Goal: Communication & Community: Share content

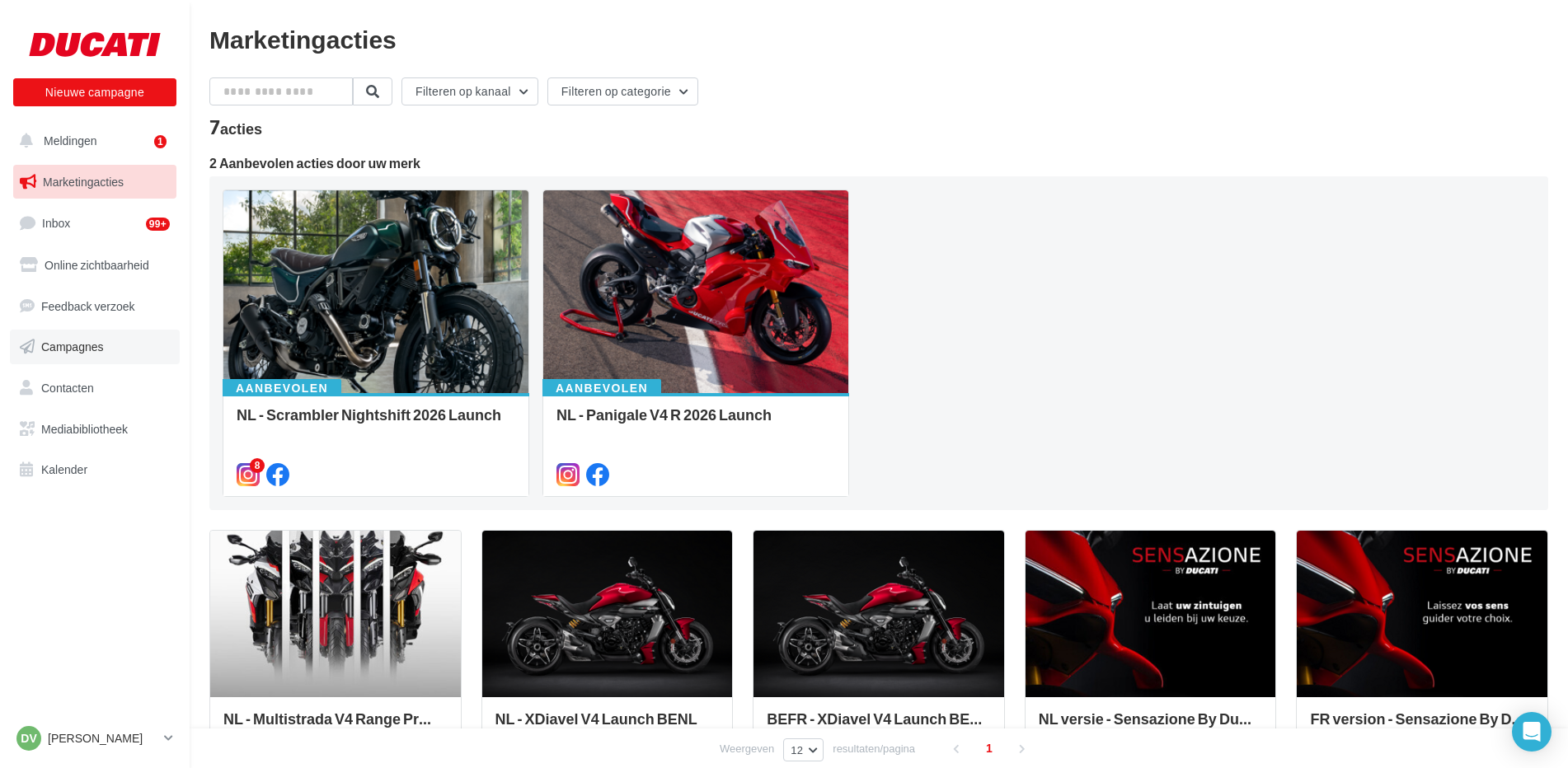
click at [67, 343] on span "Campagnes" at bounding box center [72, 347] width 63 height 14
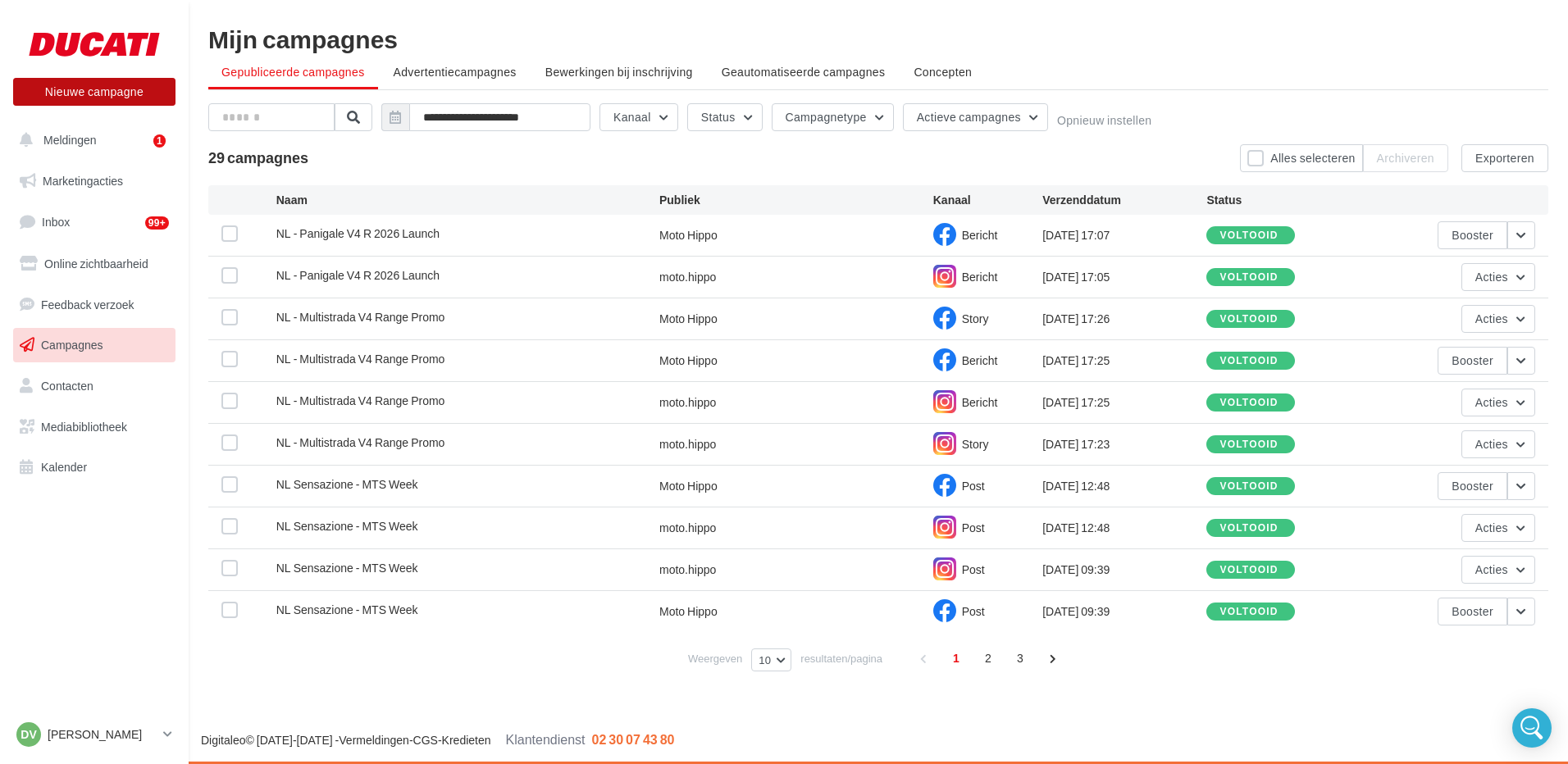
click at [82, 95] on button "Nieuwe campagne" at bounding box center [94, 92] width 162 height 28
drag, startPoint x: 473, startPoint y: 348, endPoint x: 748, endPoint y: 232, distance: 298.5
click at [474, 348] on div at bounding box center [784, 357] width 1568 height 764
drag, startPoint x: 62, startPoint y: 175, endPoint x: 151, endPoint y: 221, distance: 100.2
click at [62, 174] on span "Marketingacties" at bounding box center [82, 180] width 81 height 14
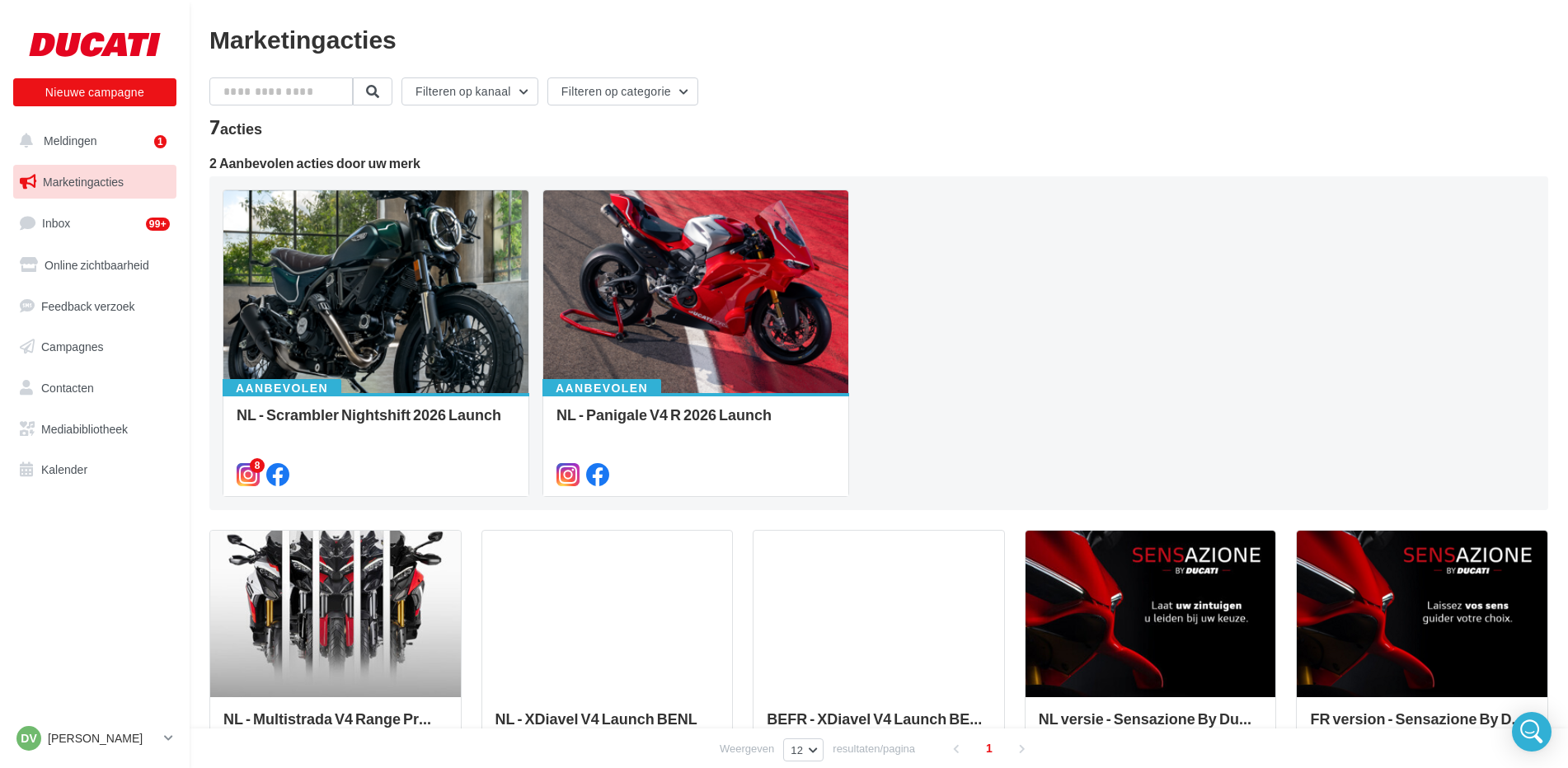
scroll to position [83, 0]
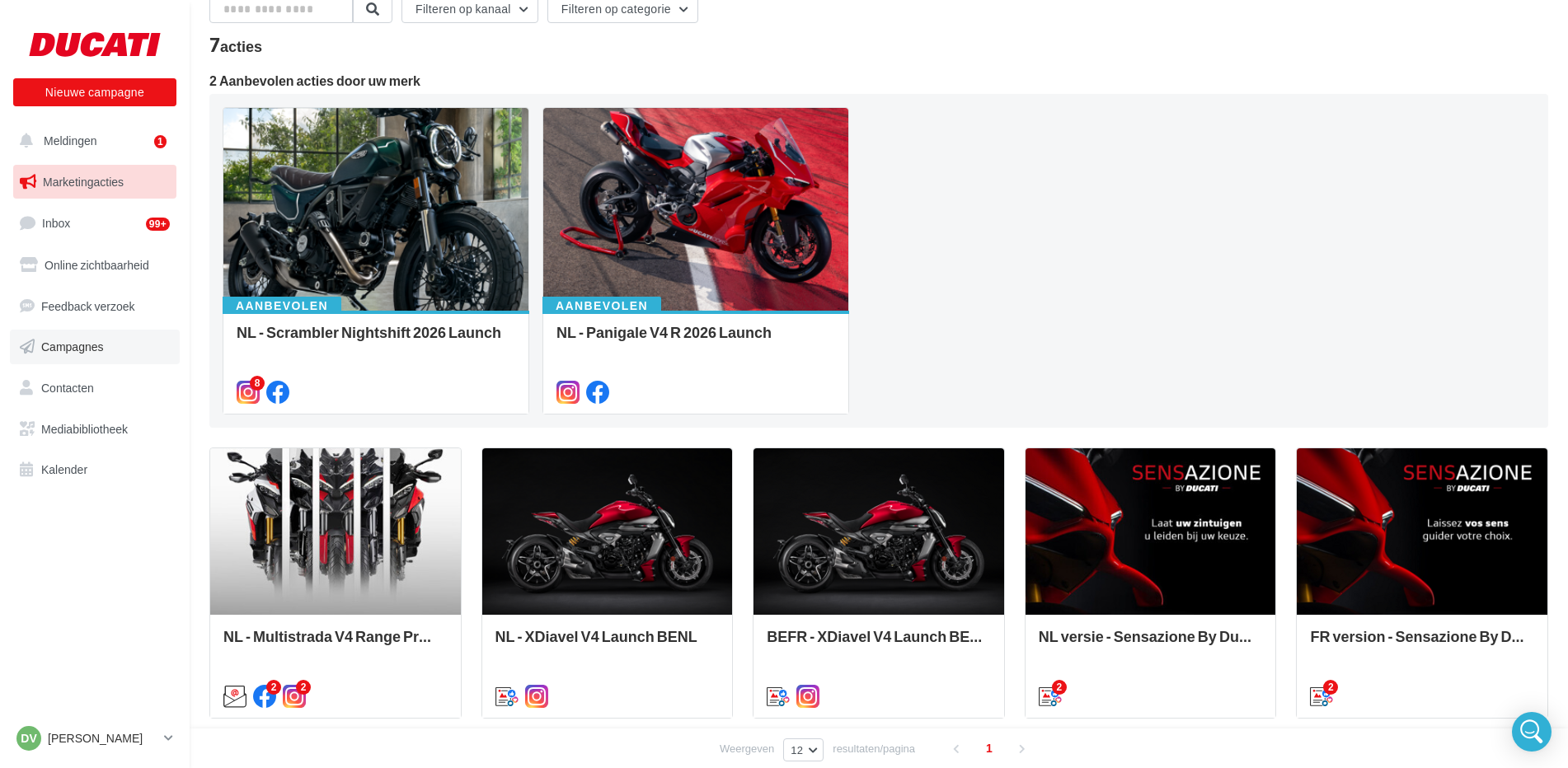
click at [65, 350] on span "Campagnes" at bounding box center [72, 347] width 63 height 14
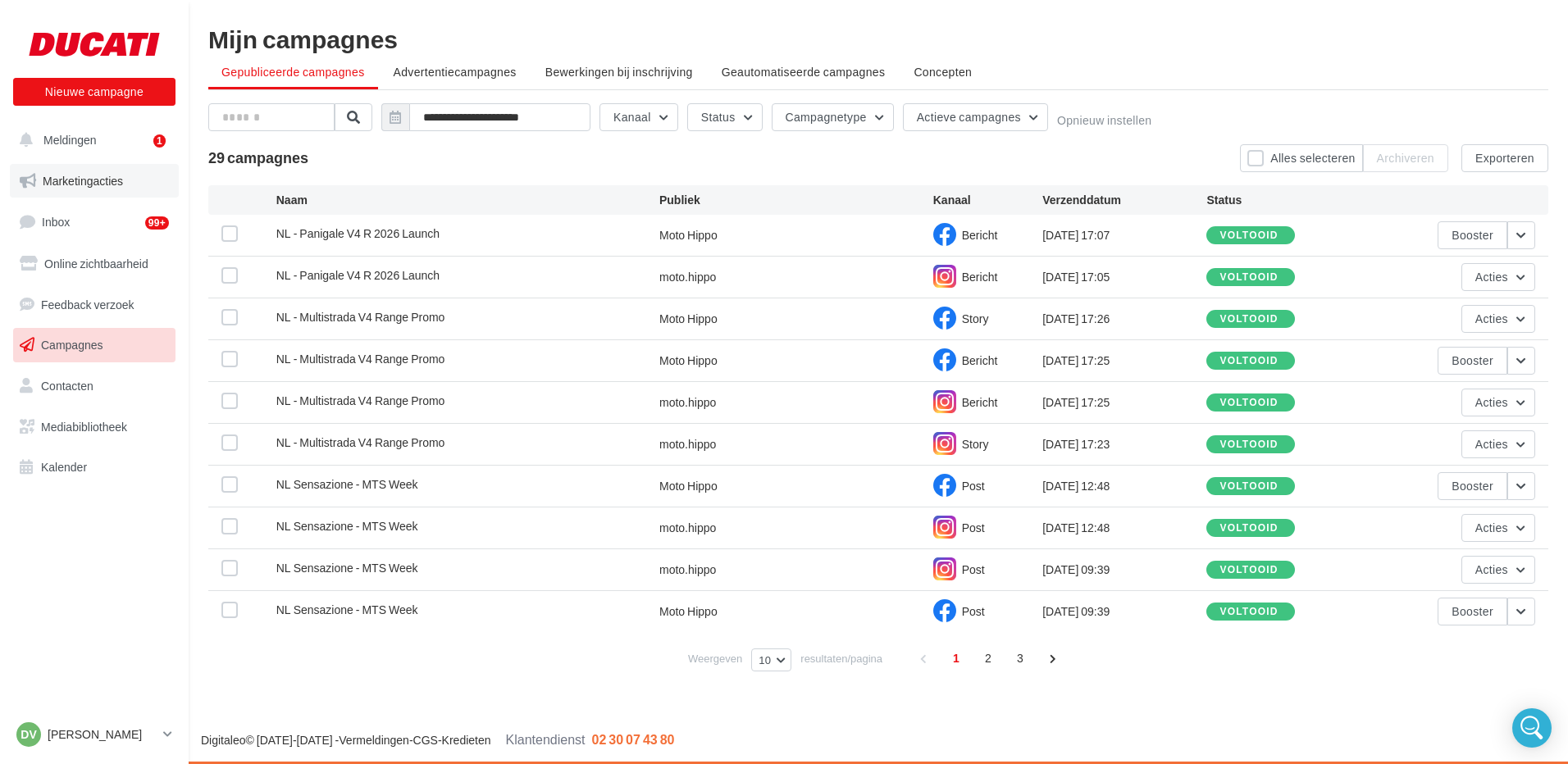
click at [71, 182] on span "Marketingacties" at bounding box center [82, 180] width 81 height 14
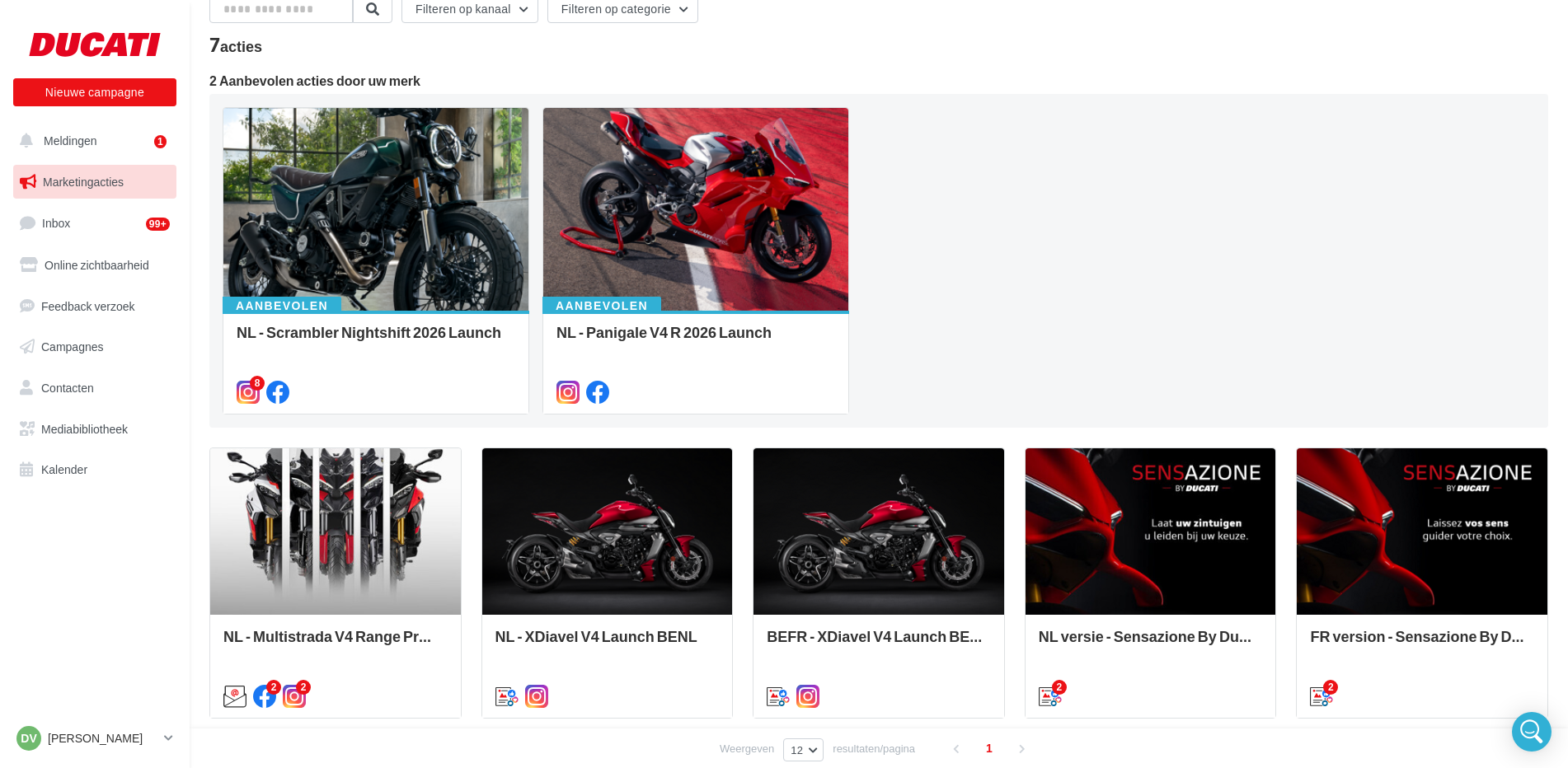
scroll to position [165, 0]
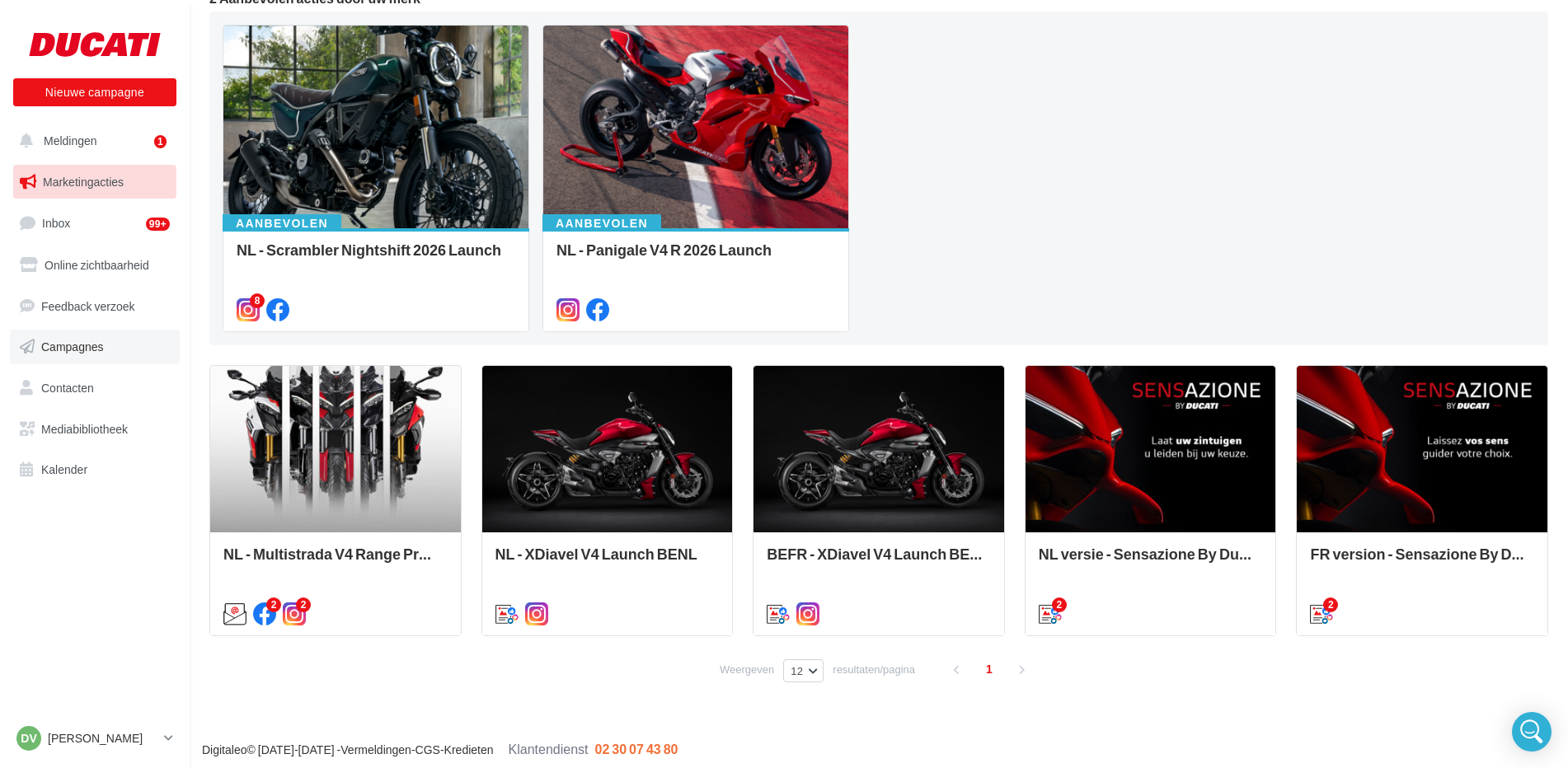
click at [72, 350] on span "Campagnes" at bounding box center [72, 347] width 63 height 14
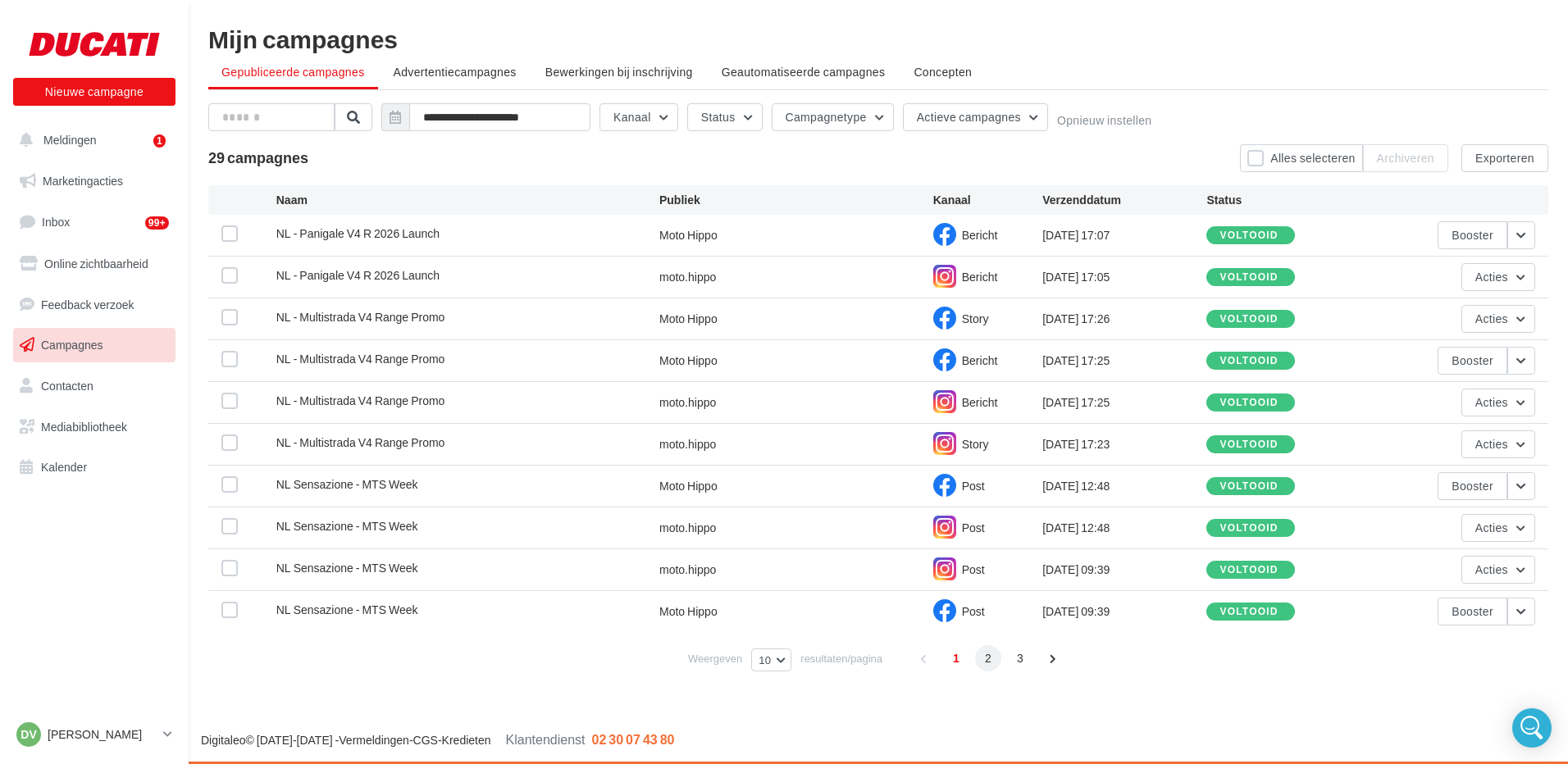
click at [985, 662] on span "2" at bounding box center [988, 658] width 26 height 26
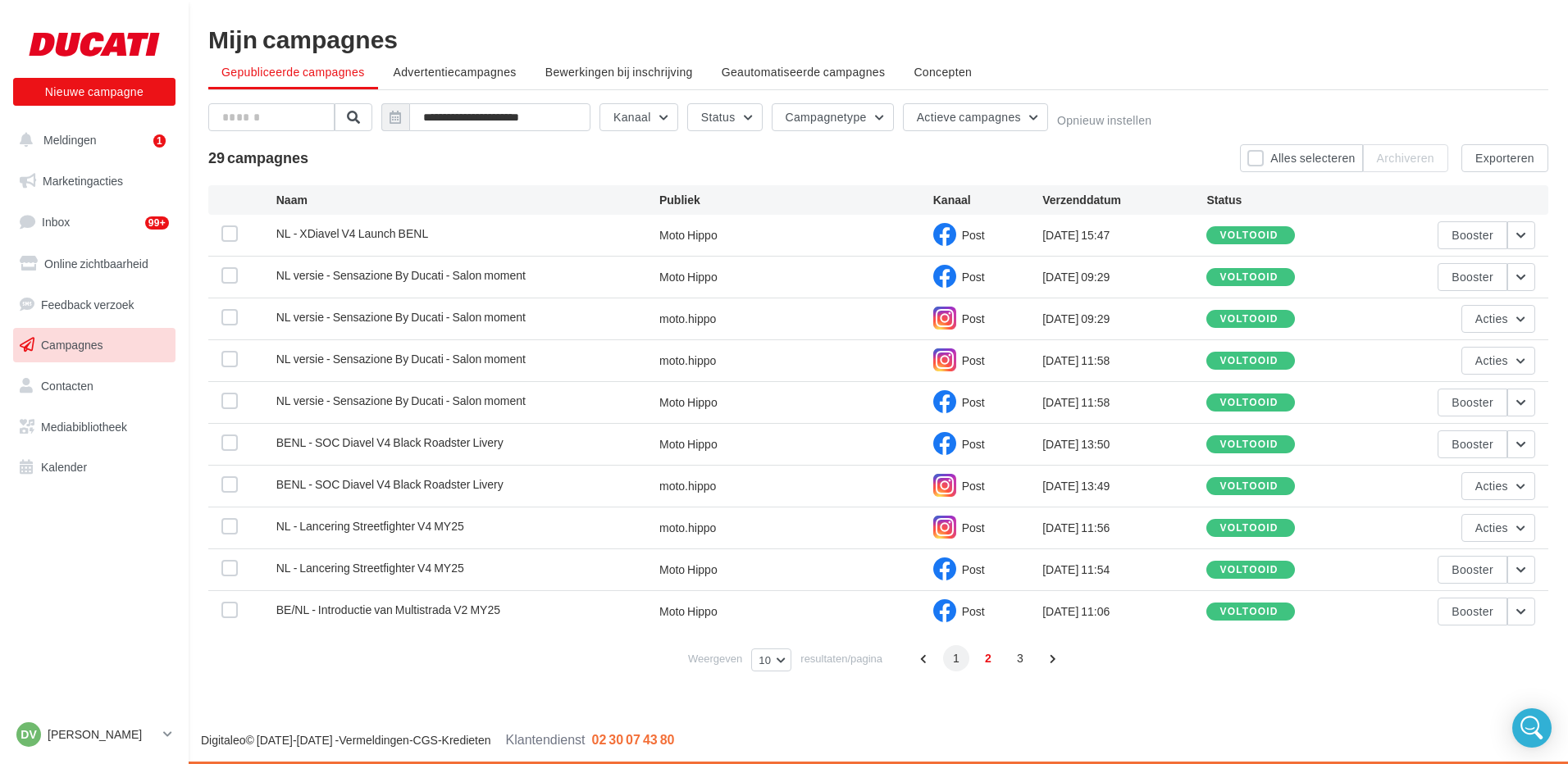
click at [956, 653] on span "1" at bounding box center [956, 658] width 26 height 26
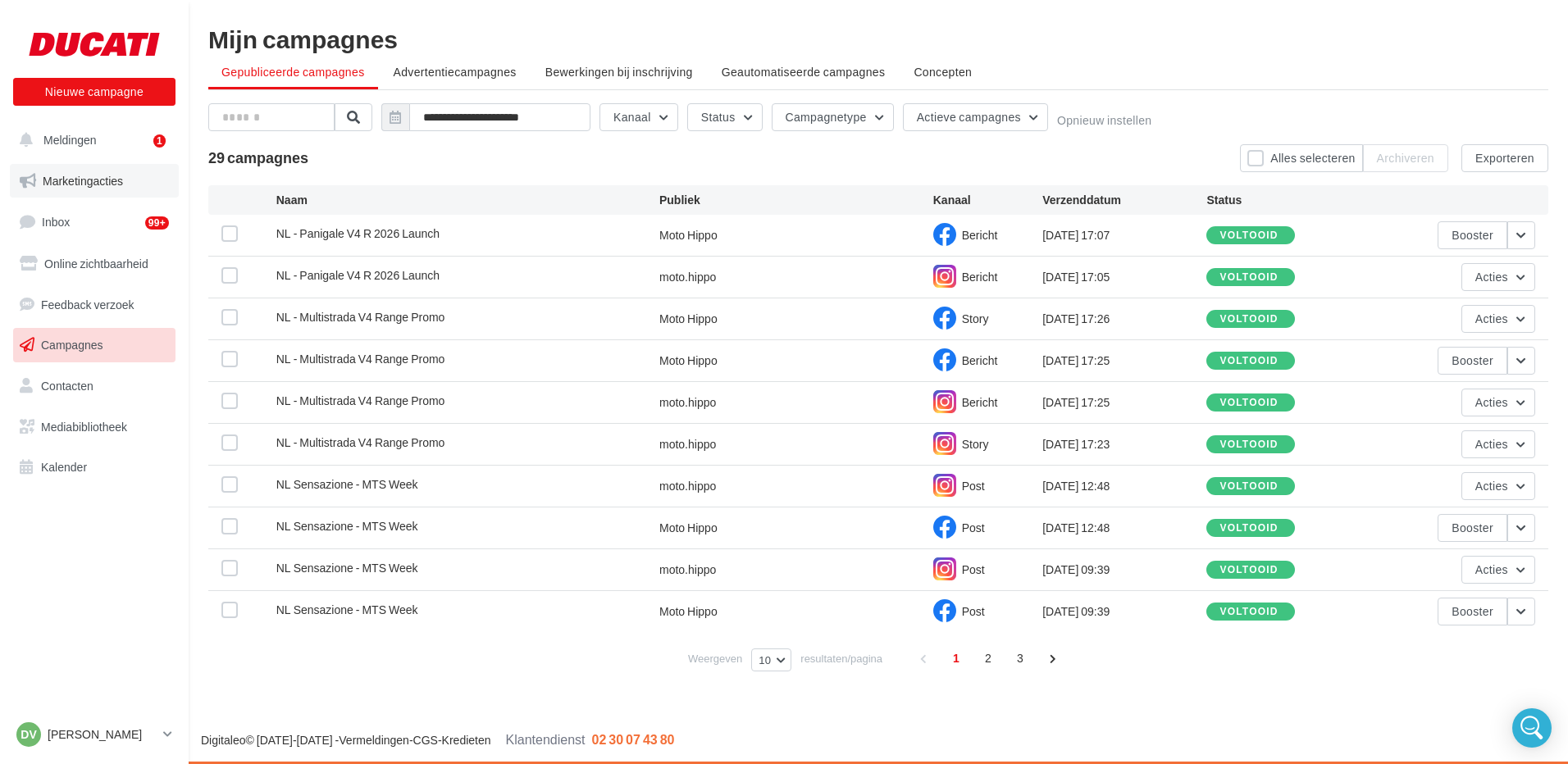
click at [81, 181] on span "Marketingacties" at bounding box center [82, 180] width 81 height 14
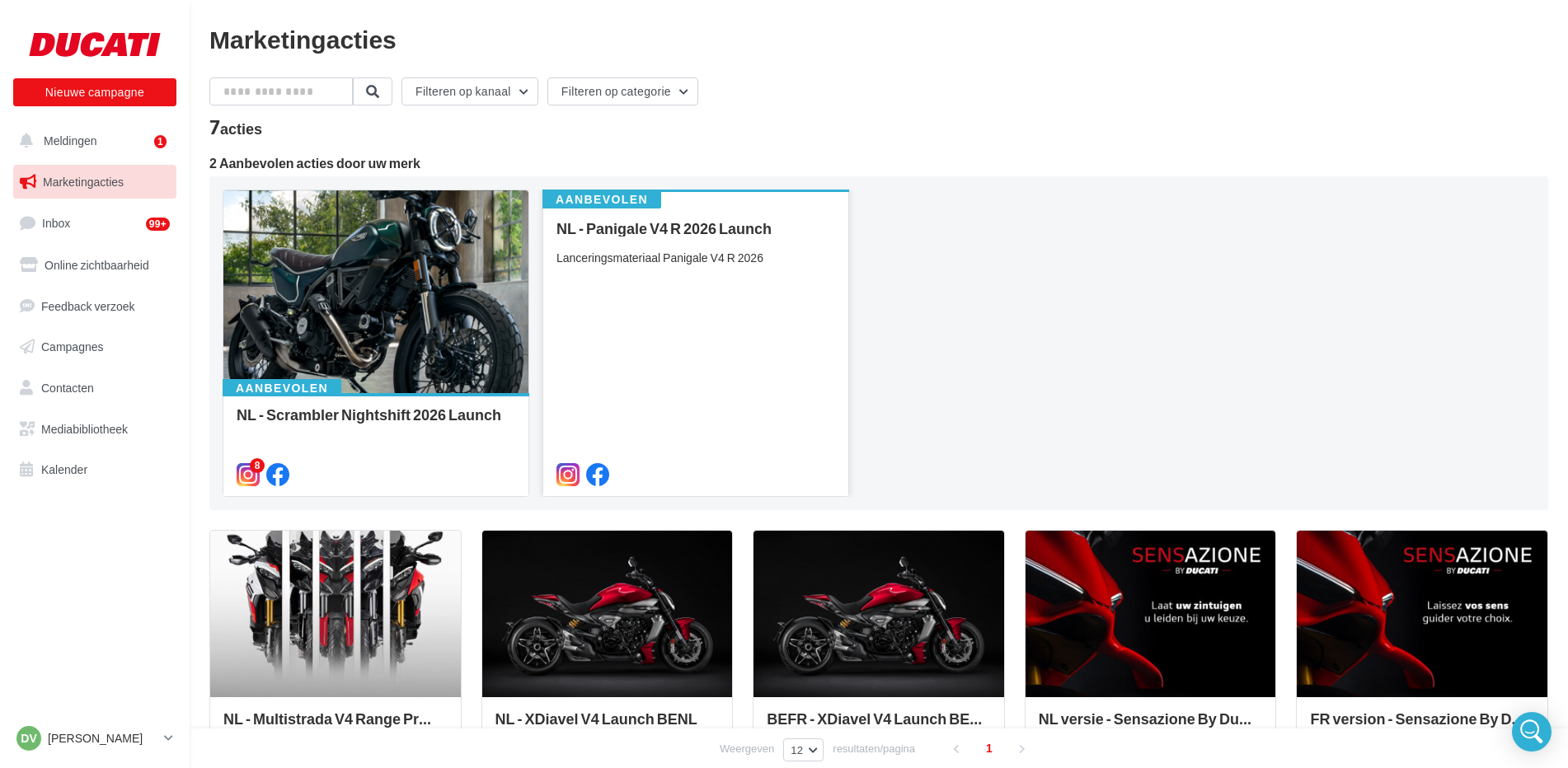
click at [652, 262] on div "Lanceringsmateriaal Panigale V4 R 2026" at bounding box center [696, 257] width 279 height 17
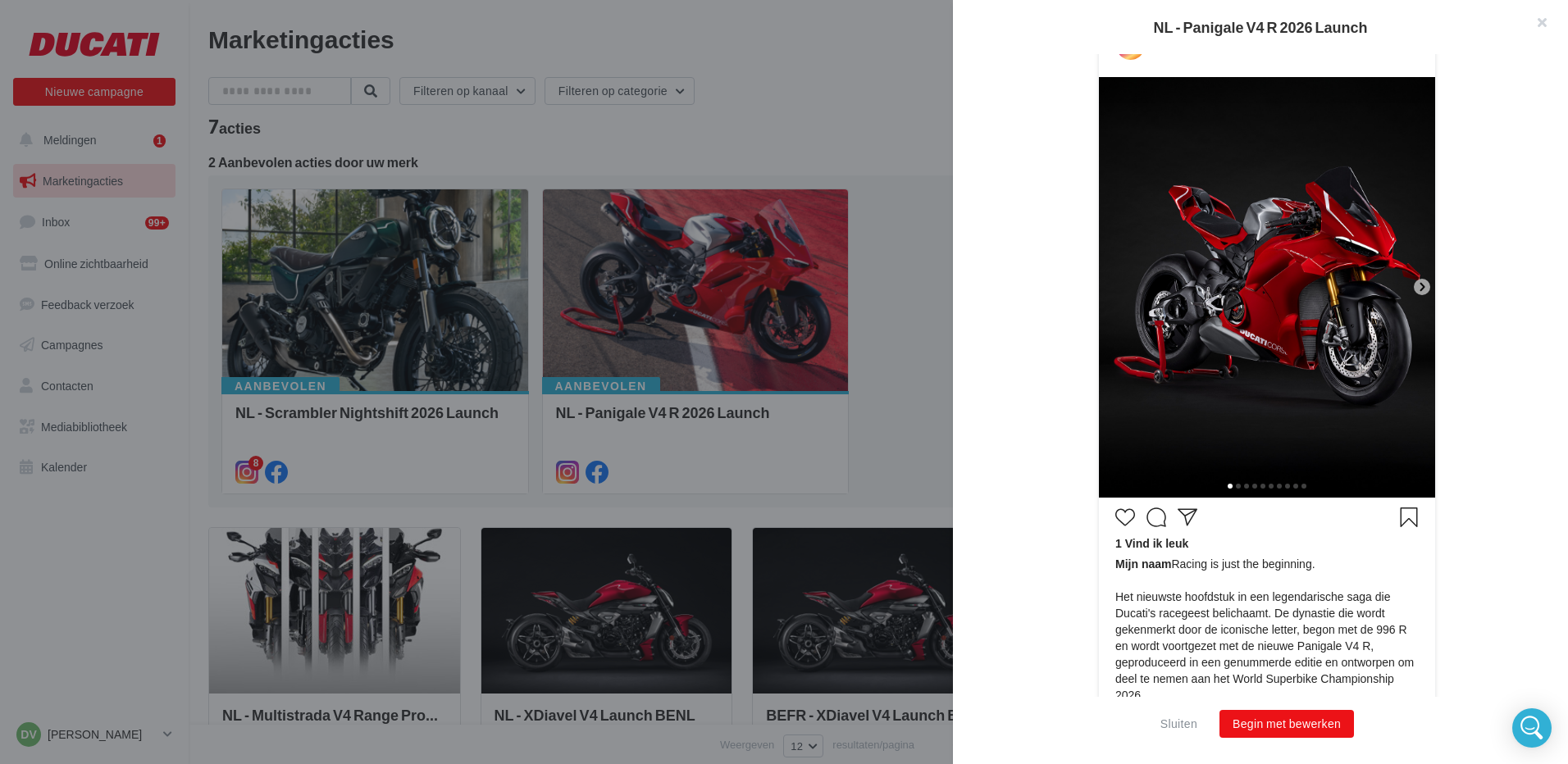
scroll to position [488, 0]
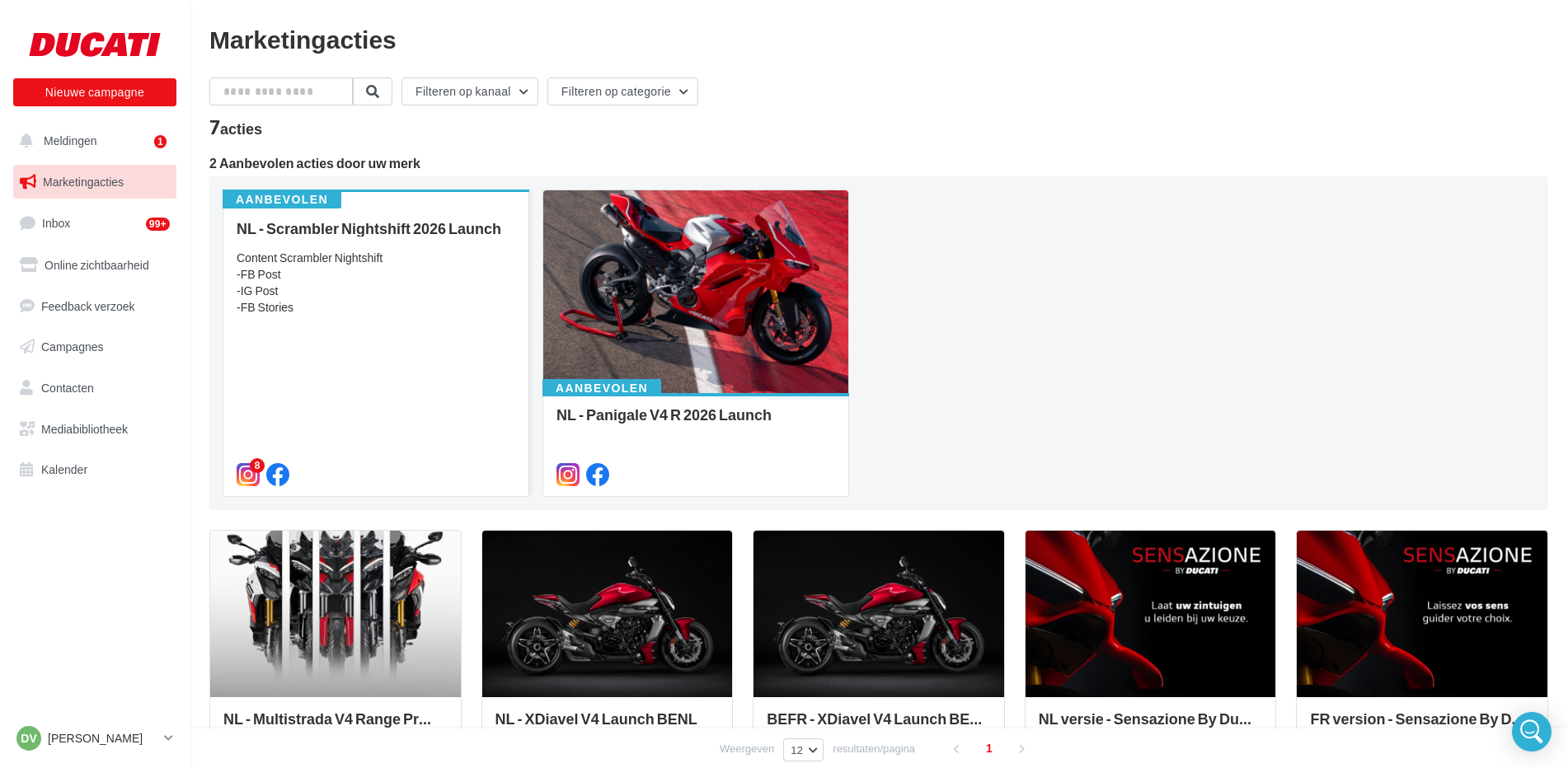
click at [318, 287] on div "Content Scrambler Nightshift -FB Post -IG Post -FB Stories" at bounding box center [376, 282] width 279 height 66
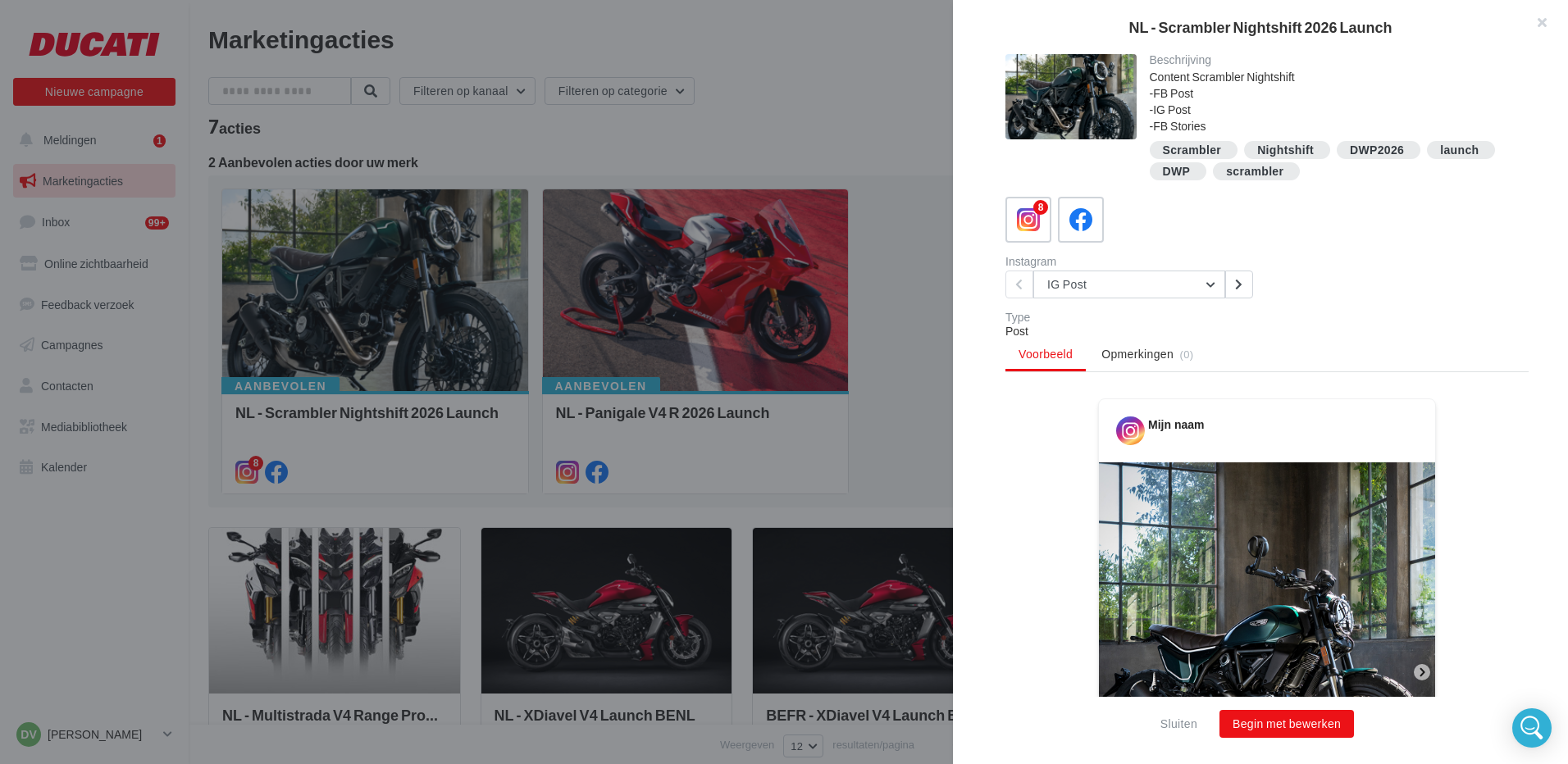
scroll to position [82, 0]
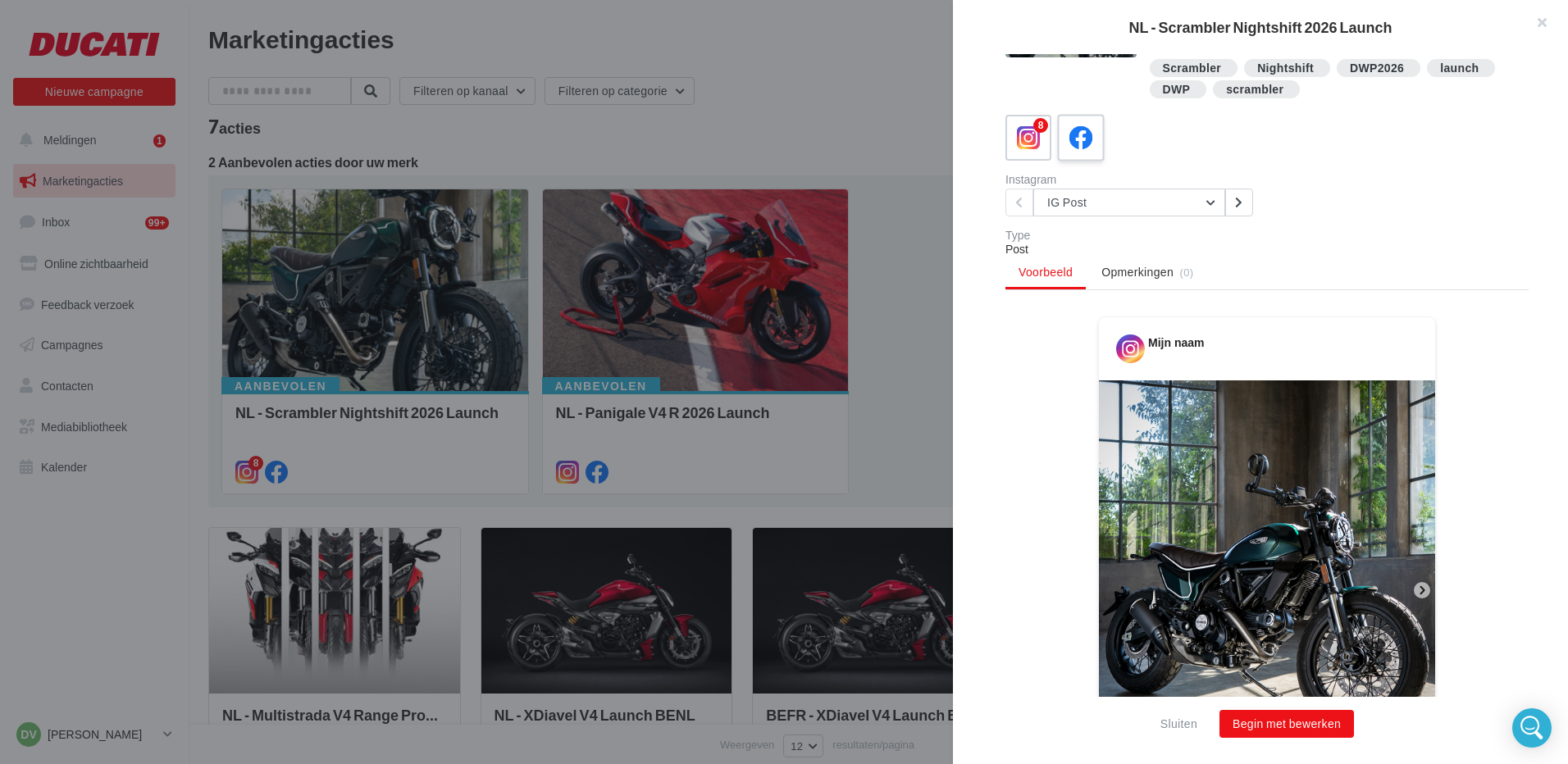
click at [1073, 139] on icon at bounding box center [1081, 138] width 23 height 23
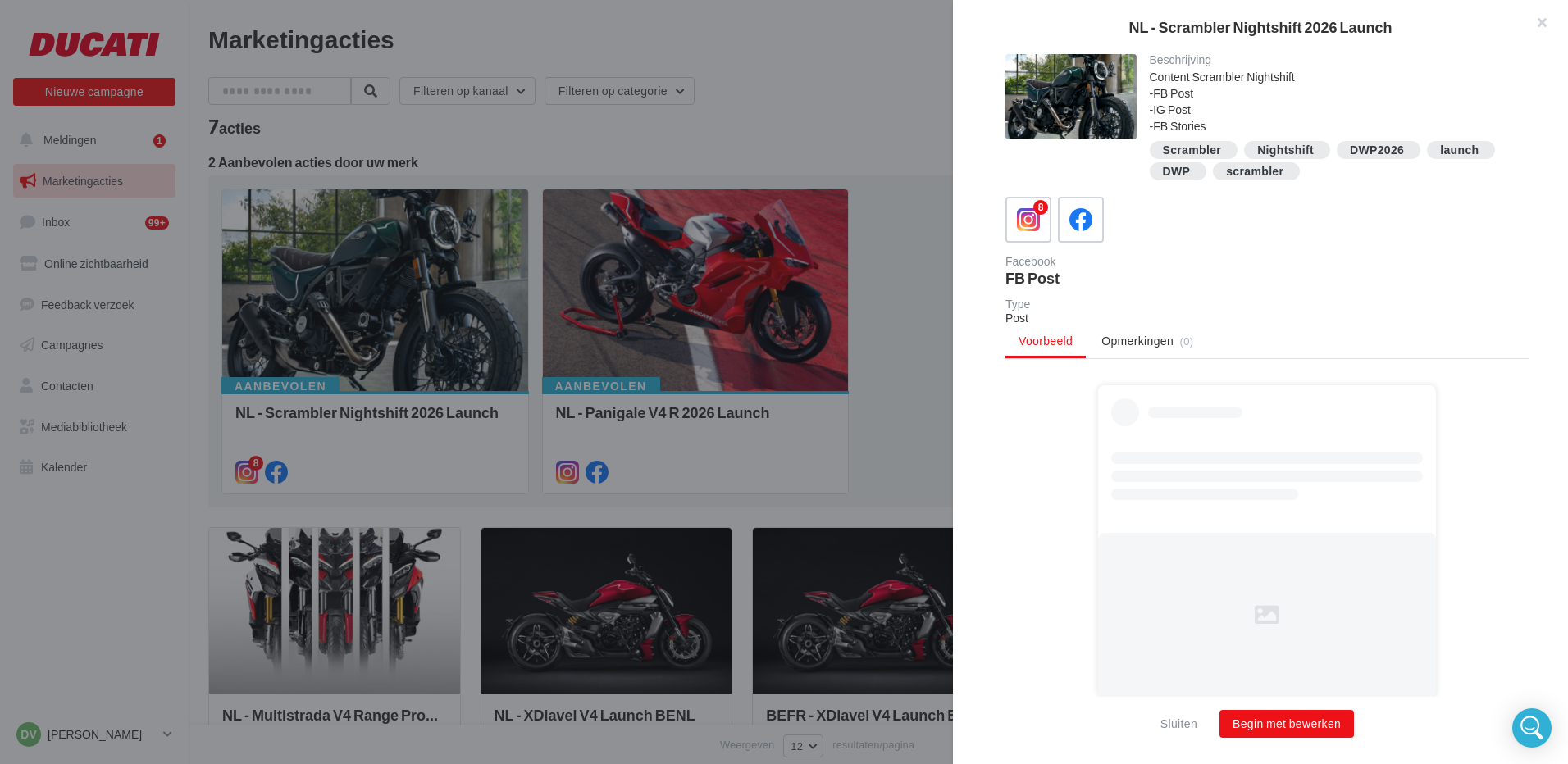
scroll to position [0, 0]
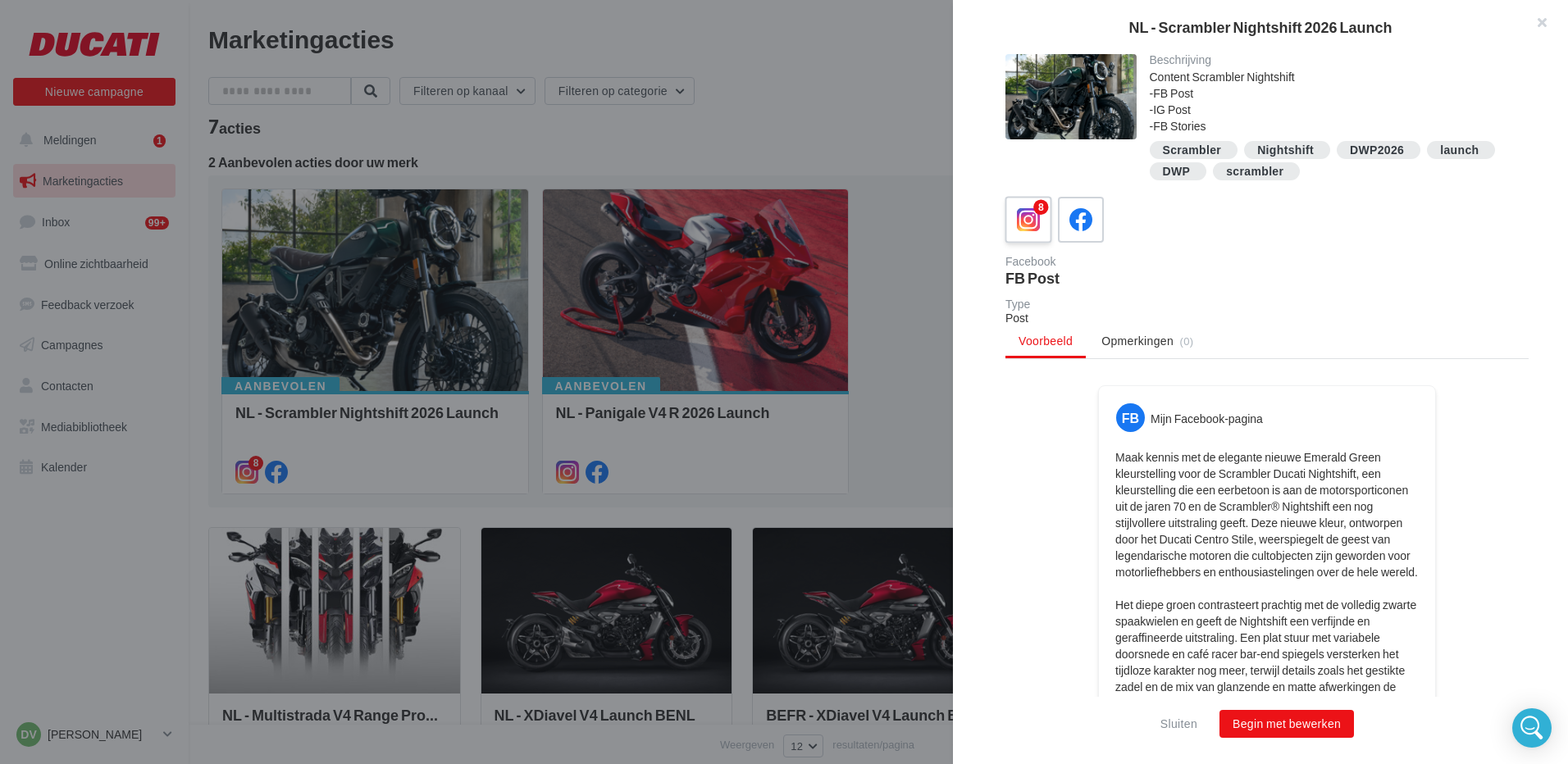
click at [1032, 221] on icon at bounding box center [1028, 219] width 23 height 23
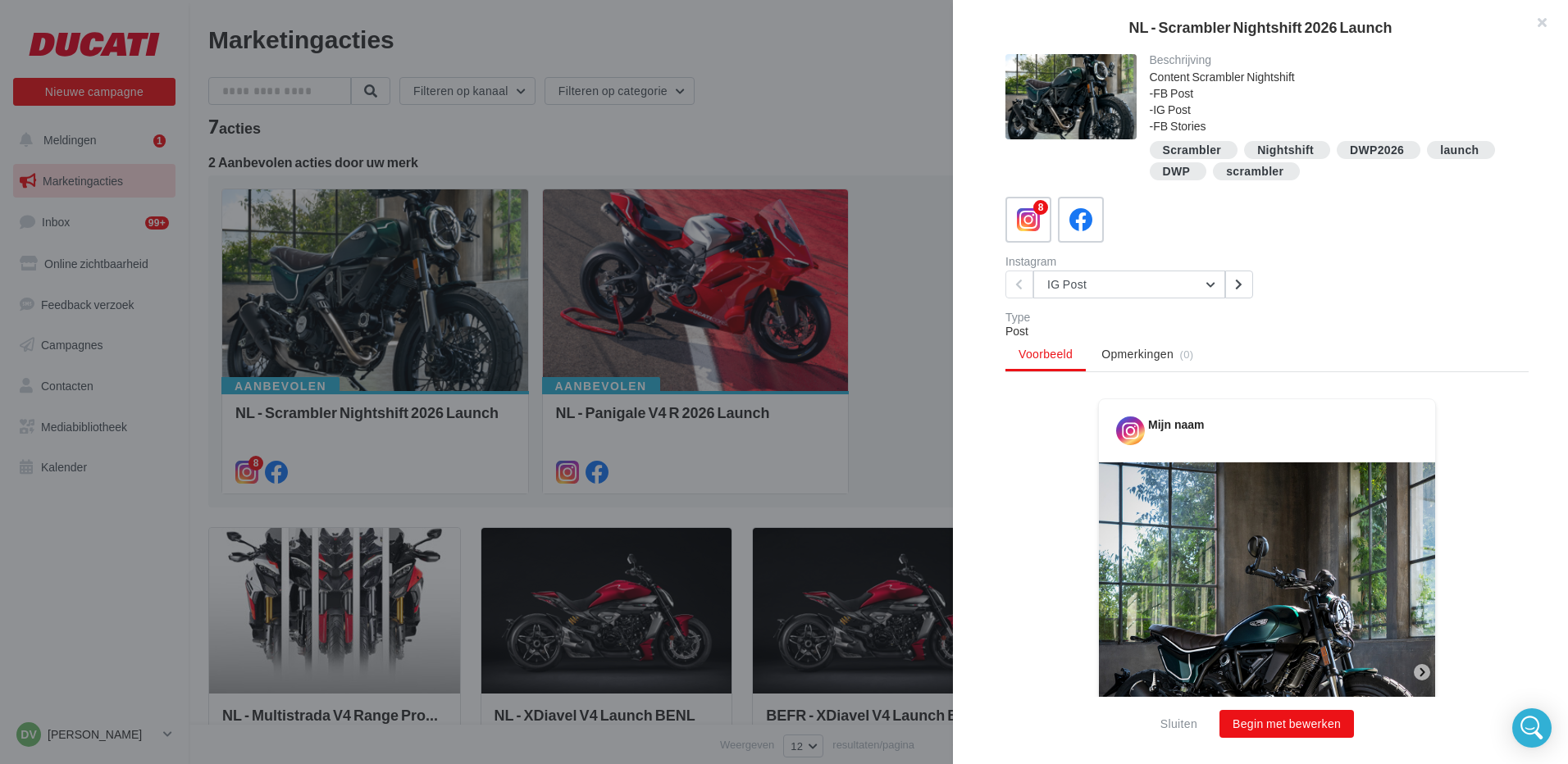
scroll to position [82, 0]
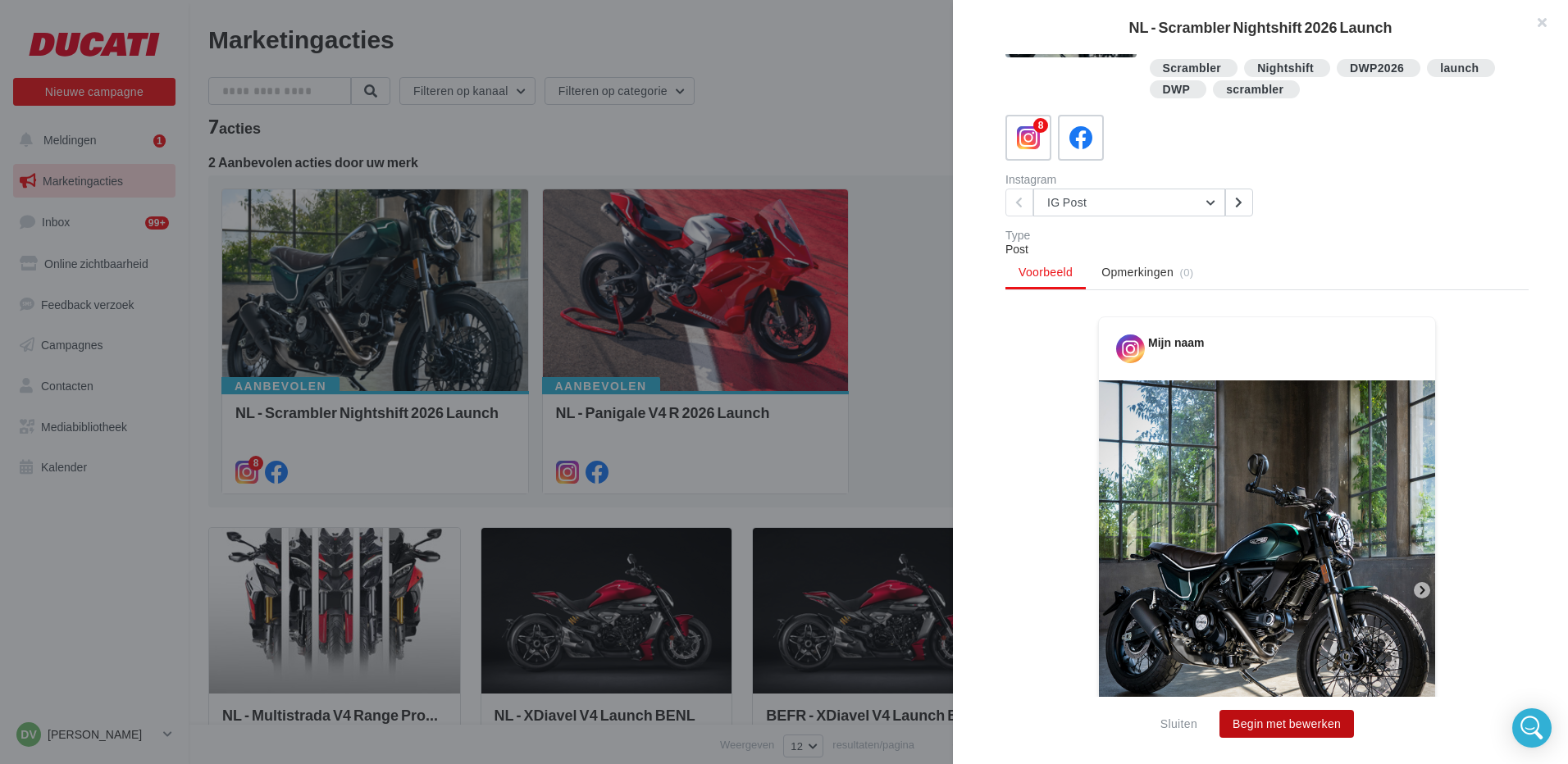
click at [1284, 730] on button "Begin met bewerken" at bounding box center [1286, 724] width 134 height 28
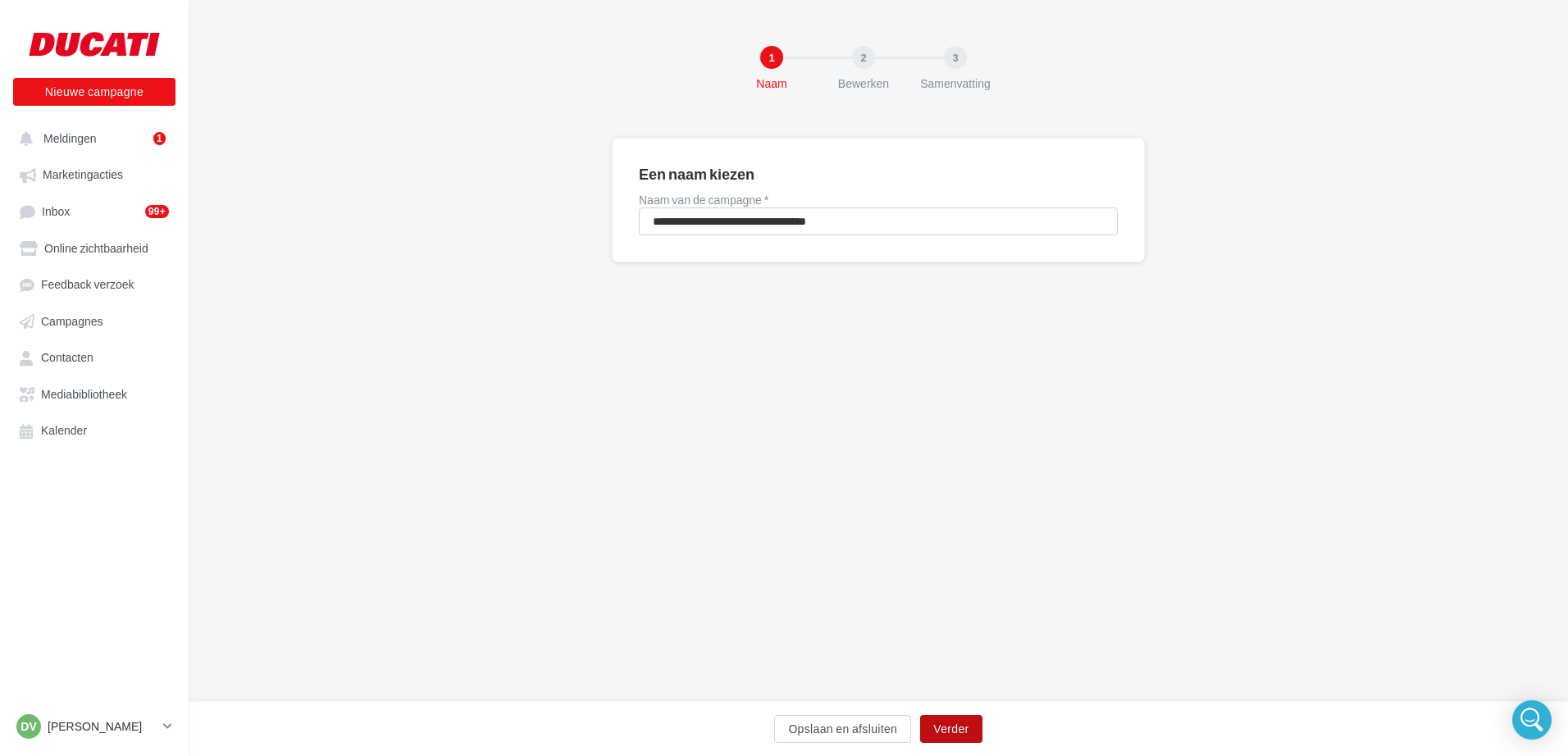
click at [951, 732] on button "Verder" at bounding box center [951, 728] width 62 height 28
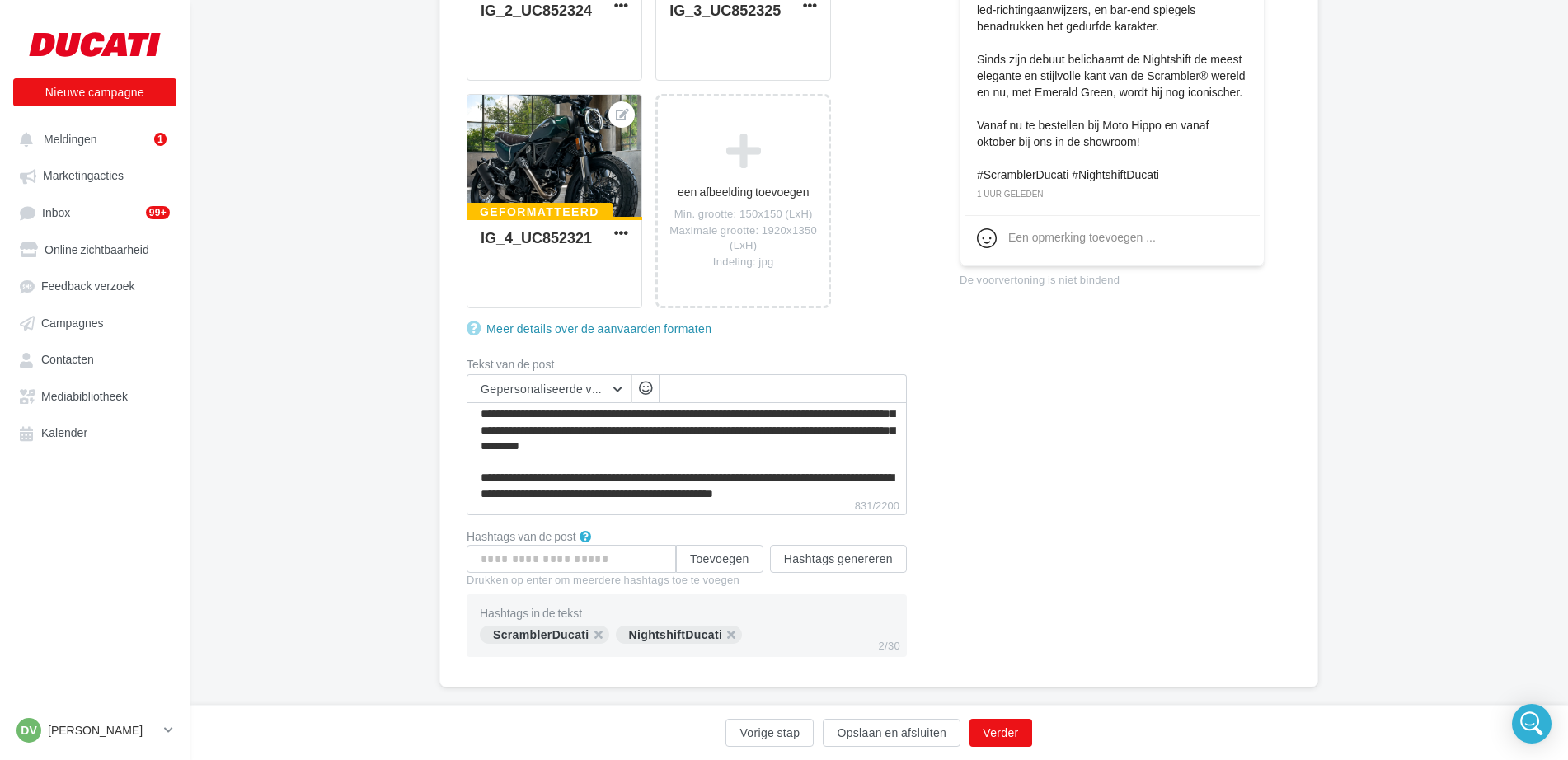
scroll to position [173, 0]
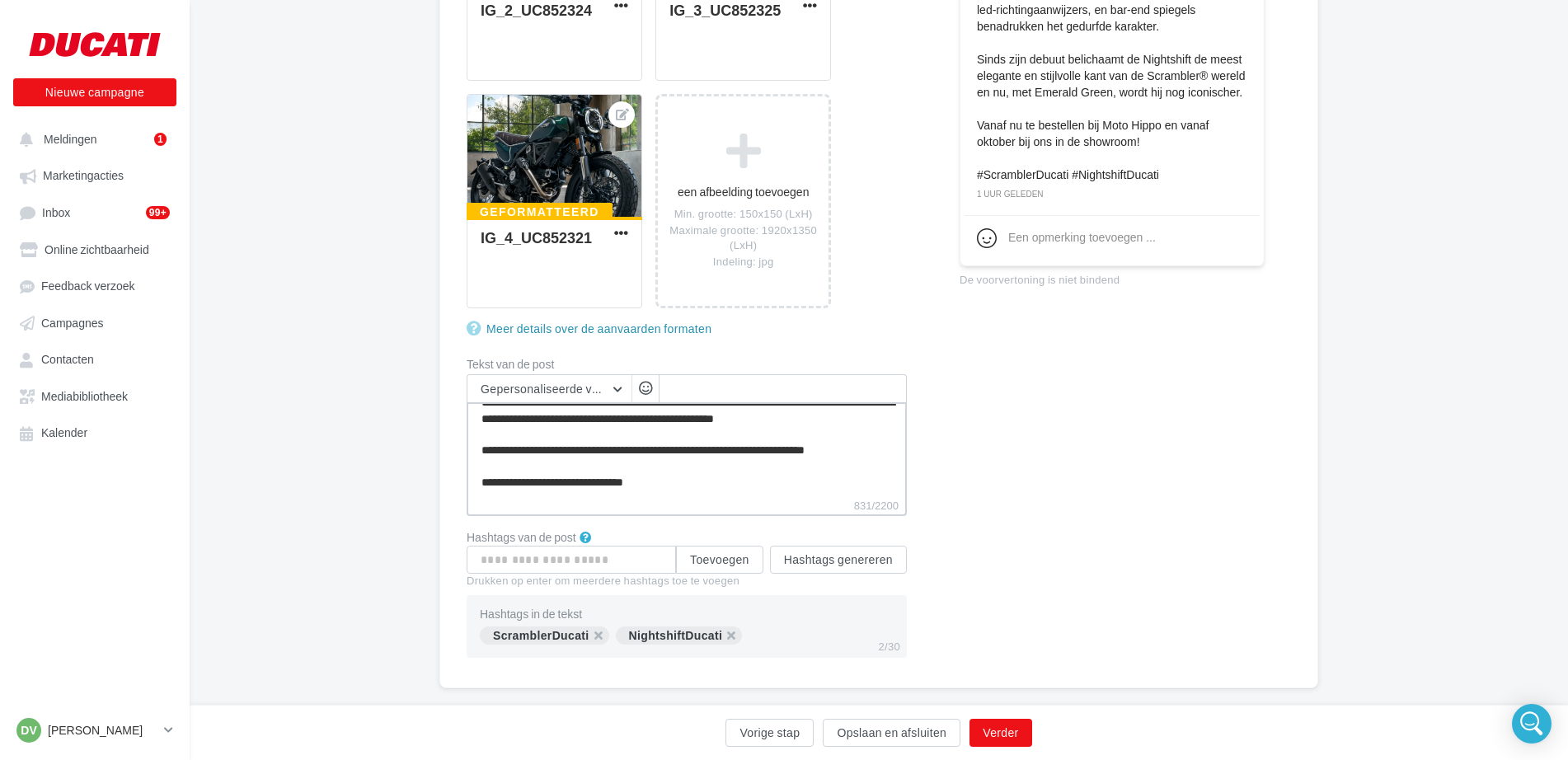
click at [706, 486] on textarea "**********" at bounding box center [686, 449] width 440 height 95
click at [682, 487] on textarea "**********" at bounding box center [686, 449] width 440 height 95
type textarea "**********"
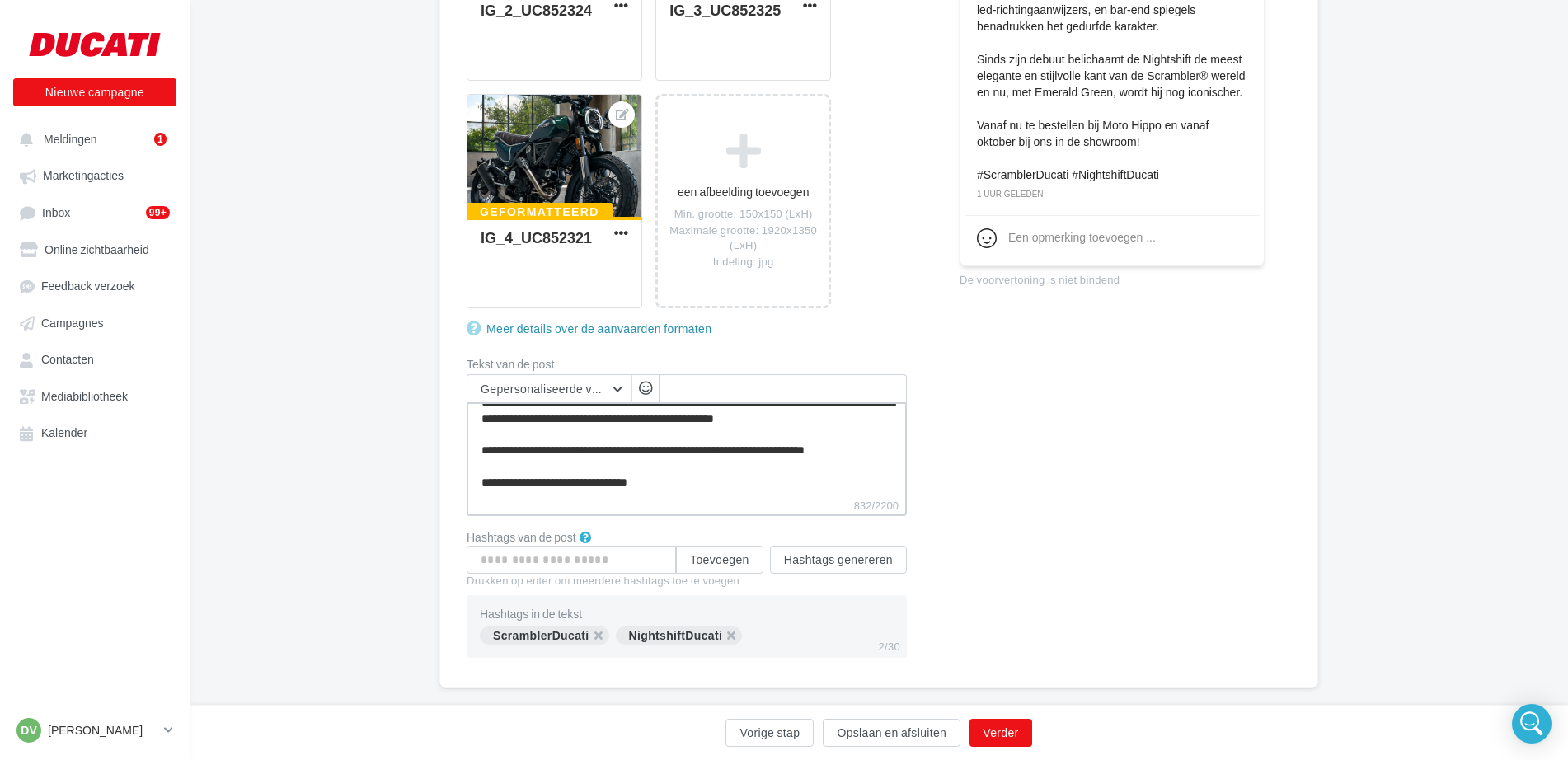
type textarea "**********"
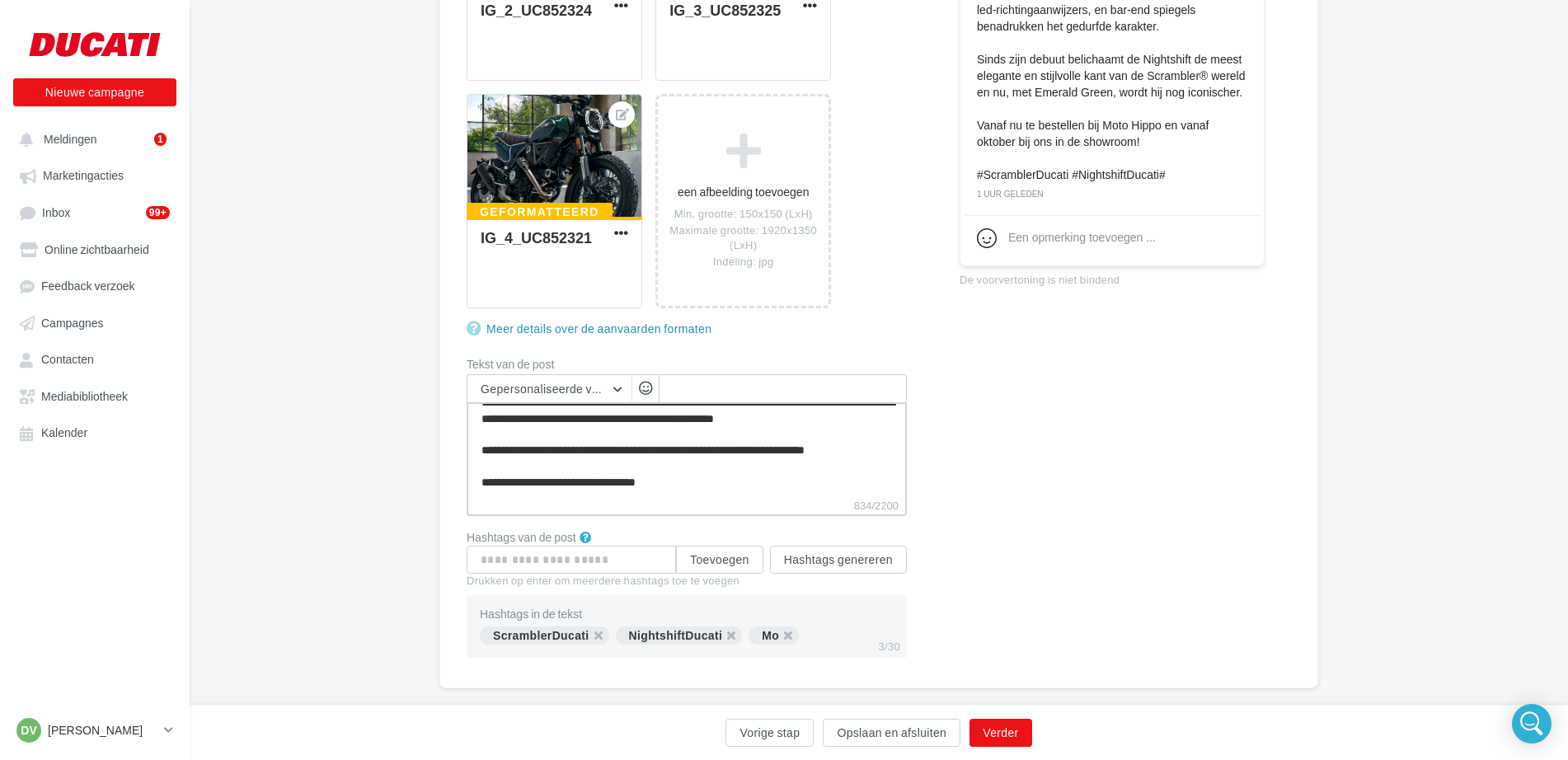
type textarea "**********"
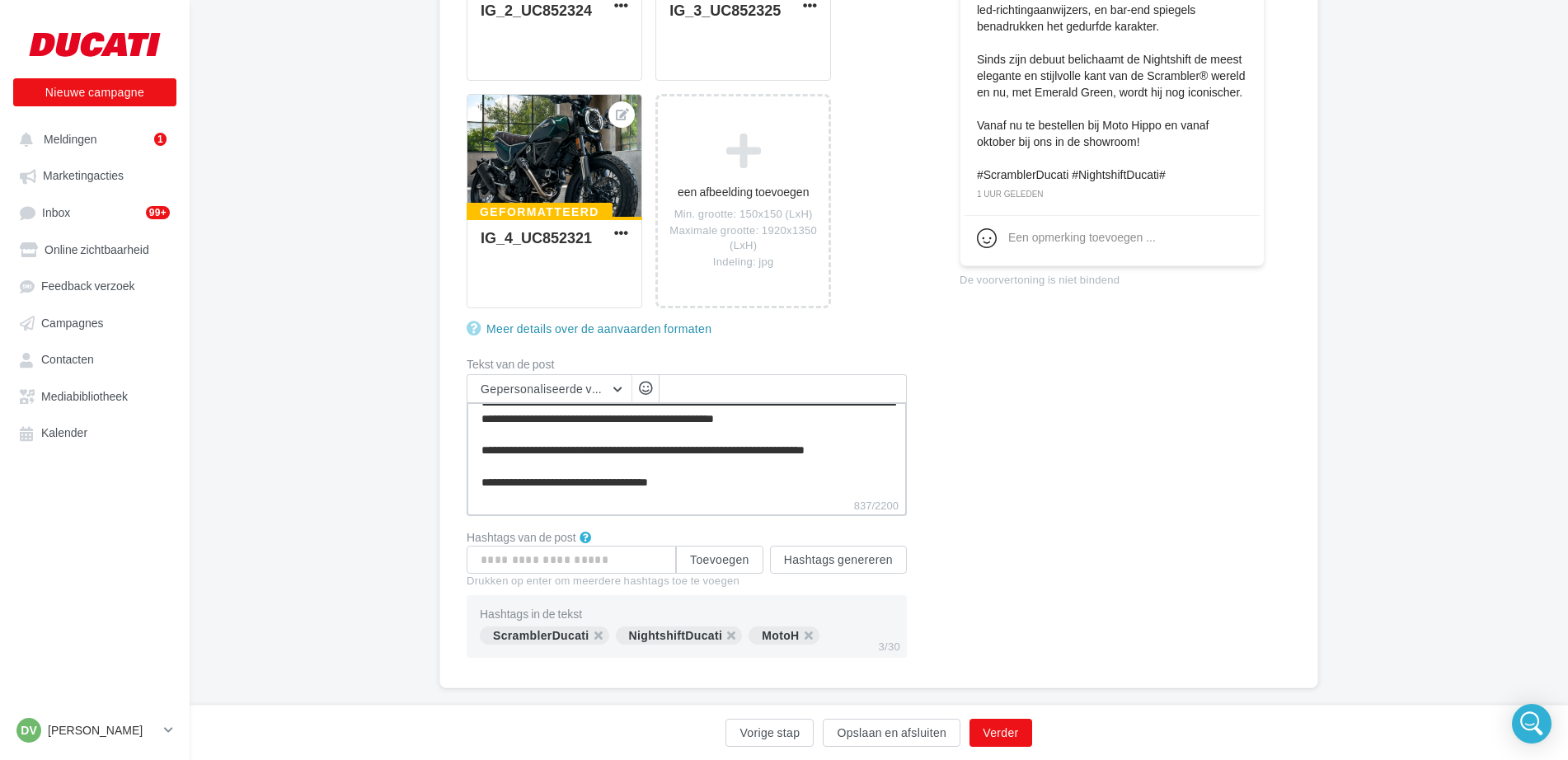
type textarea "**********"
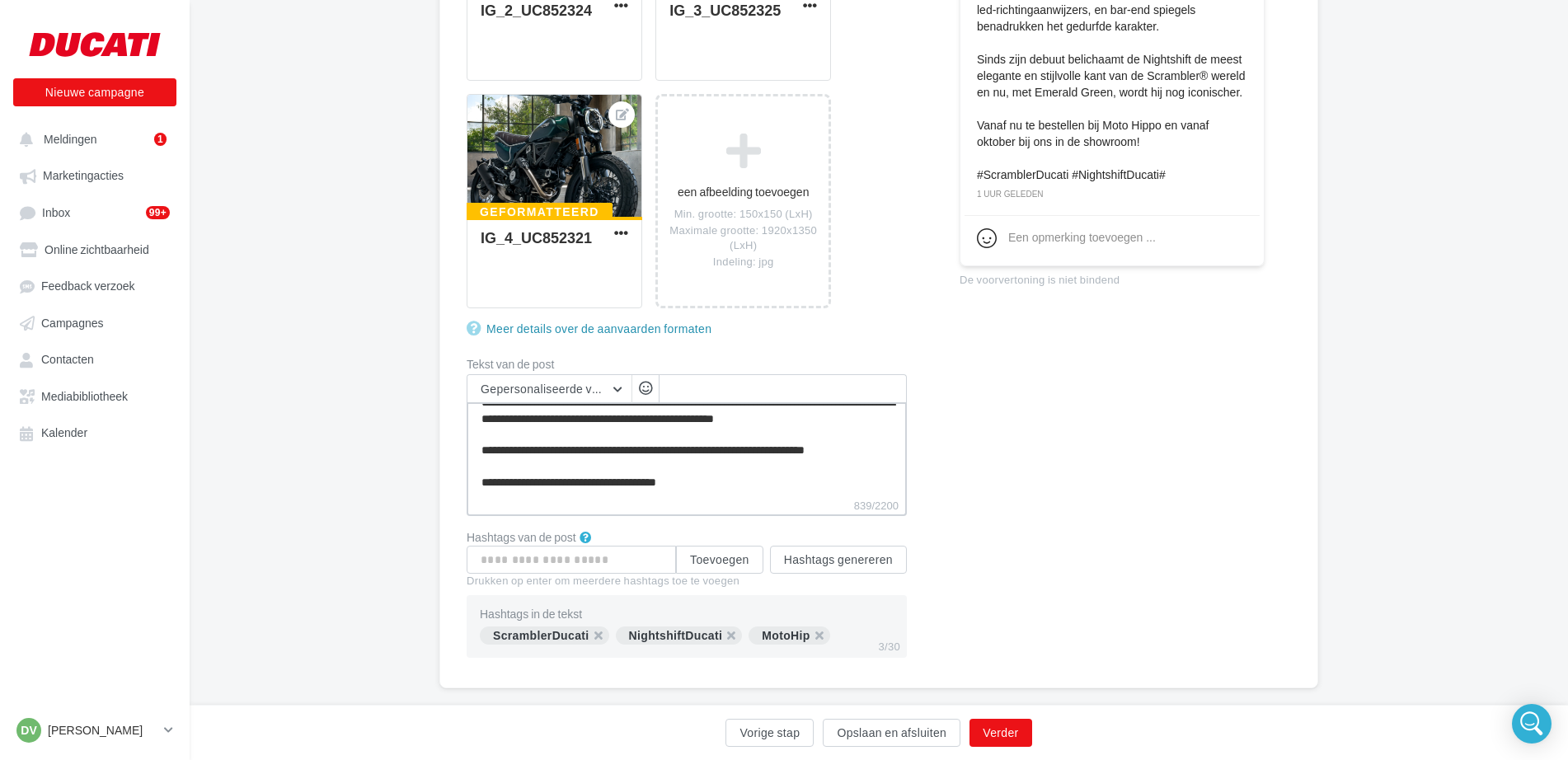
type textarea "**********"
click at [1002, 731] on button "Verder" at bounding box center [1000, 732] width 62 height 28
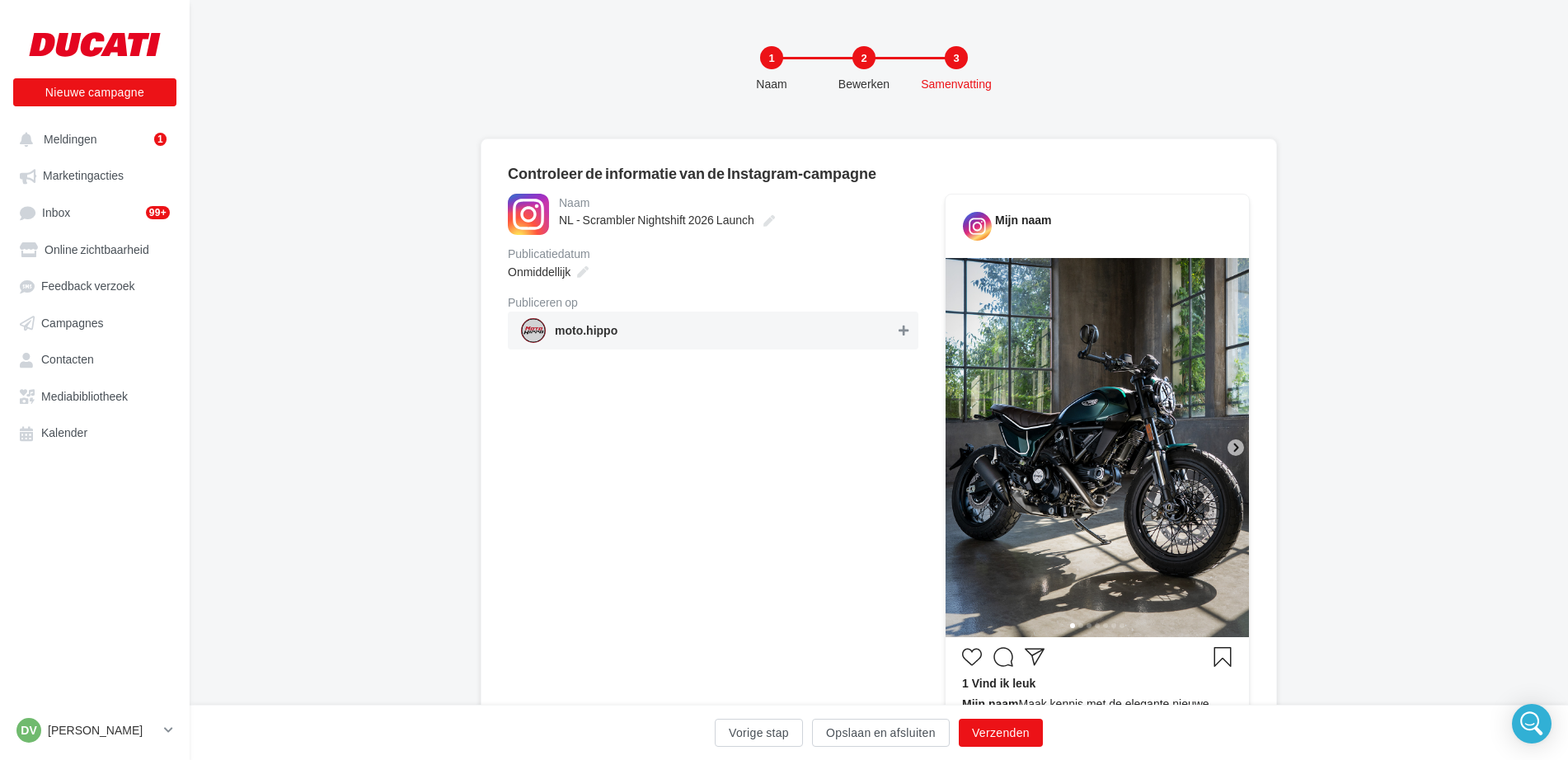
click at [902, 332] on icon at bounding box center [903, 329] width 10 height 11
click at [1017, 729] on button "Verzenden" at bounding box center [1000, 732] width 84 height 28
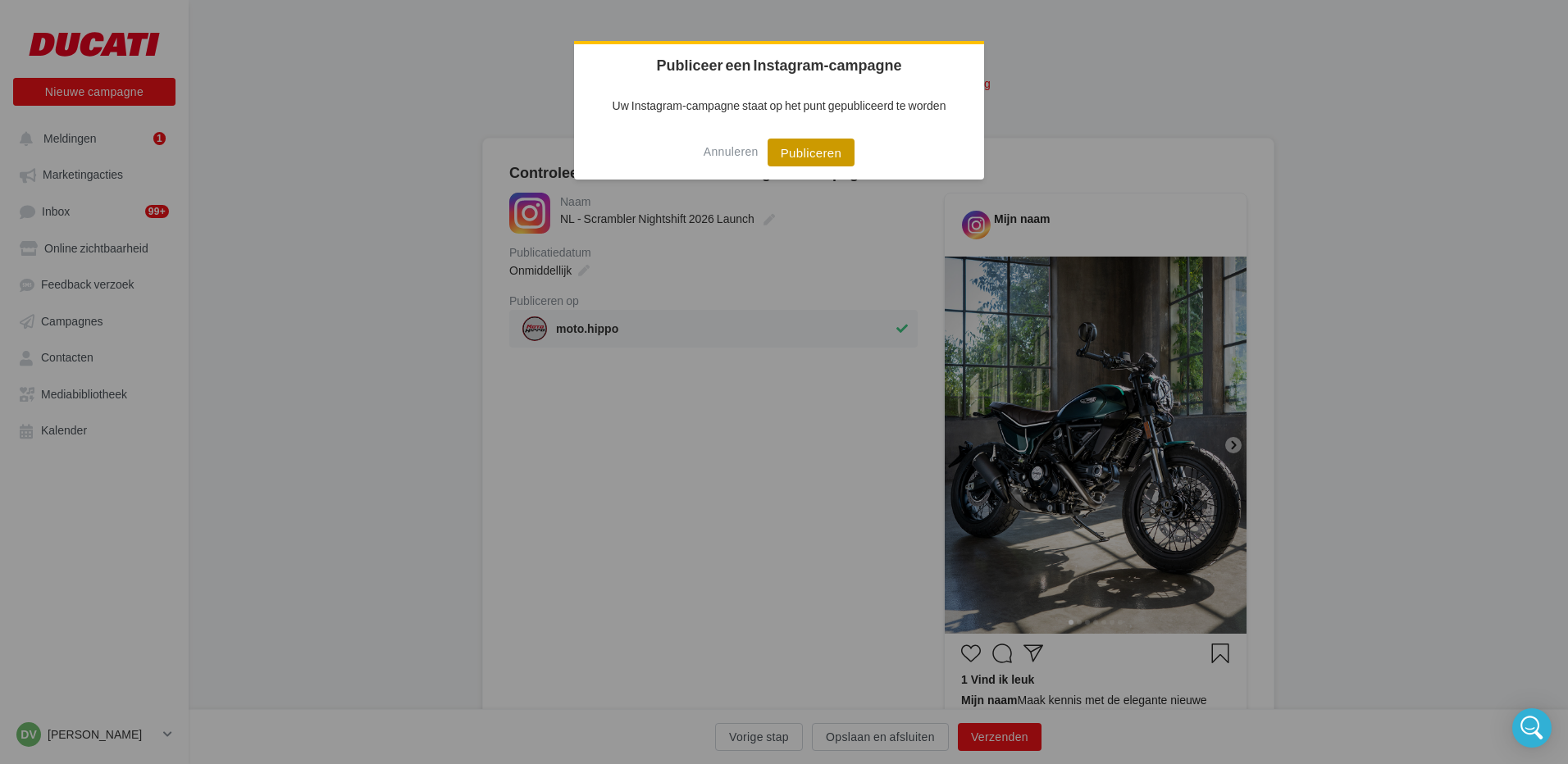
click at [795, 151] on button "Publiceren" at bounding box center [811, 153] width 88 height 28
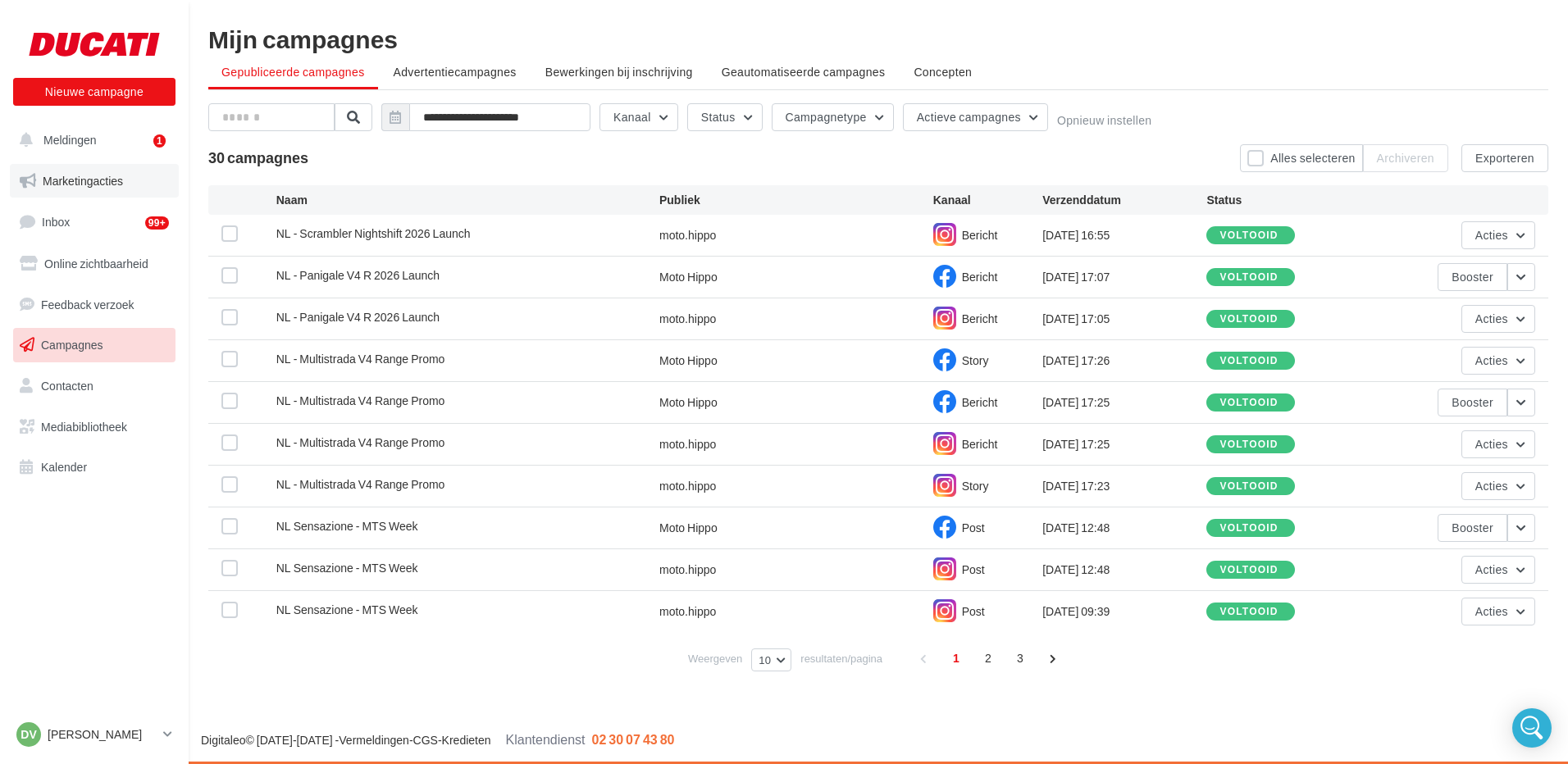
click at [73, 183] on span "Marketingacties" at bounding box center [82, 180] width 81 height 14
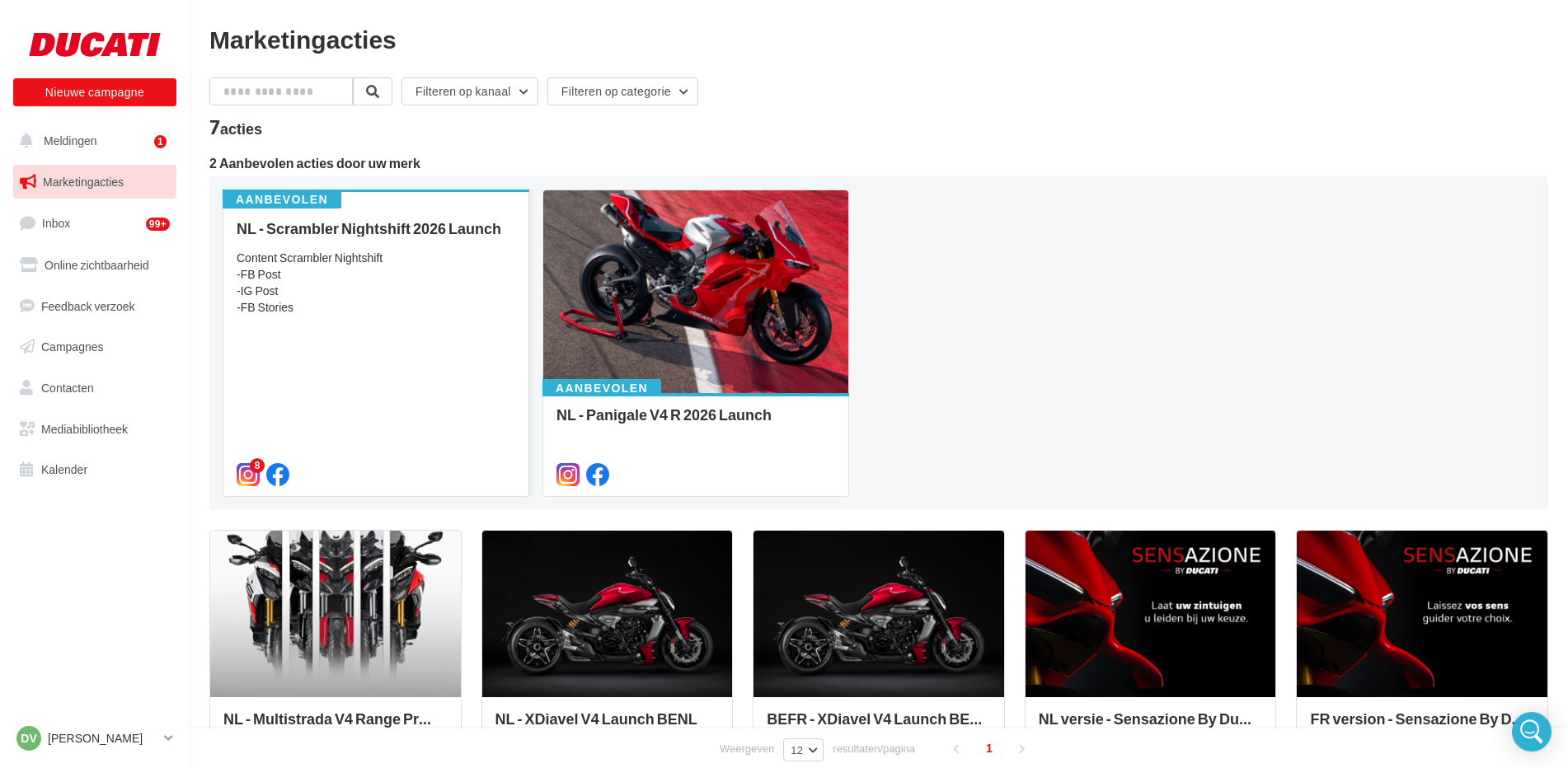
click at [347, 291] on div "Content Scrambler Nightshift -FB Post -IG Post -FB Stories" at bounding box center [376, 282] width 279 height 66
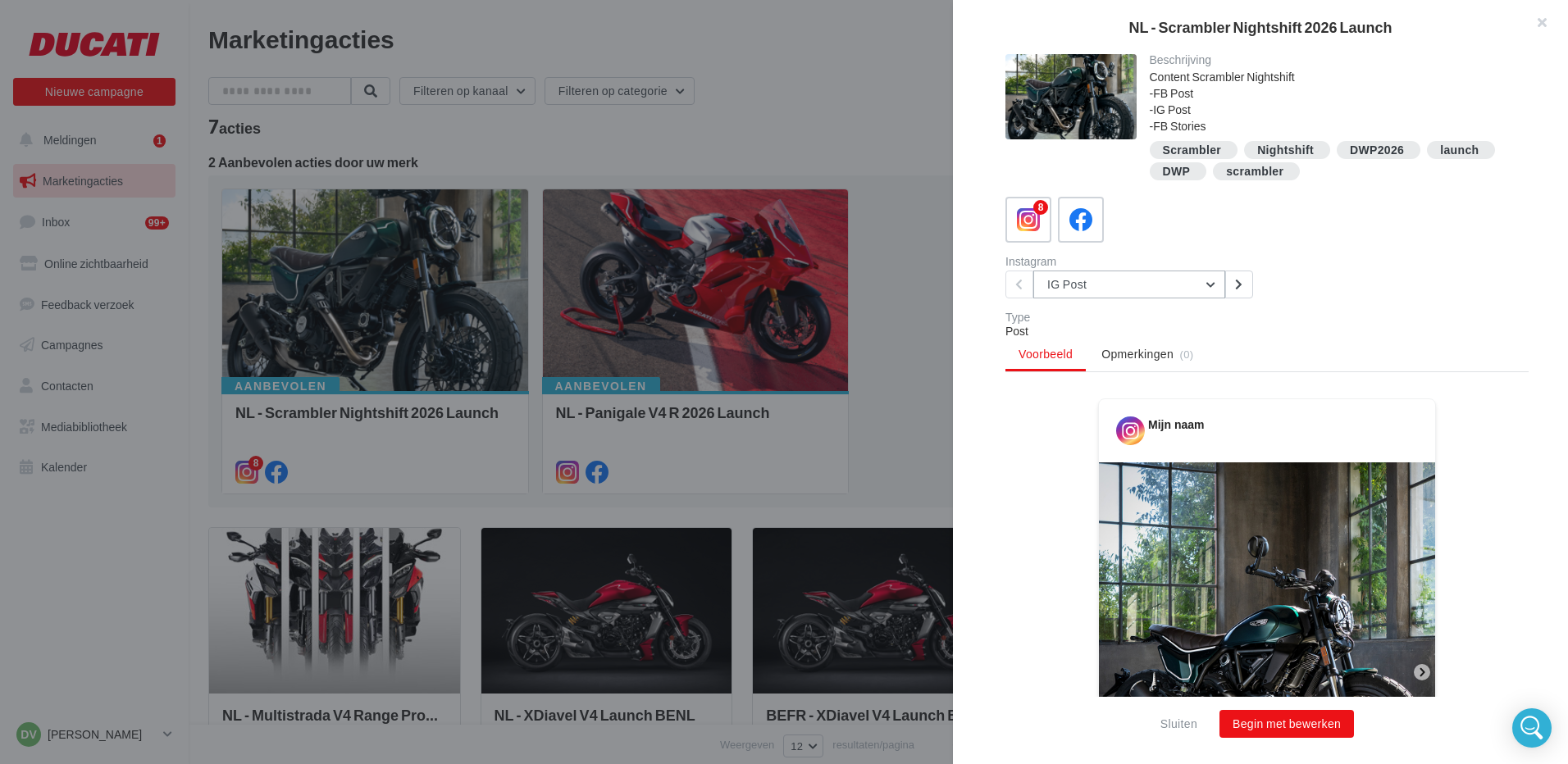
click at [1209, 284] on button "IG Post" at bounding box center [1128, 284] width 192 height 28
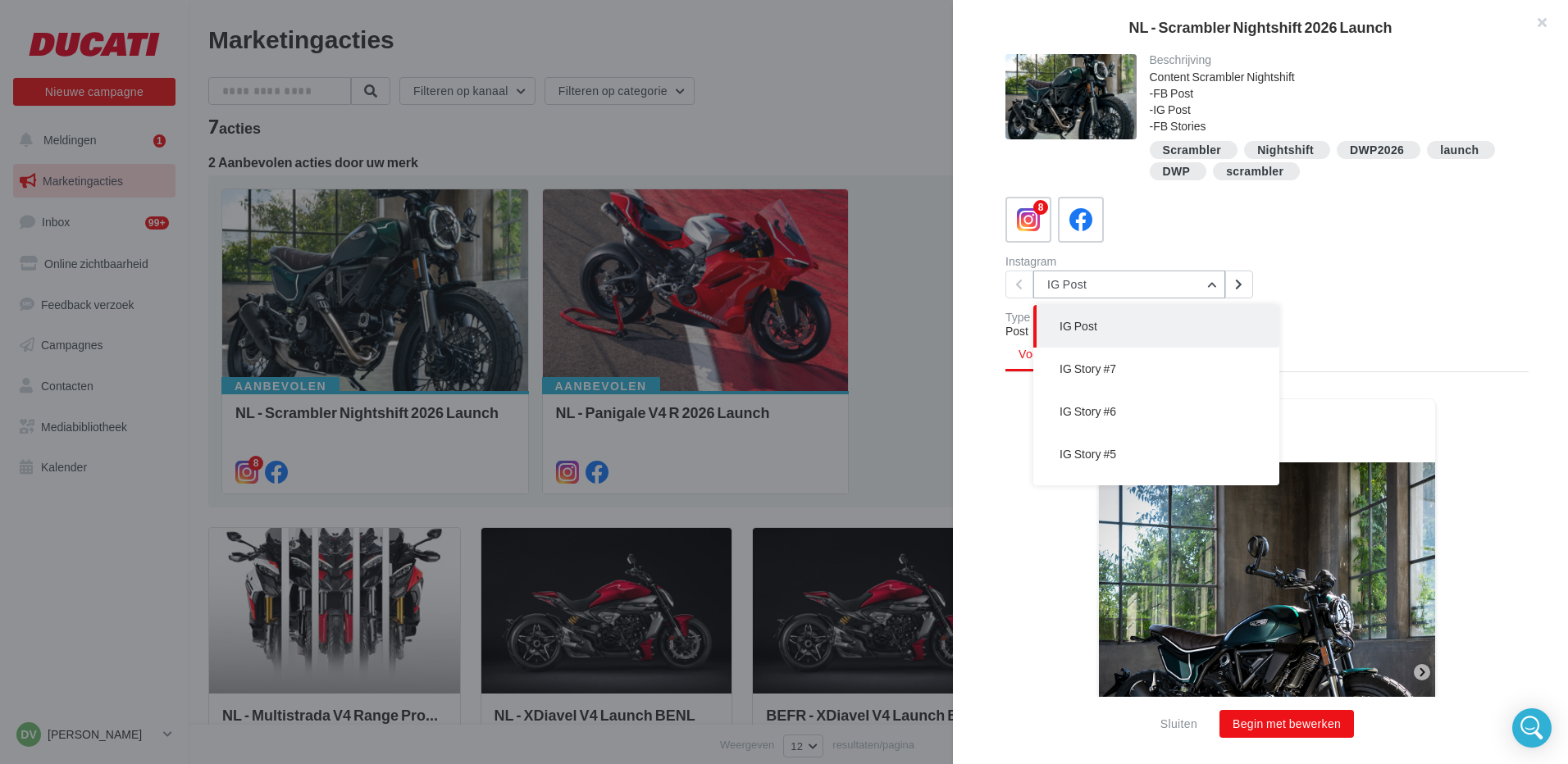
click at [1209, 284] on button "IG Post" at bounding box center [1128, 284] width 192 height 28
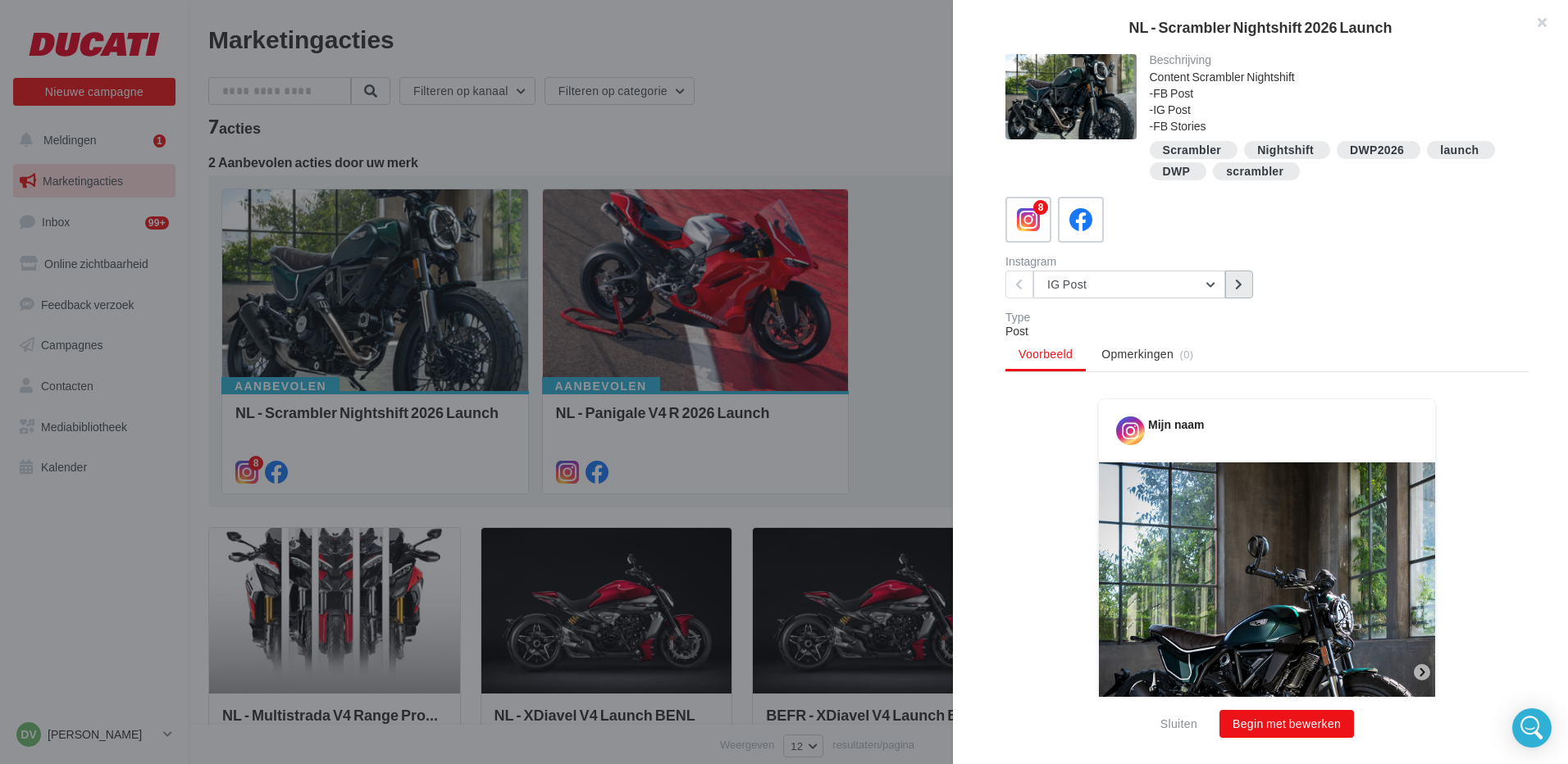
click at [1234, 284] on button at bounding box center [1238, 284] width 28 height 28
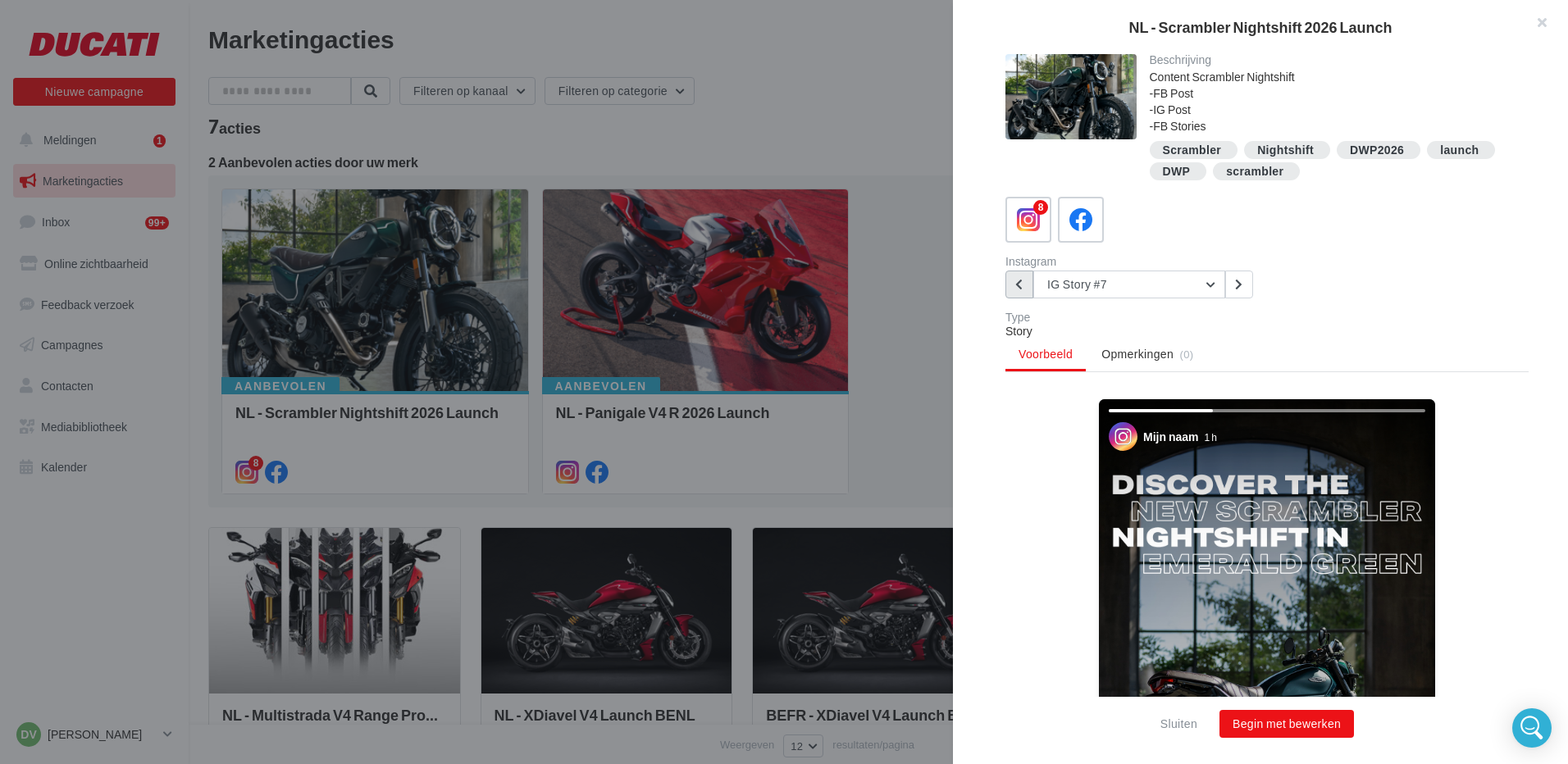
click at [1013, 280] on button at bounding box center [1019, 284] width 28 height 28
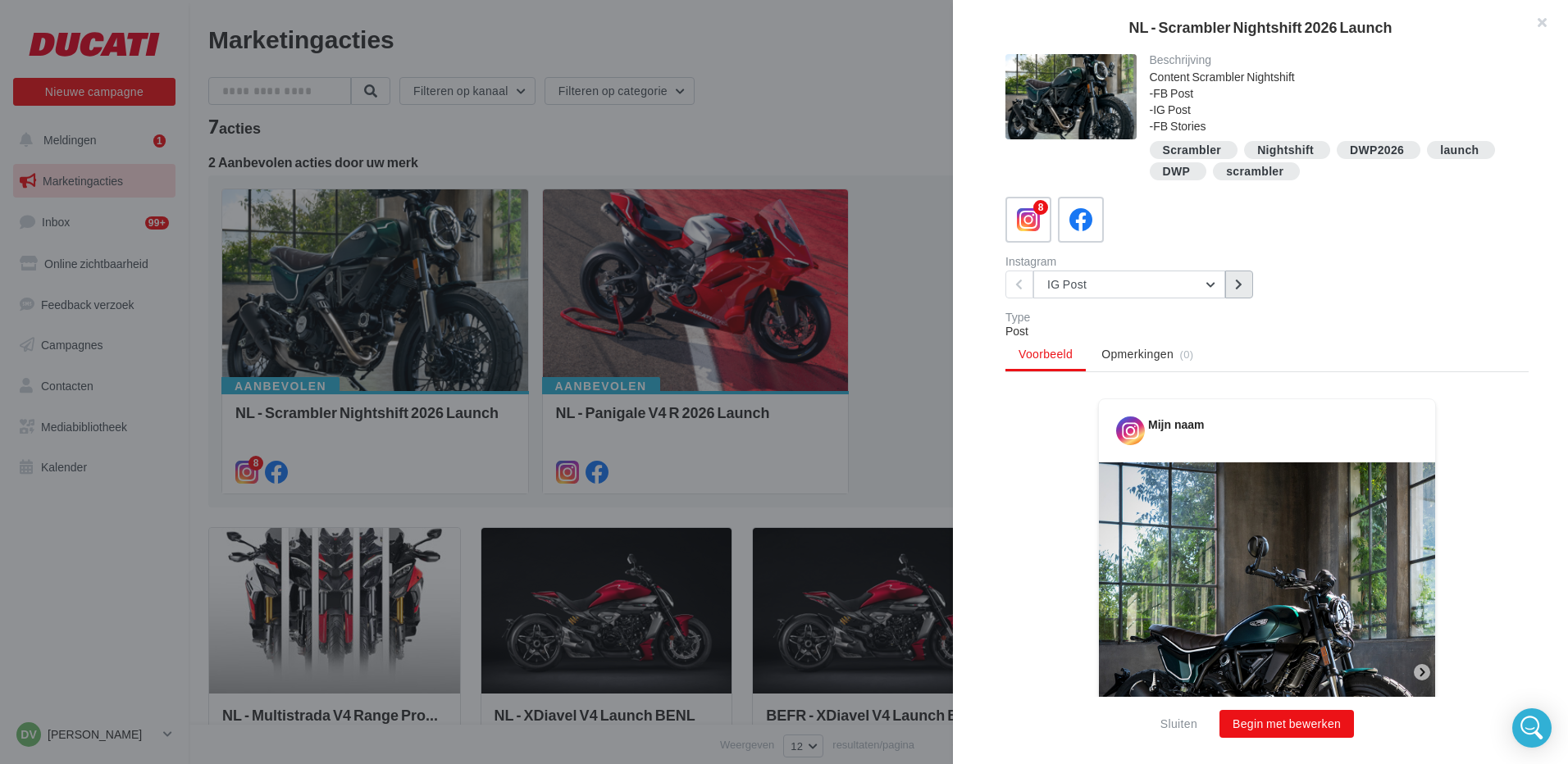
click at [1245, 285] on button at bounding box center [1238, 284] width 28 height 28
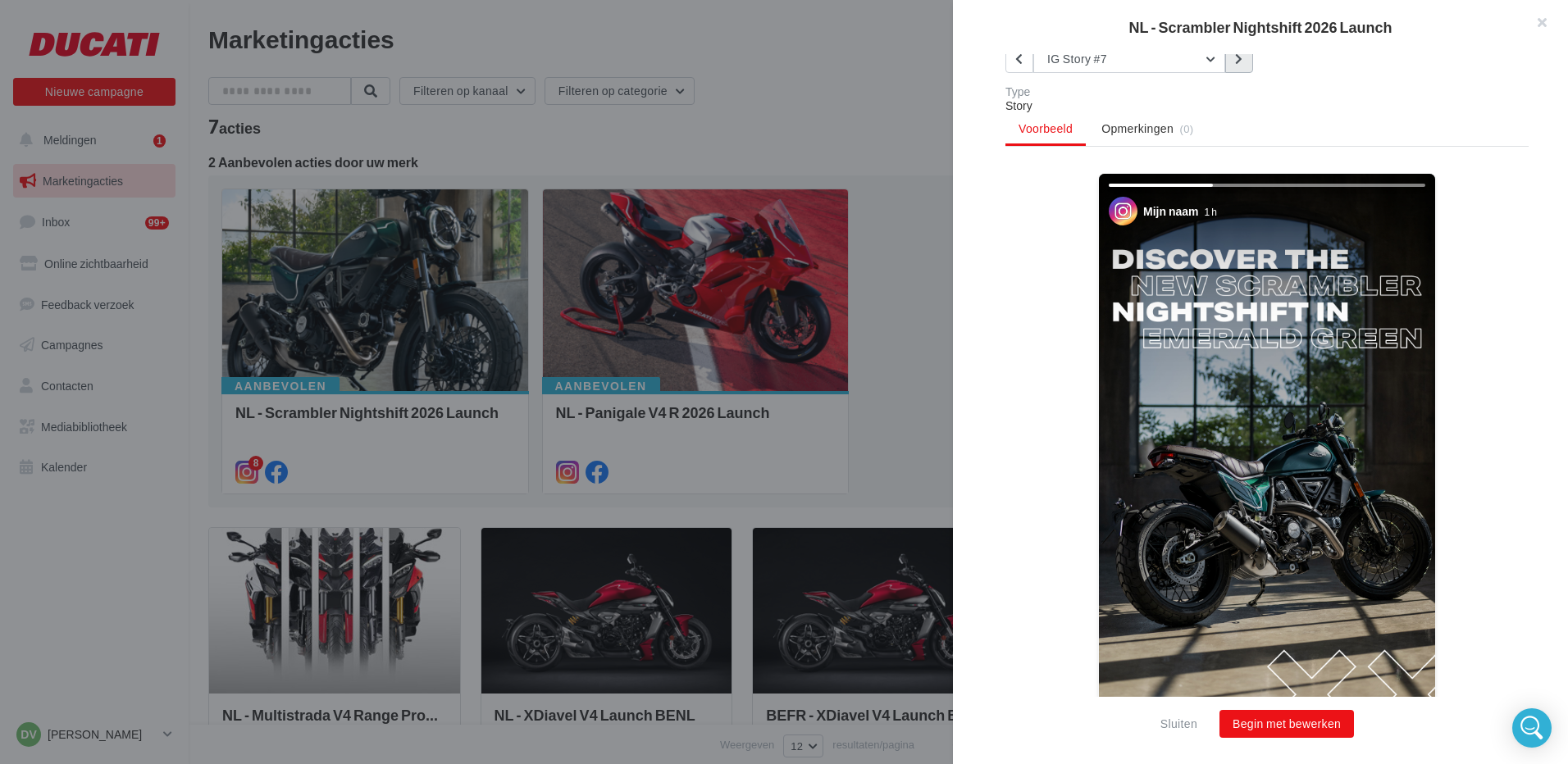
scroll to position [308, 0]
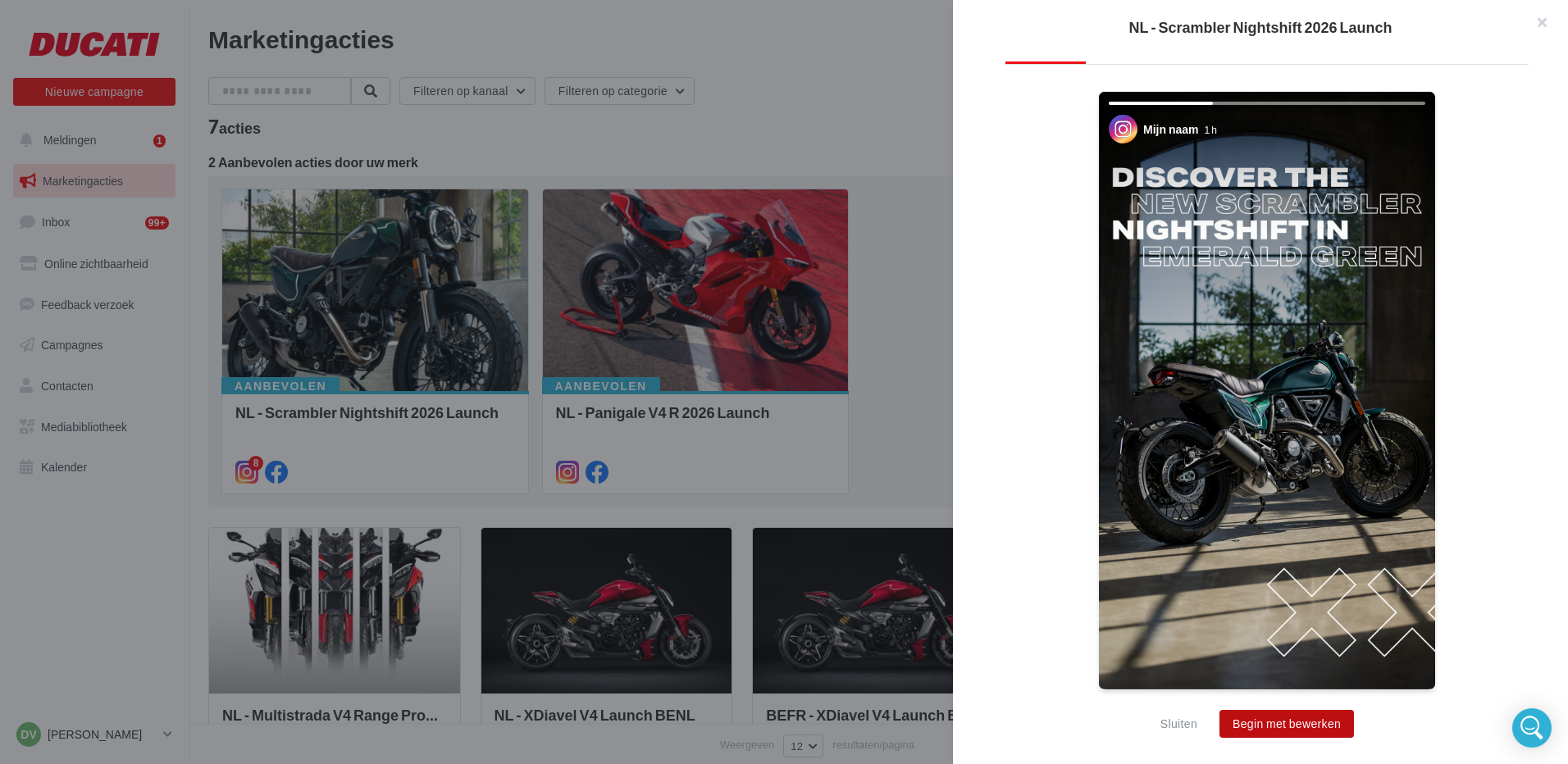
click at [1290, 727] on button "Begin met bewerken" at bounding box center [1286, 724] width 134 height 28
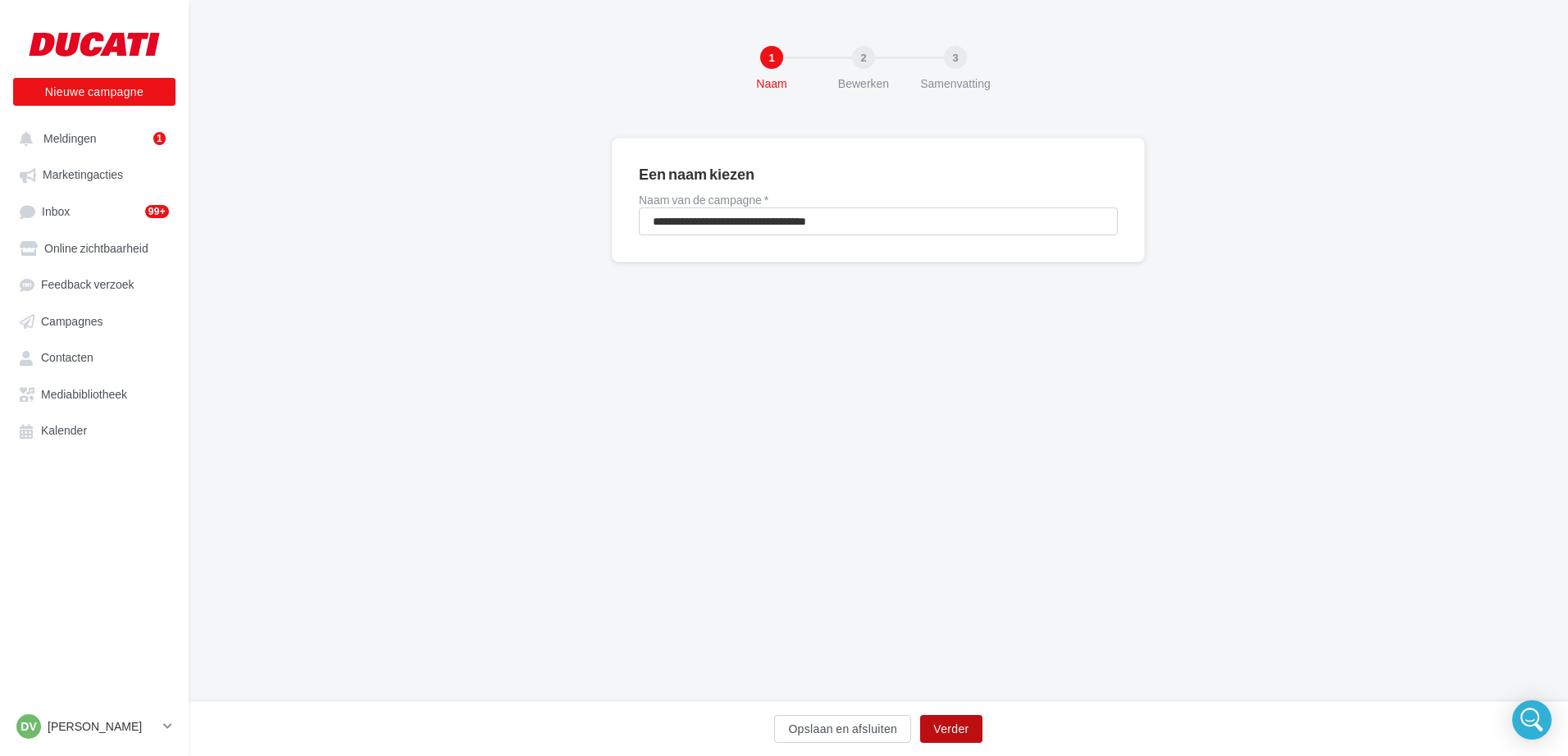
click at [952, 724] on button "Verder" at bounding box center [951, 728] width 62 height 28
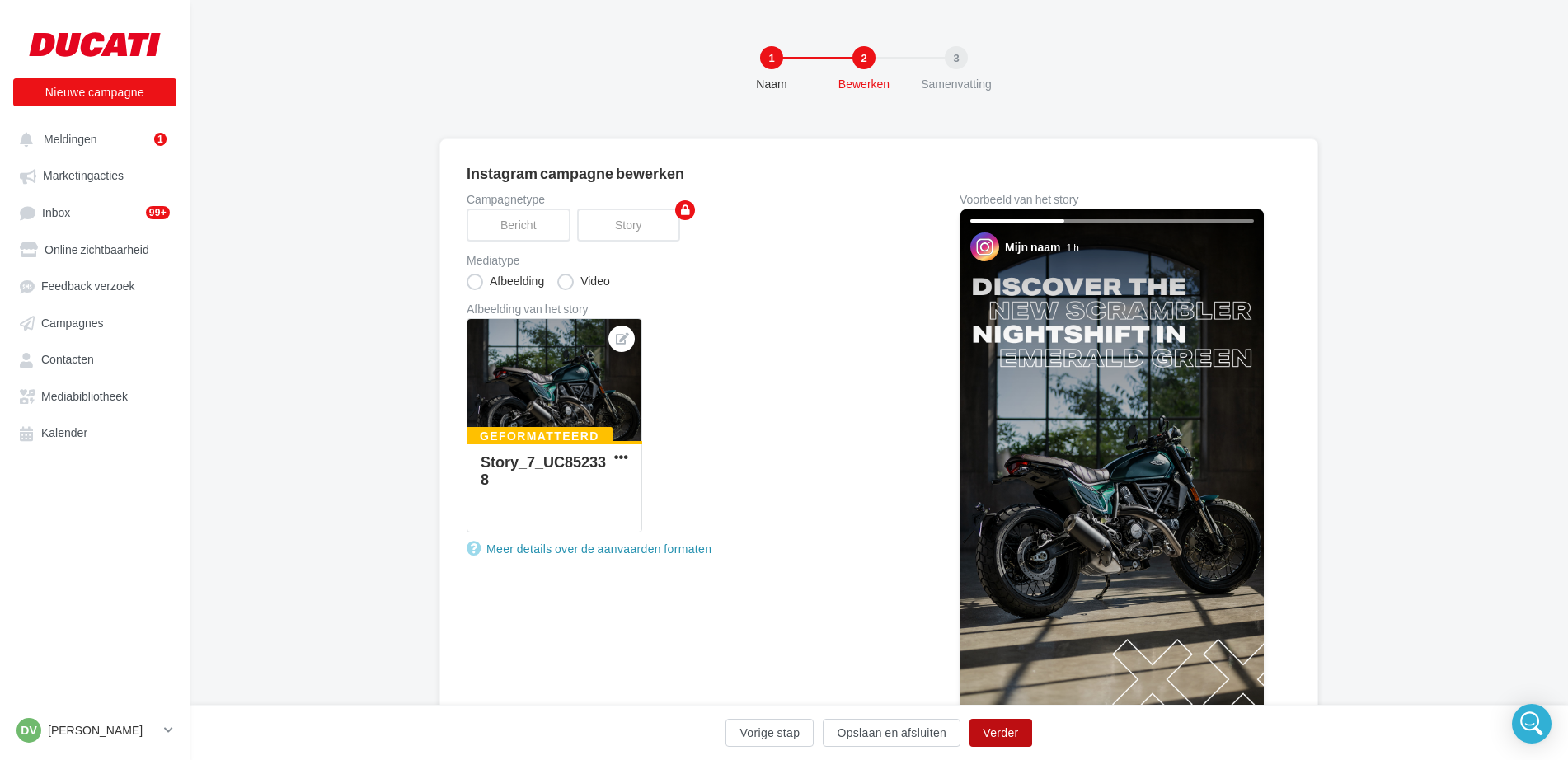
click at [999, 729] on button "Verder" at bounding box center [1000, 732] width 62 height 28
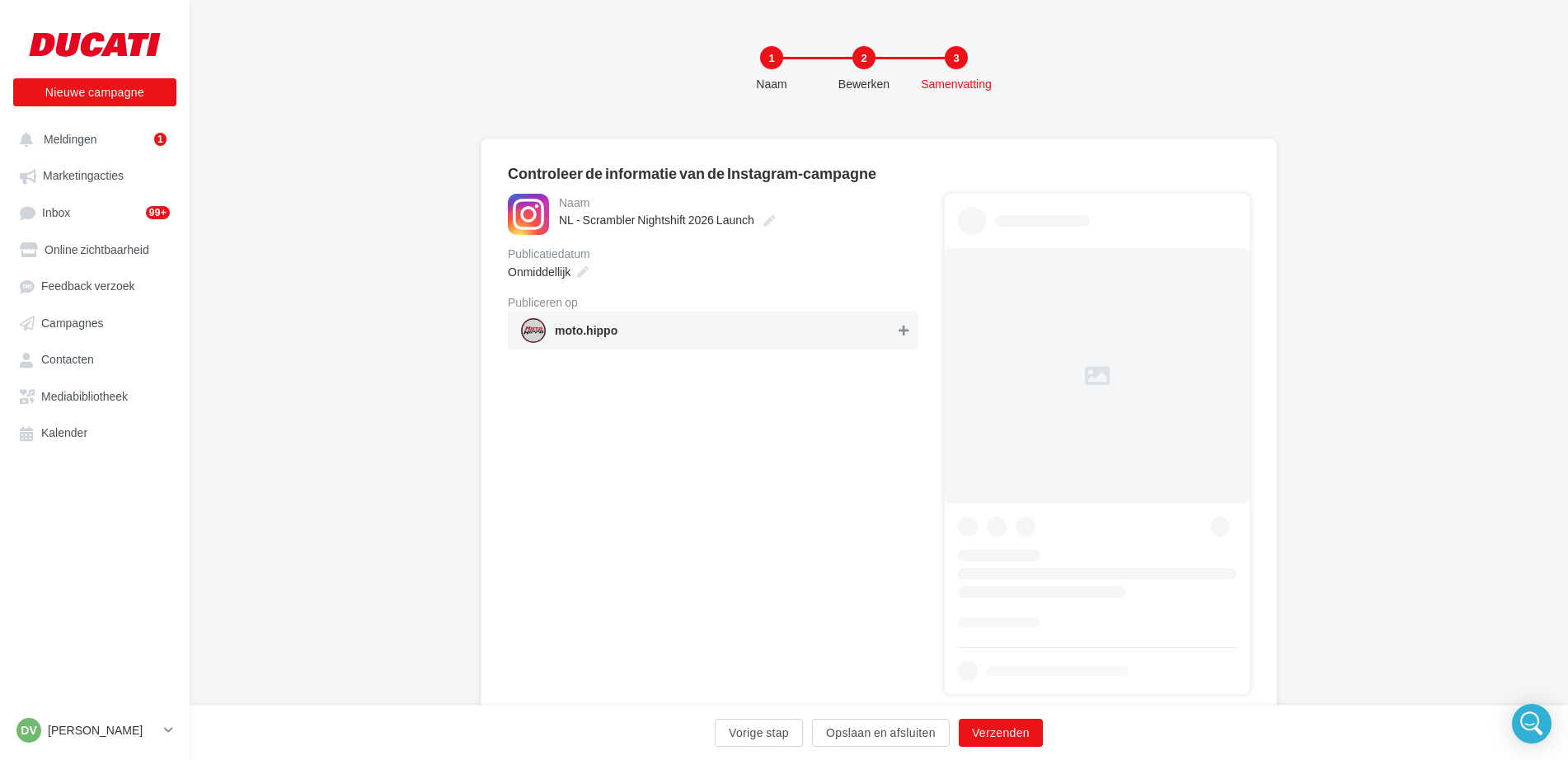
click at [905, 330] on icon at bounding box center [903, 329] width 10 height 11
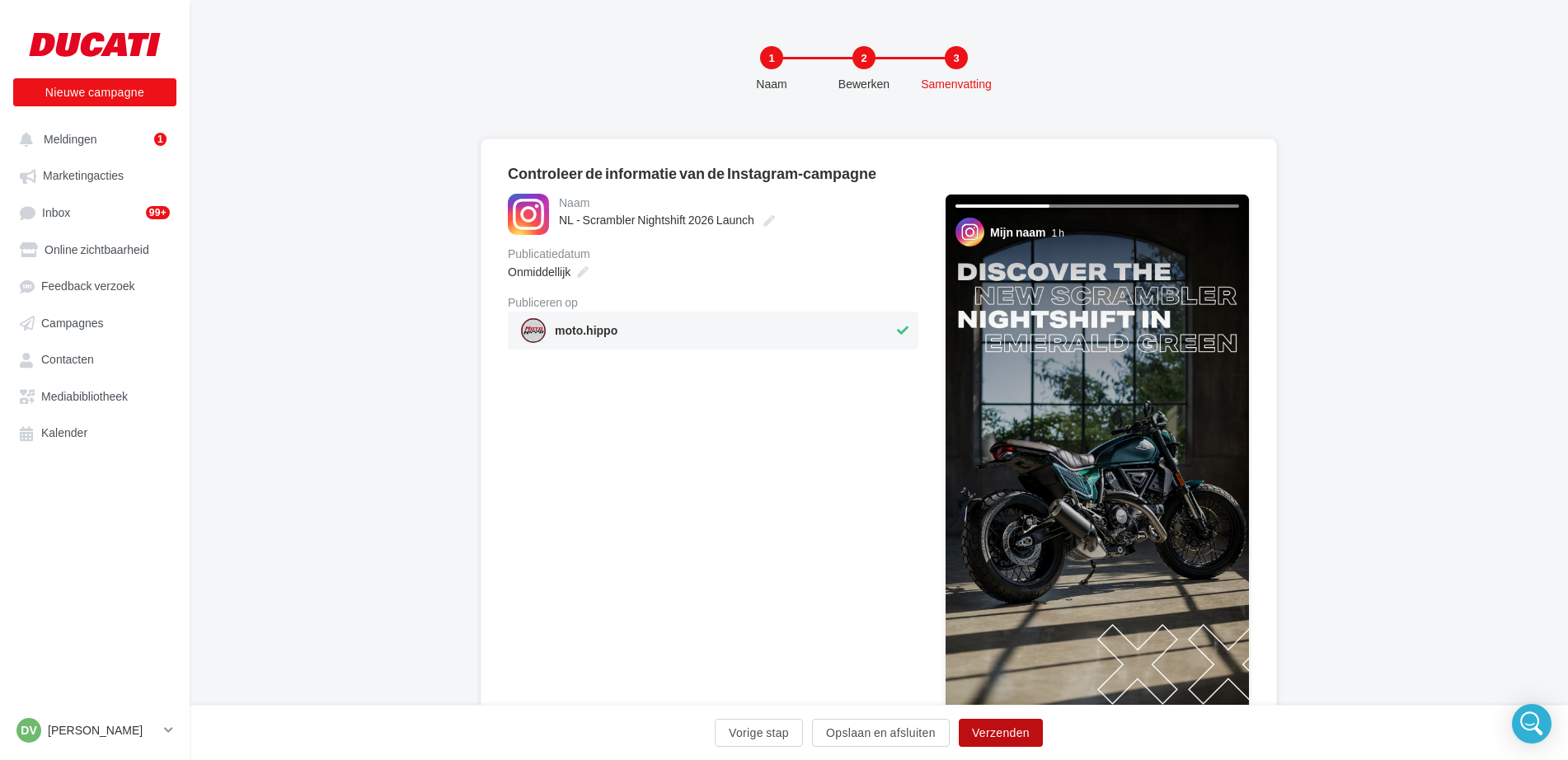
click at [1005, 735] on button "Verzenden" at bounding box center [1000, 732] width 84 height 28
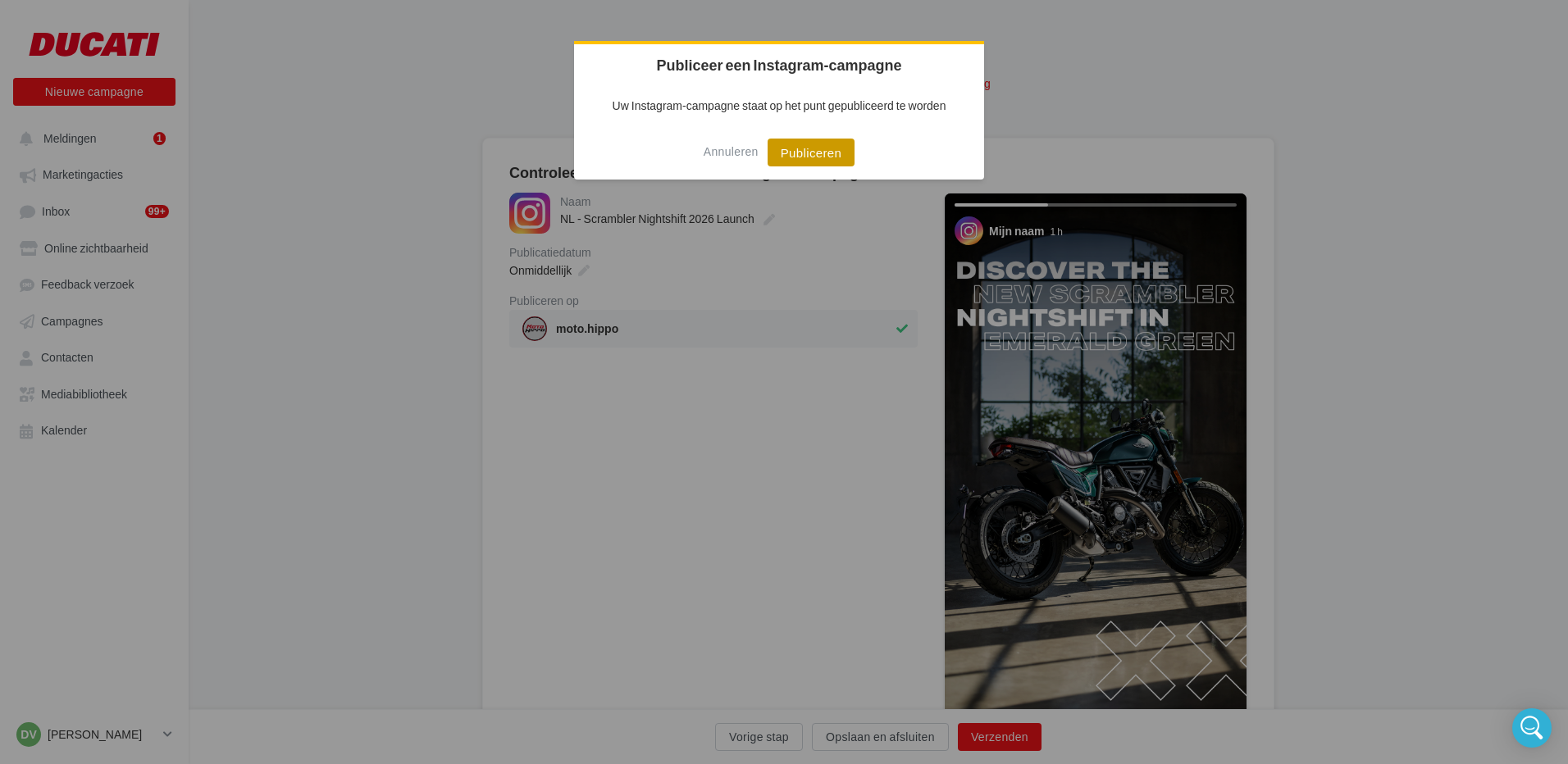
click at [810, 149] on button "Publiceren" at bounding box center [811, 153] width 88 height 28
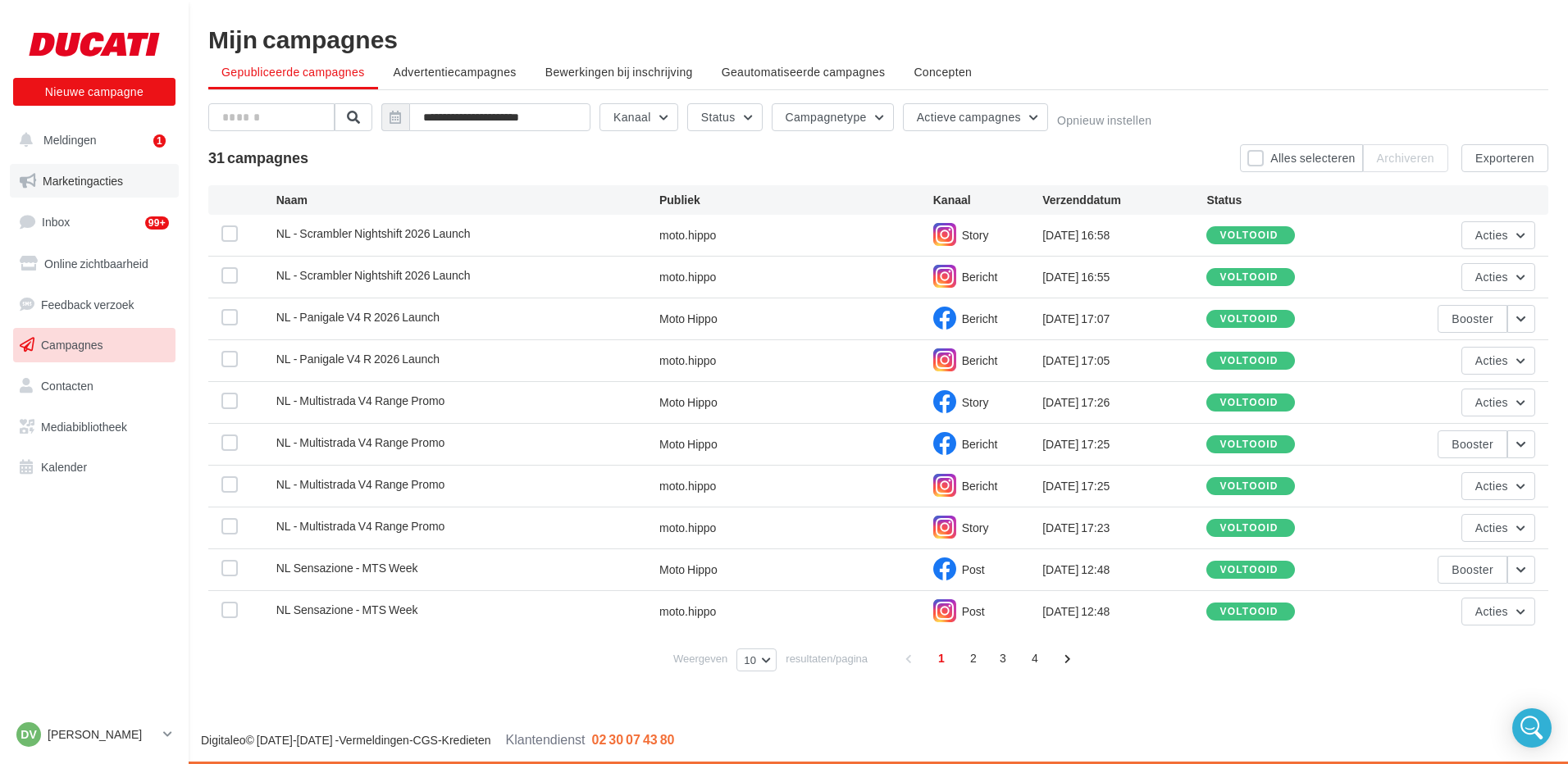
click at [68, 180] on span "Marketingacties" at bounding box center [82, 180] width 81 height 14
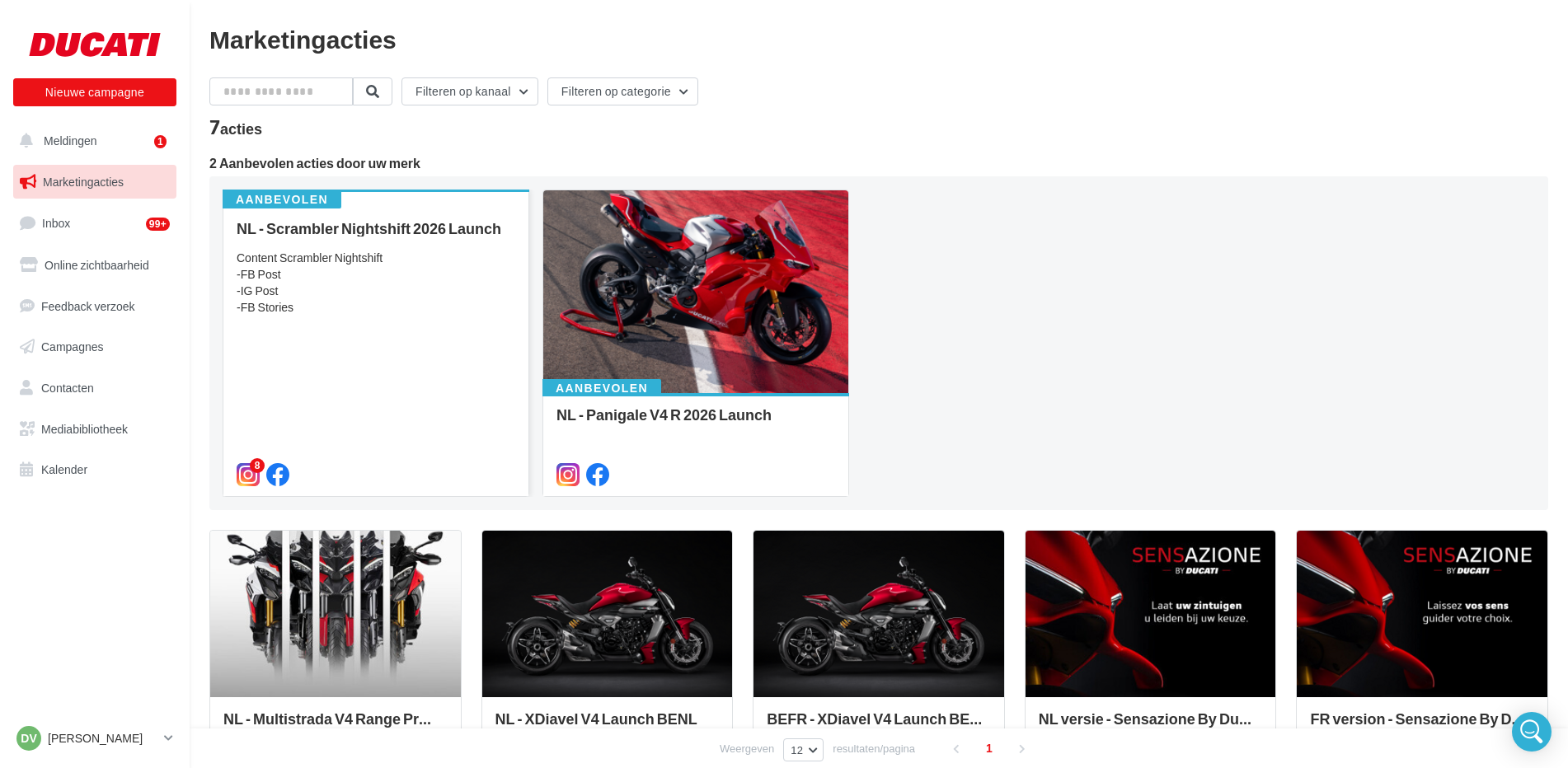
click at [346, 267] on div "Content Scrambler Nightshift -FB Post -IG Post -FB Stories" at bounding box center [376, 282] width 279 height 66
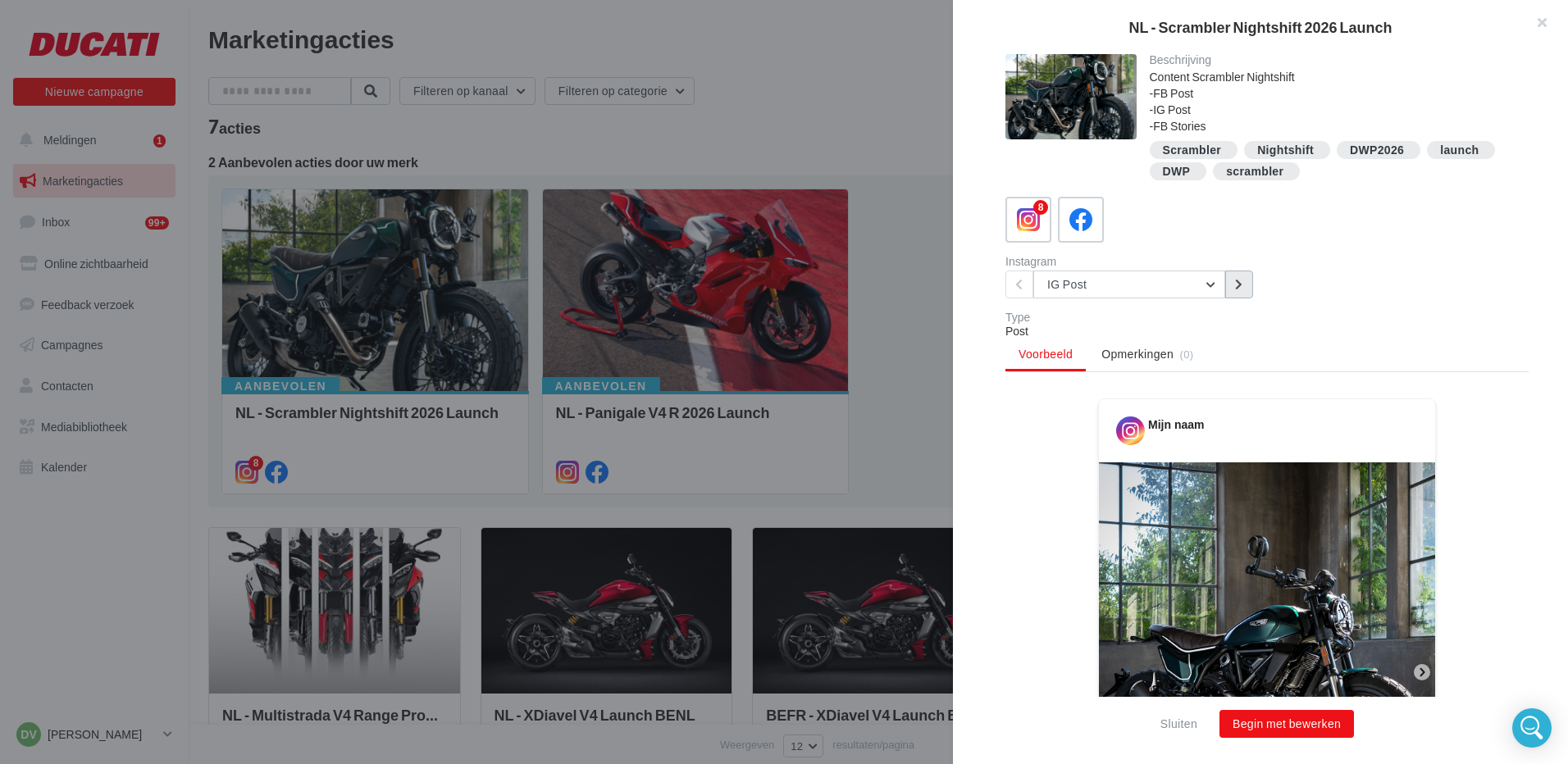
click at [1243, 284] on button at bounding box center [1238, 284] width 28 height 28
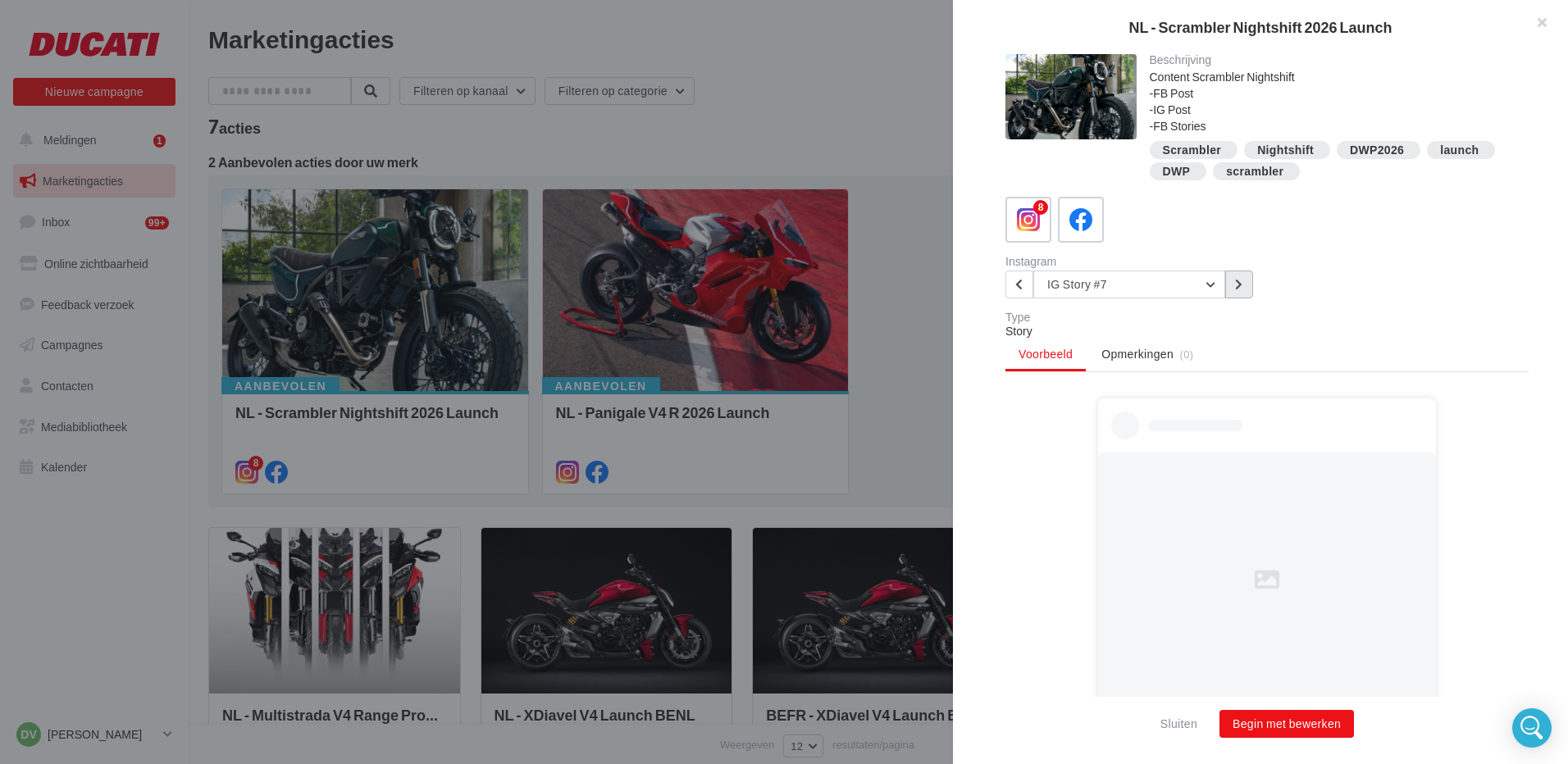
click at [1243, 284] on button at bounding box center [1238, 284] width 28 height 28
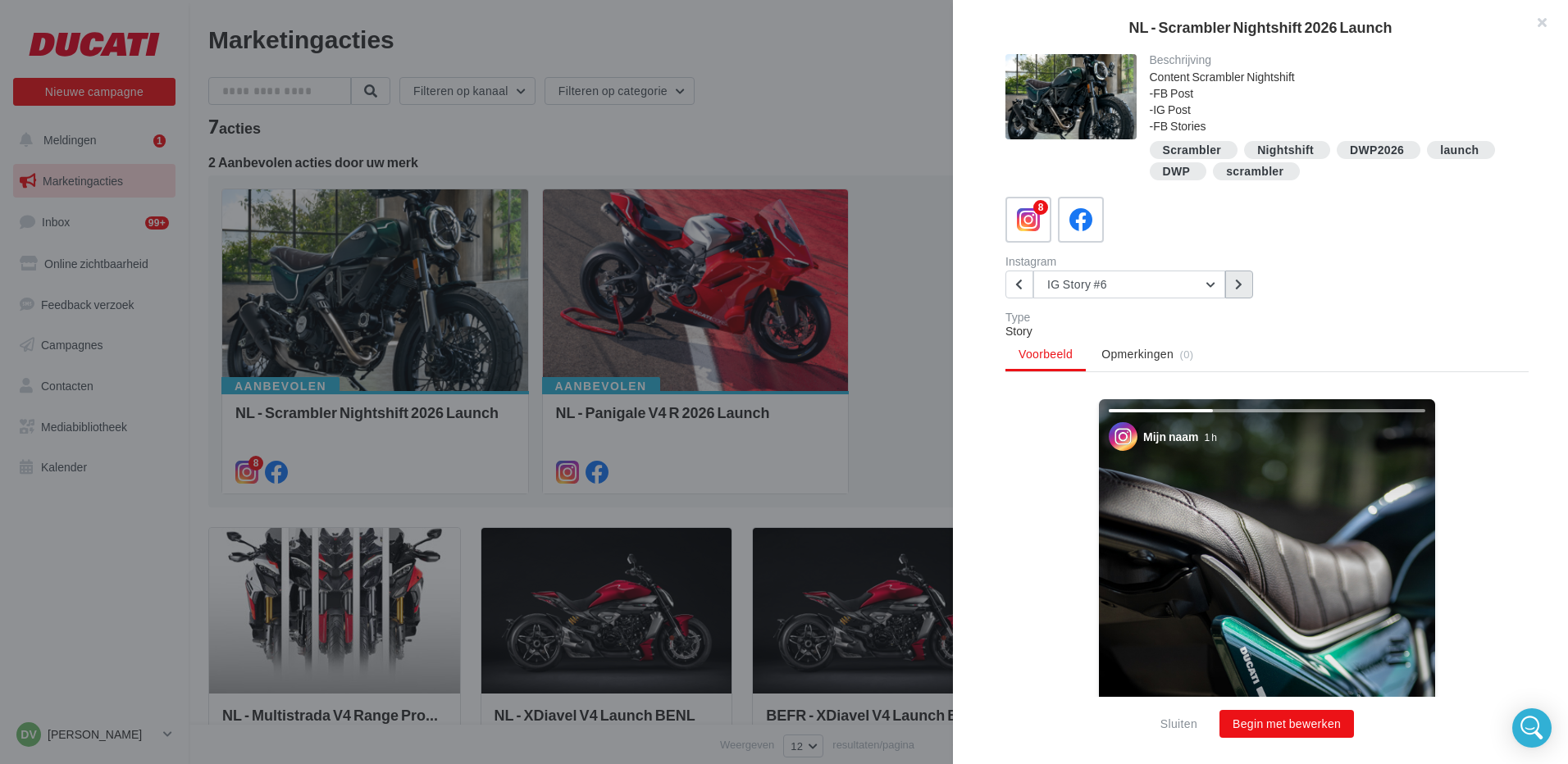
click at [1239, 286] on icon at bounding box center [1238, 284] width 8 height 11
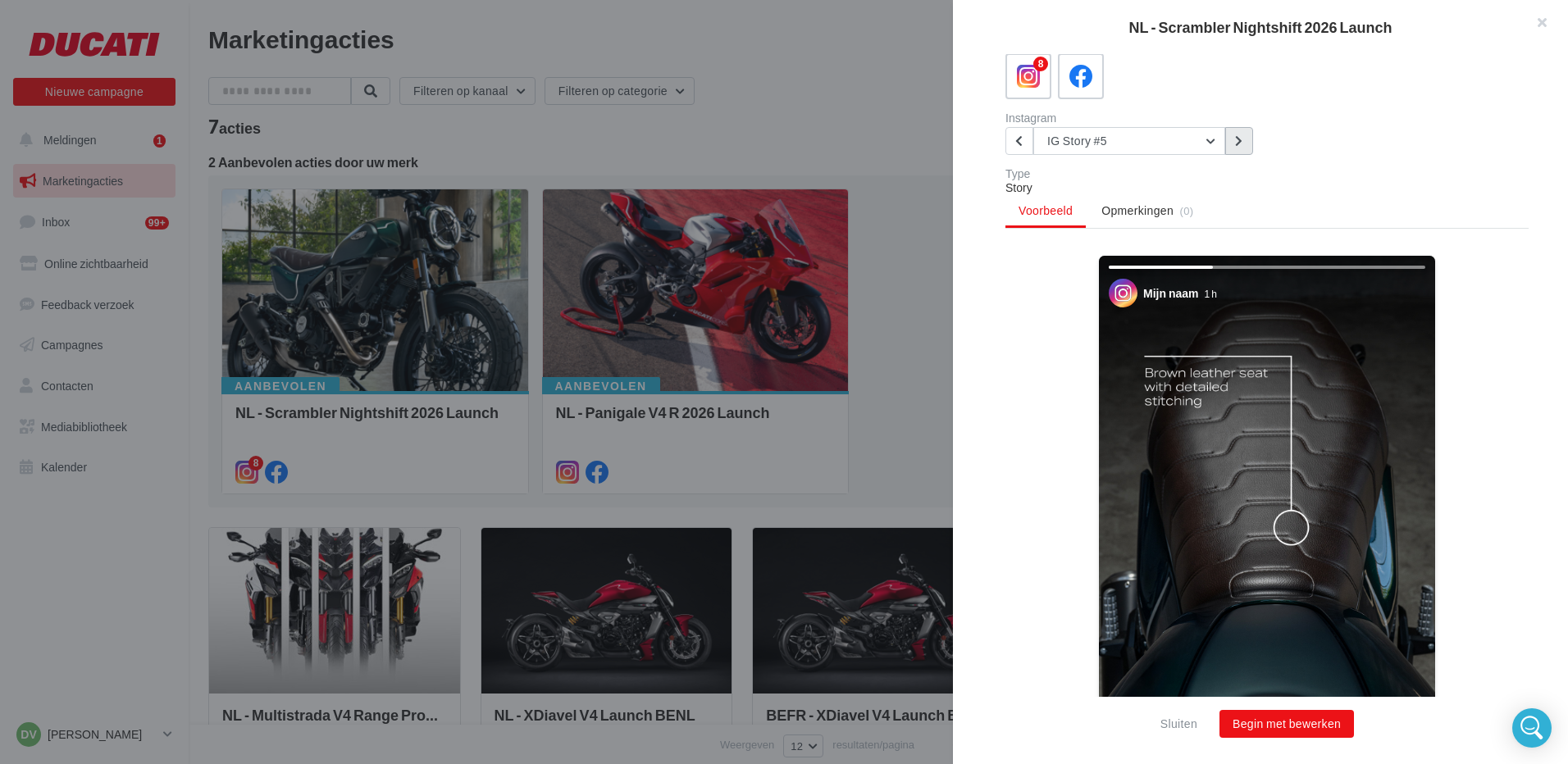
scroll to position [82, 0]
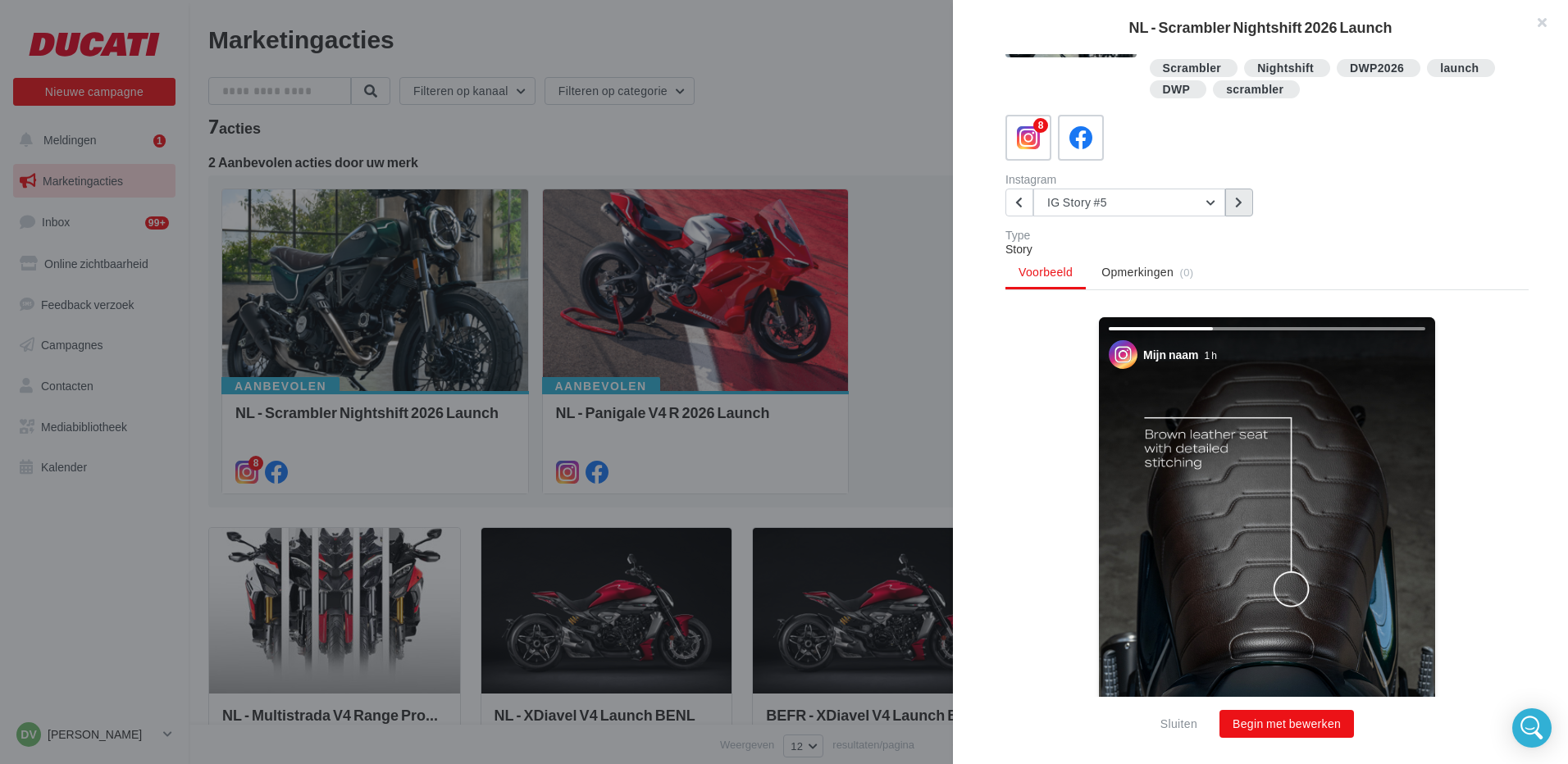
click at [1232, 200] on button at bounding box center [1238, 202] width 28 height 28
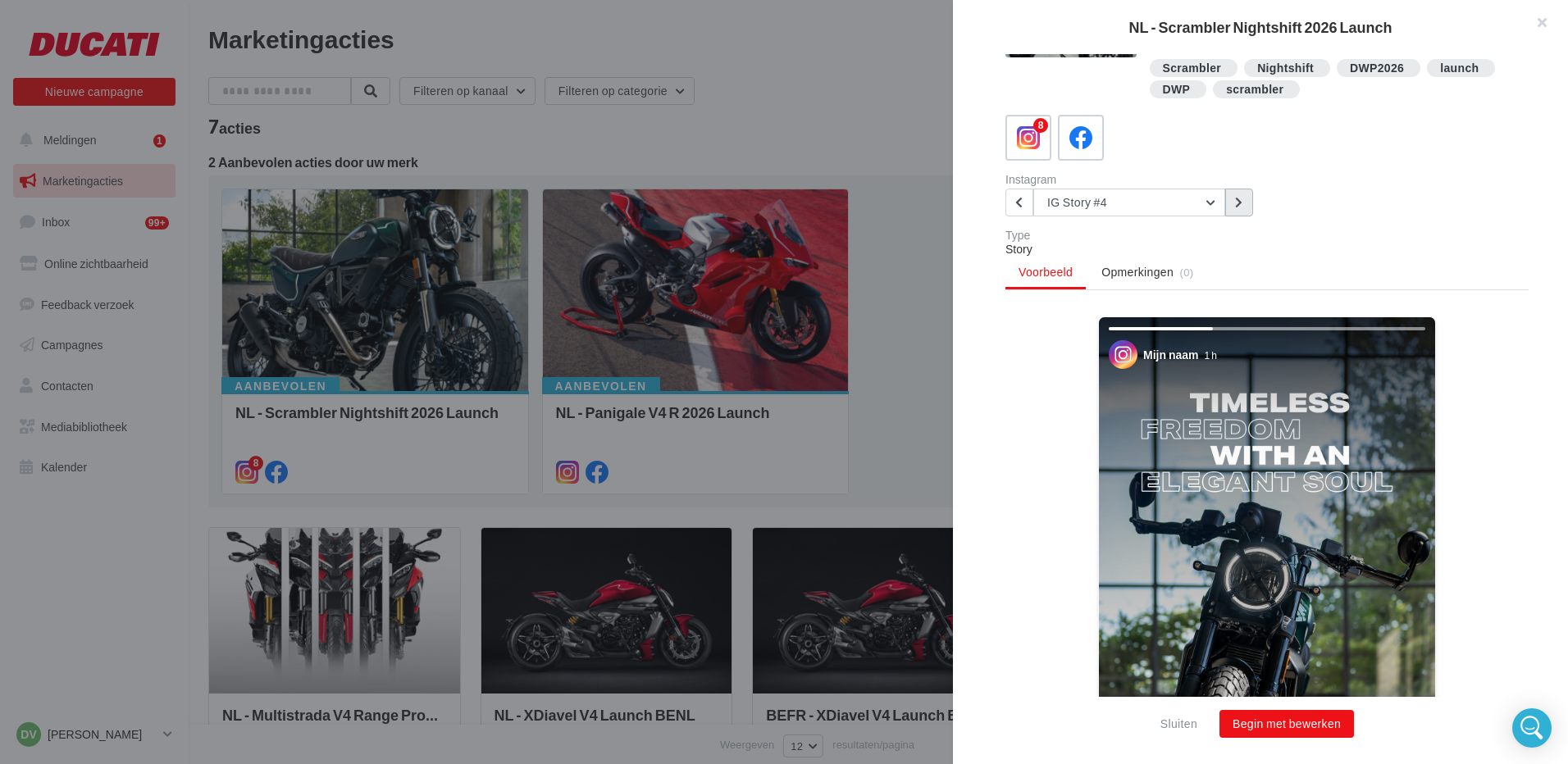
click at [1238, 200] on icon at bounding box center [1238, 202] width 8 height 11
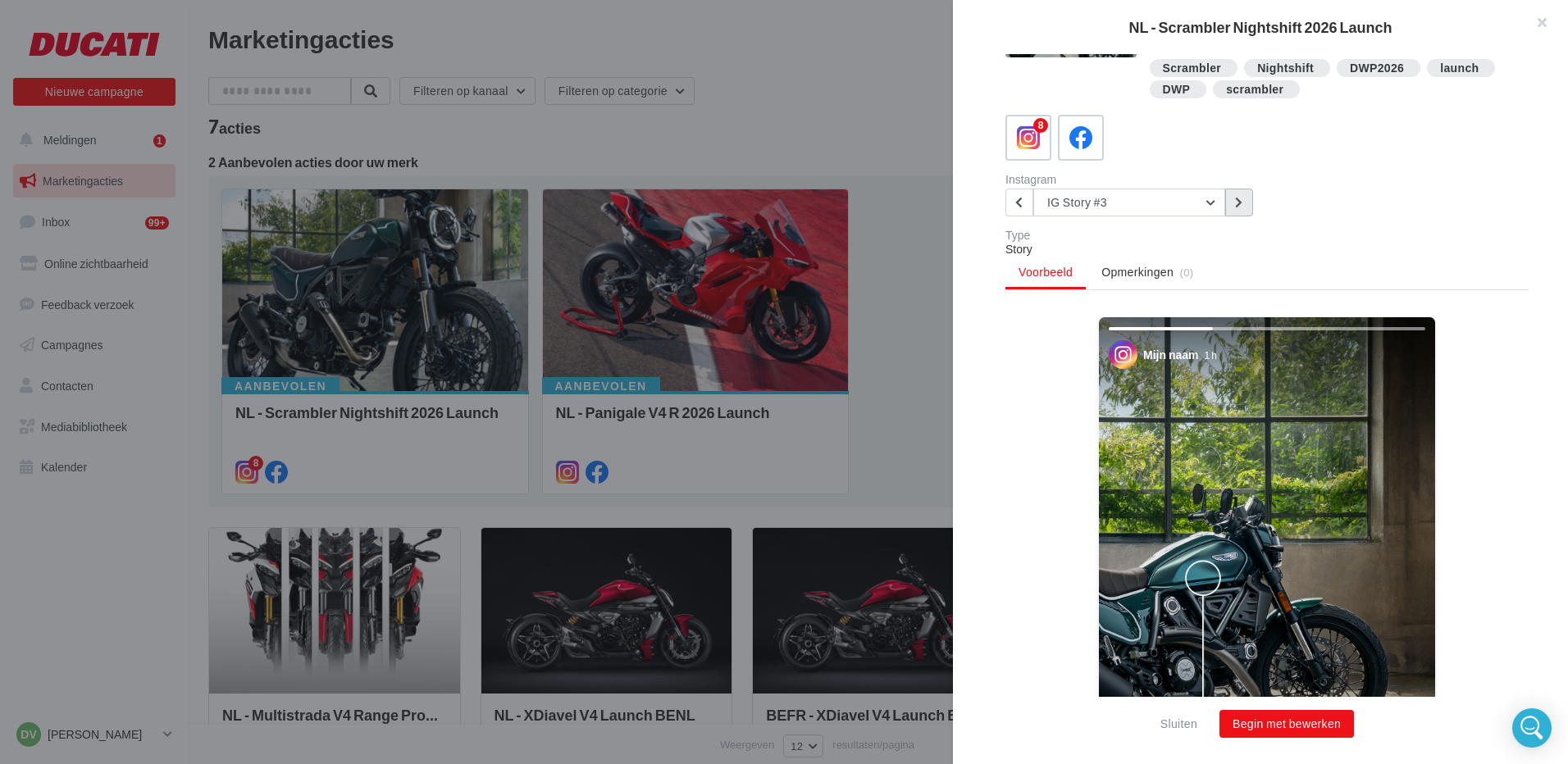
click at [1238, 200] on icon at bounding box center [1238, 202] width 8 height 11
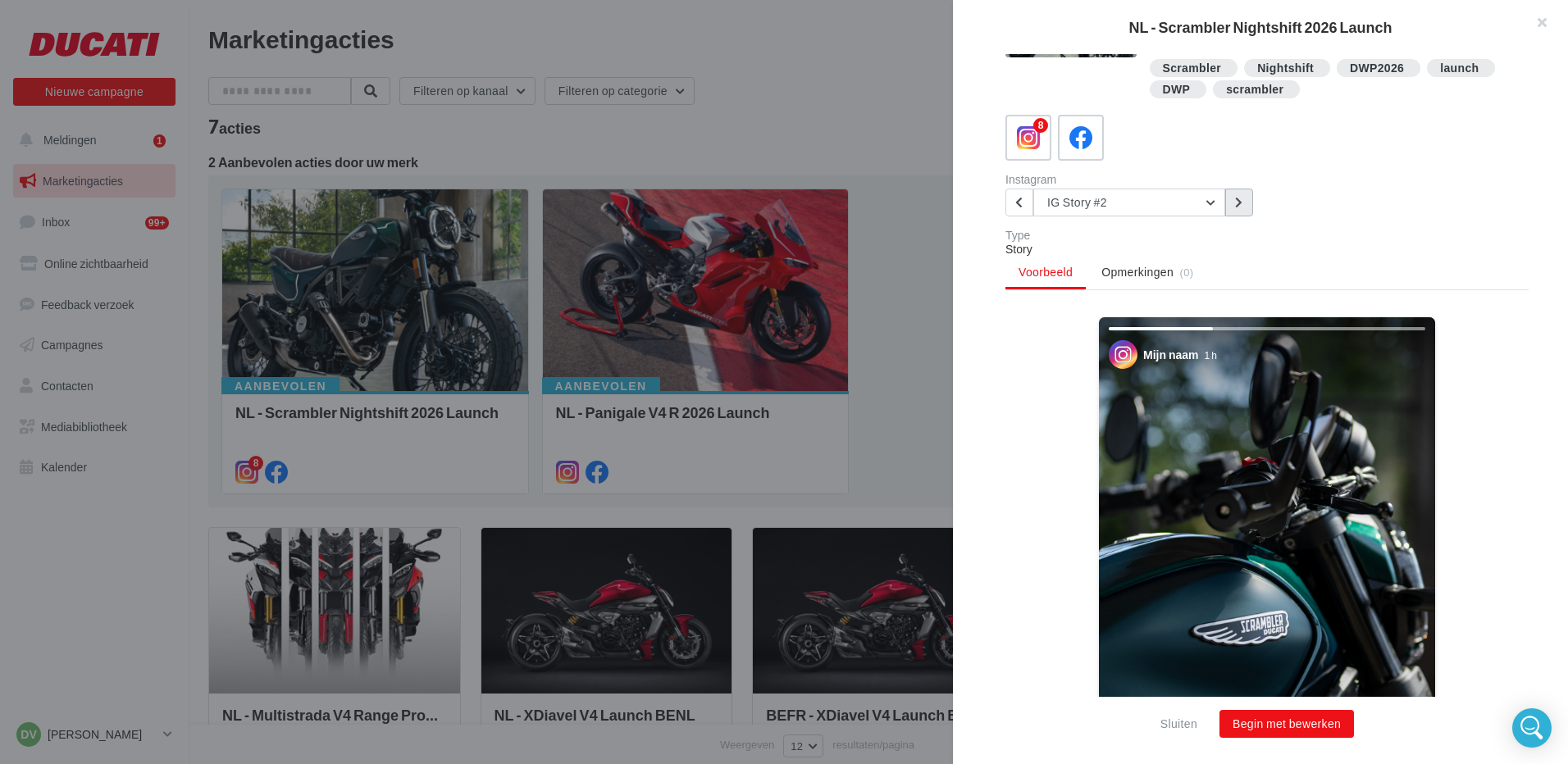
click at [1238, 200] on icon at bounding box center [1238, 202] width 8 height 11
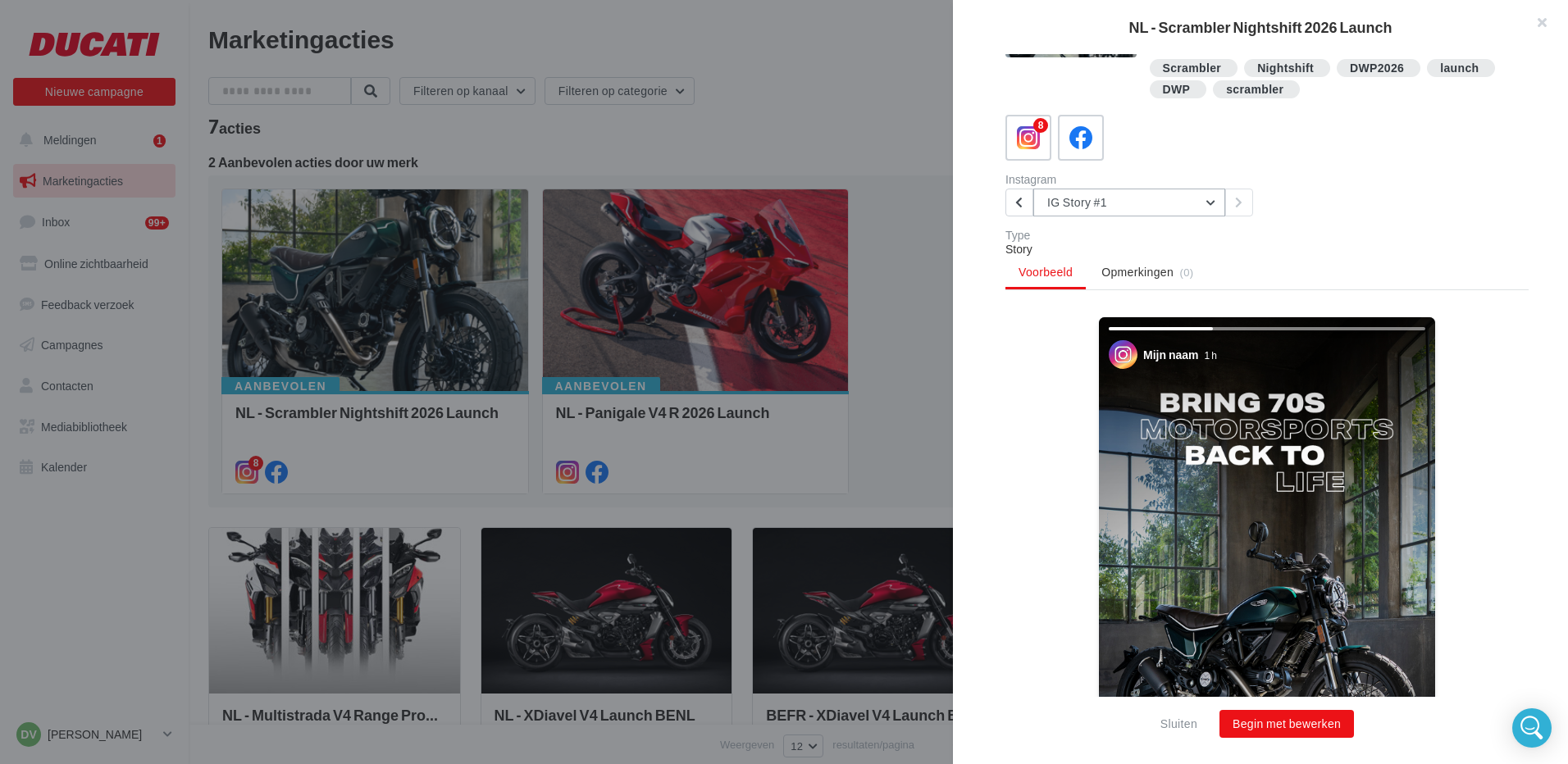
click at [1211, 204] on button "IG Story #1" at bounding box center [1128, 202] width 192 height 28
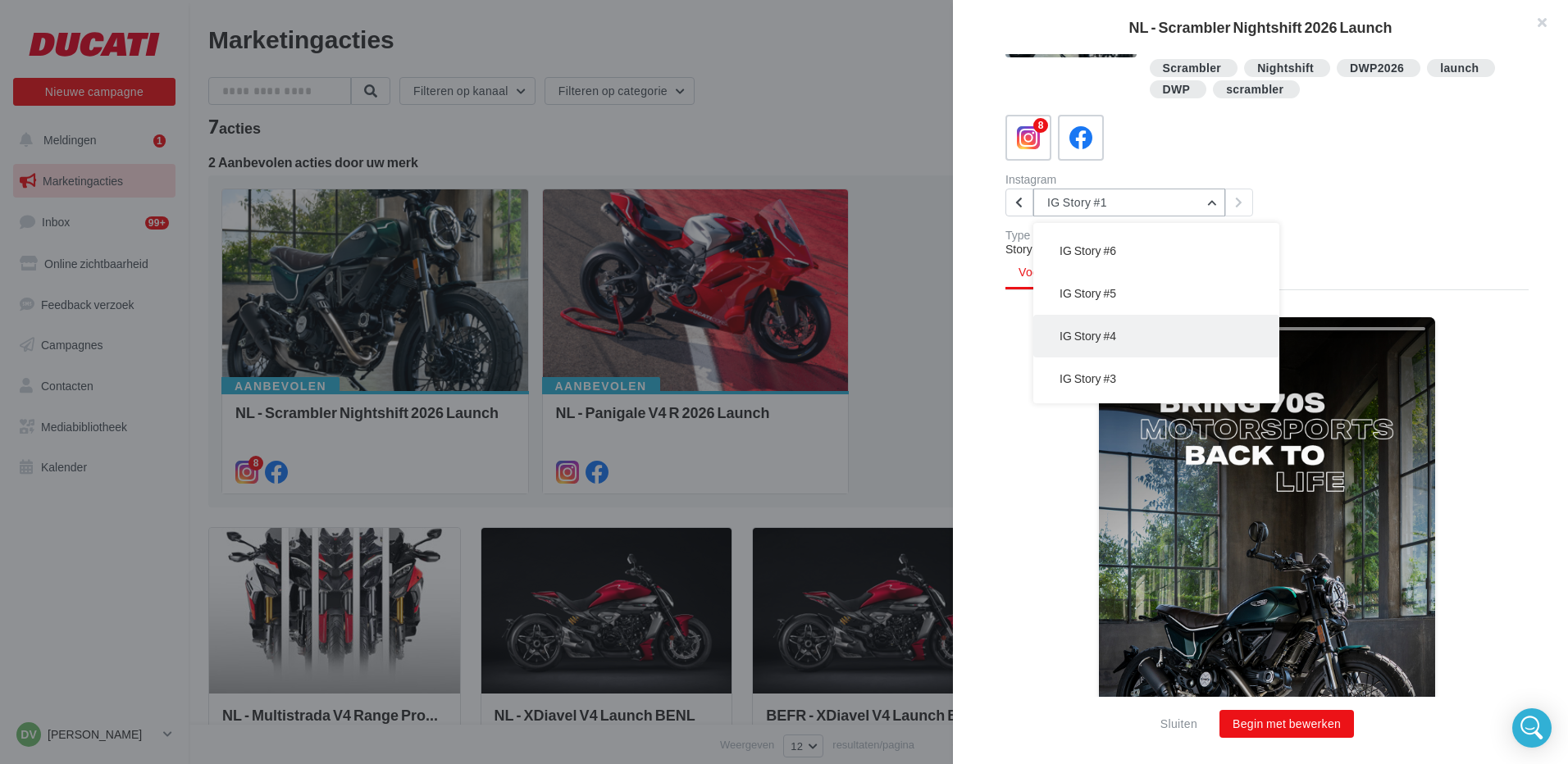
scroll to position [0, 0]
click at [1120, 336] on button "IG Story #6" at bounding box center [1156, 329] width 246 height 42
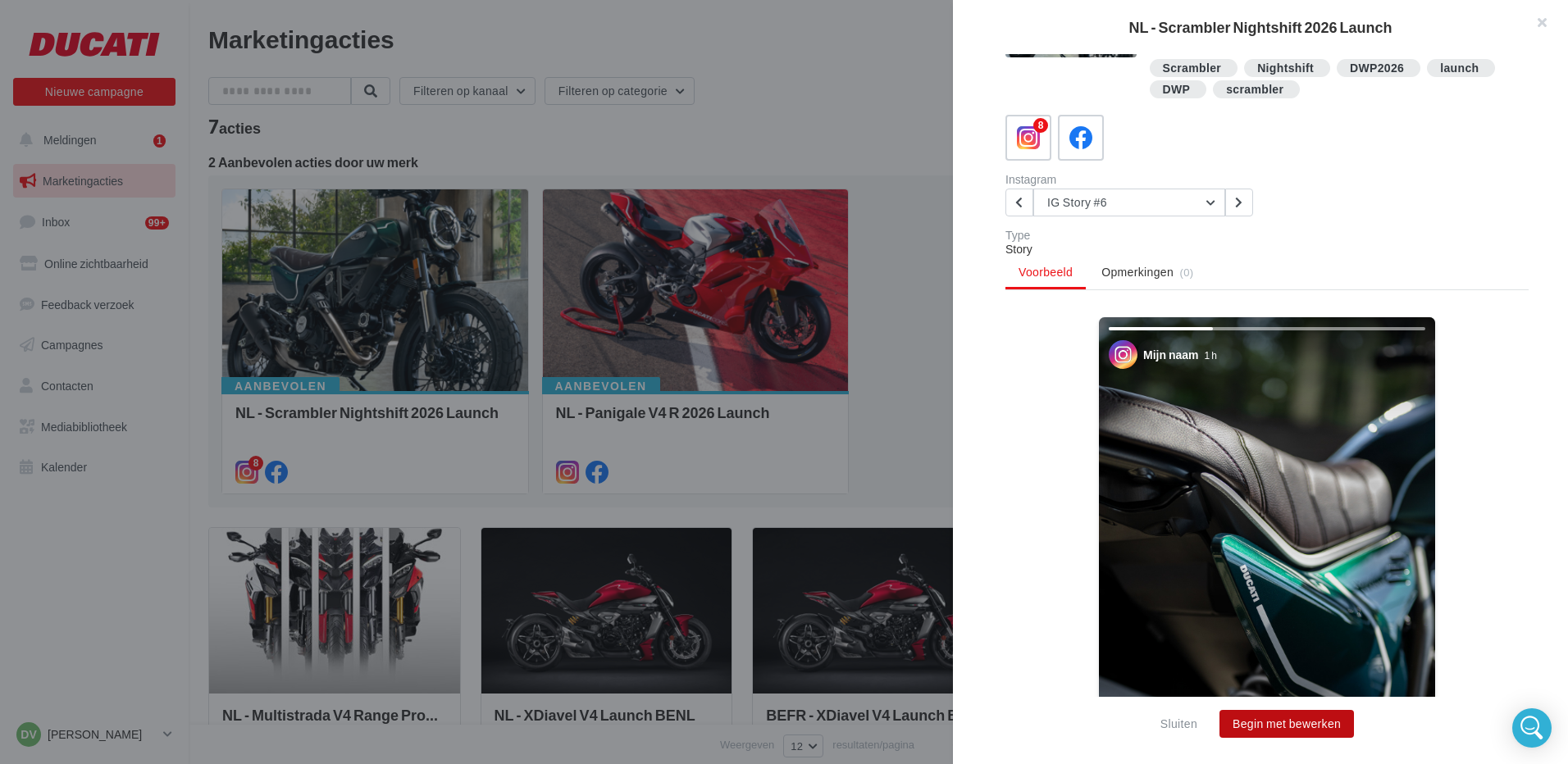
click at [1297, 727] on button "Begin met bewerken" at bounding box center [1286, 724] width 134 height 28
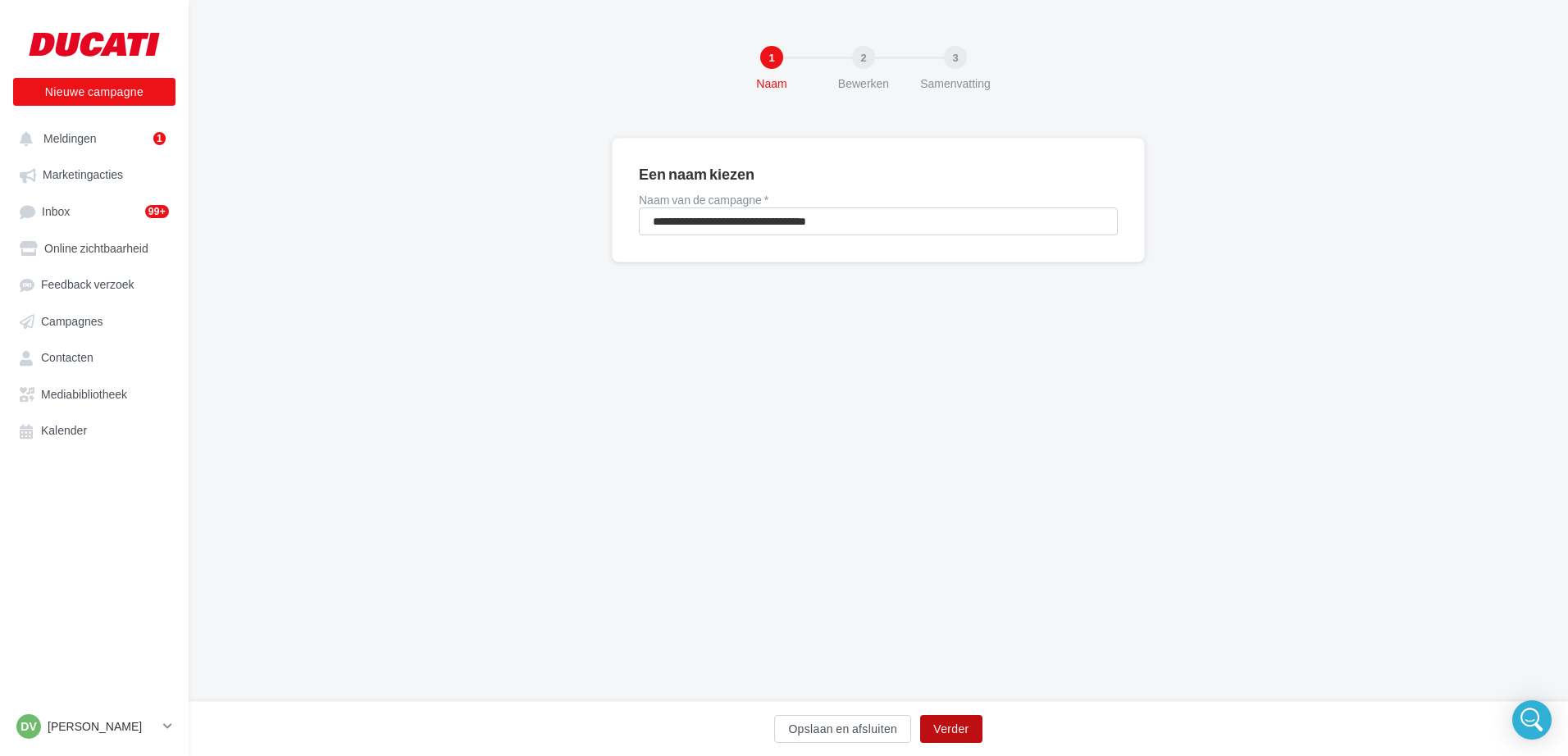
click at [964, 730] on button "Verder" at bounding box center [951, 728] width 62 height 28
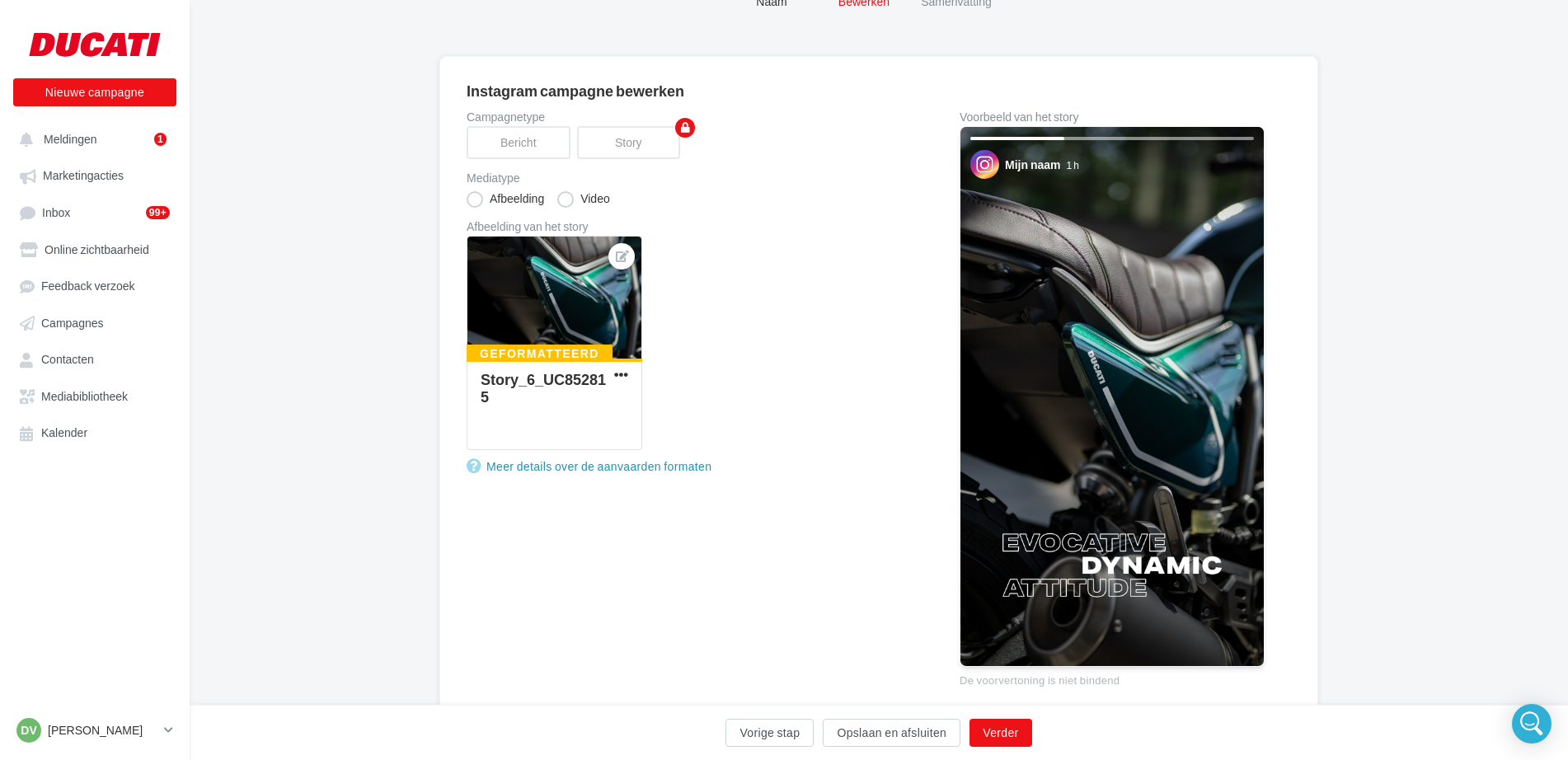
scroll to position [148, 0]
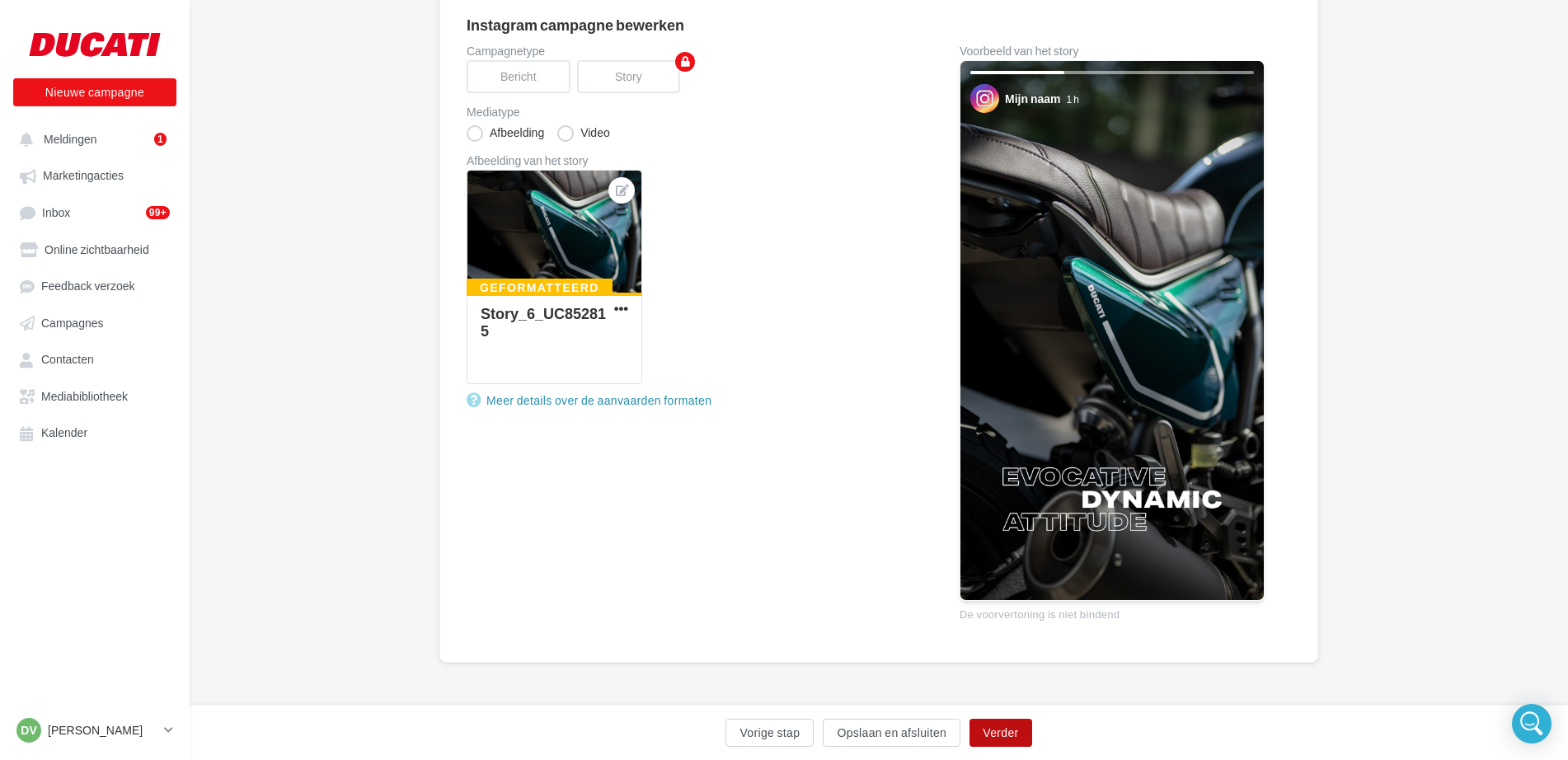
click at [994, 729] on button "Verder" at bounding box center [1000, 732] width 62 height 28
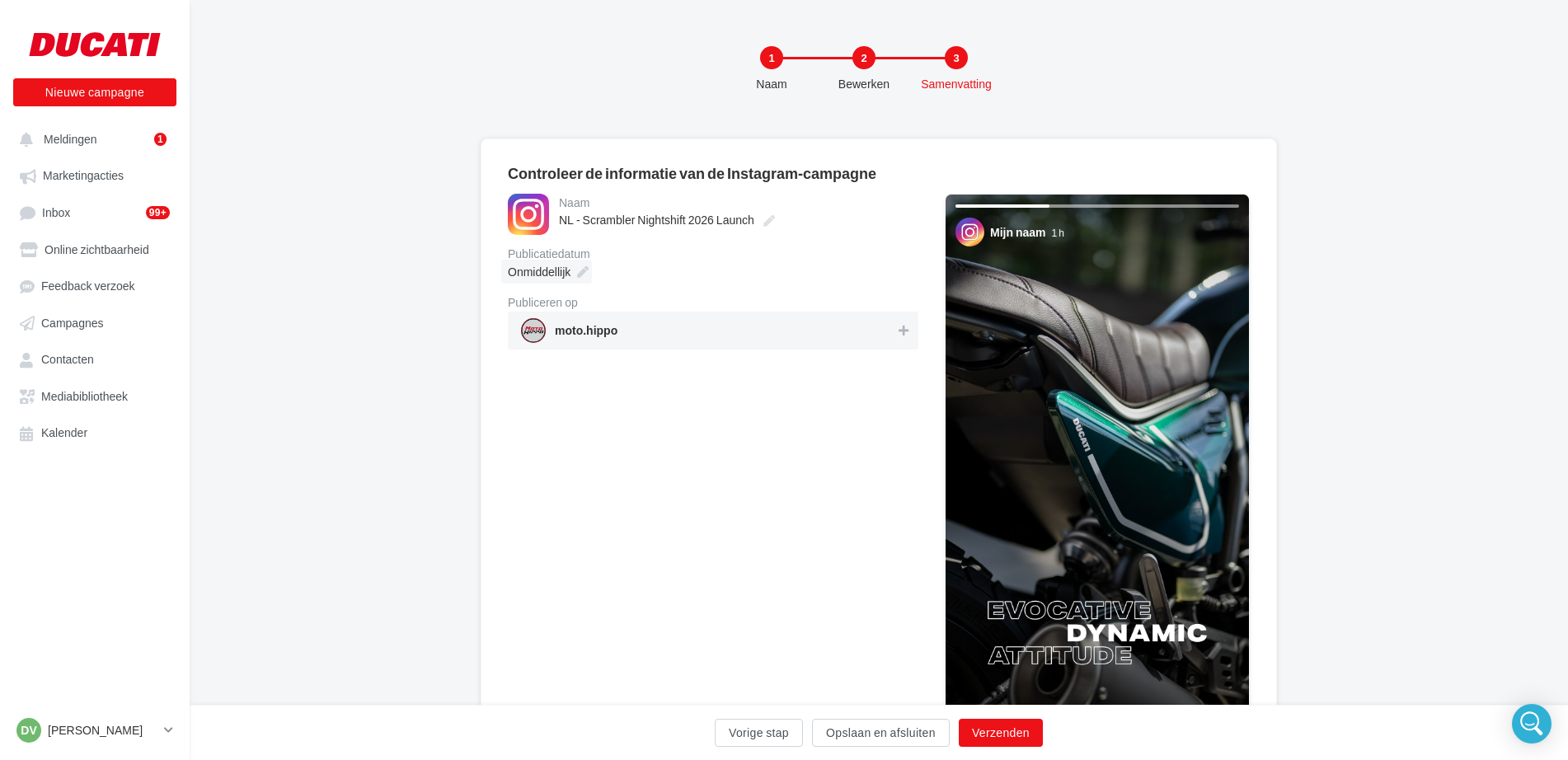
click at [583, 270] on icon at bounding box center [583, 271] width 11 height 11
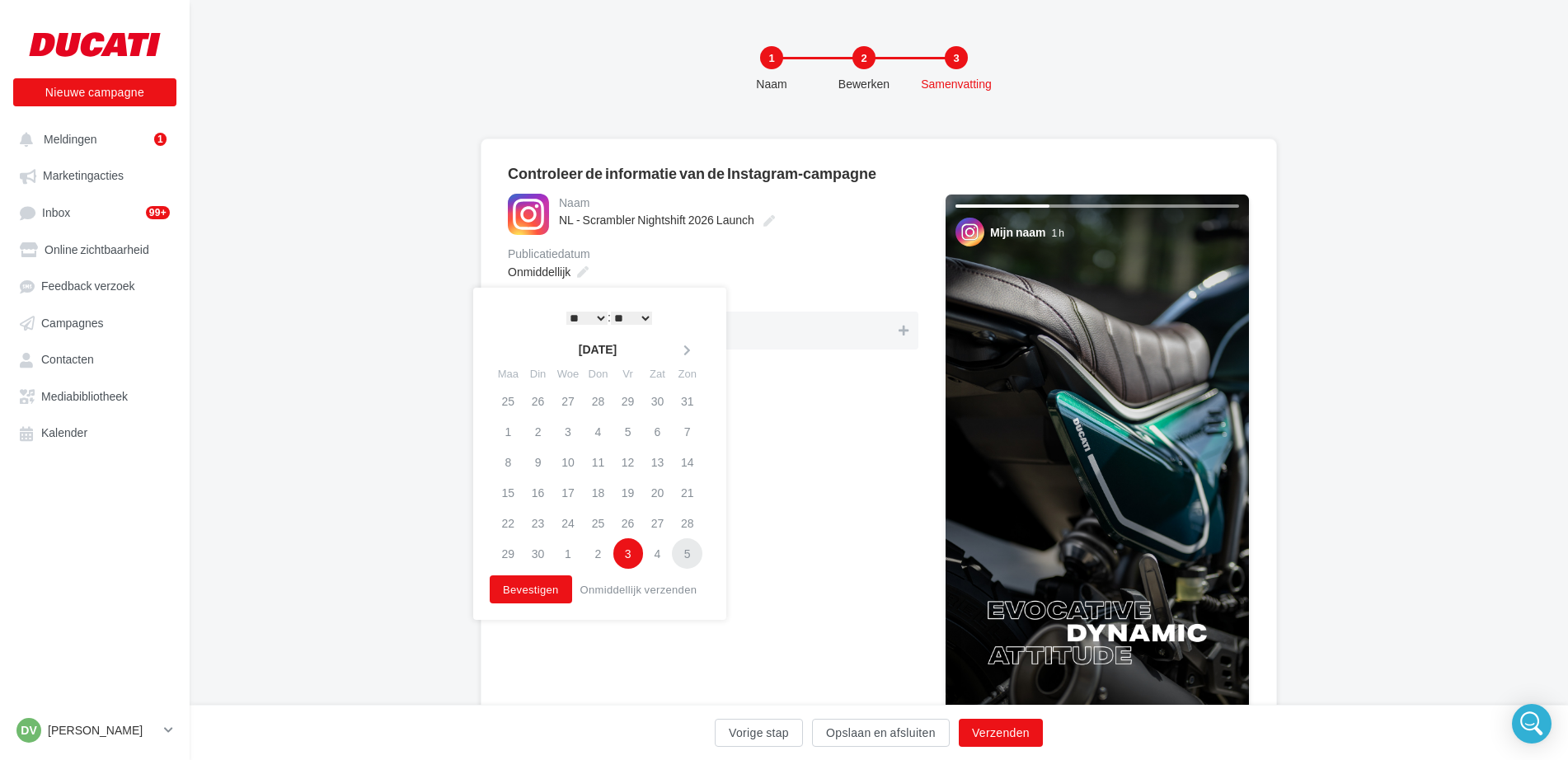
click at [689, 553] on td "5" at bounding box center [686, 553] width 31 height 31
click at [524, 587] on button "Bevestigen" at bounding box center [531, 589] width 83 height 28
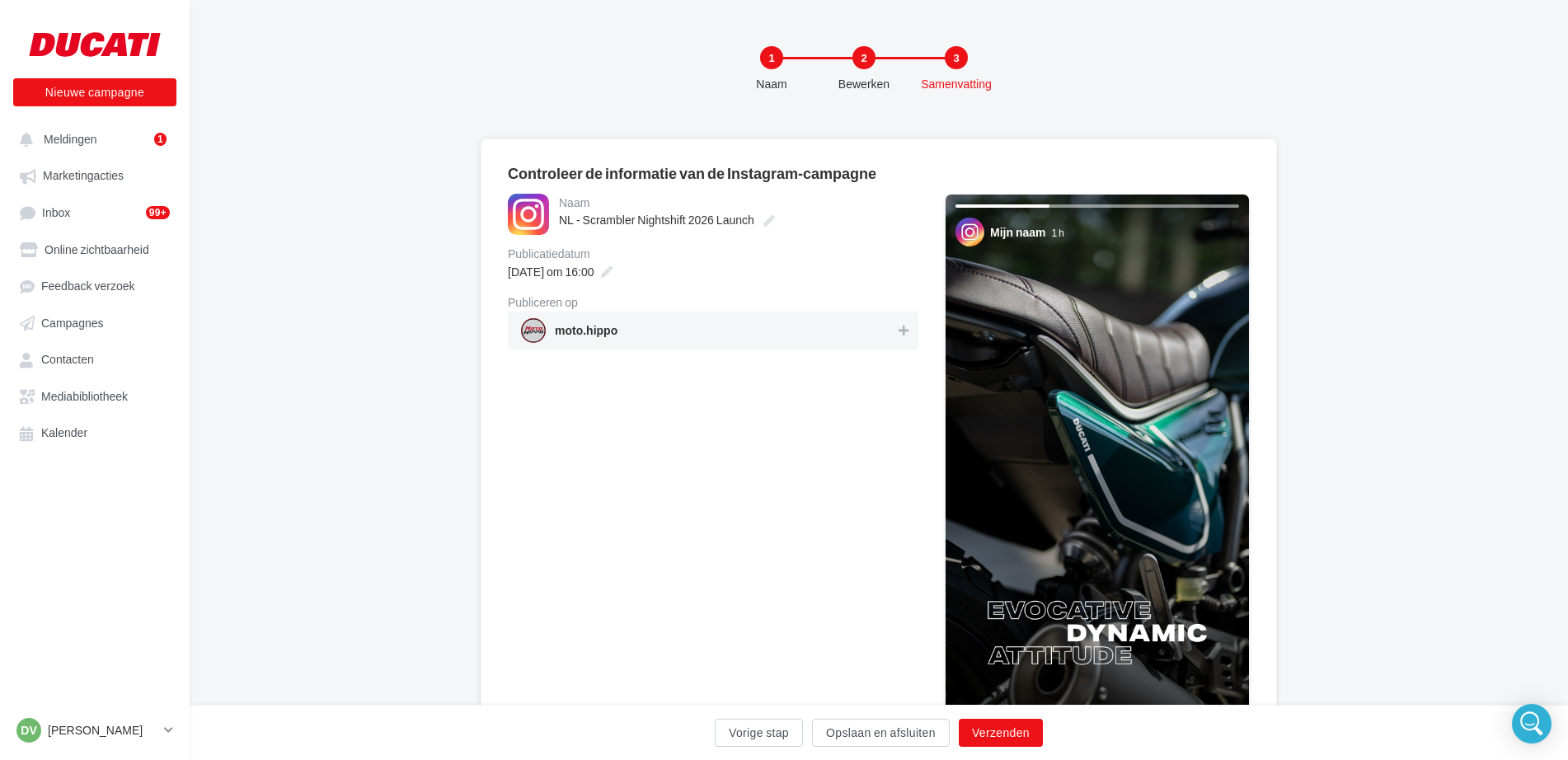
click at [711, 338] on span "moto.hippo" at bounding box center [707, 330] width 374 height 24
click at [1023, 735] on button "Verzenden" at bounding box center [1000, 732] width 84 height 28
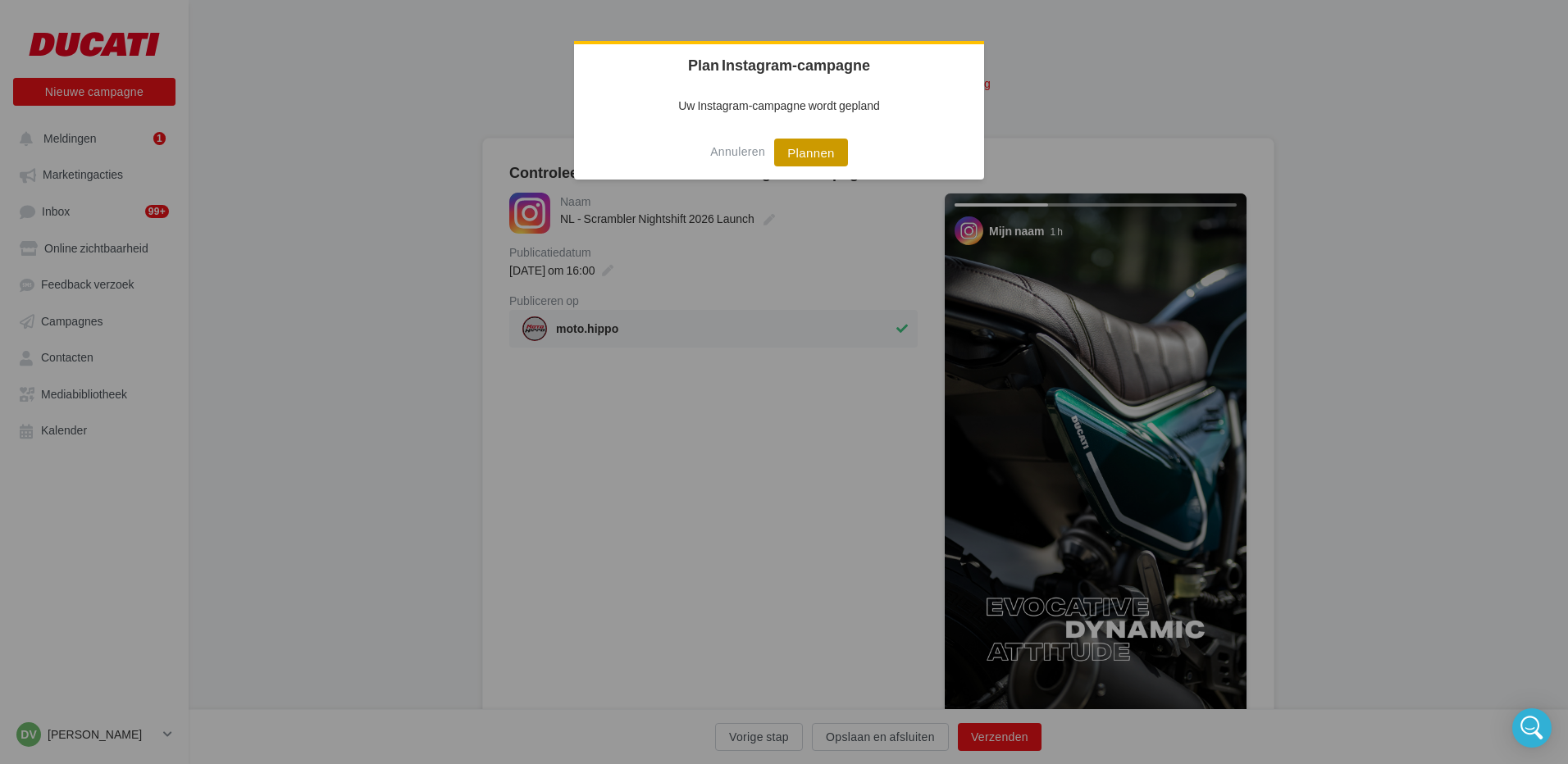
click at [809, 155] on button "Plannen" at bounding box center [810, 153] width 74 height 28
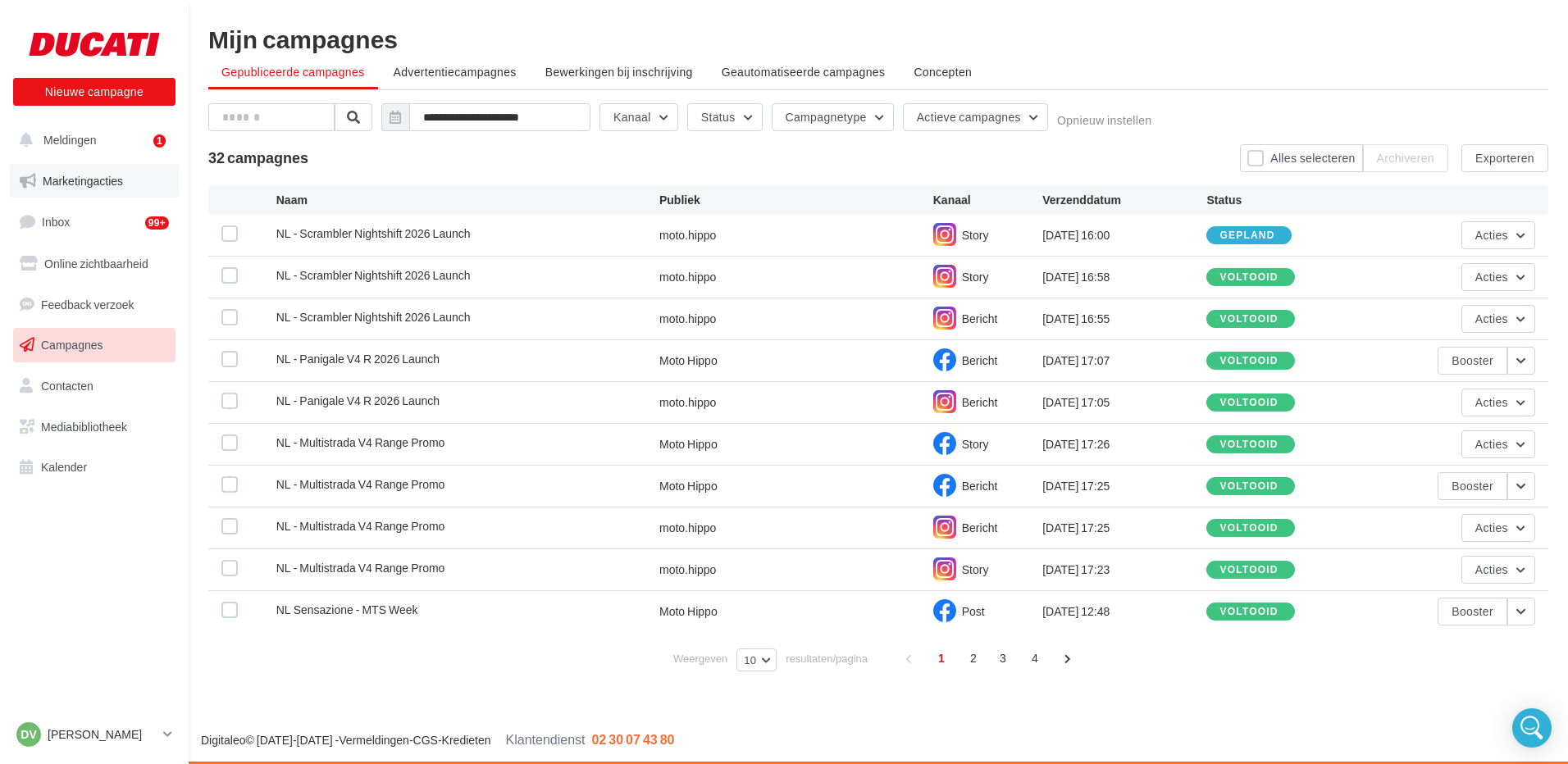
click at [82, 178] on span "Marketingacties" at bounding box center [82, 180] width 81 height 14
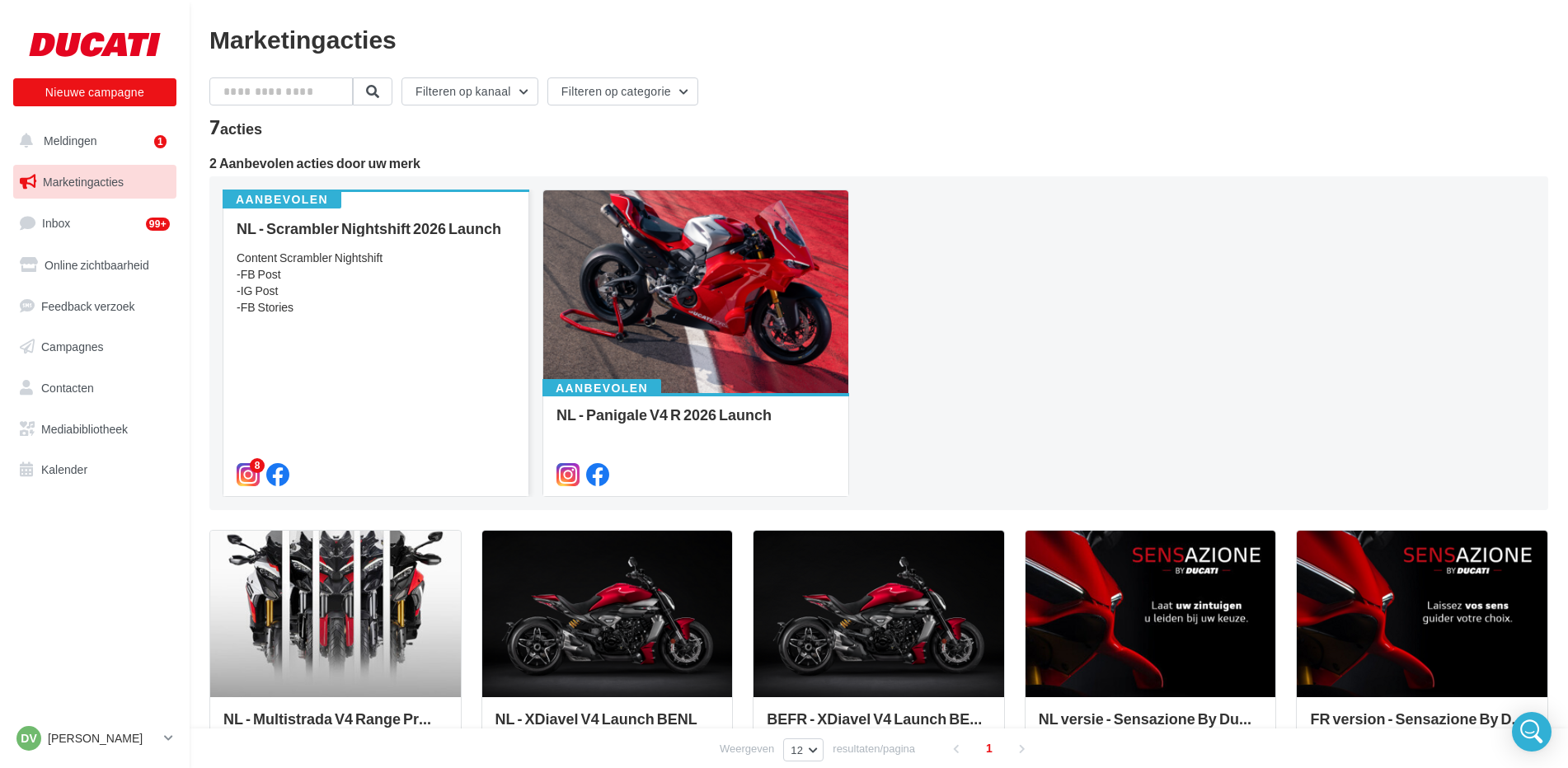
click at [355, 255] on div "Content Scrambler Nightshift -FB Post -IG Post -FB Stories" at bounding box center [376, 282] width 279 height 66
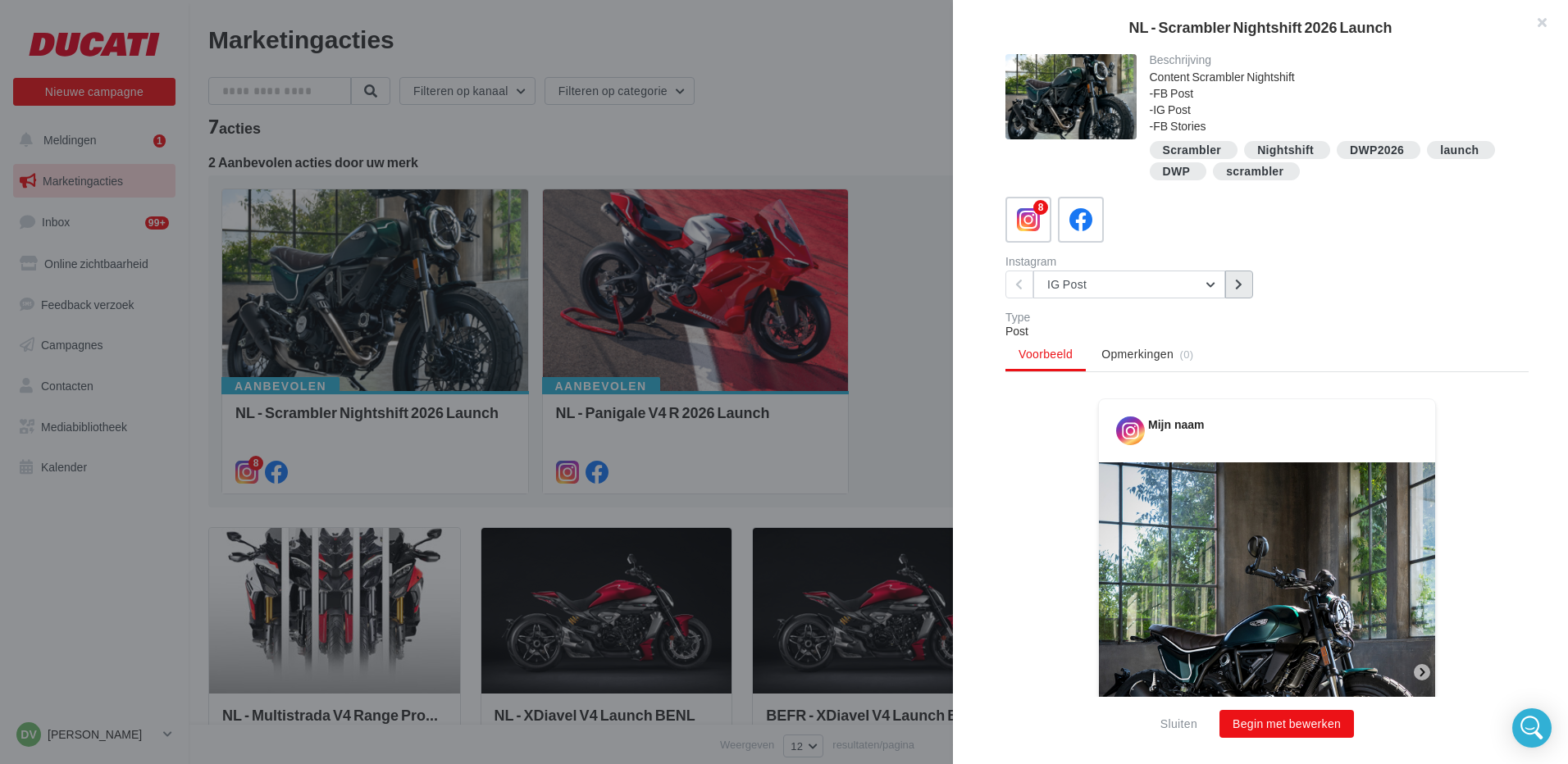
click at [1232, 284] on button at bounding box center [1238, 284] width 28 height 28
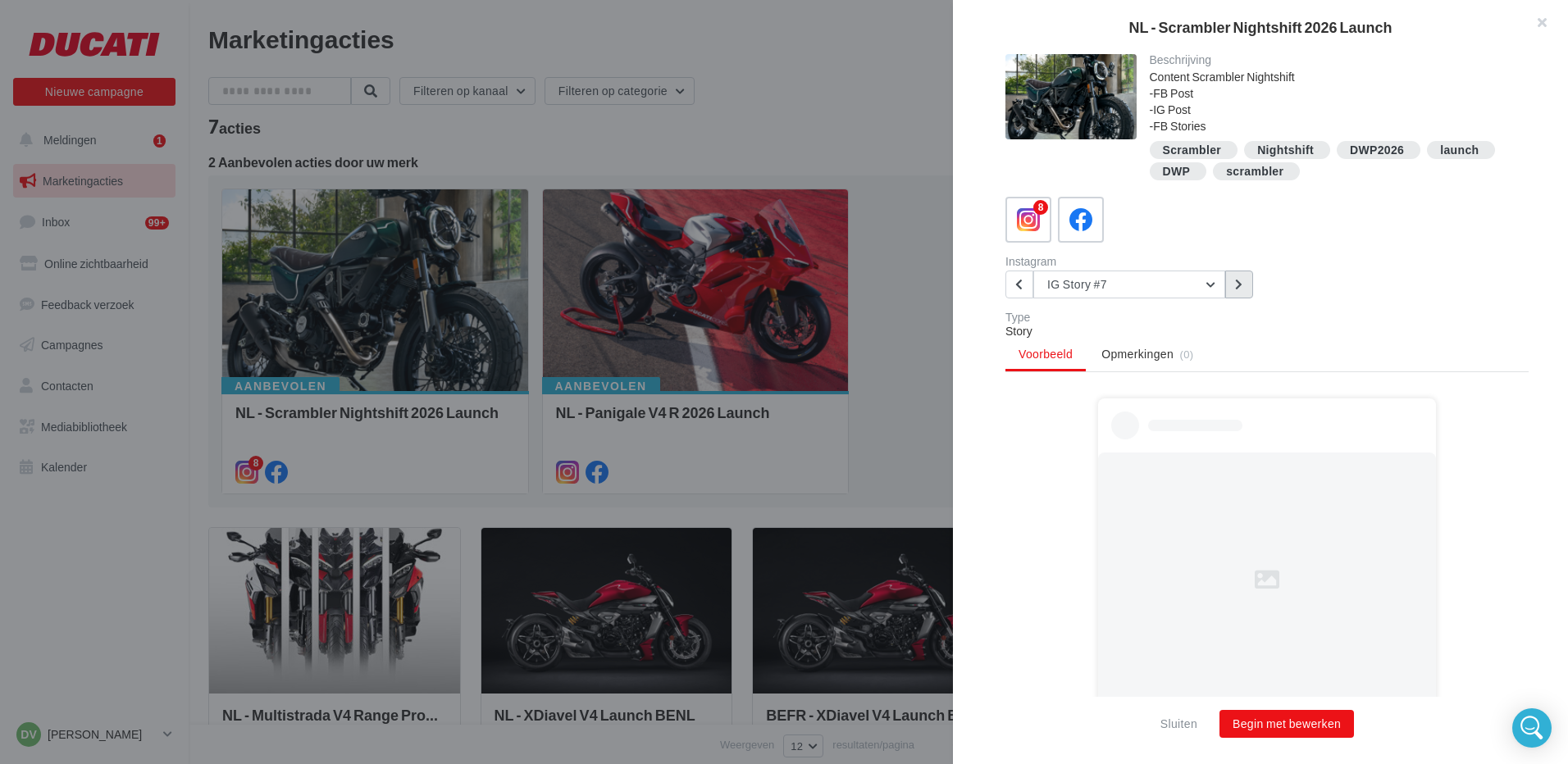
click at [1232, 284] on button at bounding box center [1238, 284] width 28 height 28
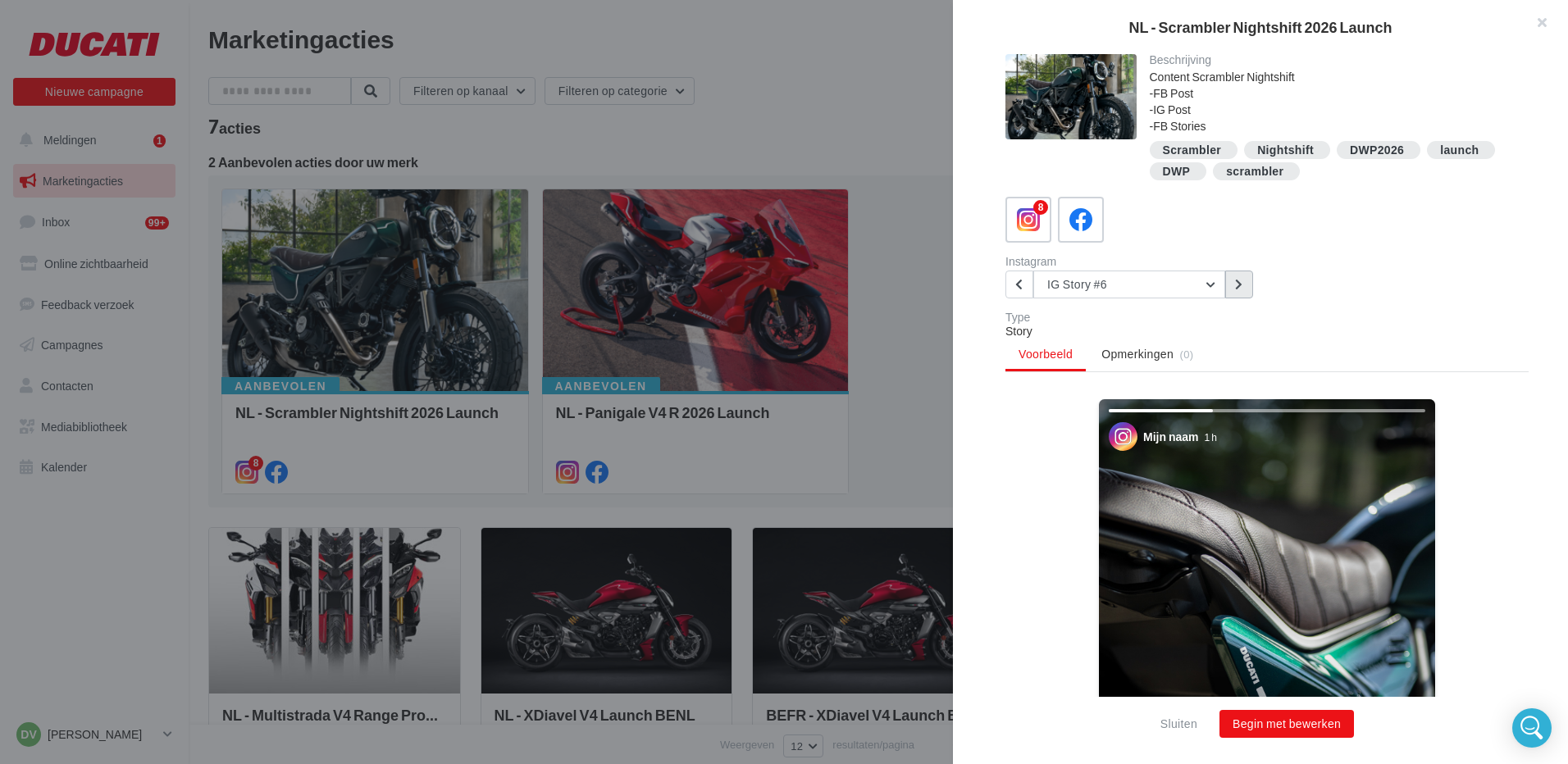
click at [1232, 284] on button at bounding box center [1238, 284] width 28 height 28
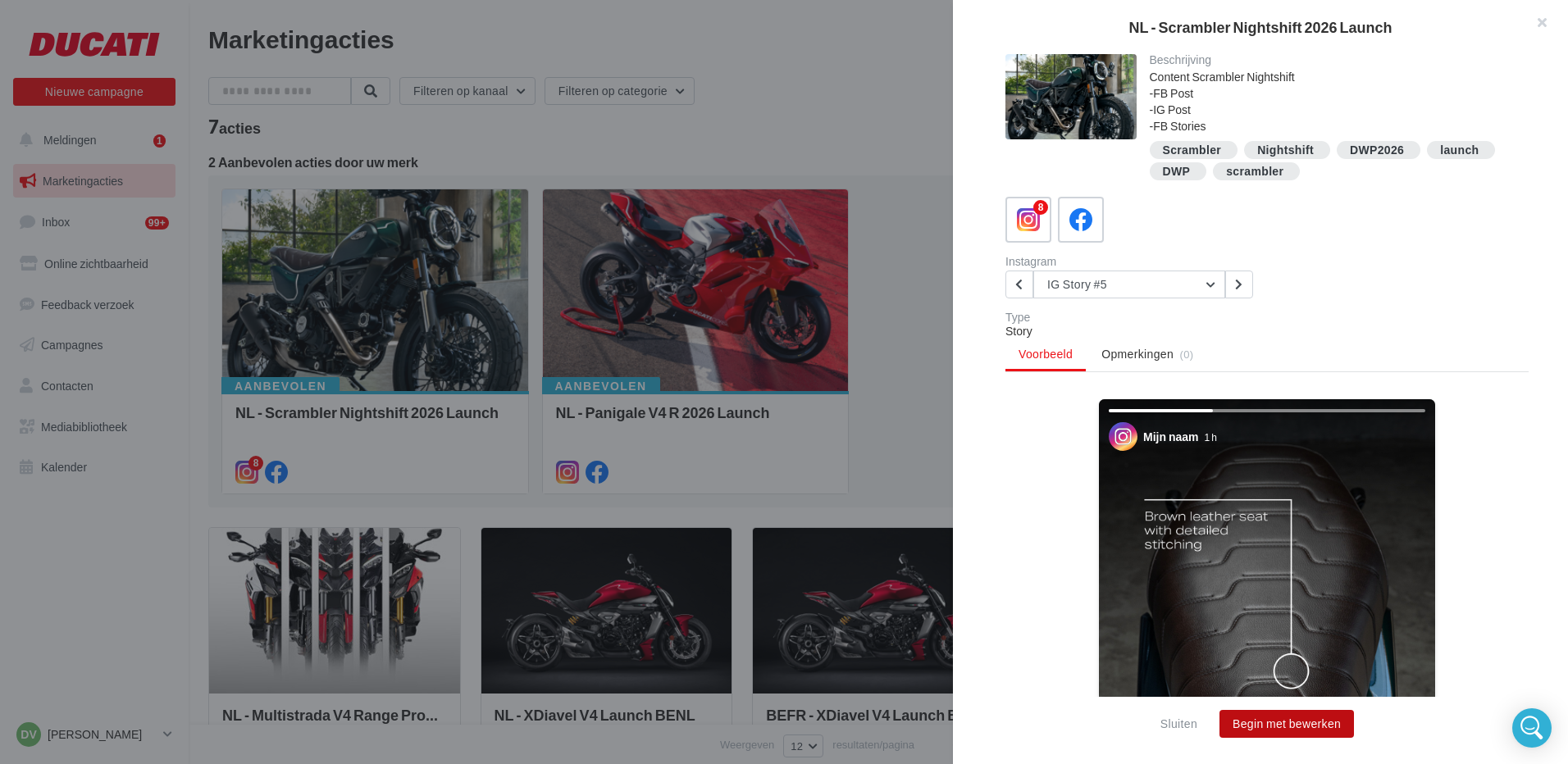
click at [1306, 729] on button "Begin met bewerken" at bounding box center [1286, 724] width 134 height 28
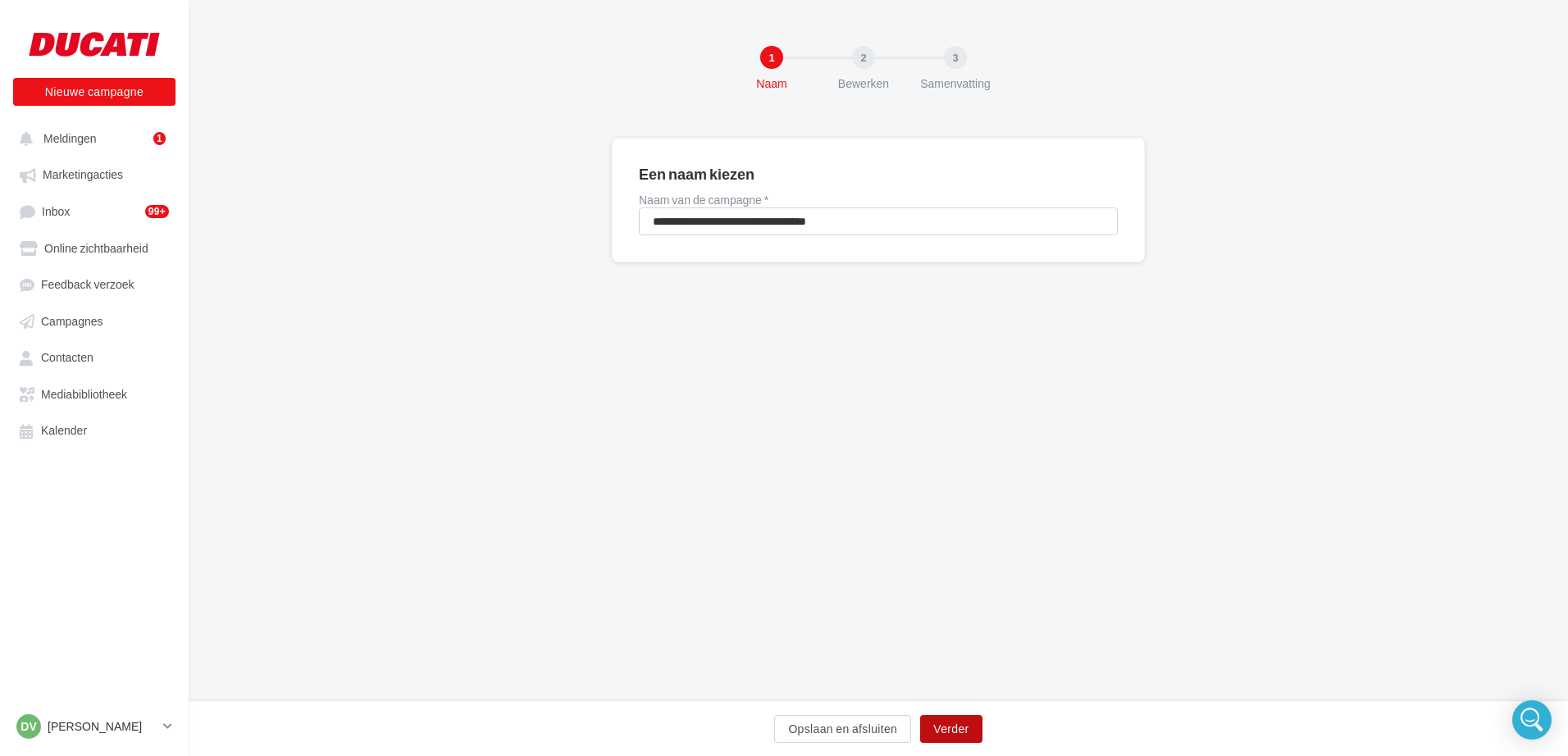
click at [948, 732] on button "Verder" at bounding box center [951, 728] width 62 height 28
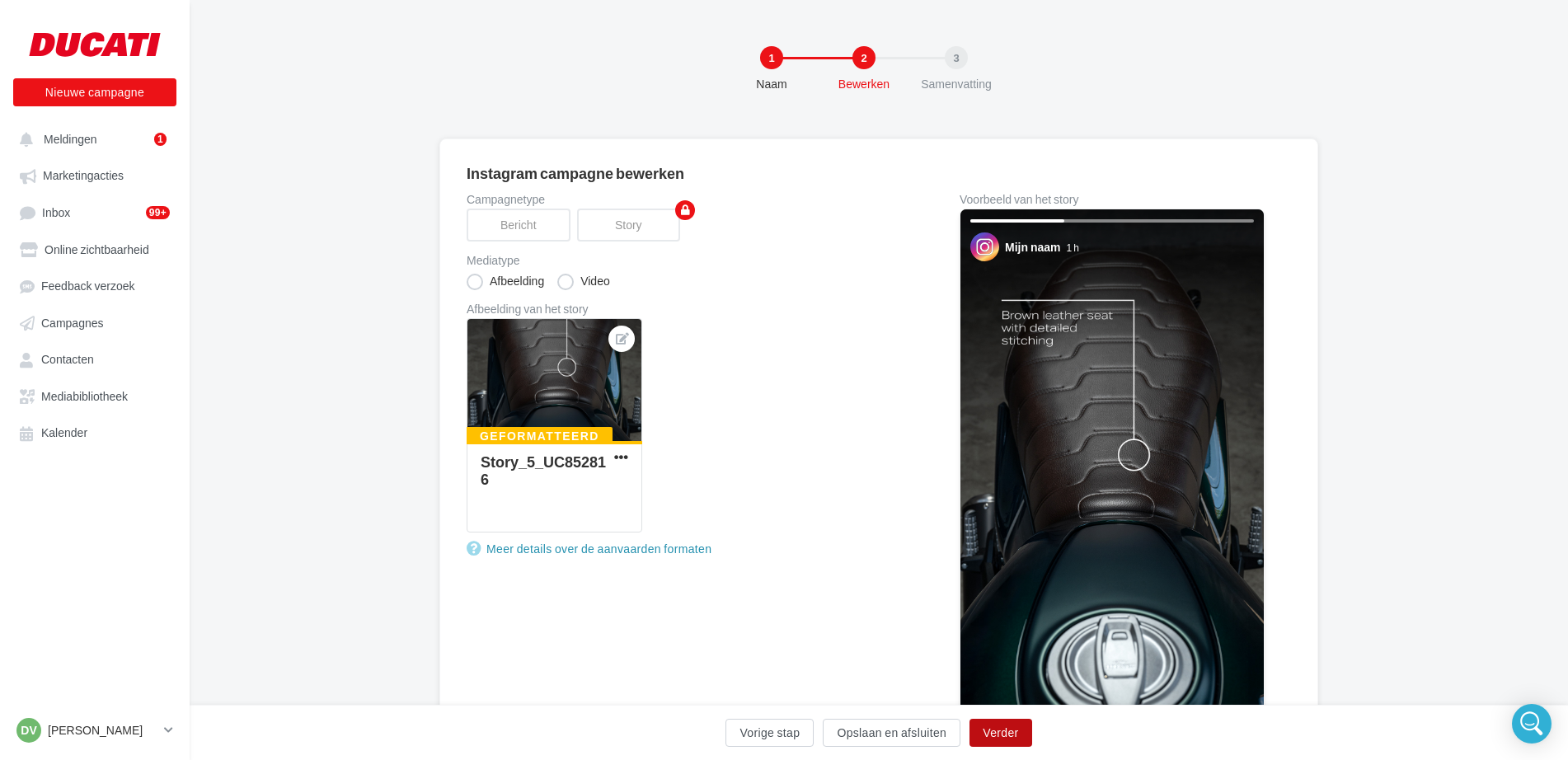
click at [1003, 734] on button "Verder" at bounding box center [1000, 732] width 62 height 28
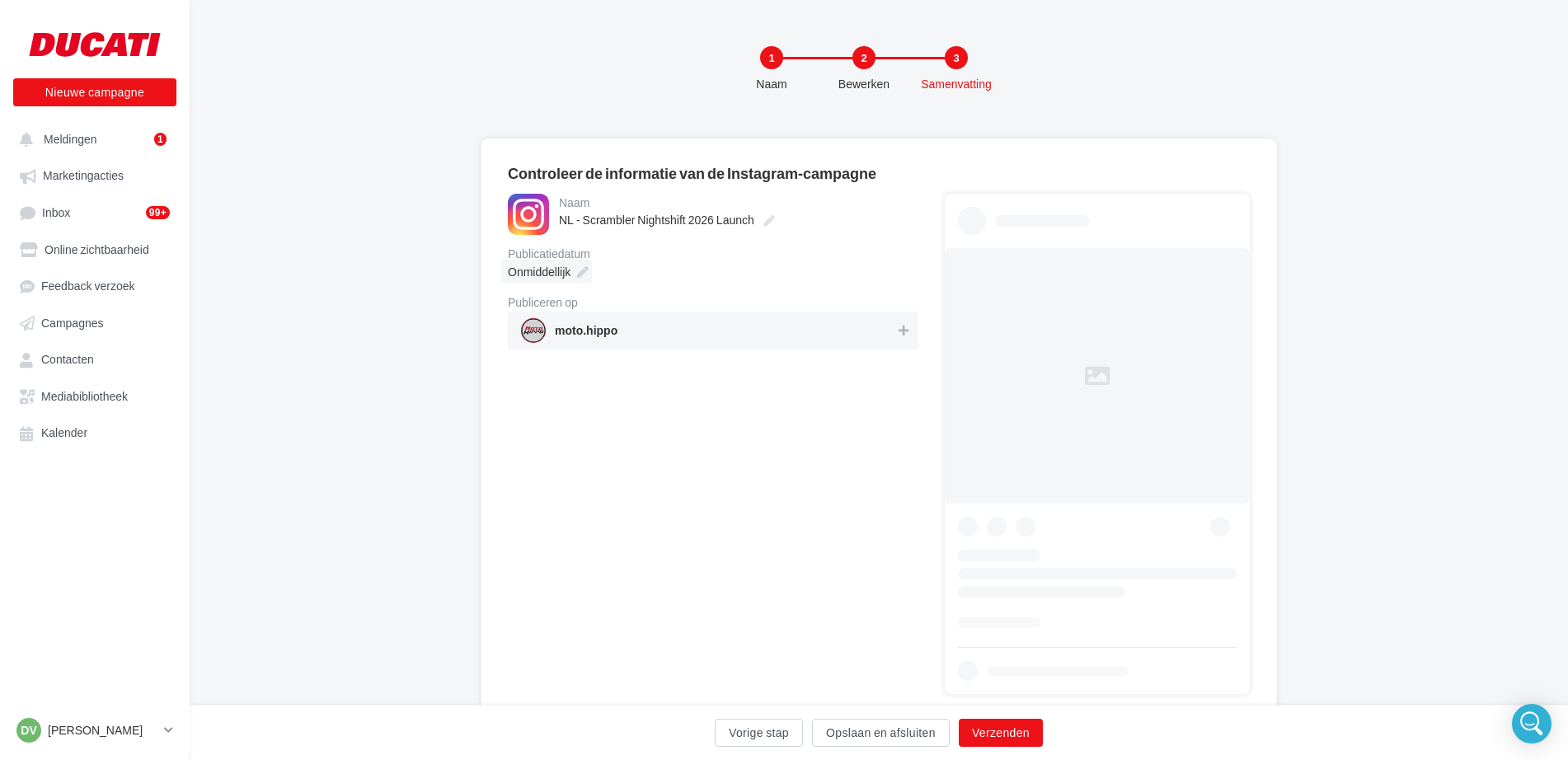
click at [568, 275] on span "Onmiddellijk" at bounding box center [539, 271] width 63 height 14
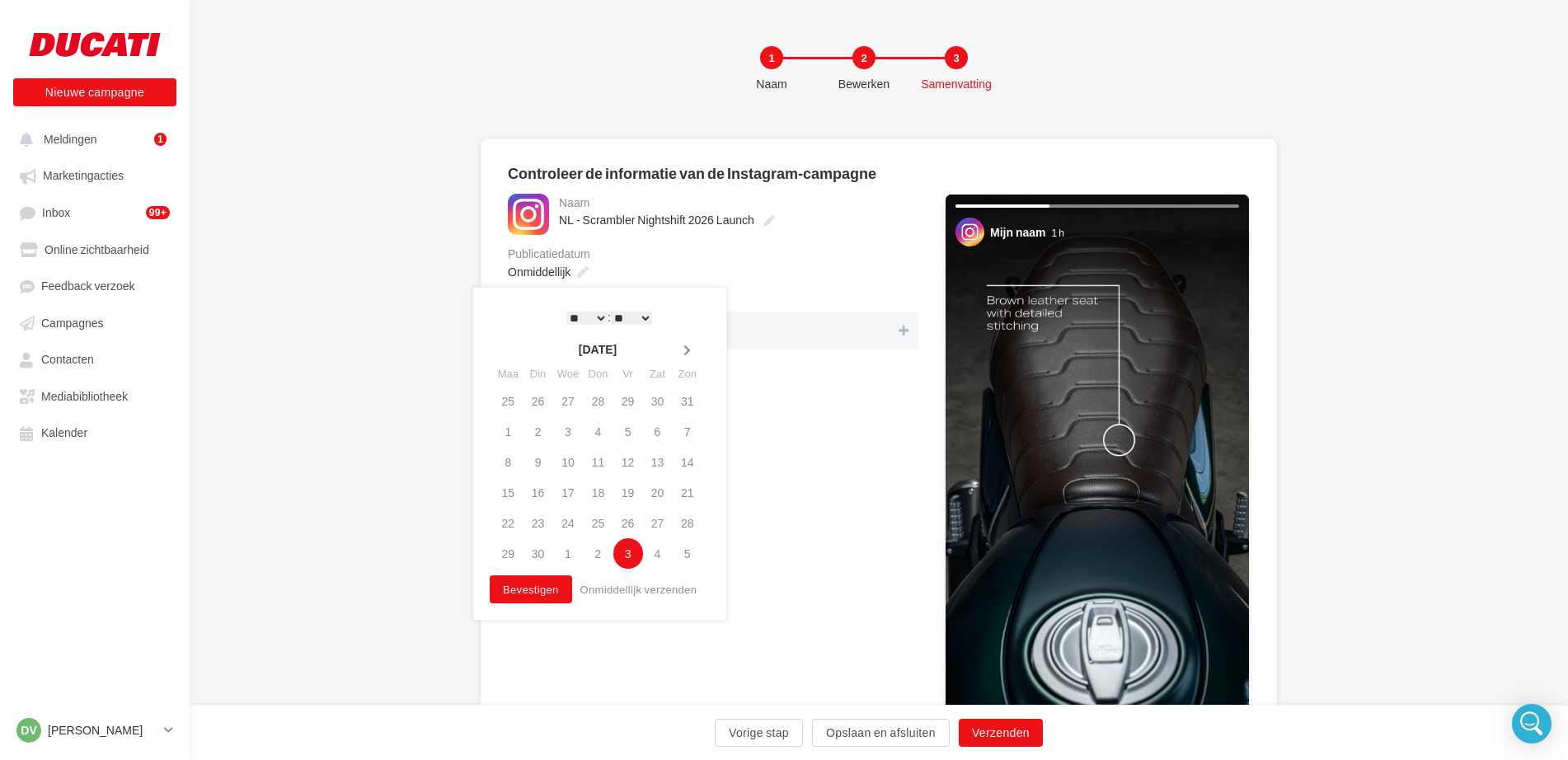
click at [690, 355] on icon at bounding box center [687, 349] width 21 height 11
click at [504, 353] on icon at bounding box center [508, 349] width 21 height 11
click at [504, 353] on th at bounding box center [508, 349] width 31 height 24
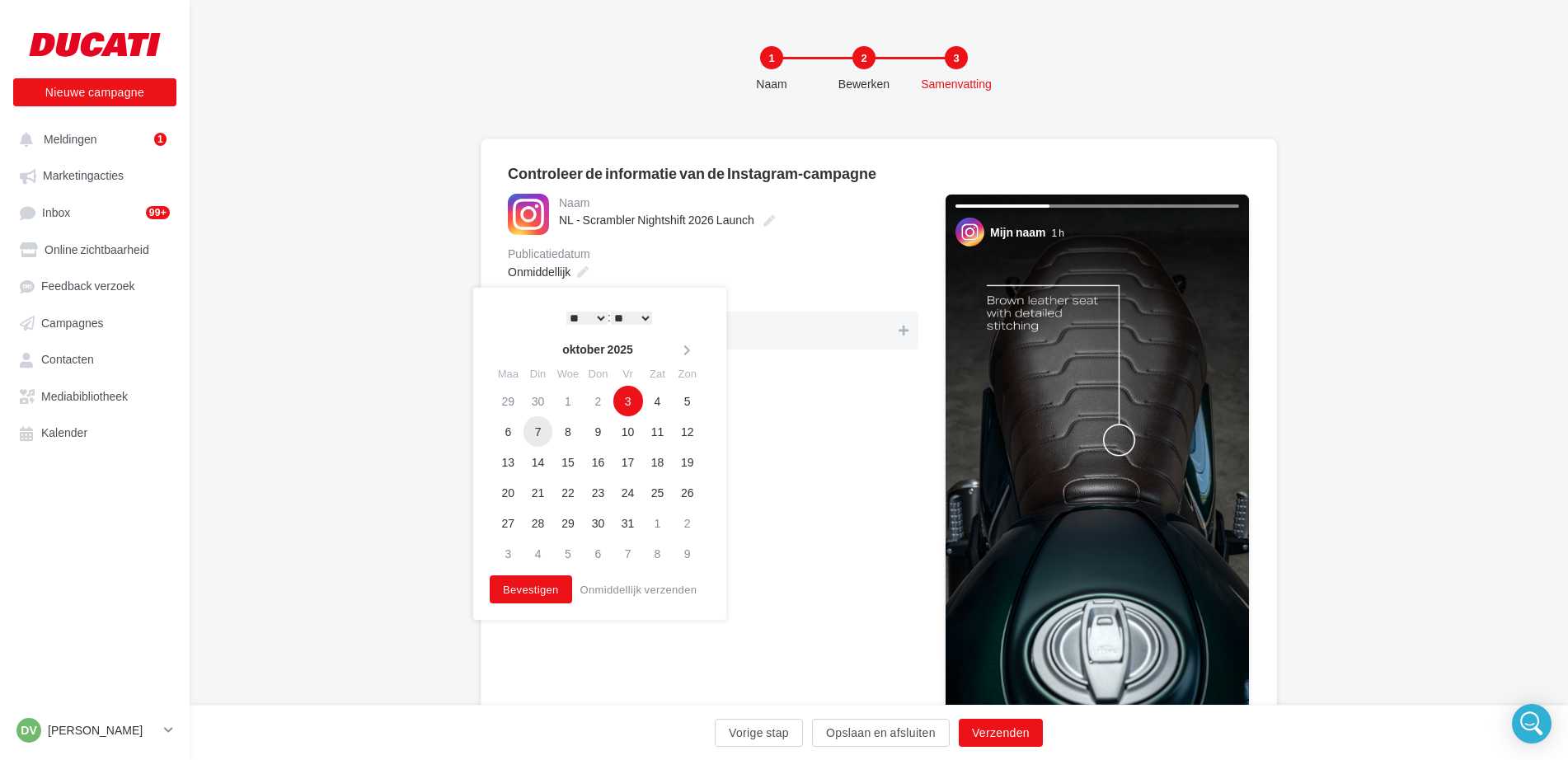
click at [534, 429] on td "7" at bounding box center [538, 431] width 30 height 31
click at [563, 434] on td "8" at bounding box center [567, 431] width 31 height 31
click at [535, 594] on button "Bevestigen" at bounding box center [531, 589] width 83 height 28
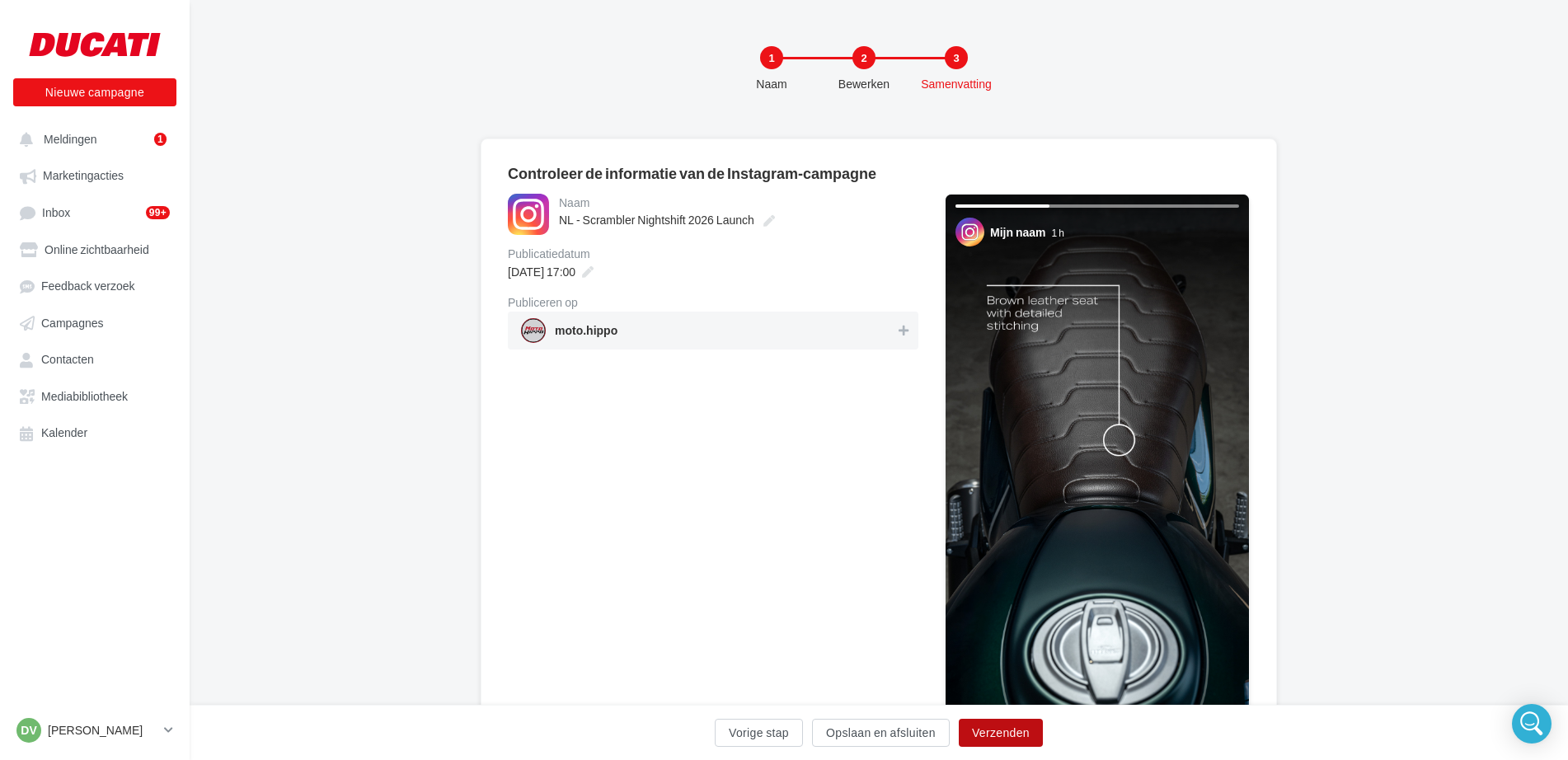
click at [987, 737] on button "Verzenden" at bounding box center [1000, 732] width 84 height 28
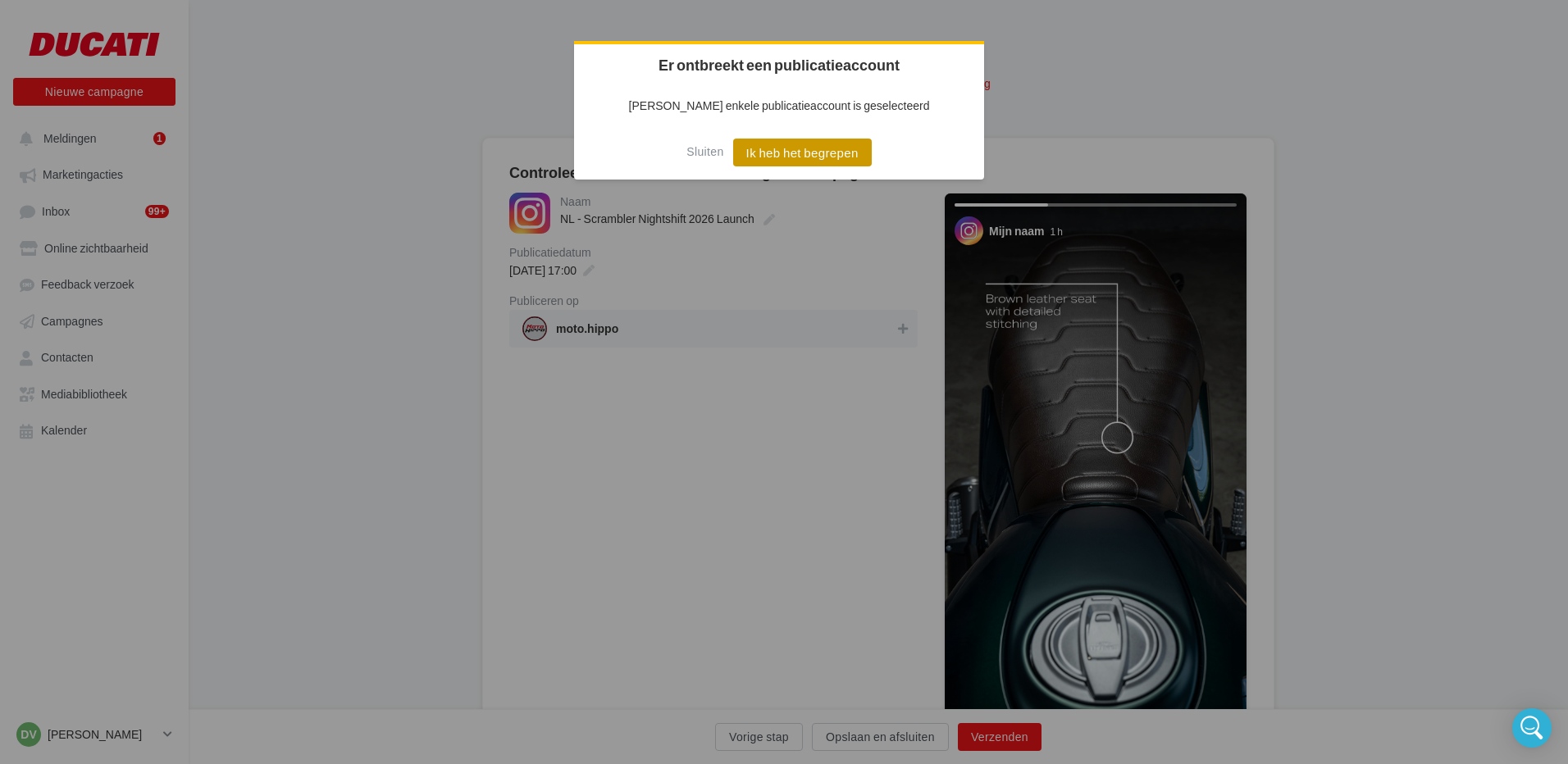
click at [780, 147] on button "Ik heb het begrepen" at bounding box center [802, 153] width 139 height 28
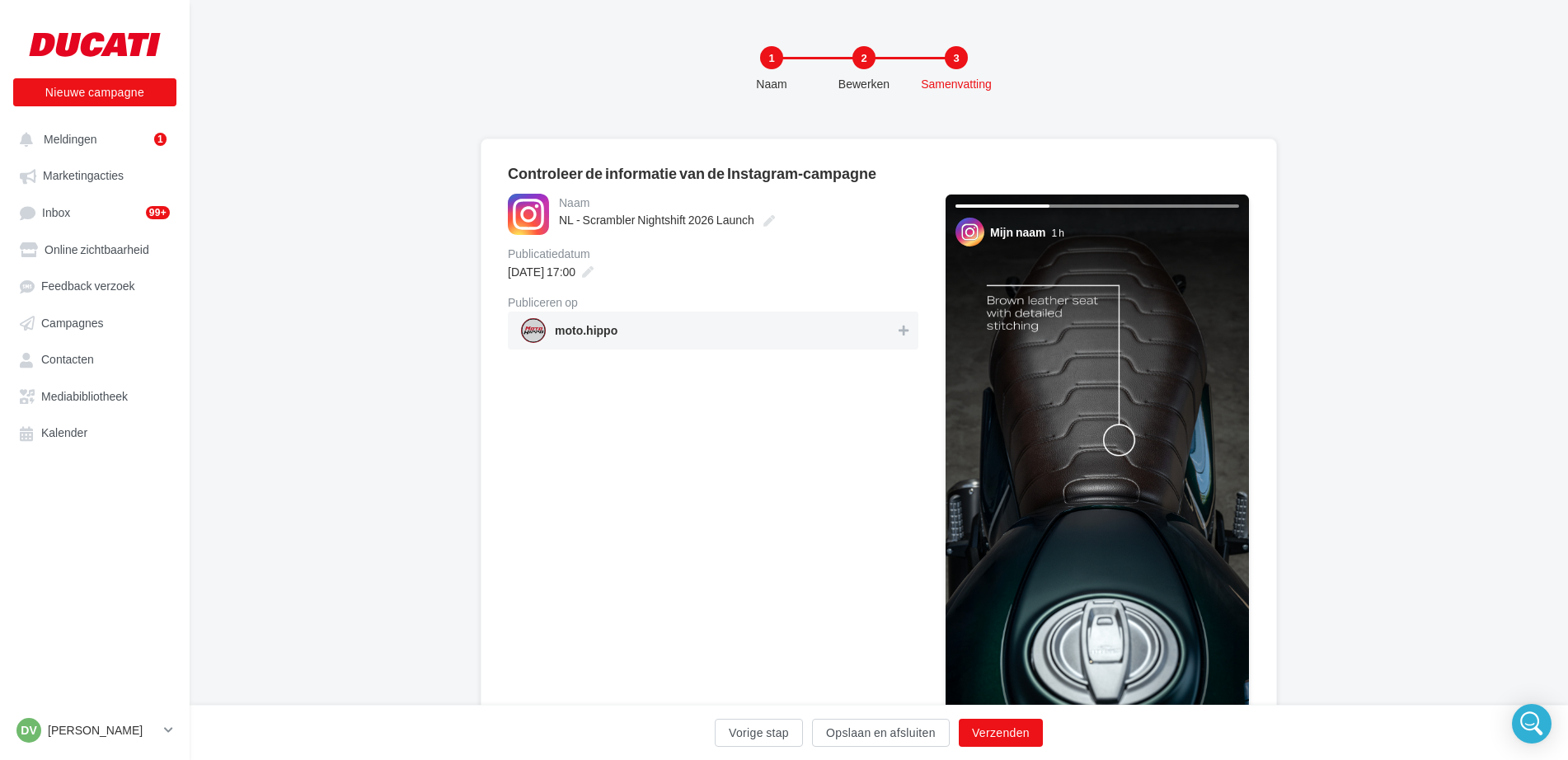
click at [756, 329] on span "moto.hippo" at bounding box center [707, 330] width 374 height 24
click at [1016, 729] on button "Verzenden" at bounding box center [1000, 732] width 84 height 28
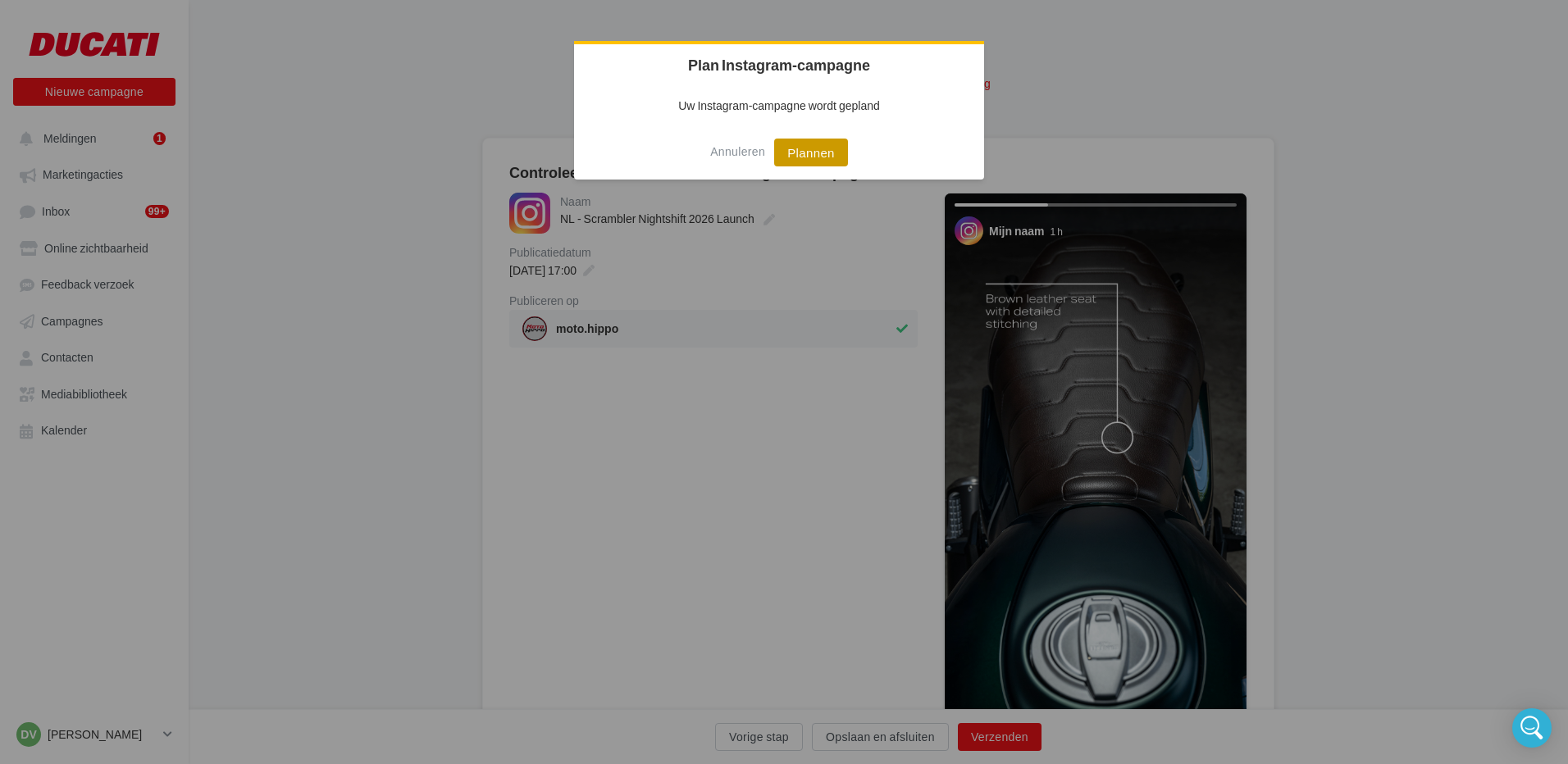
click at [827, 156] on button "Plannen" at bounding box center [810, 153] width 74 height 28
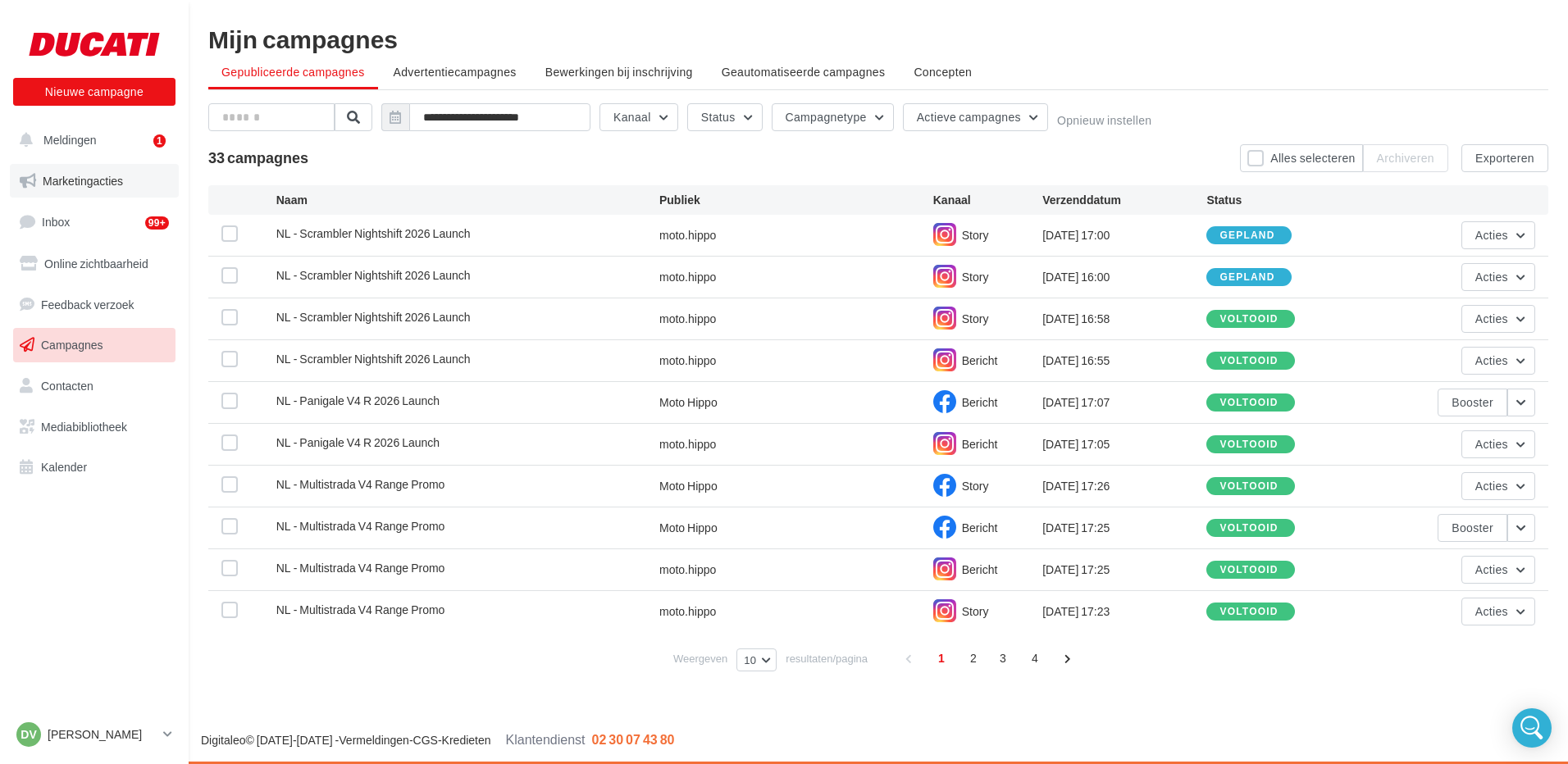
click at [61, 181] on span "Marketingacties" at bounding box center [82, 180] width 81 height 14
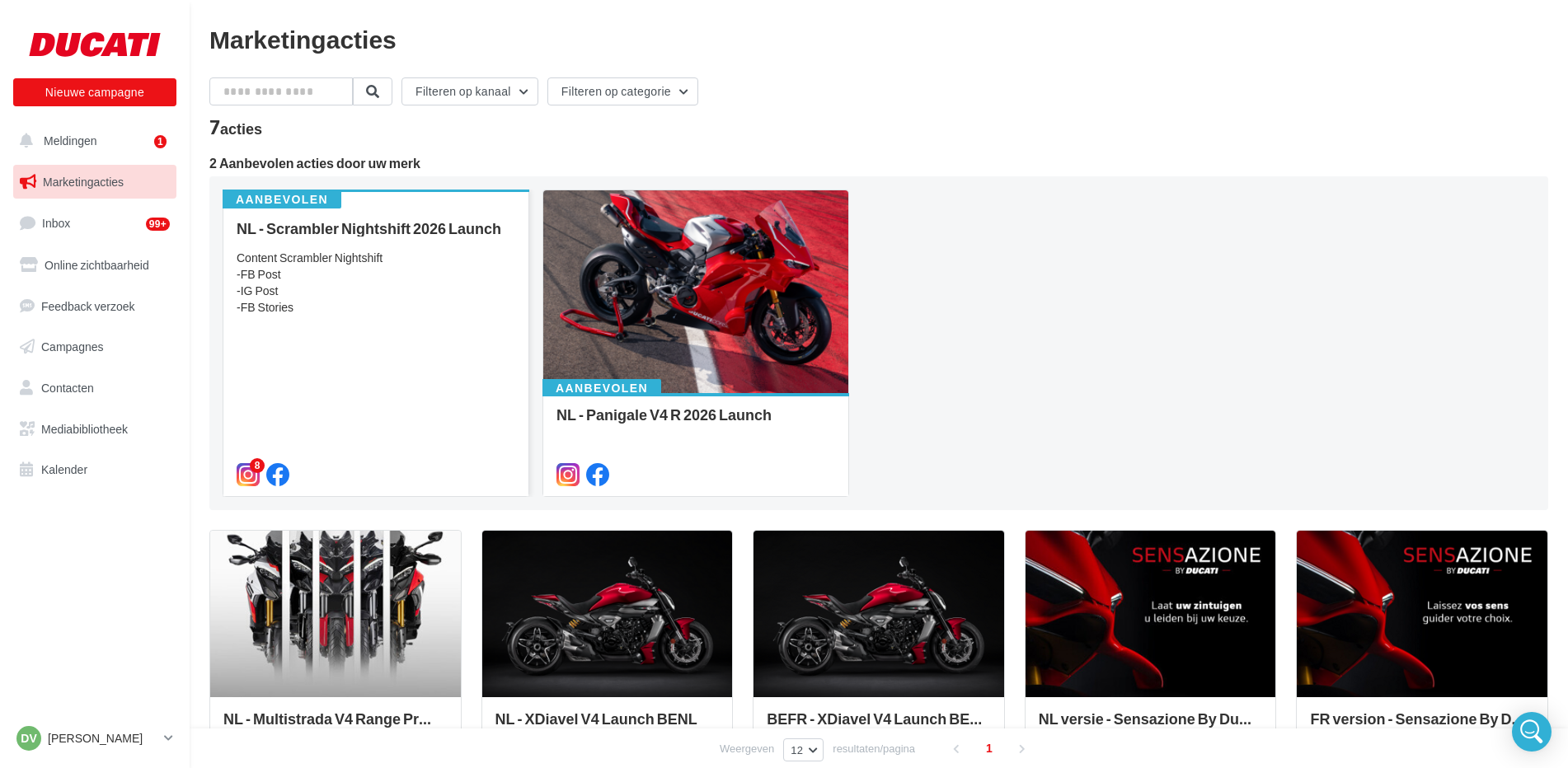
click at [349, 319] on div "NL - Scrambler Nightshift 2026 Launch Content Scrambler Nightshift -FB Post -IG…" at bounding box center [376, 350] width 279 height 262
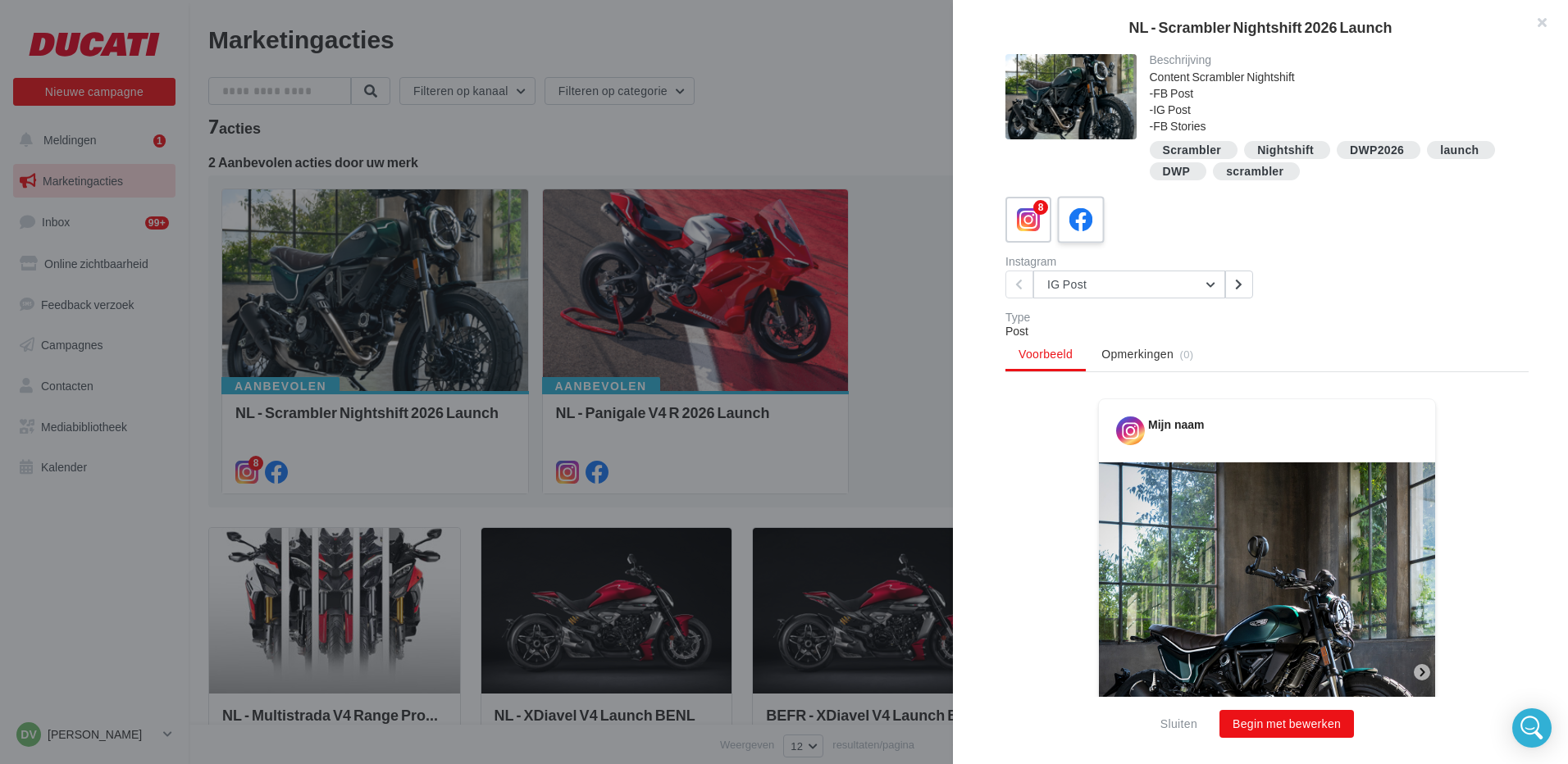
click at [1085, 222] on icon at bounding box center [1081, 219] width 23 height 23
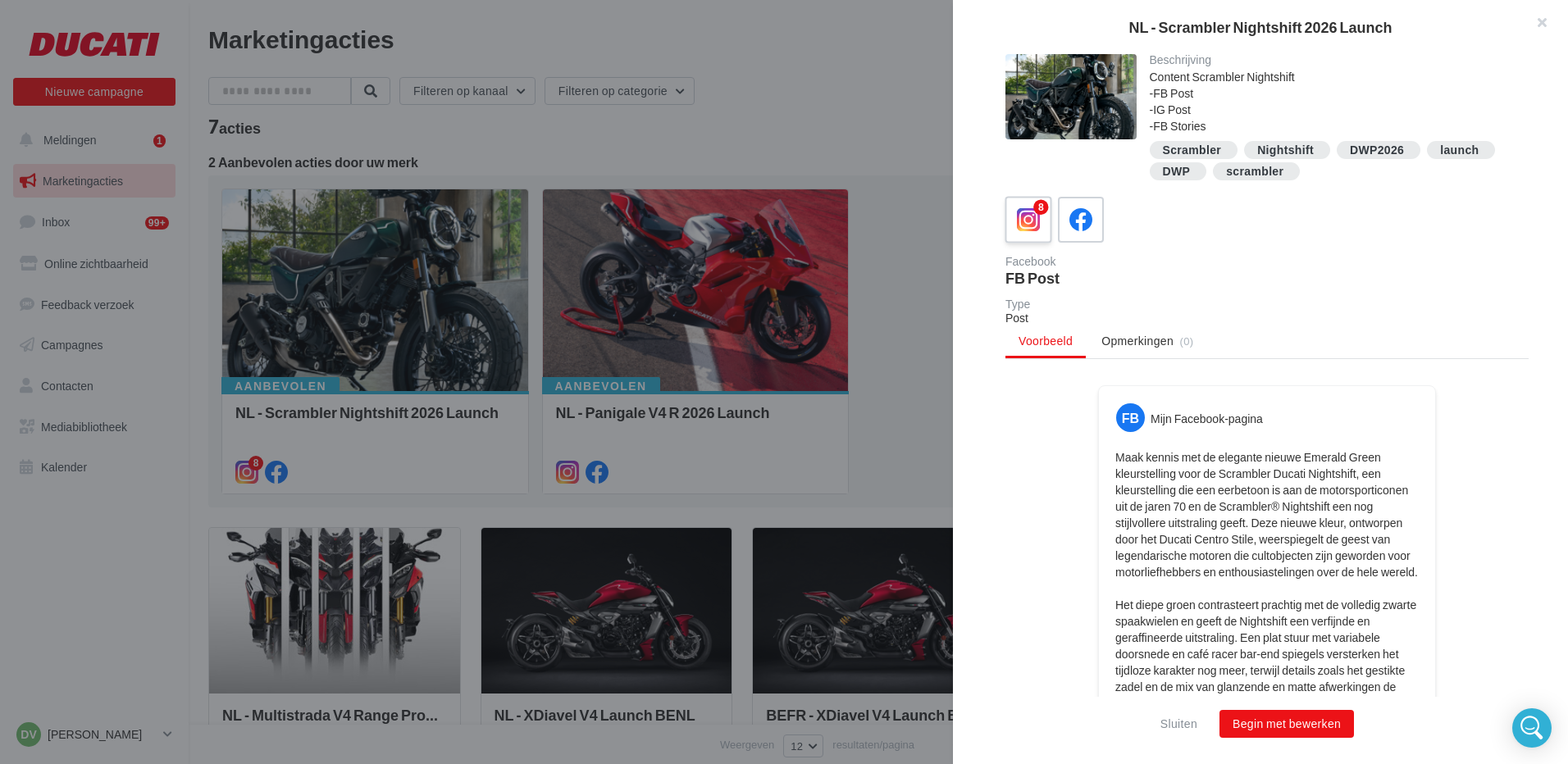
click at [1021, 217] on icon at bounding box center [1028, 219] width 23 height 23
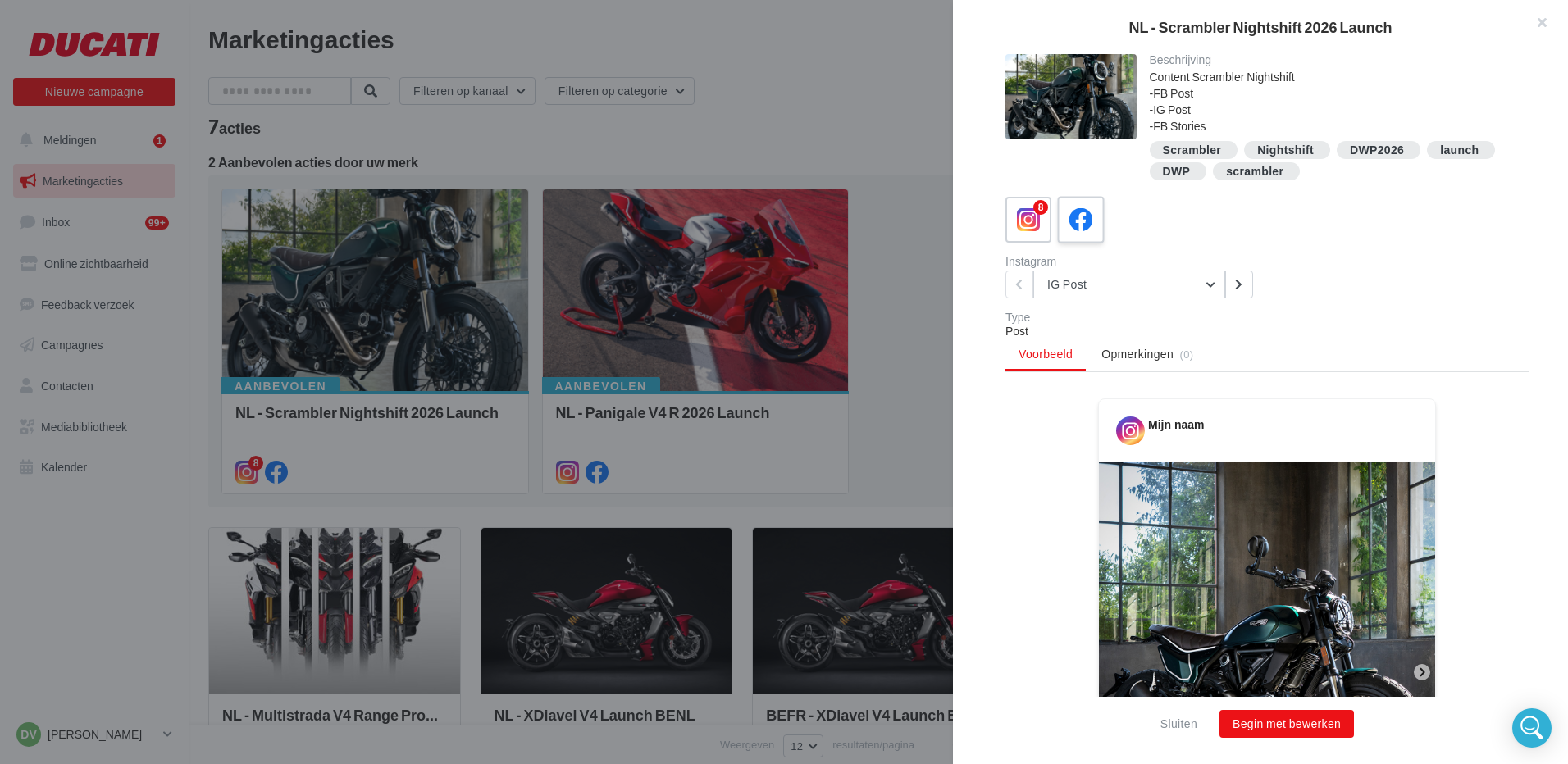
click at [1083, 222] on icon at bounding box center [1081, 219] width 23 height 23
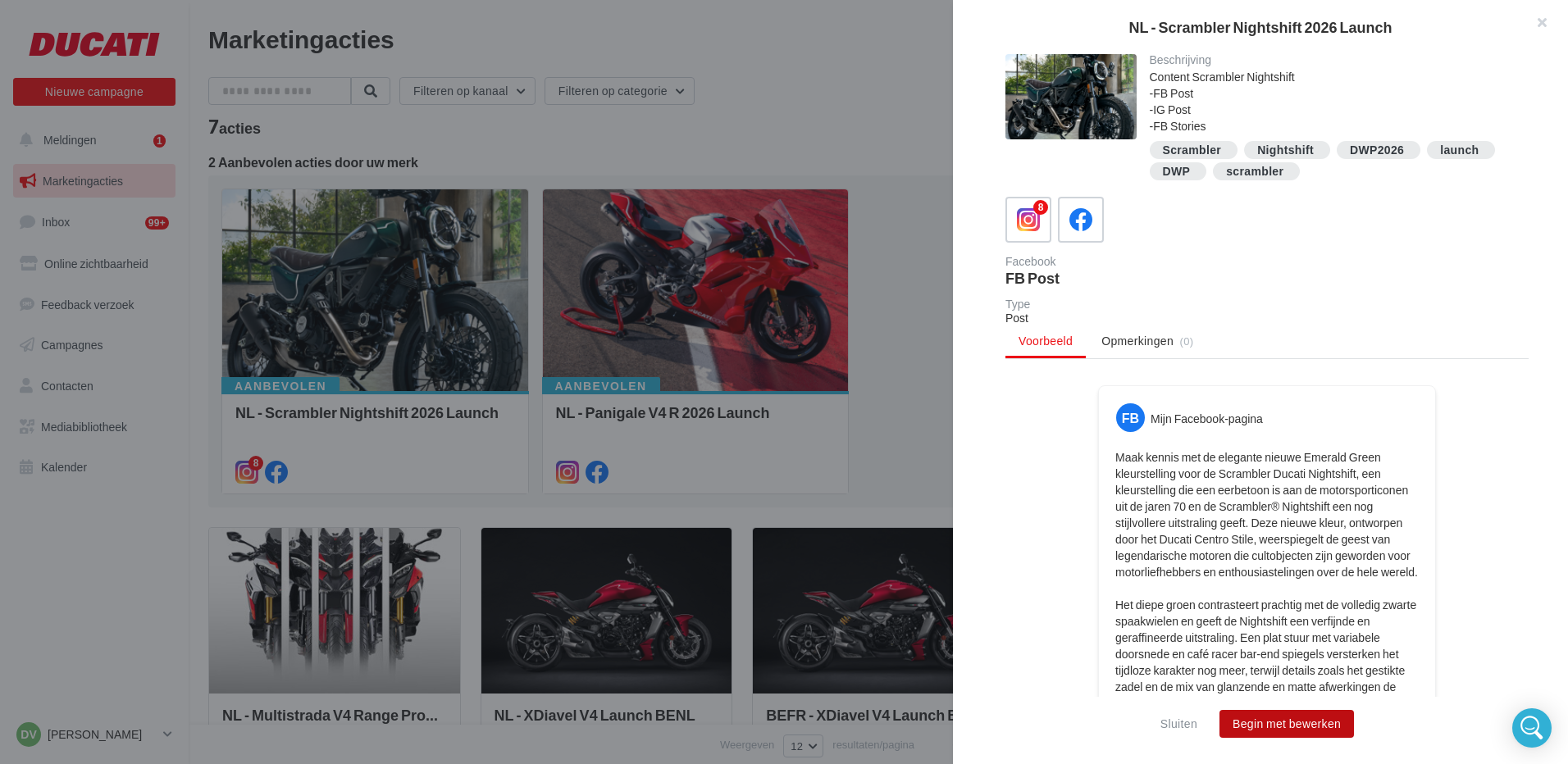
click at [1290, 728] on button "Begin met bewerken" at bounding box center [1286, 724] width 134 height 28
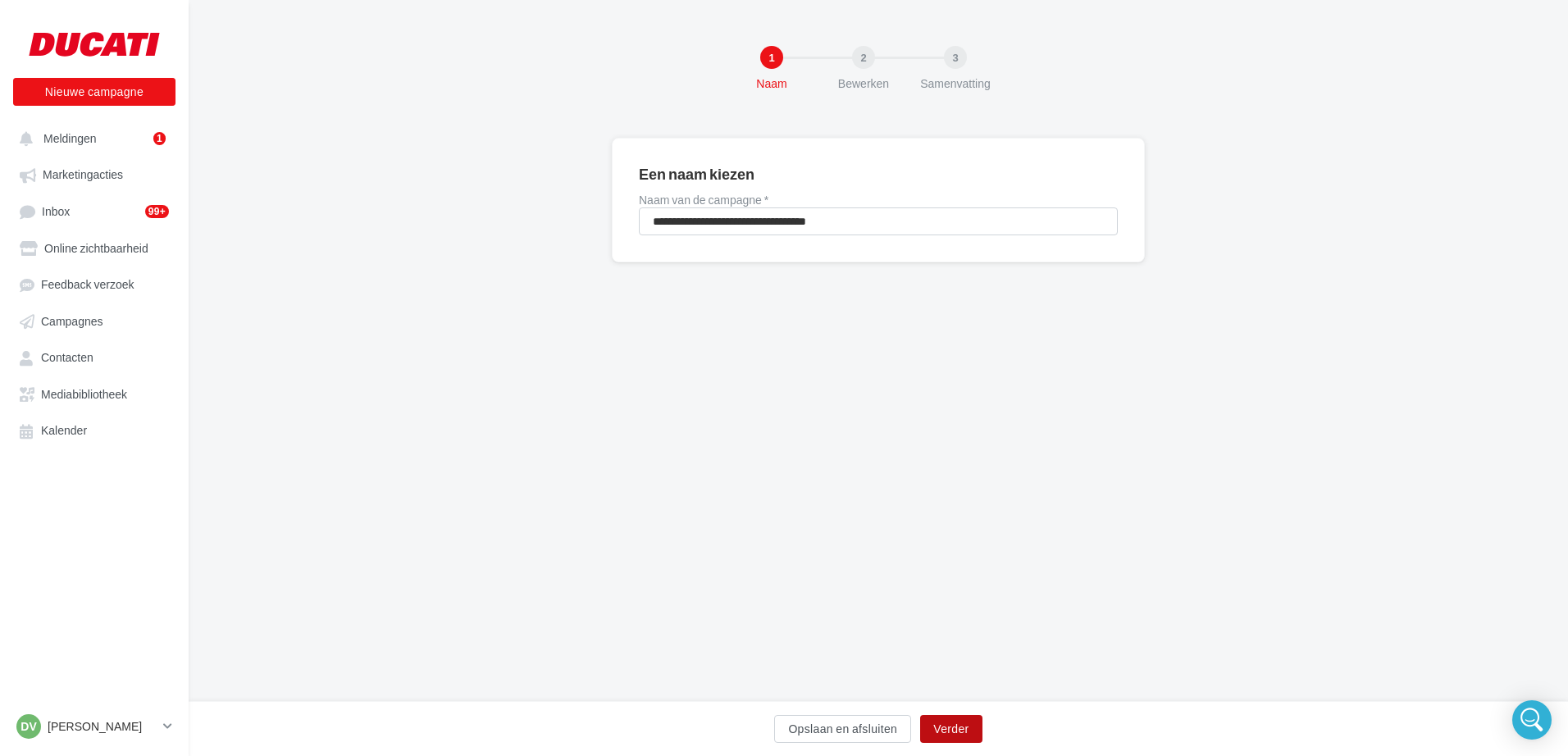
click at [948, 733] on button "Verder" at bounding box center [951, 728] width 62 height 28
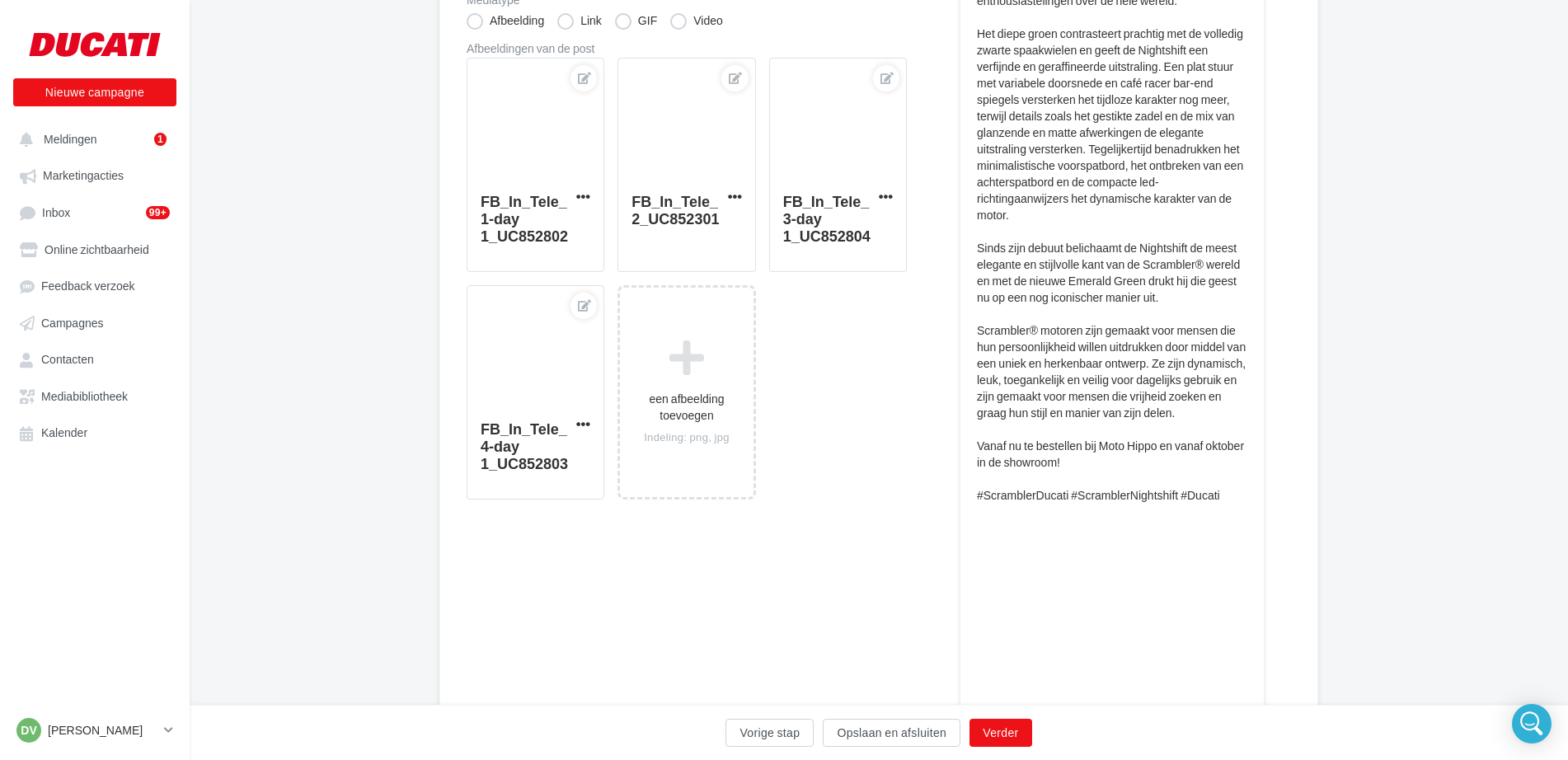
scroll to position [494, 0]
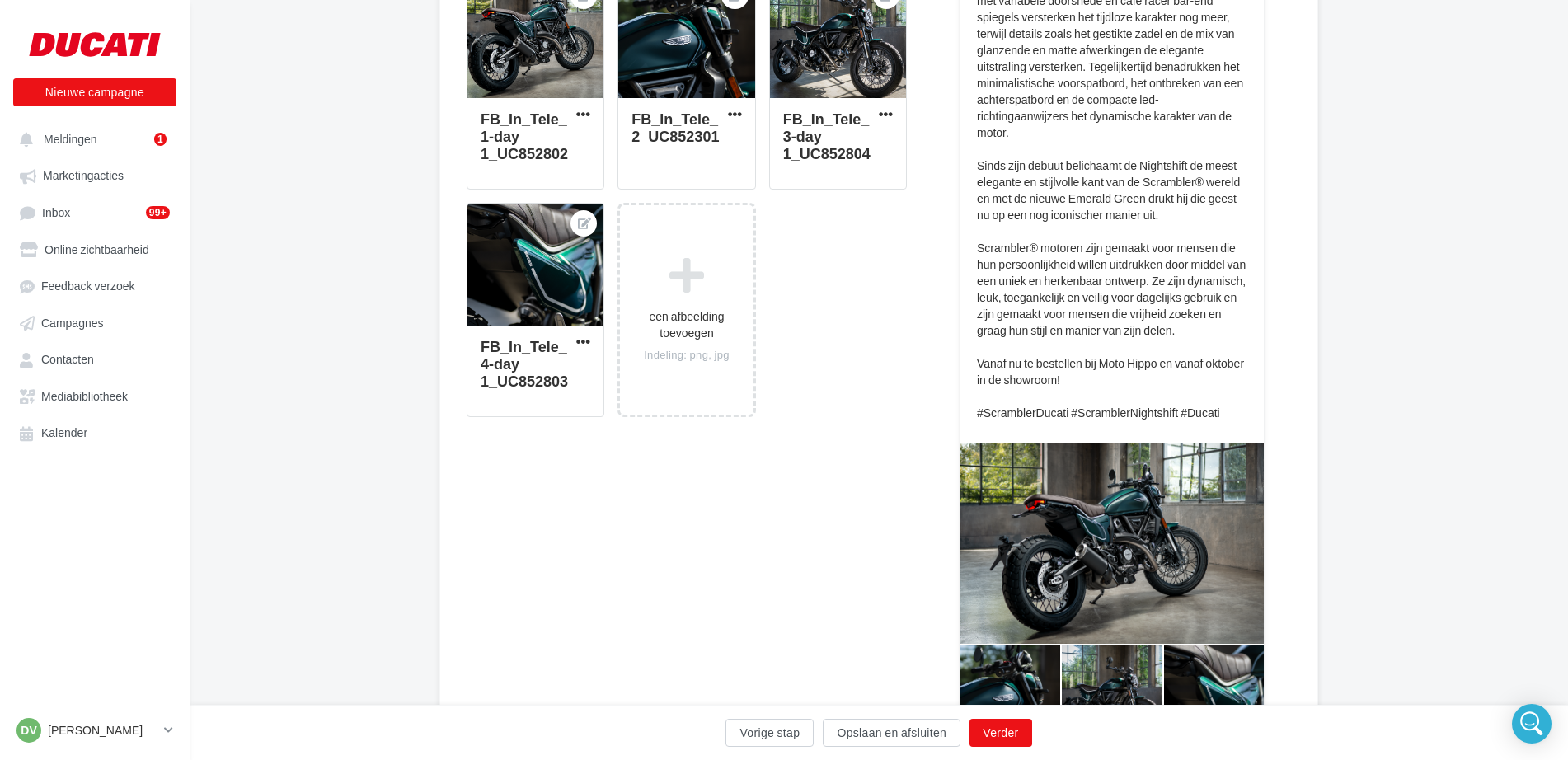
click at [1218, 411] on p "Maak kennis met de elegante nieuwe Emerald Green kleurstelling voor de Scramble…" at bounding box center [1112, 99] width 270 height 642
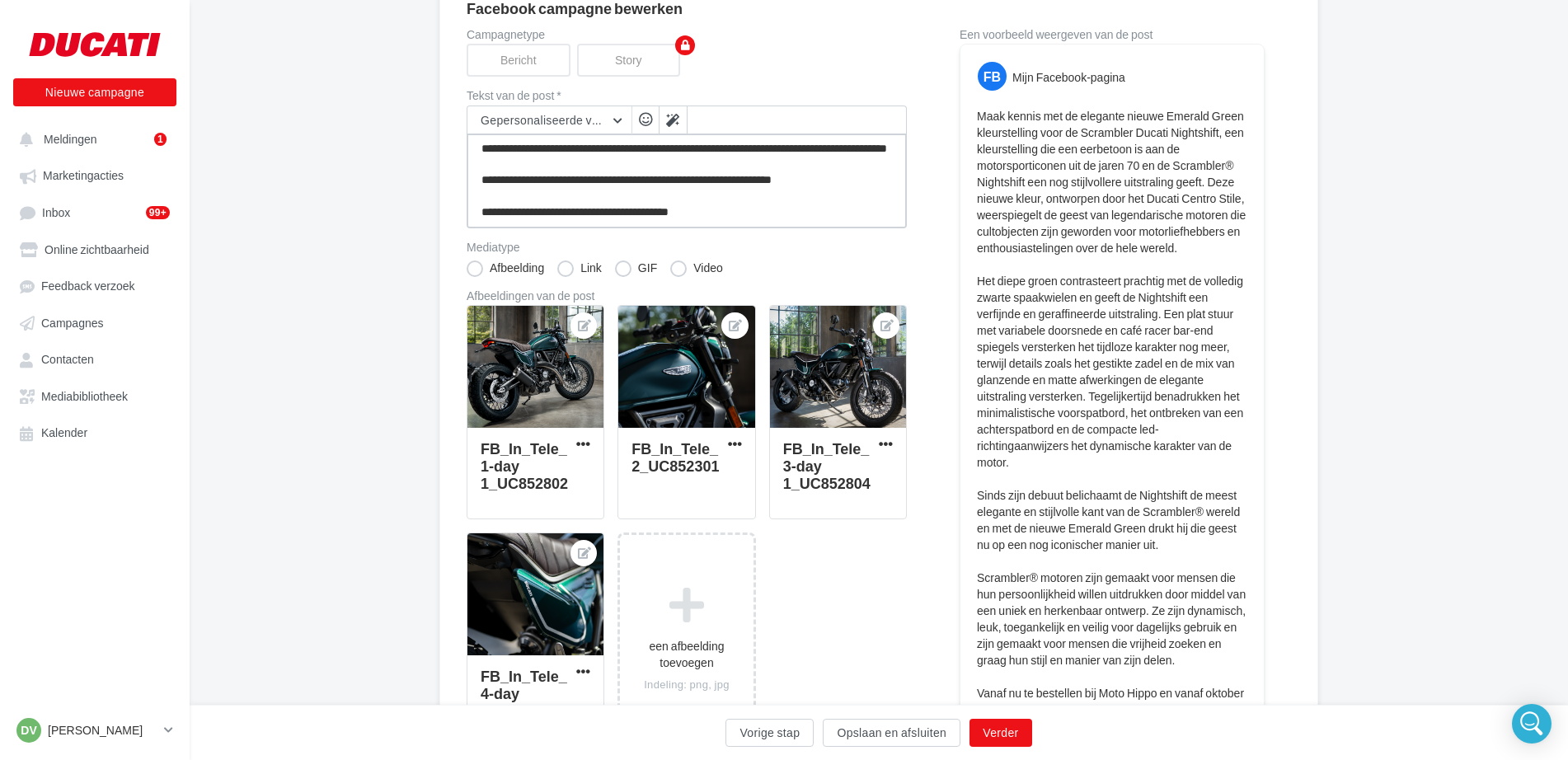
scroll to position [366, 0]
click at [760, 210] on textarea at bounding box center [686, 180] width 440 height 95
type textarea "**********"
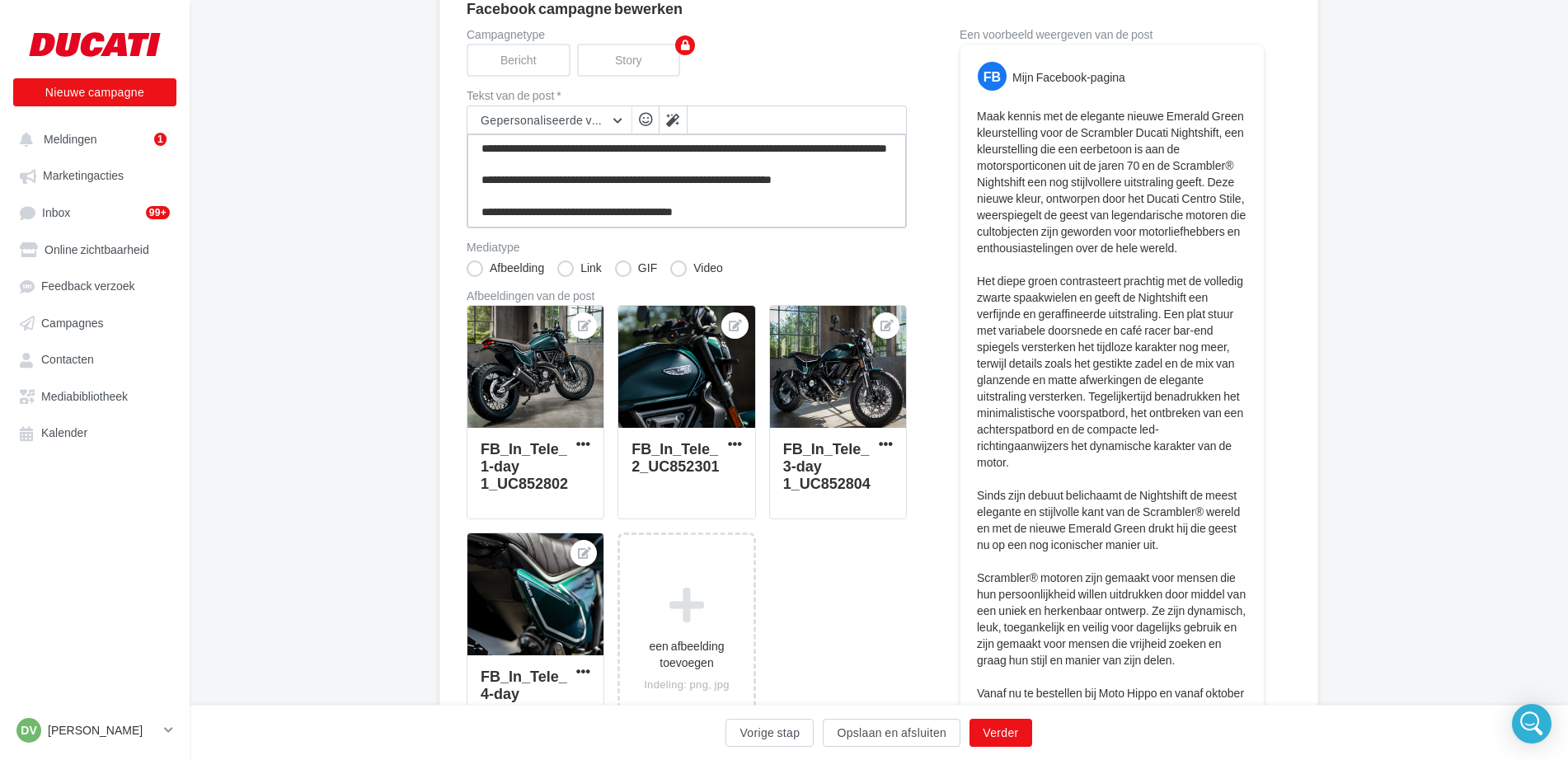
type textarea "**********"
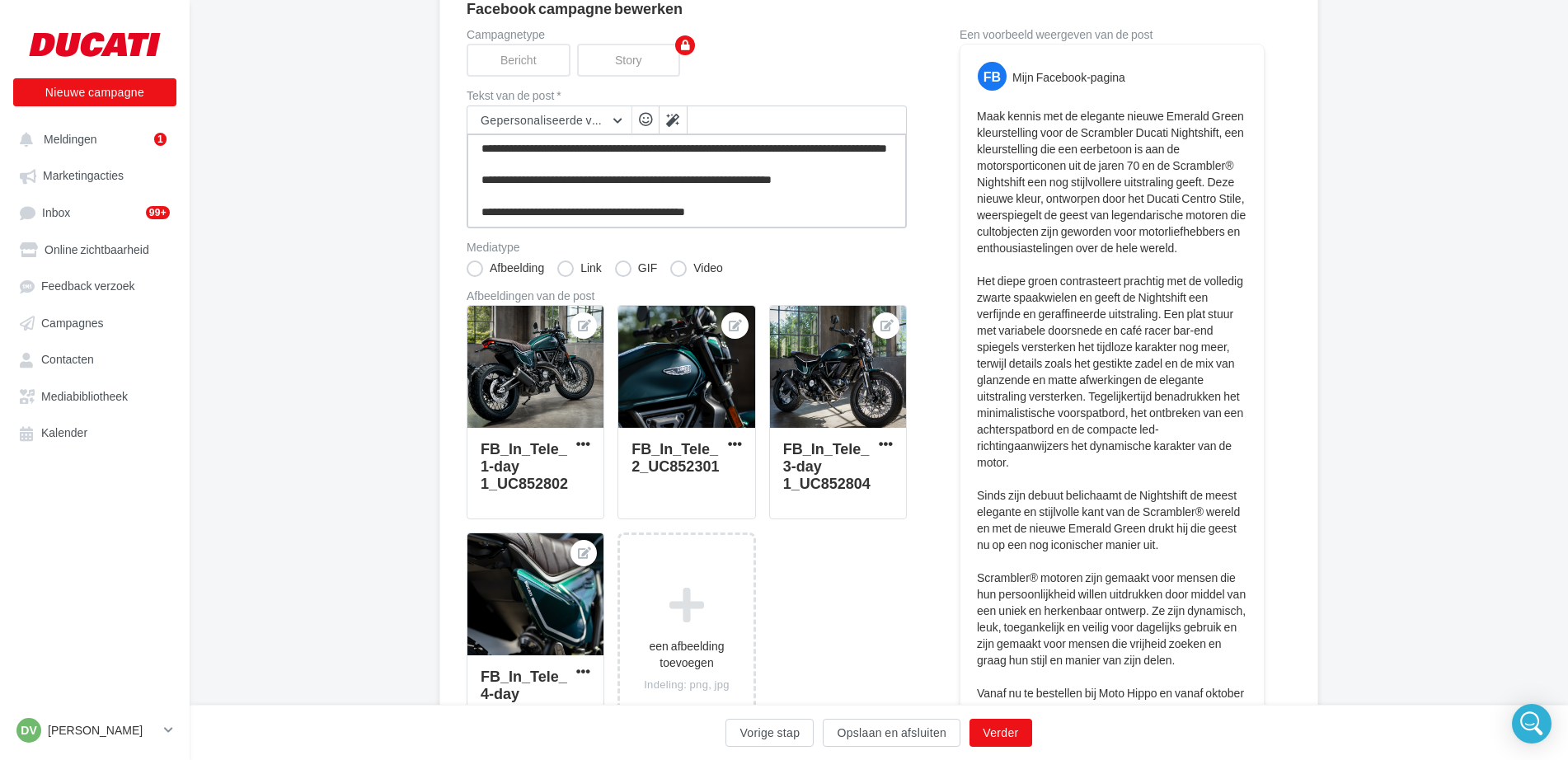
type textarea "**********"
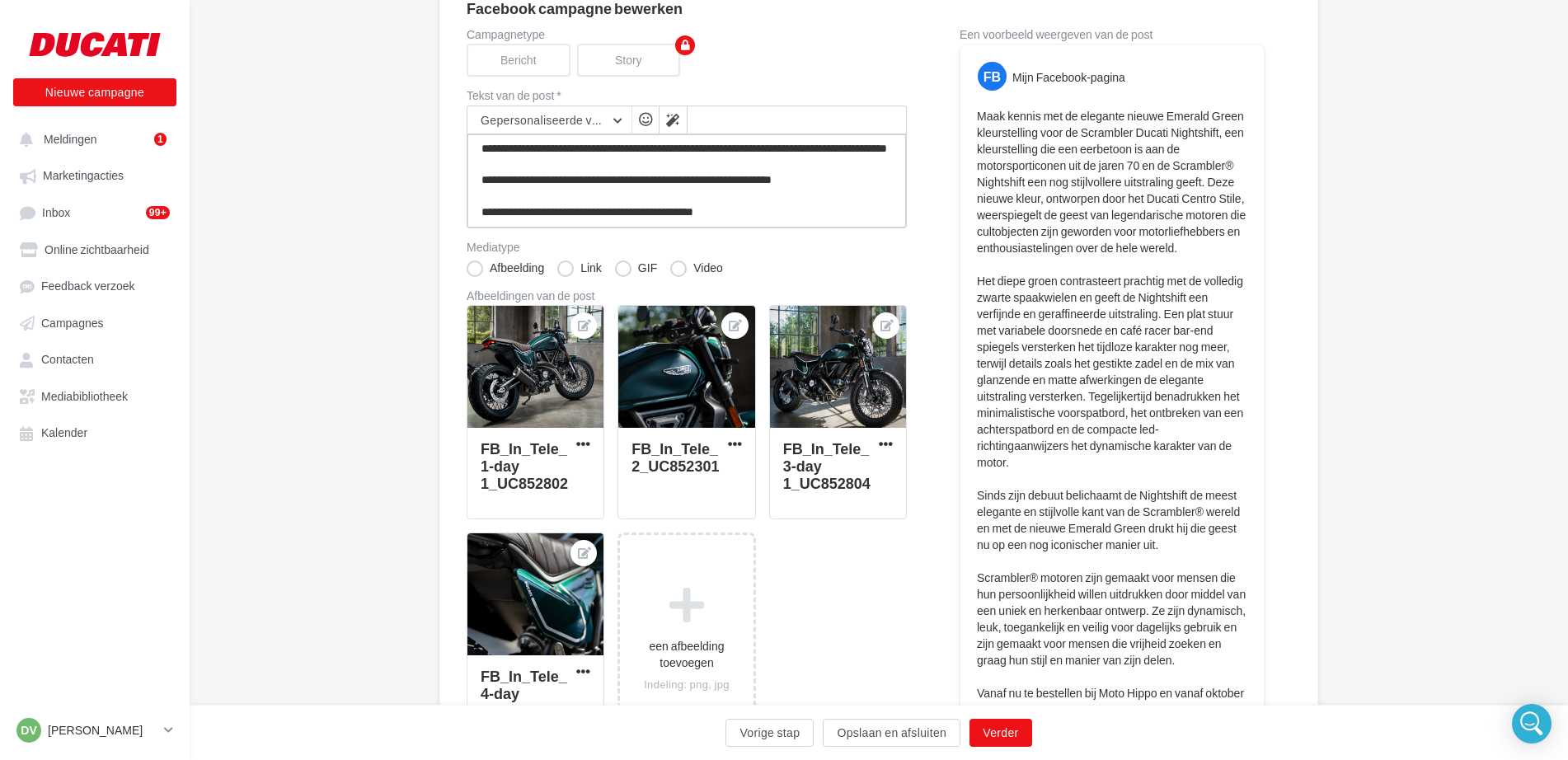
type textarea "**********"
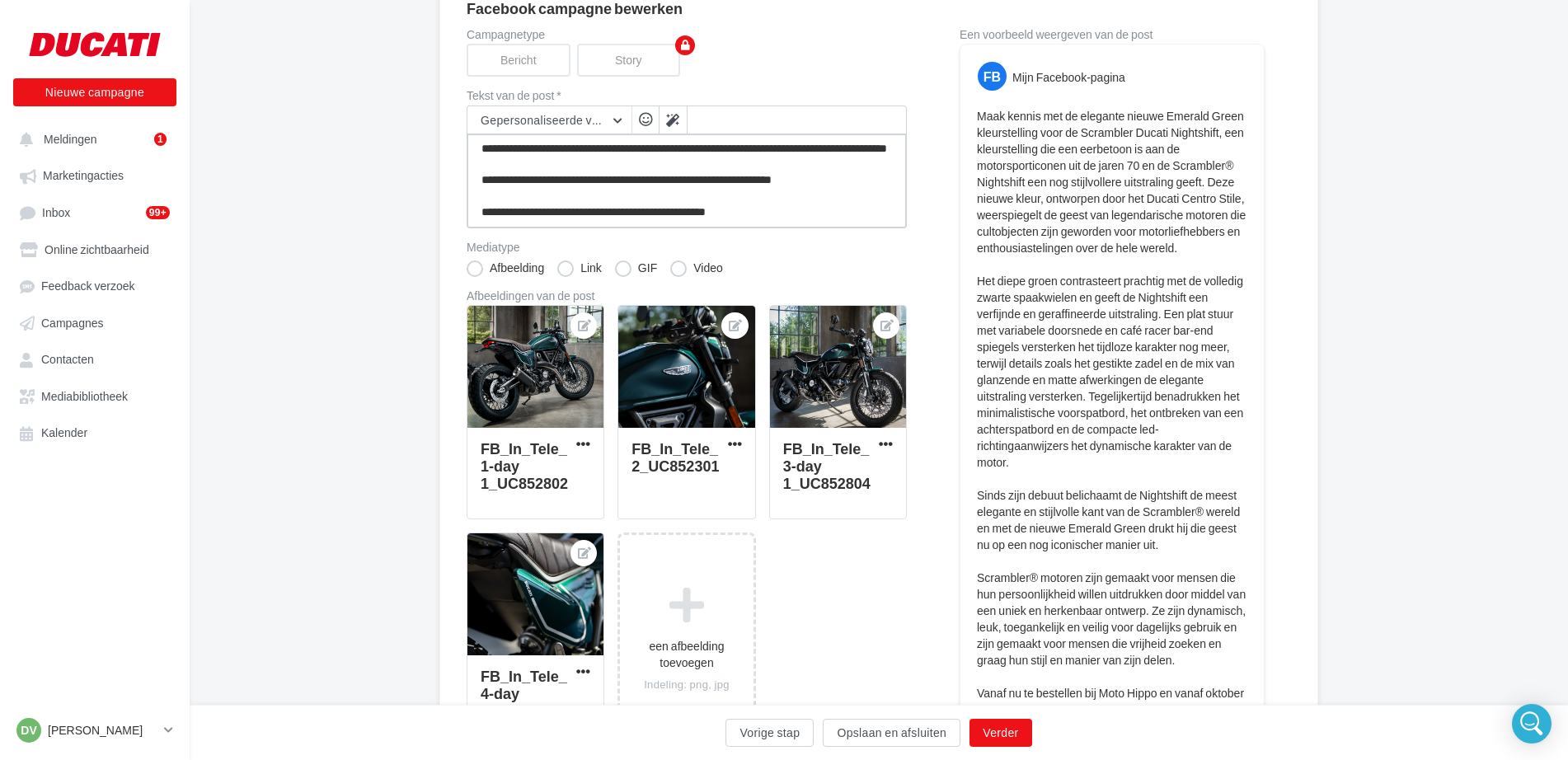
type textarea "**********"
click at [1015, 732] on button "Verder" at bounding box center [1000, 732] width 62 height 28
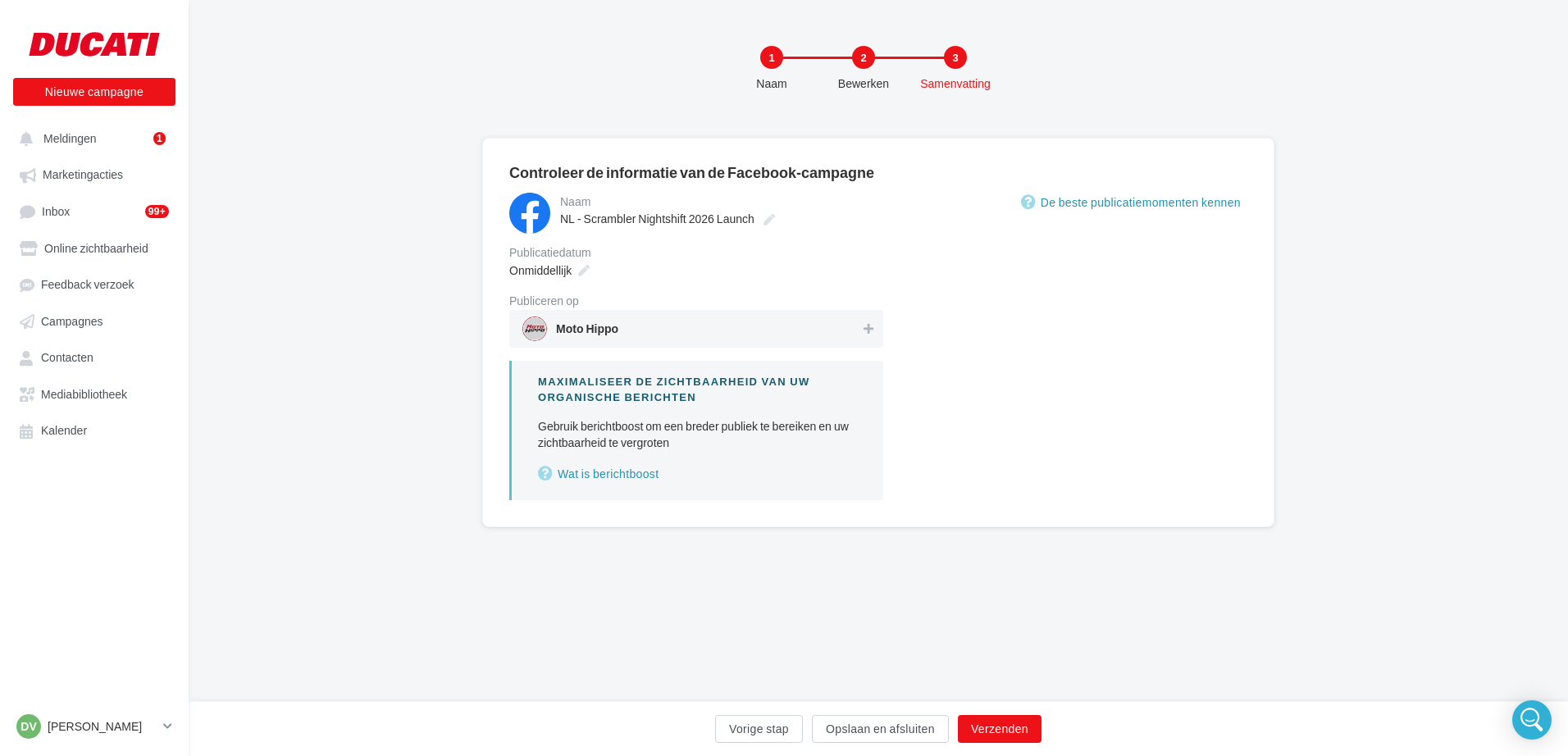
click at [856, 334] on span "Moto Hippo" at bounding box center [691, 329] width 338 height 24
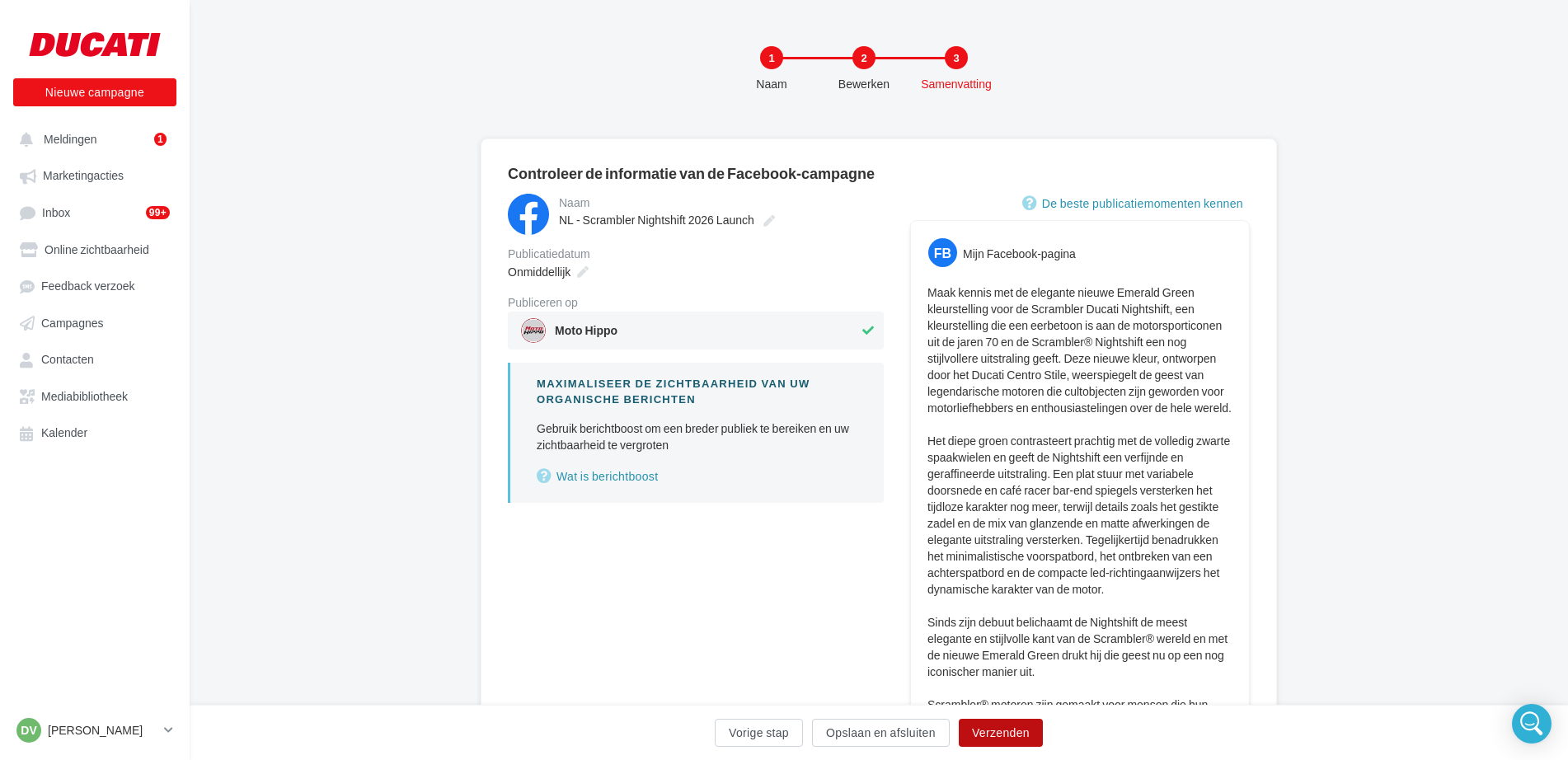
click at [989, 735] on button "Verzenden" at bounding box center [1000, 732] width 84 height 28
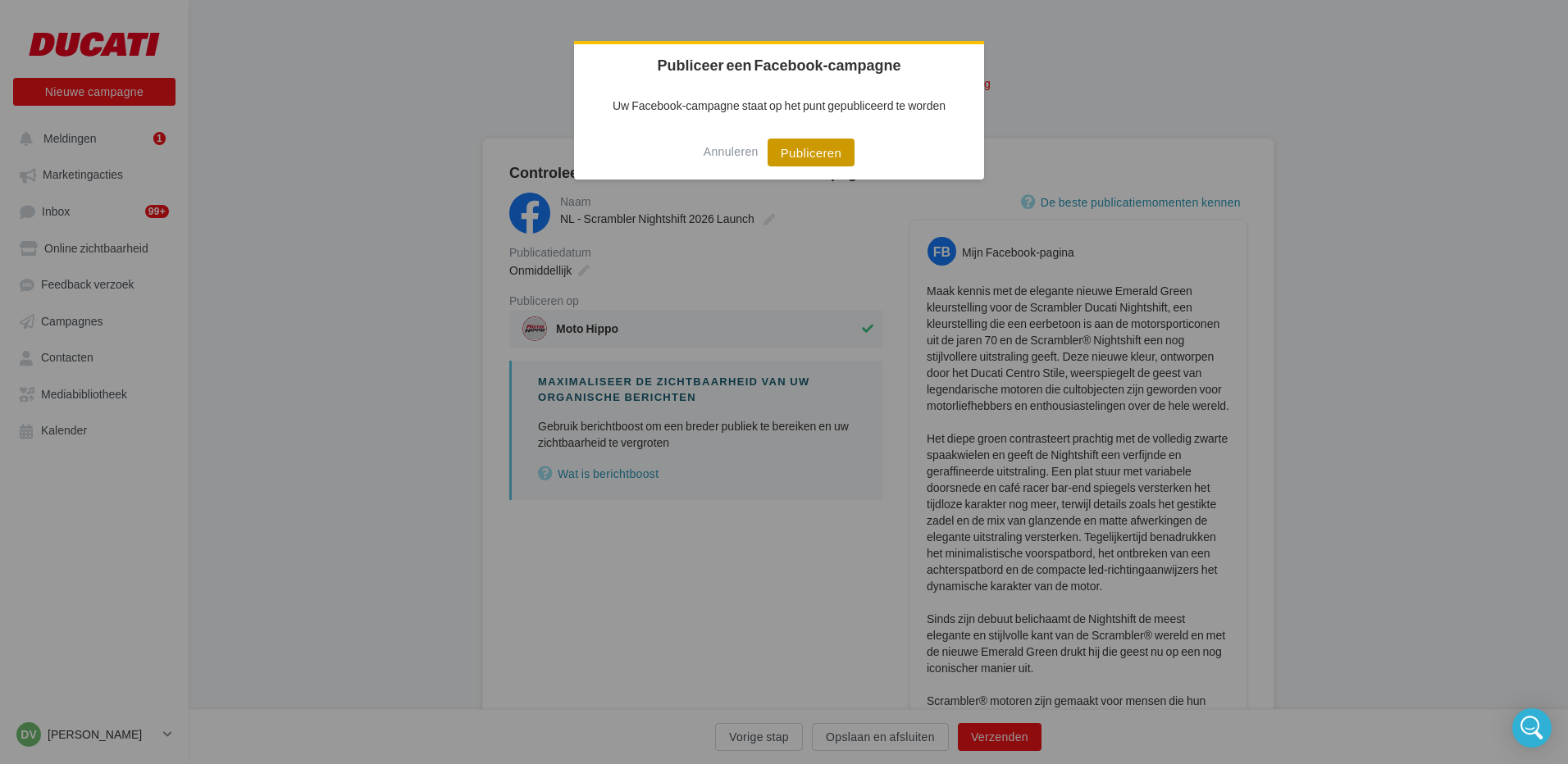
click at [803, 154] on button "Publiceren" at bounding box center [811, 153] width 88 height 28
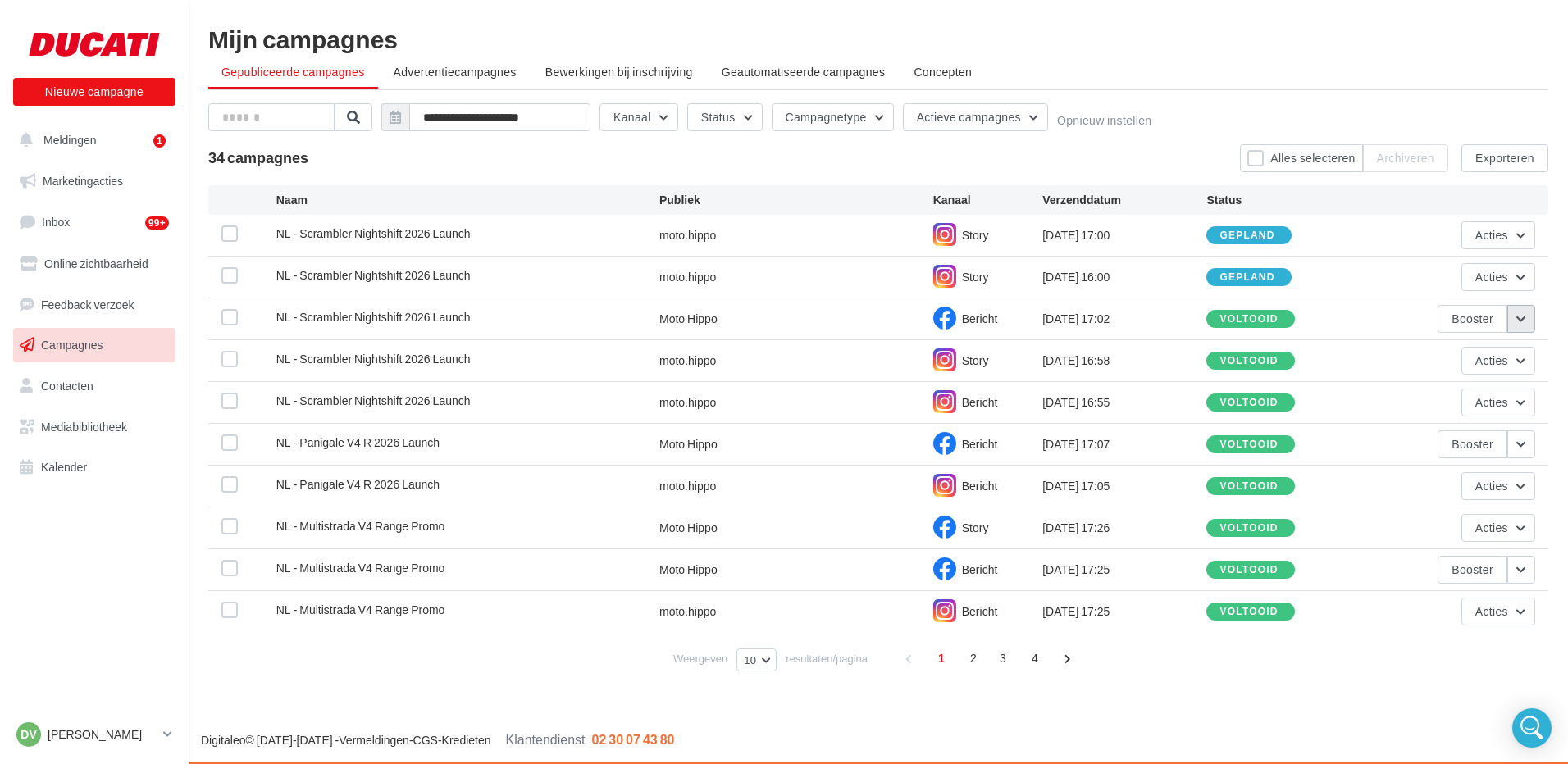
click at [1519, 318] on button "button" at bounding box center [1521, 319] width 28 height 28
click at [1519, 318] on button "button" at bounding box center [1521, 319] width 28 height 28
click at [1519, 447] on button "button" at bounding box center [1521, 444] width 28 height 28
click at [1419, 611] on button "Dupliceren" at bounding box center [1453, 611] width 165 height 42
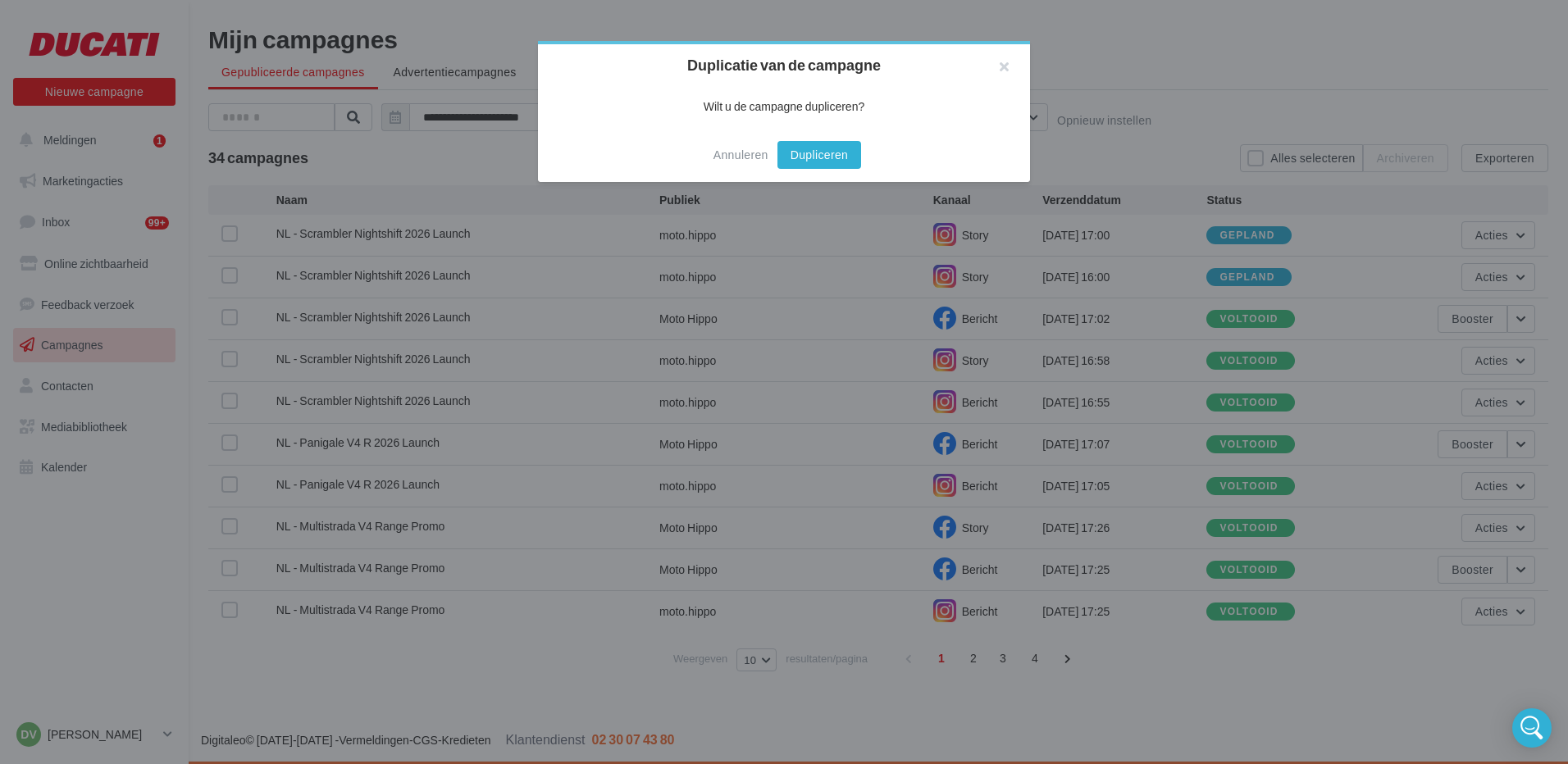
click at [824, 151] on button "Dupliceren" at bounding box center [819, 155] width 83 height 28
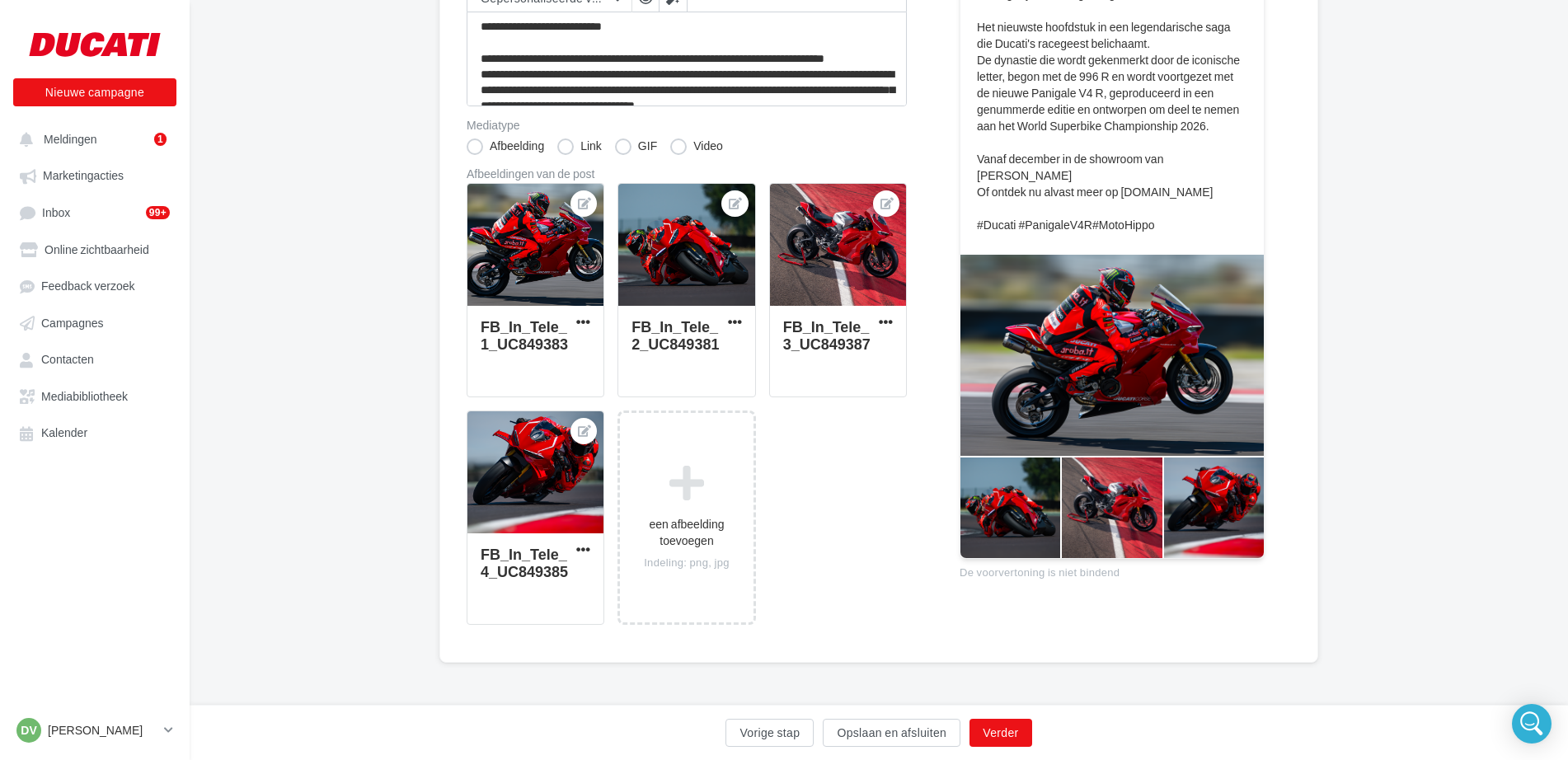
scroll to position [287, 0]
click at [1020, 735] on button "Verder" at bounding box center [1000, 732] width 62 height 28
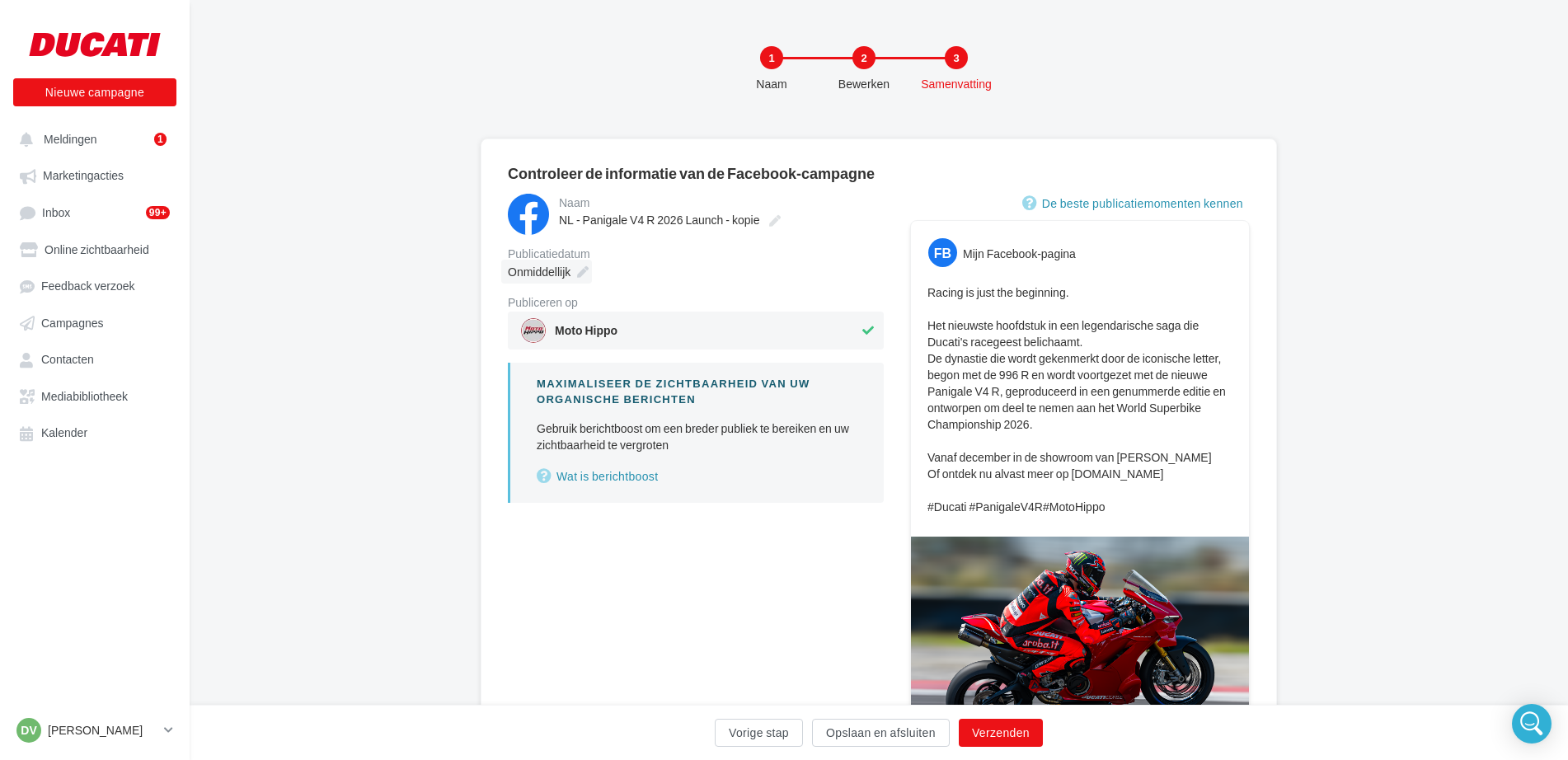
click at [582, 275] on icon at bounding box center [583, 271] width 11 height 11
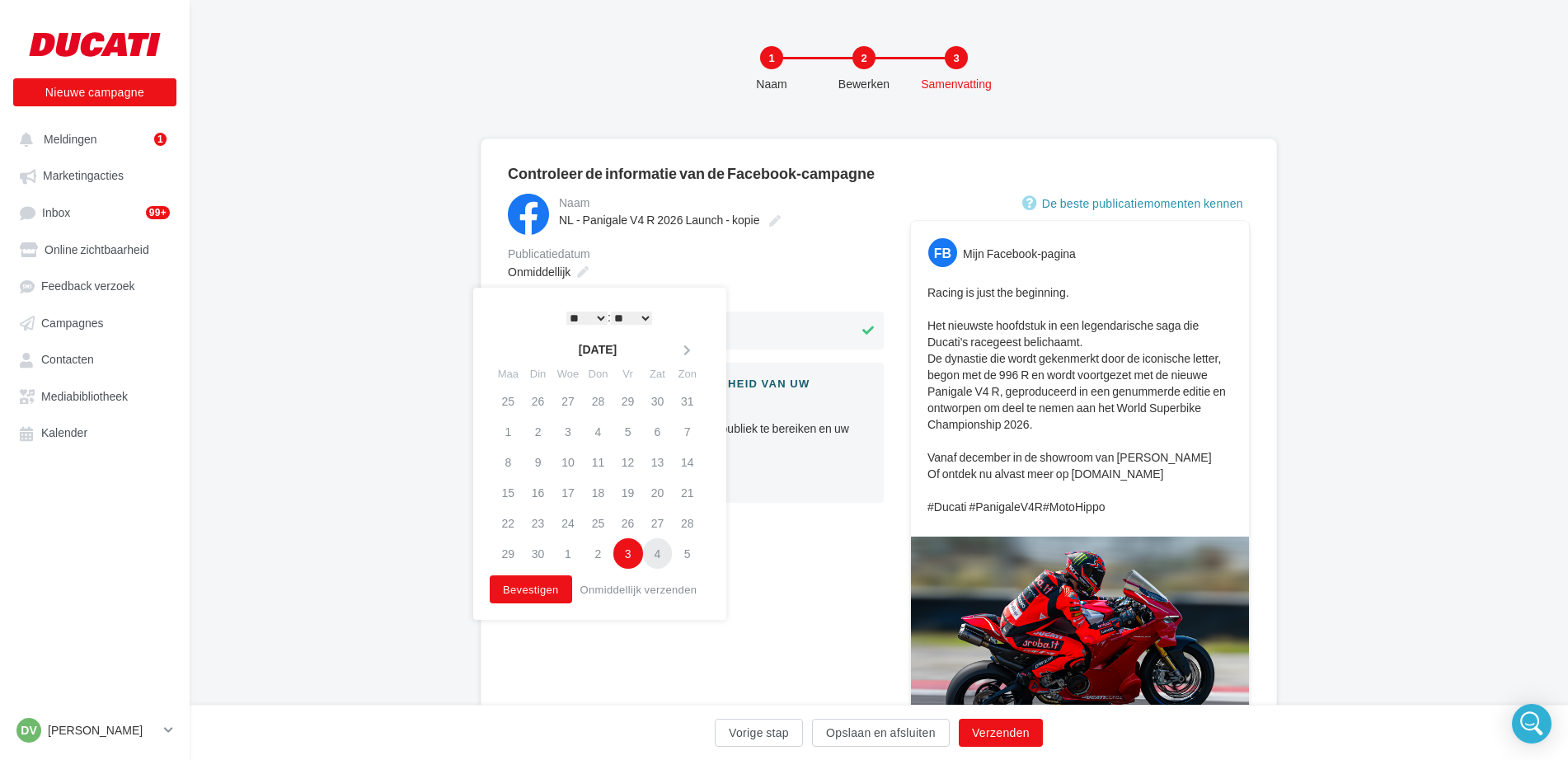
click at [662, 554] on td "4" at bounding box center [658, 553] width 30 height 31
click at [1003, 729] on button "Verzenden" at bounding box center [1000, 732] width 84 height 28
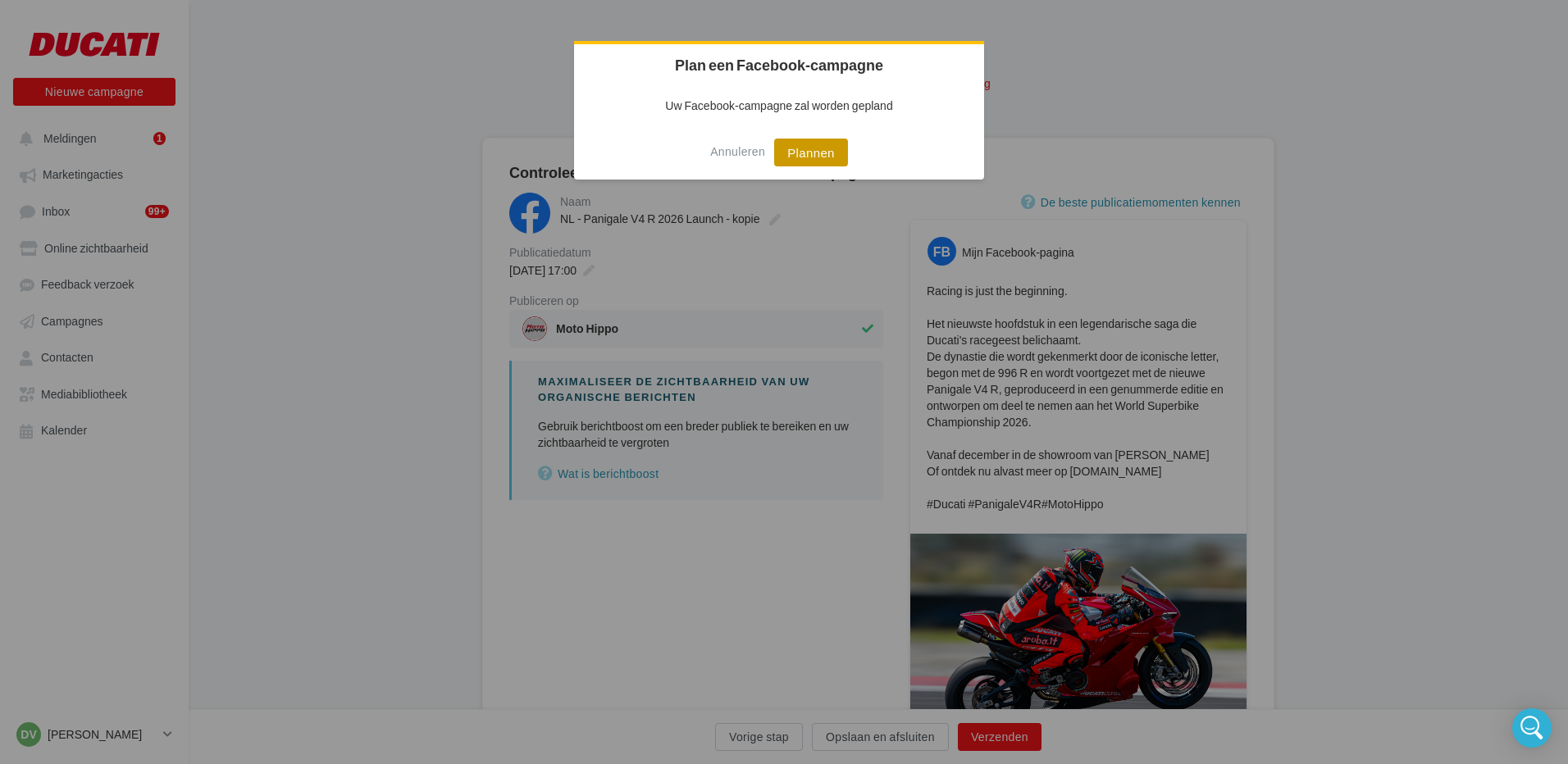
click at [814, 153] on button "Plannen" at bounding box center [810, 153] width 74 height 28
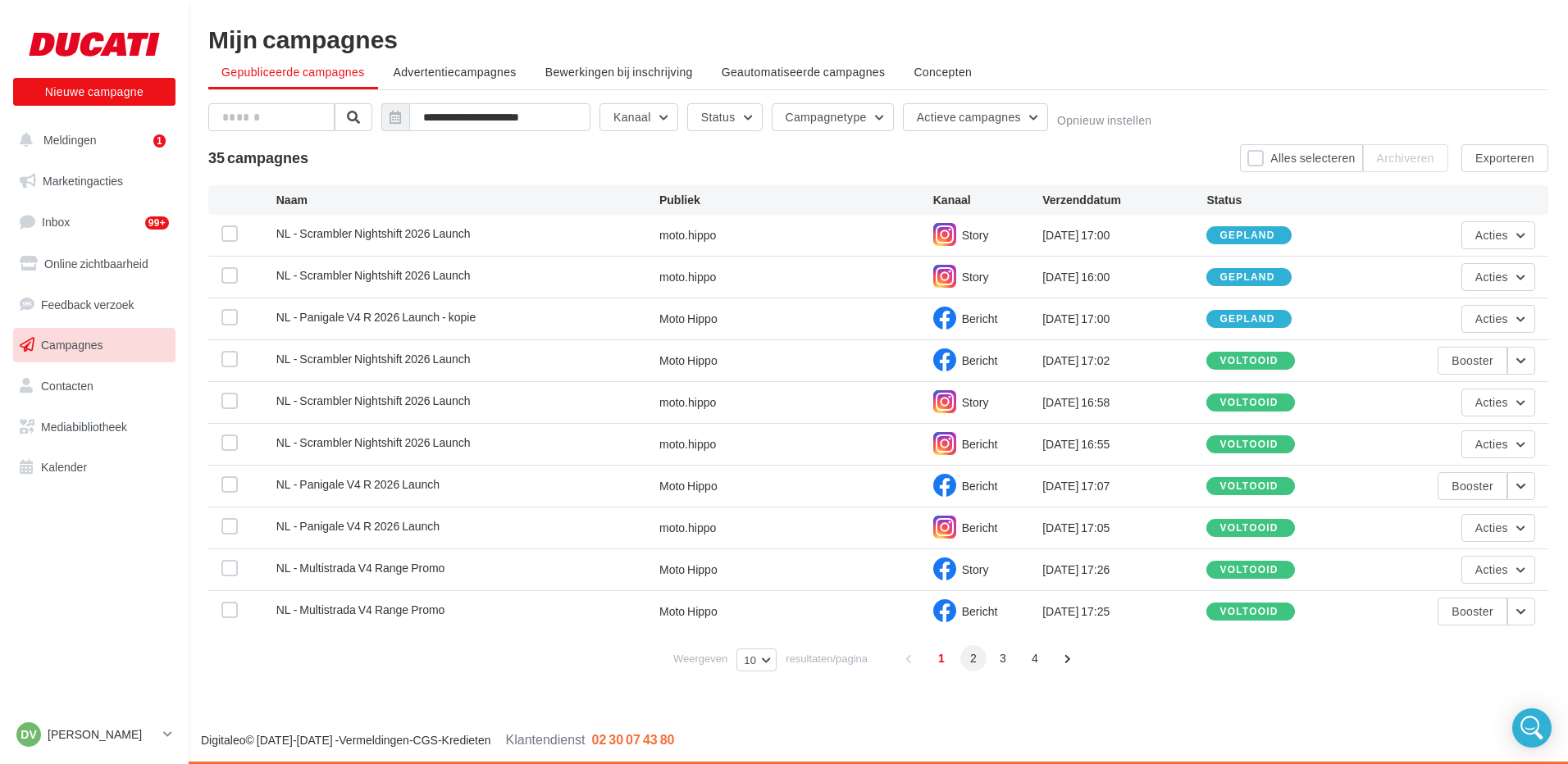
click at [980, 658] on span "2" at bounding box center [973, 658] width 26 height 26
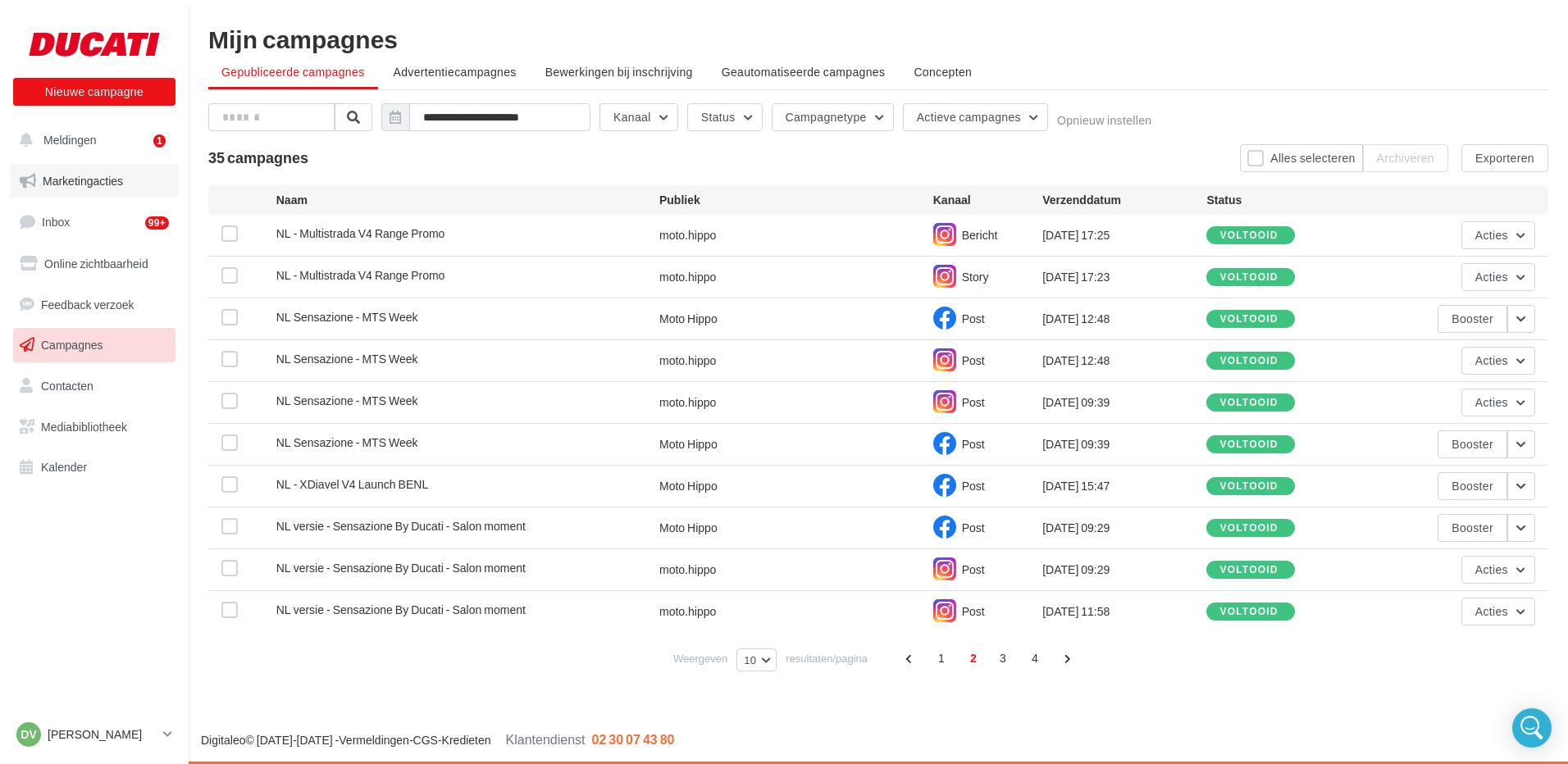
click at [61, 184] on span "Marketingacties" at bounding box center [82, 180] width 81 height 14
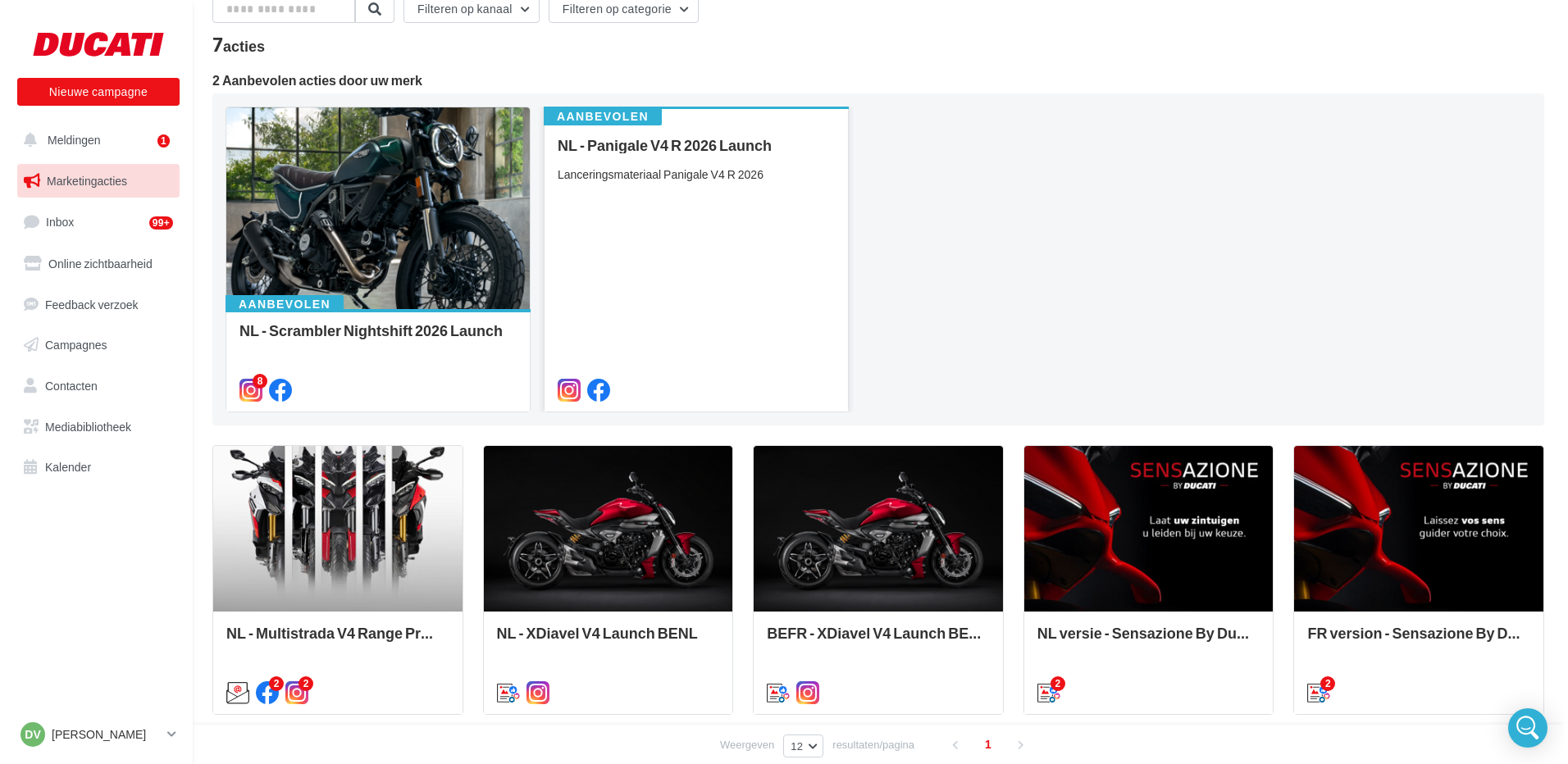
scroll to position [169, 0]
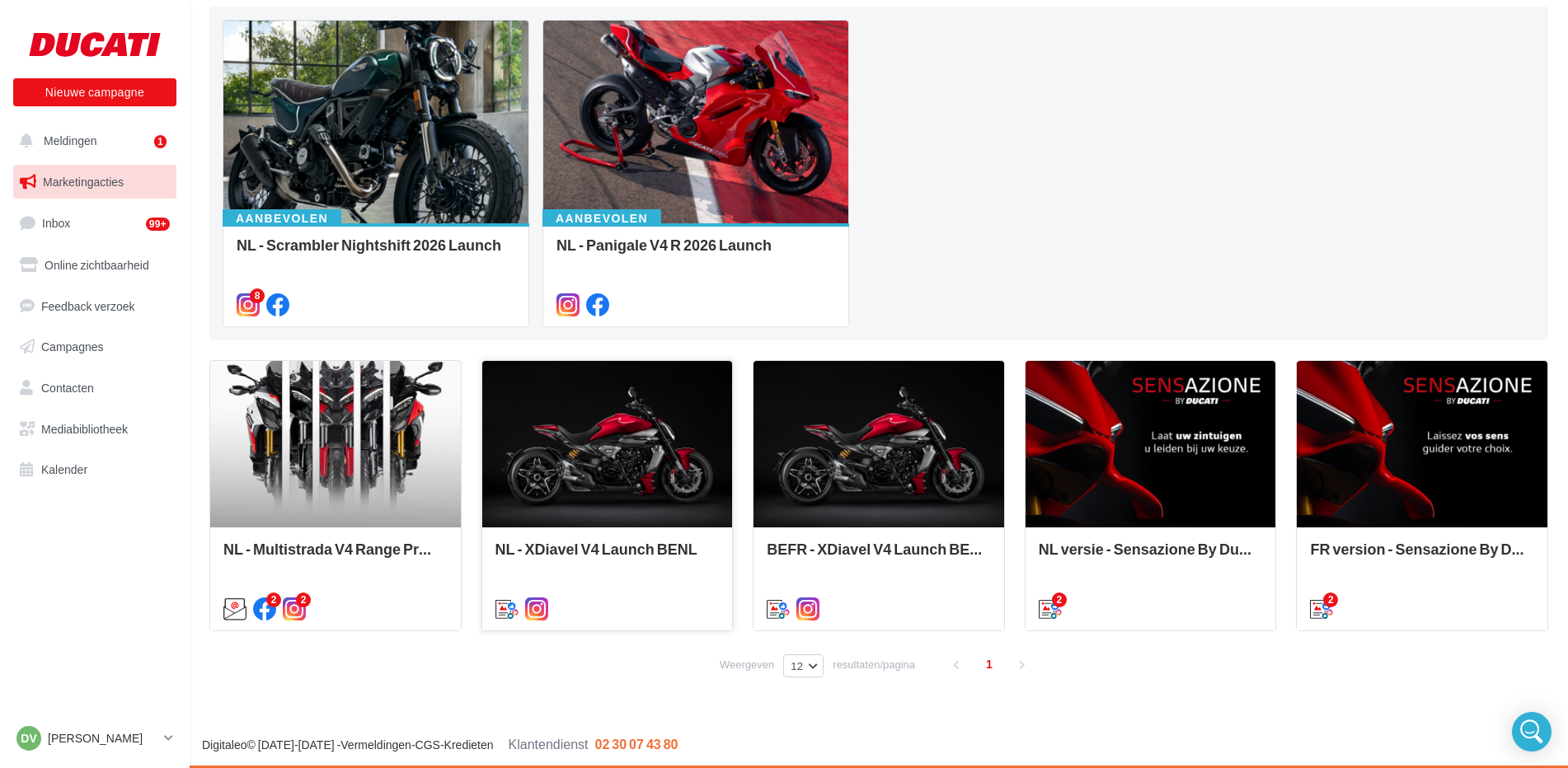
click at [603, 441] on div at bounding box center [607, 445] width 250 height 168
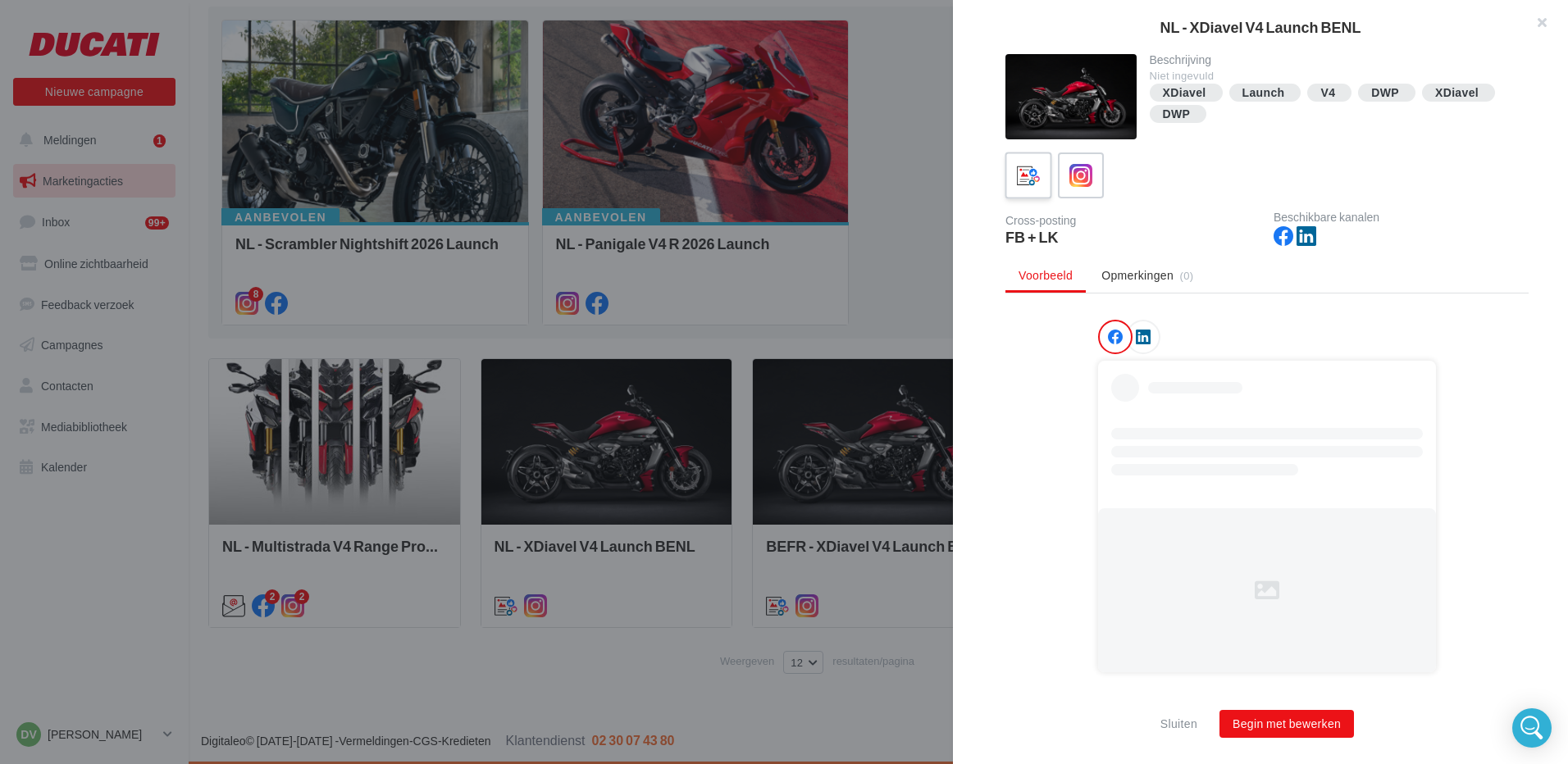
click at [1027, 172] on icon at bounding box center [1028, 175] width 23 height 23
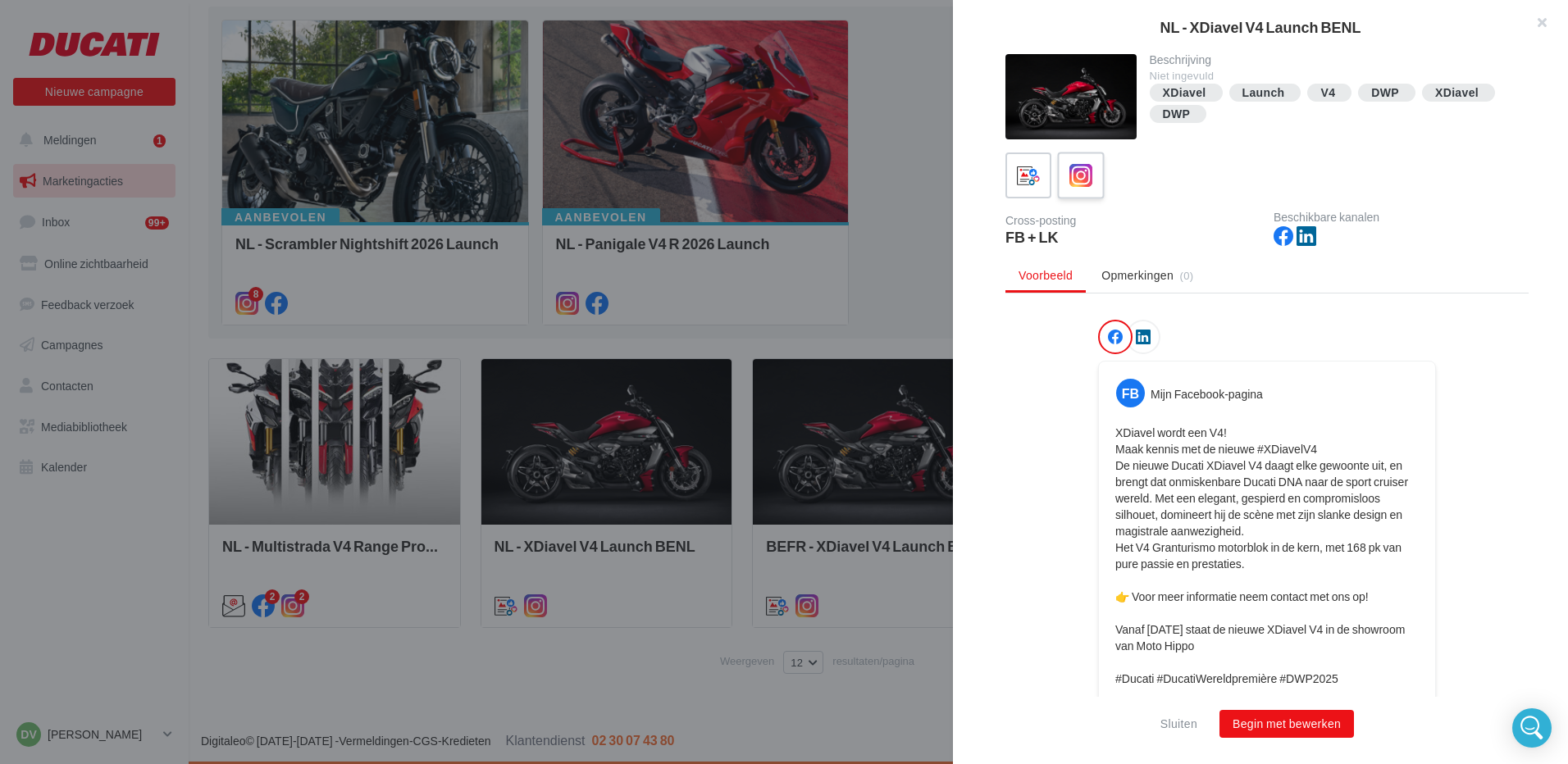
click at [1088, 184] on icon at bounding box center [1081, 175] width 23 height 23
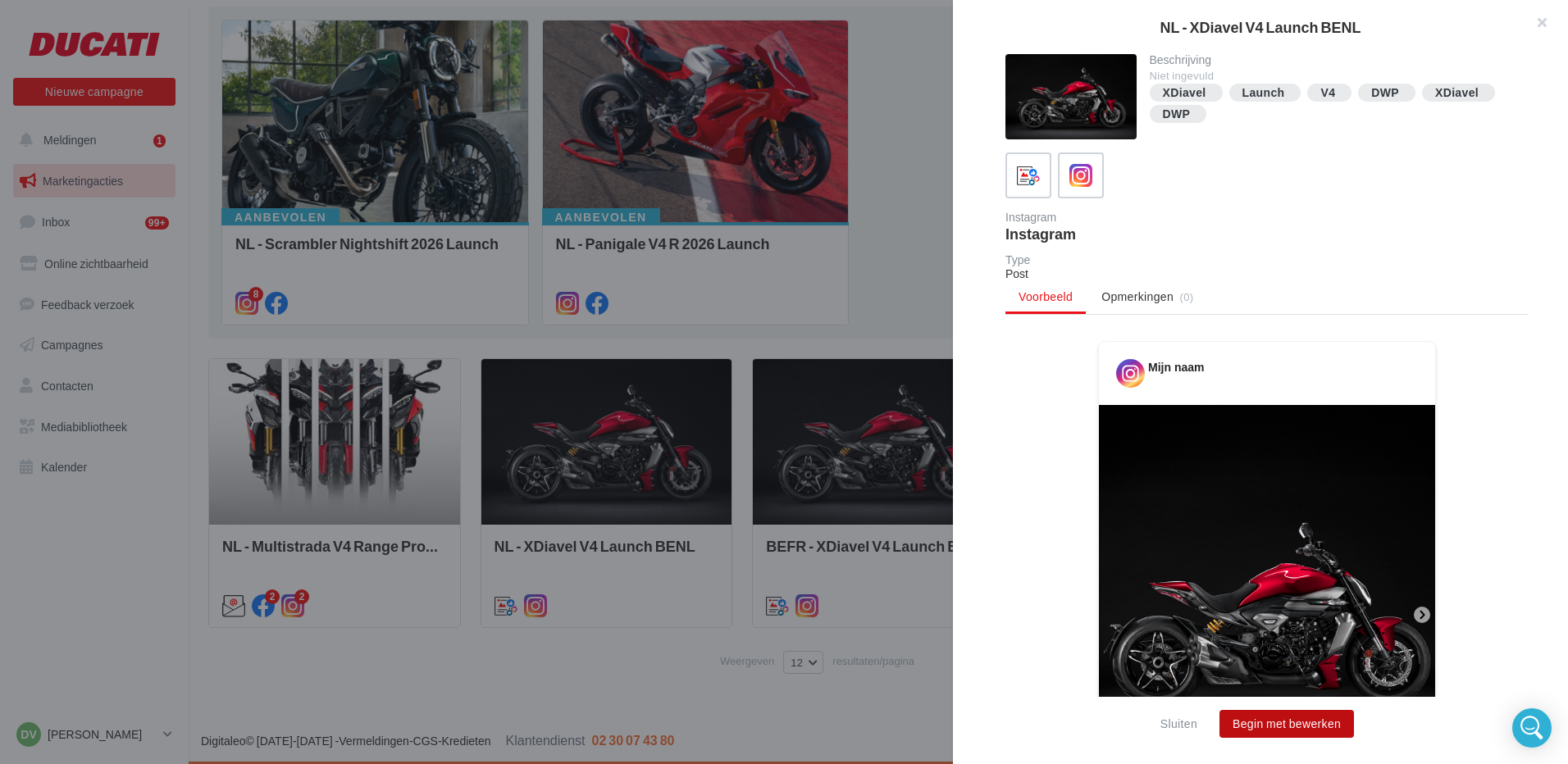
click at [1284, 724] on button "Begin met bewerken" at bounding box center [1286, 724] width 134 height 28
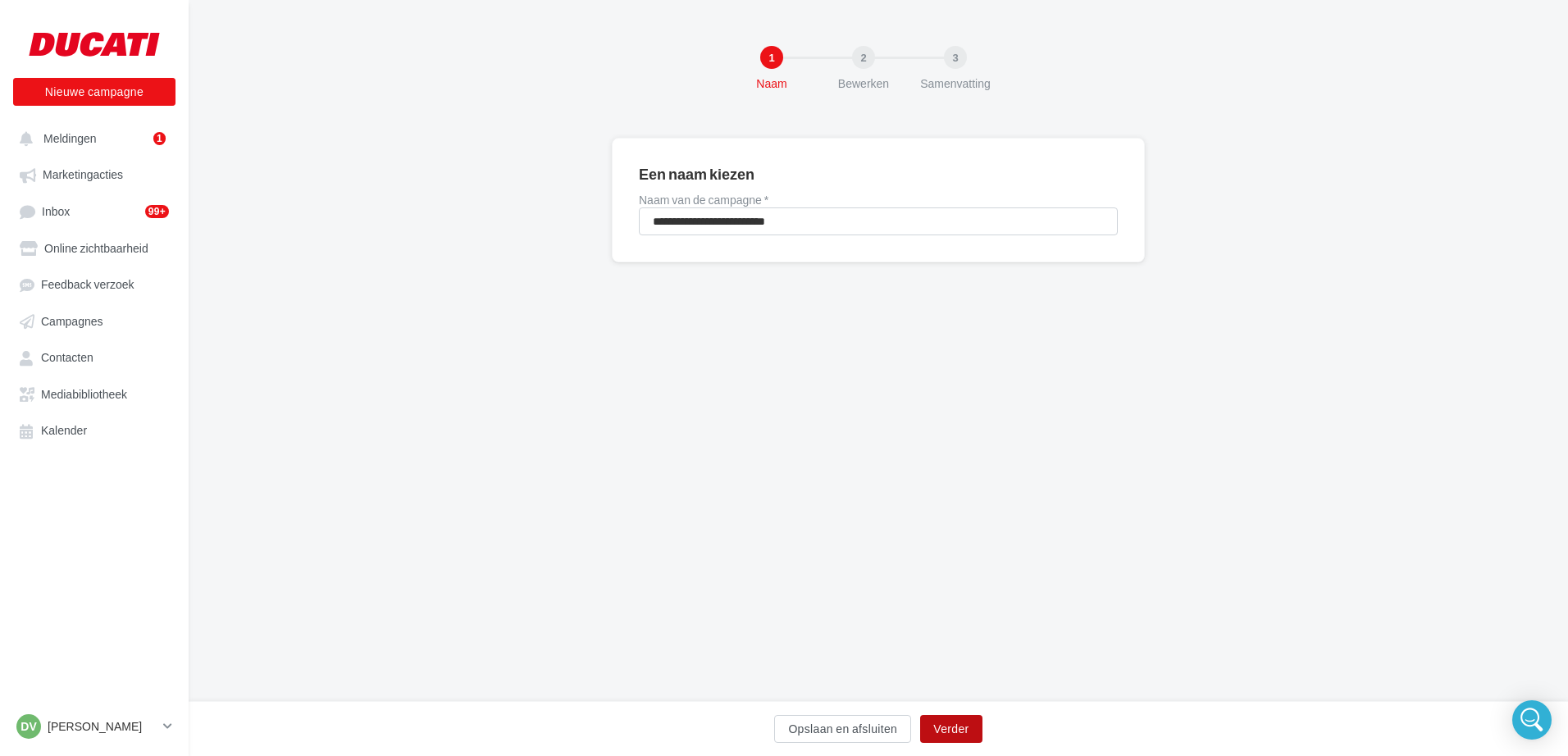
click at [942, 727] on button "Verder" at bounding box center [951, 728] width 62 height 28
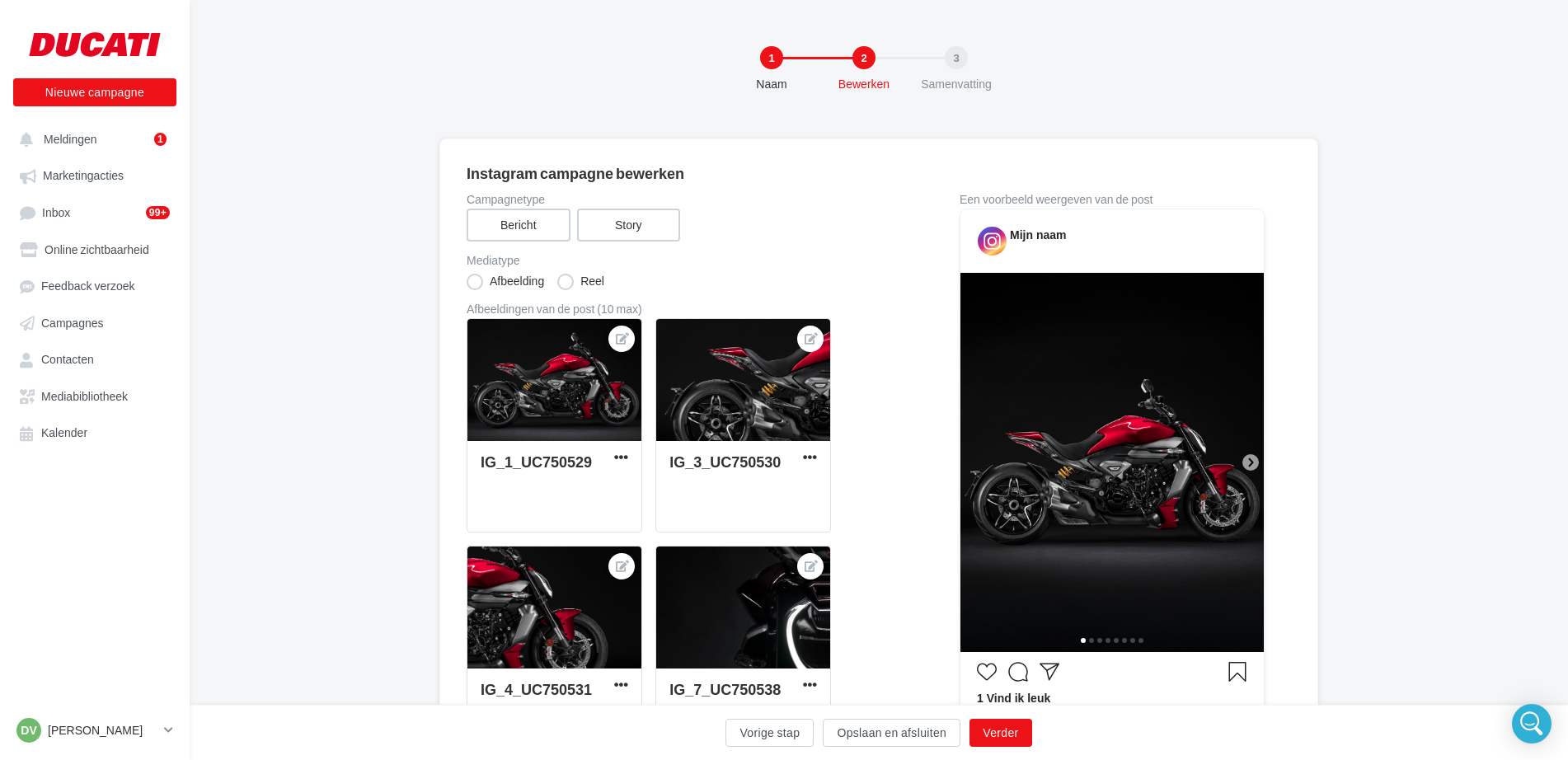
scroll to position [83, 0]
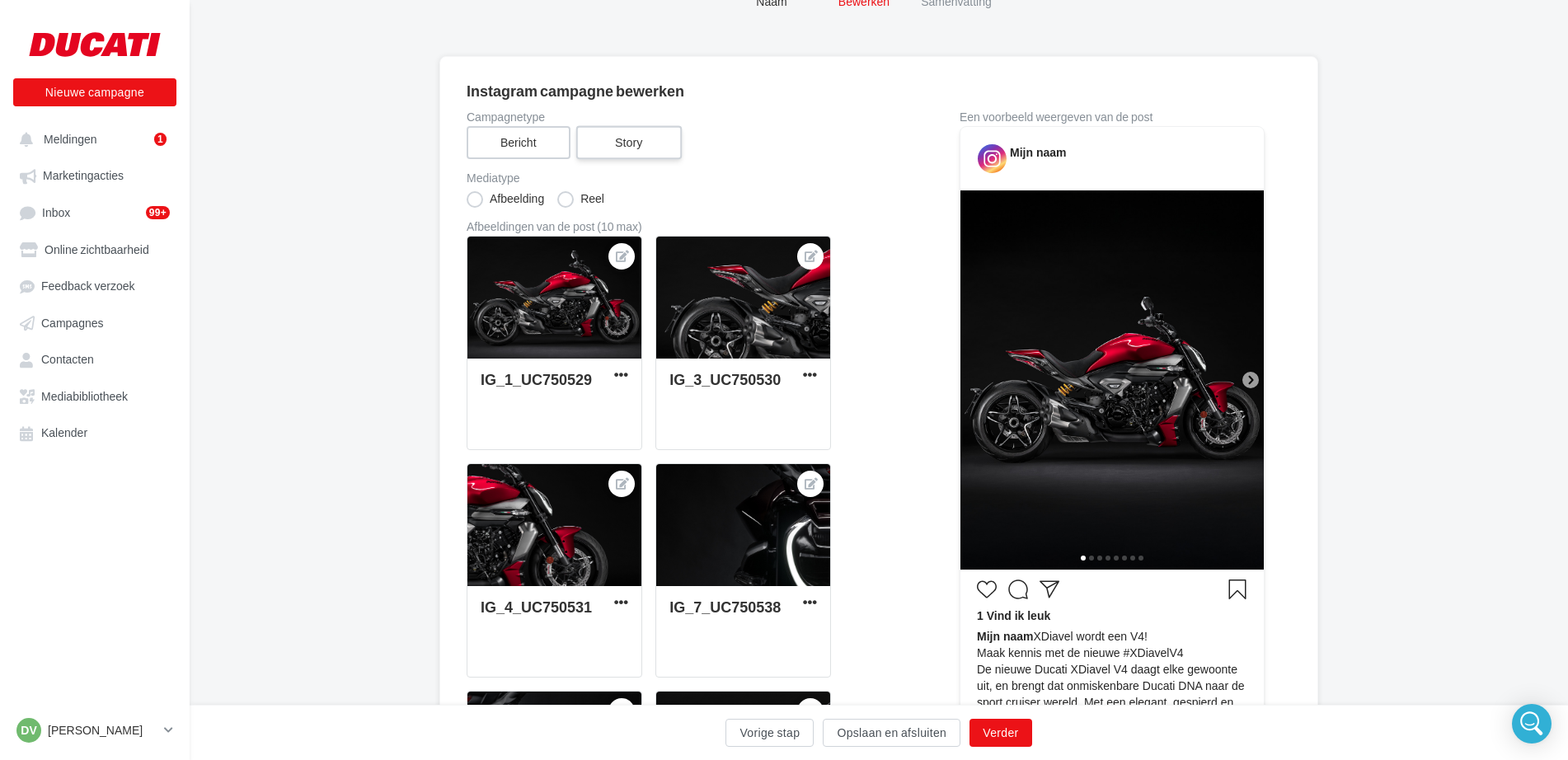
click at [635, 141] on label "Story" at bounding box center [628, 143] width 106 height 34
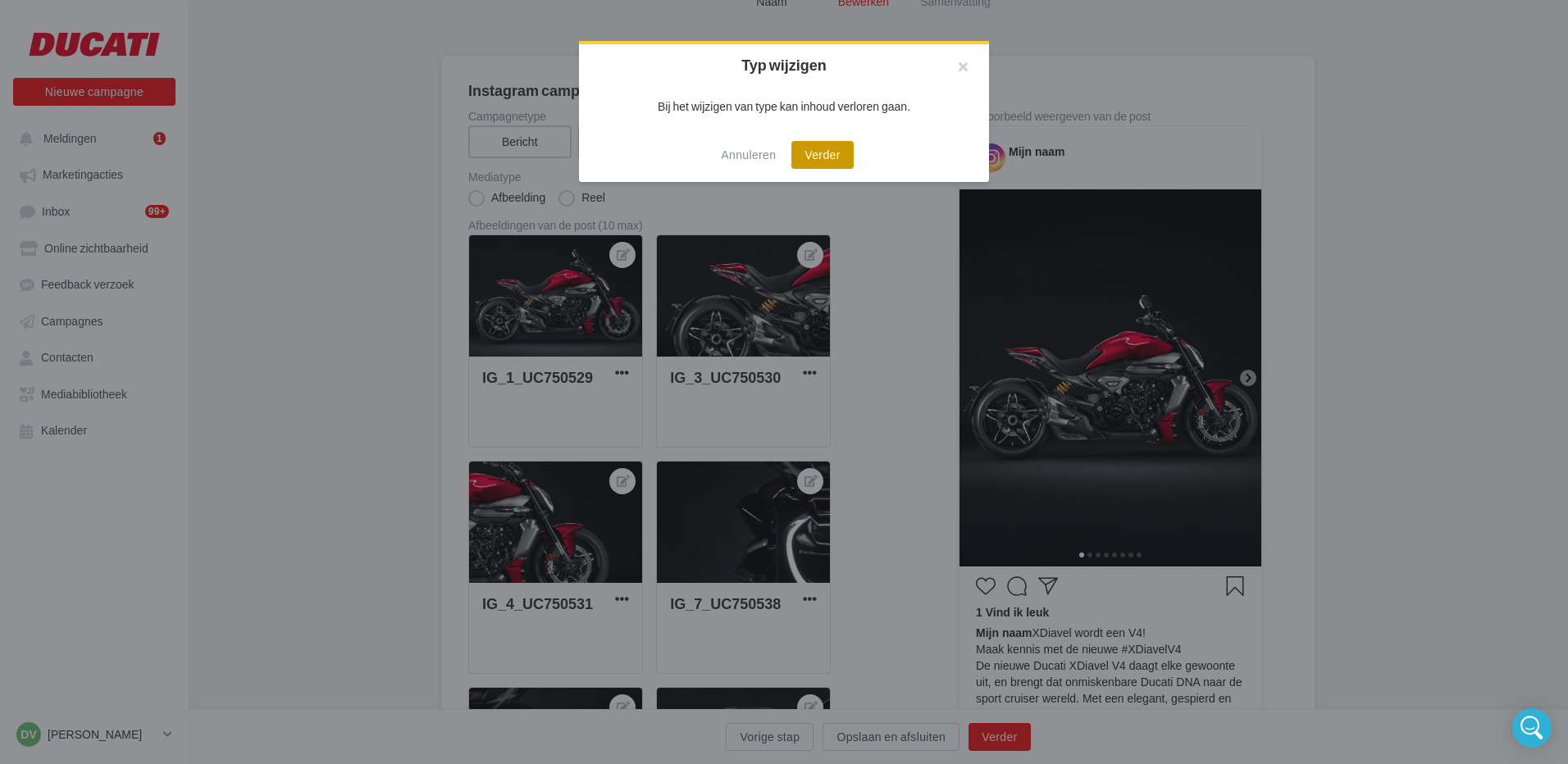
click at [819, 153] on button "Verder" at bounding box center [821, 155] width 62 height 28
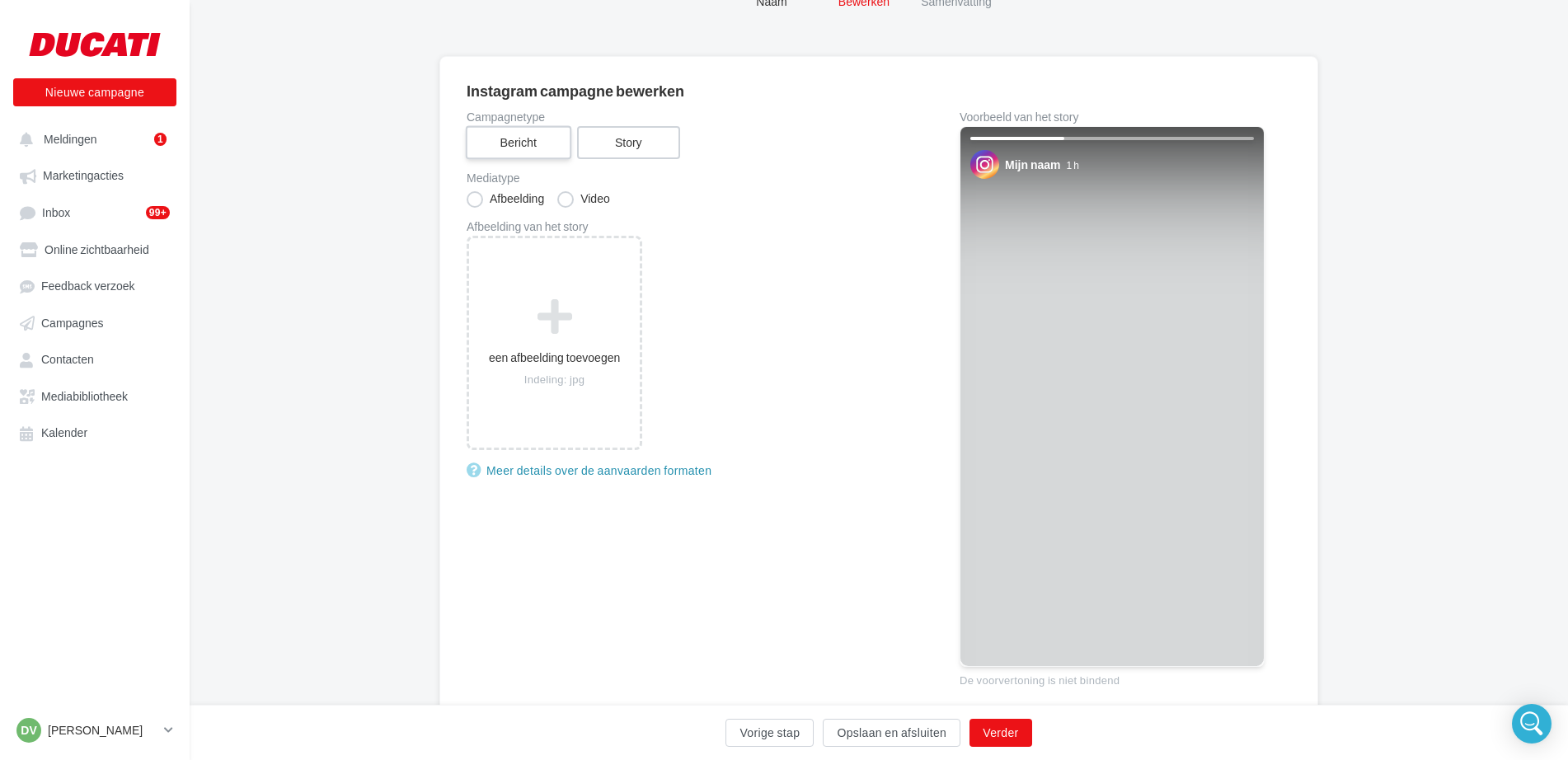
click at [518, 143] on label "Bericht" at bounding box center [518, 143] width 106 height 34
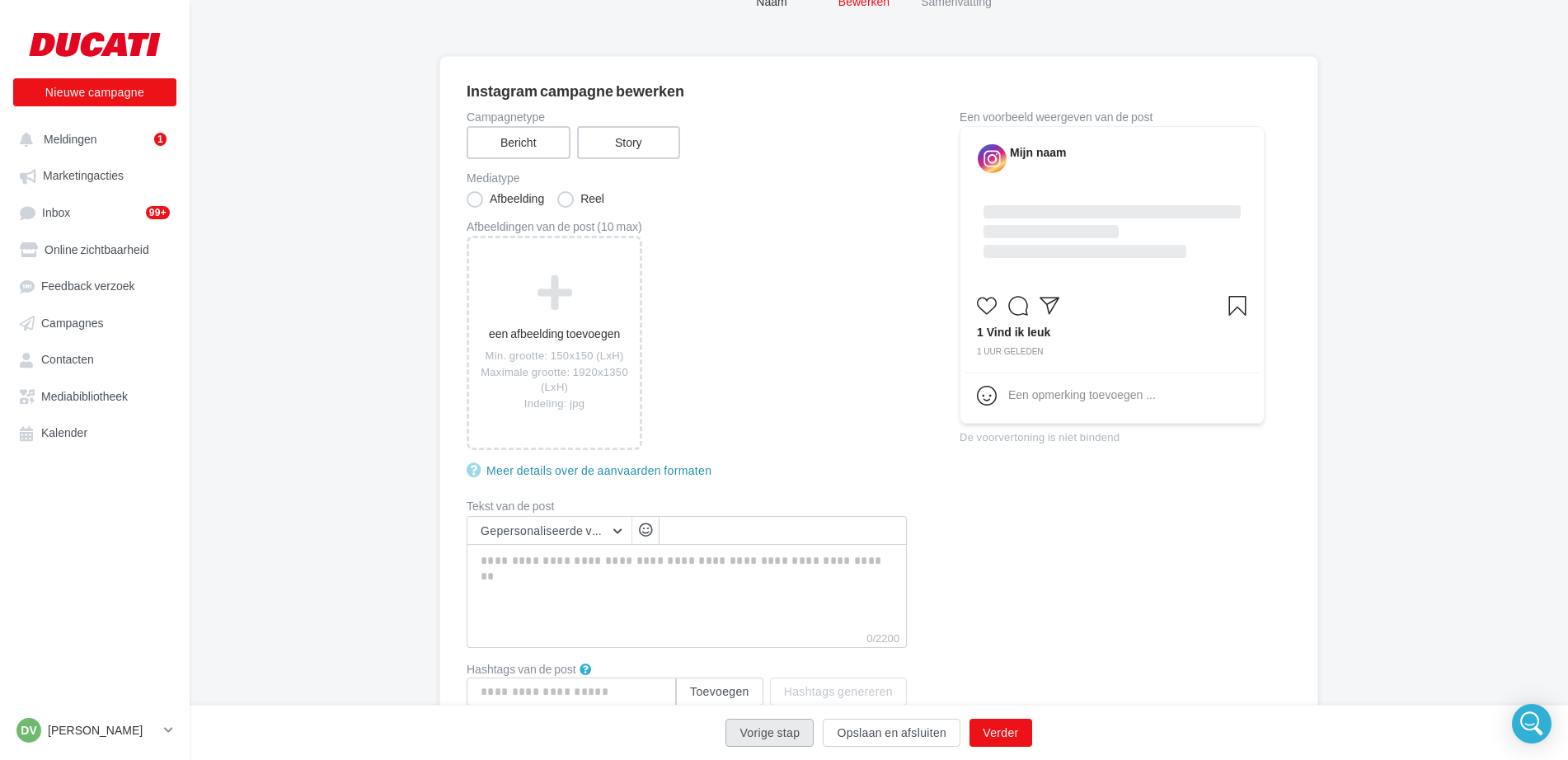
click at [760, 732] on button "Vorige stap" at bounding box center [769, 732] width 88 height 28
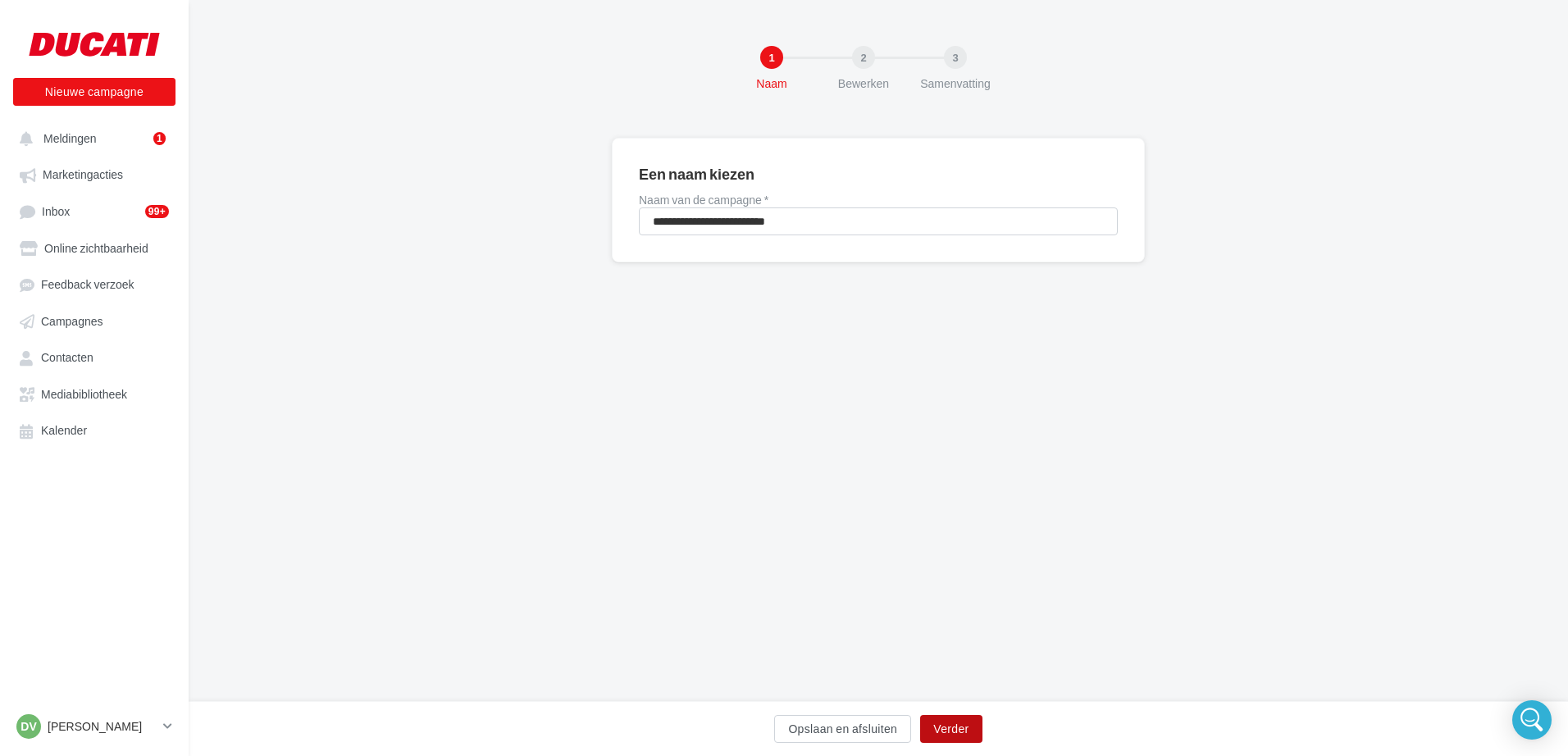
click at [954, 734] on button "Verder" at bounding box center [951, 728] width 62 height 28
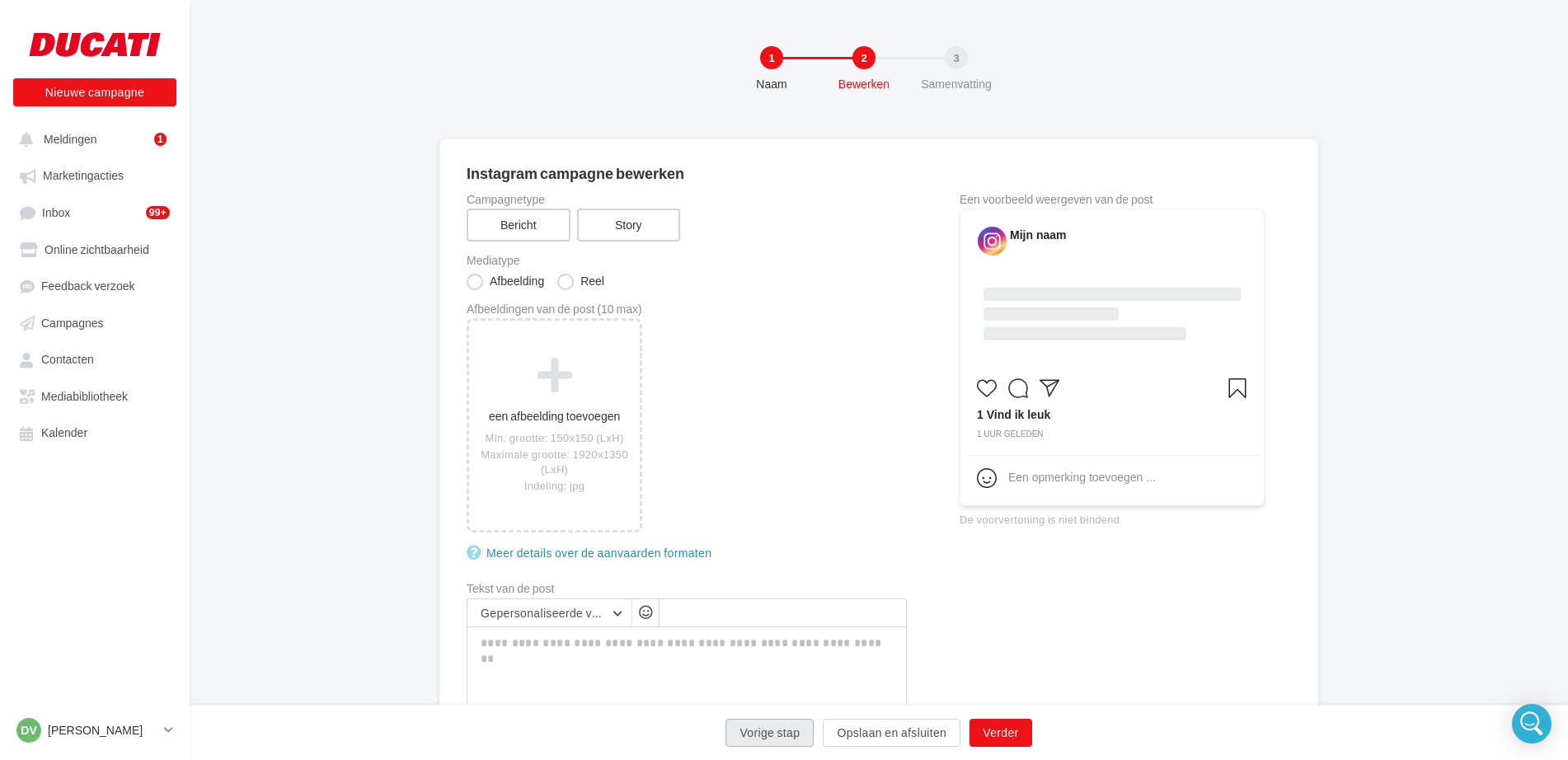
click at [797, 735] on button "Vorige stap" at bounding box center [769, 732] width 88 height 28
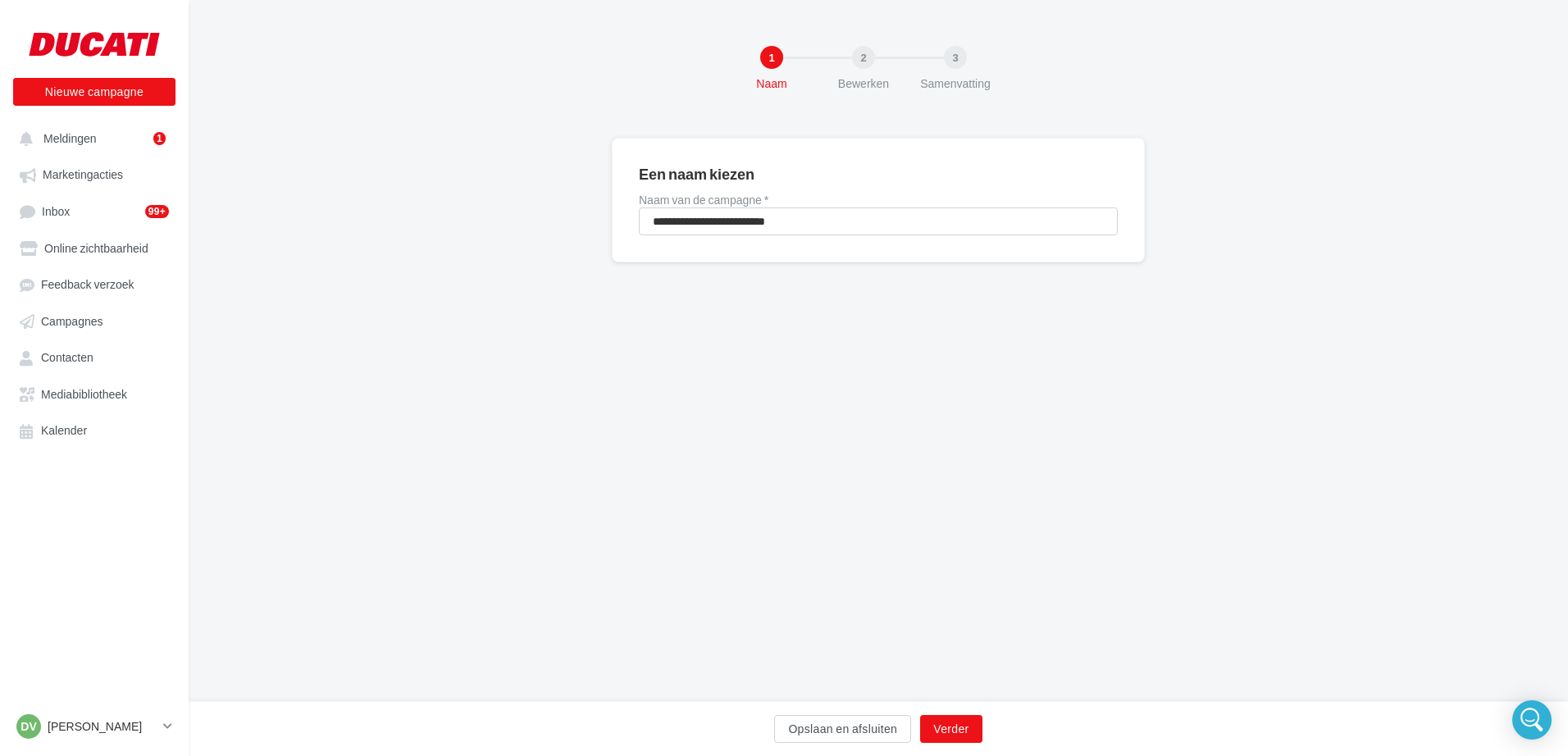
click at [973, 465] on div "**********" at bounding box center [878, 350] width 1379 height 701
click at [468, 201] on div "**********" at bounding box center [878, 226] width 1379 height 177
click at [76, 168] on span "Marketingacties" at bounding box center [82, 175] width 81 height 14
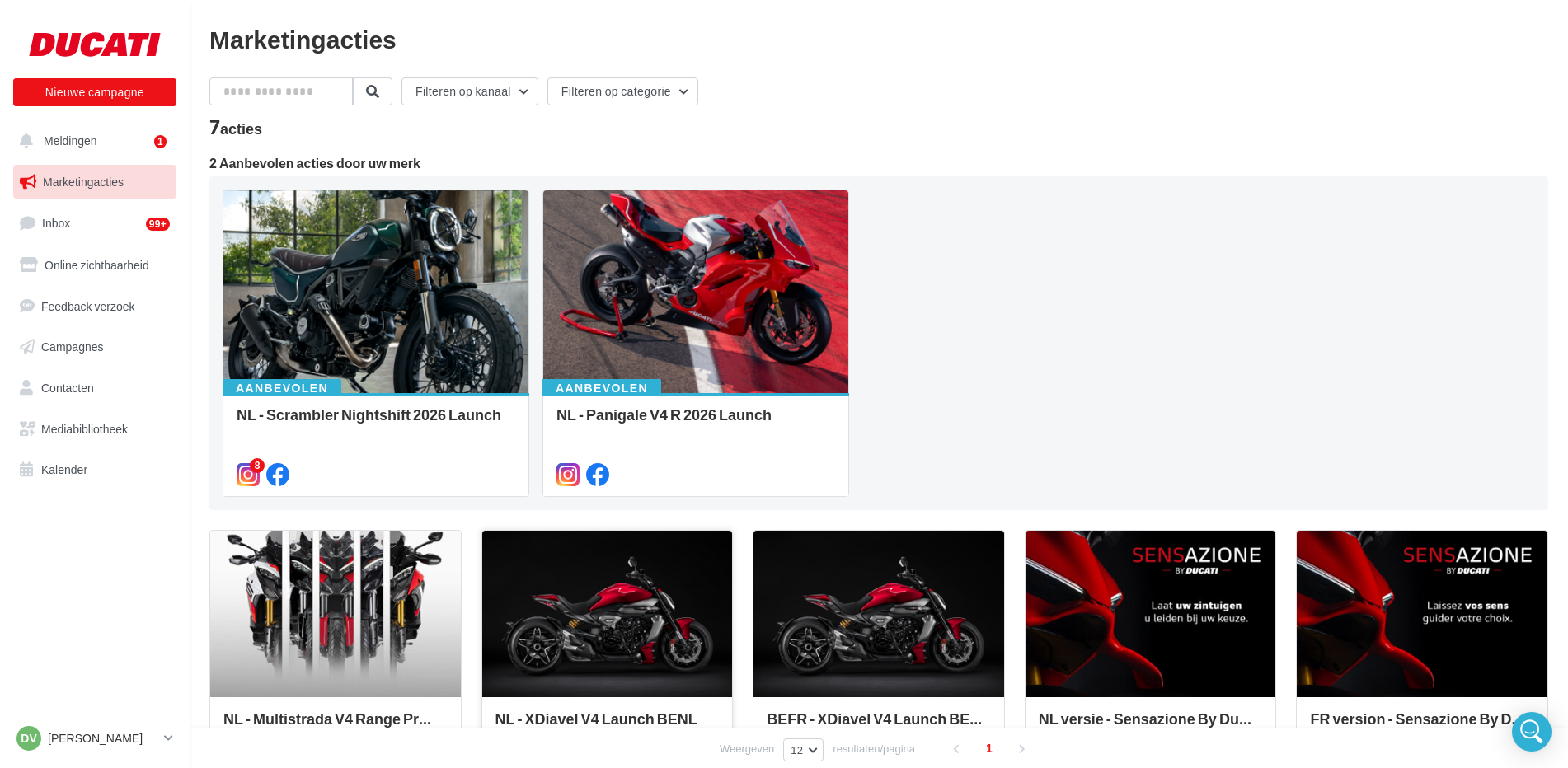
click at [642, 634] on div at bounding box center [607, 615] width 250 height 168
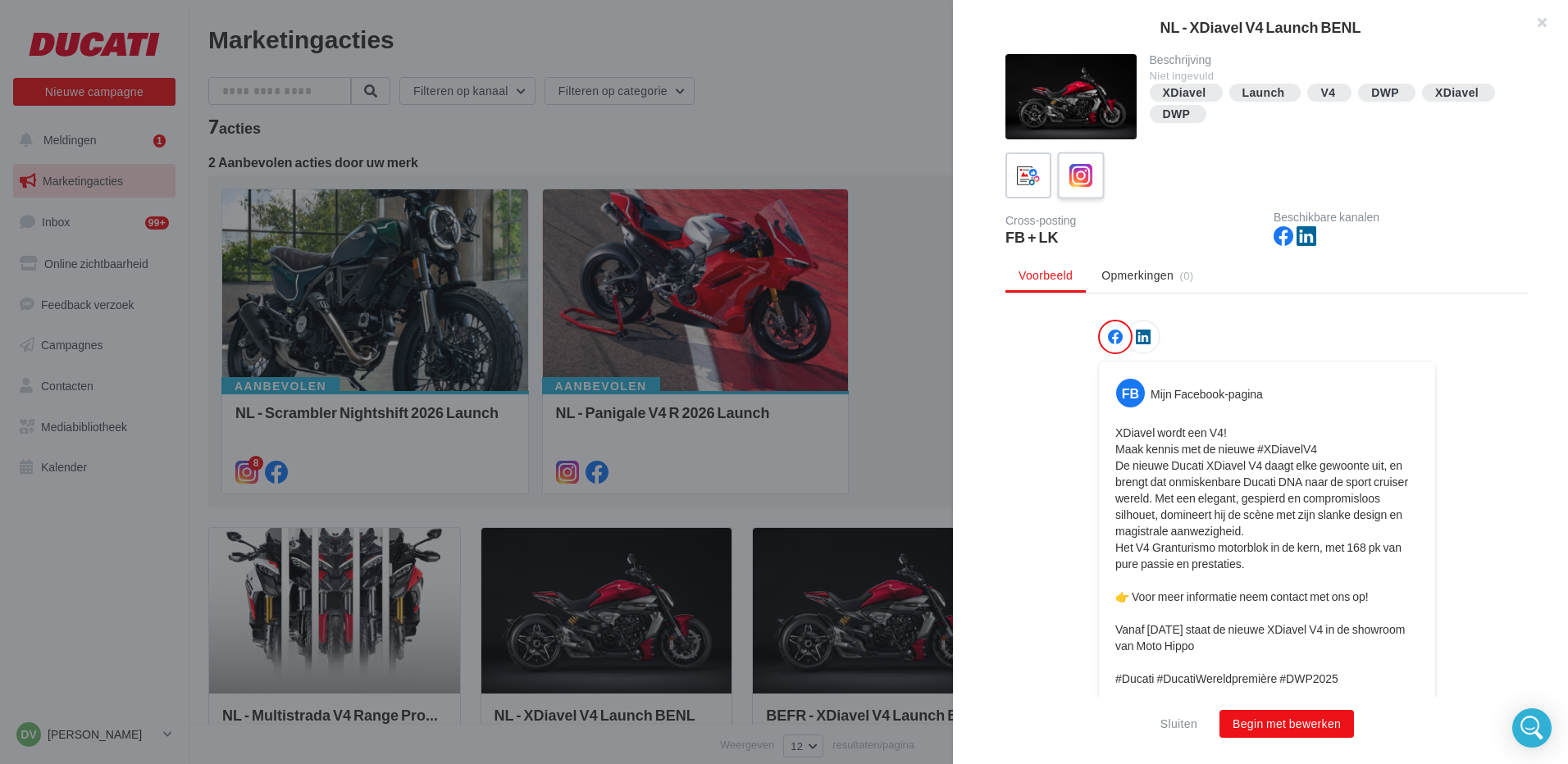
click at [1093, 173] on div at bounding box center [1081, 175] width 30 height 30
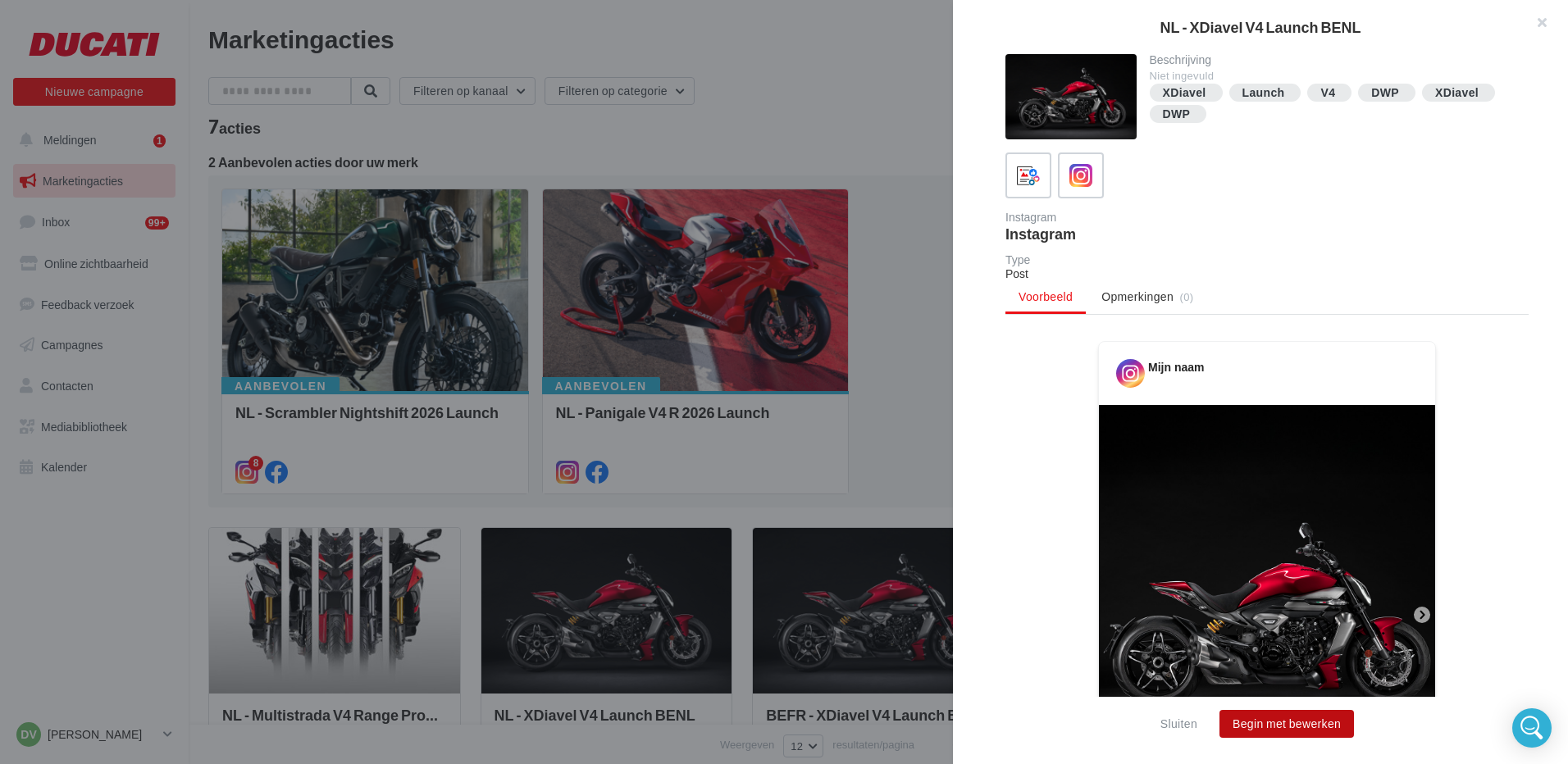
click at [1287, 722] on button "Begin met bewerken" at bounding box center [1286, 724] width 134 height 28
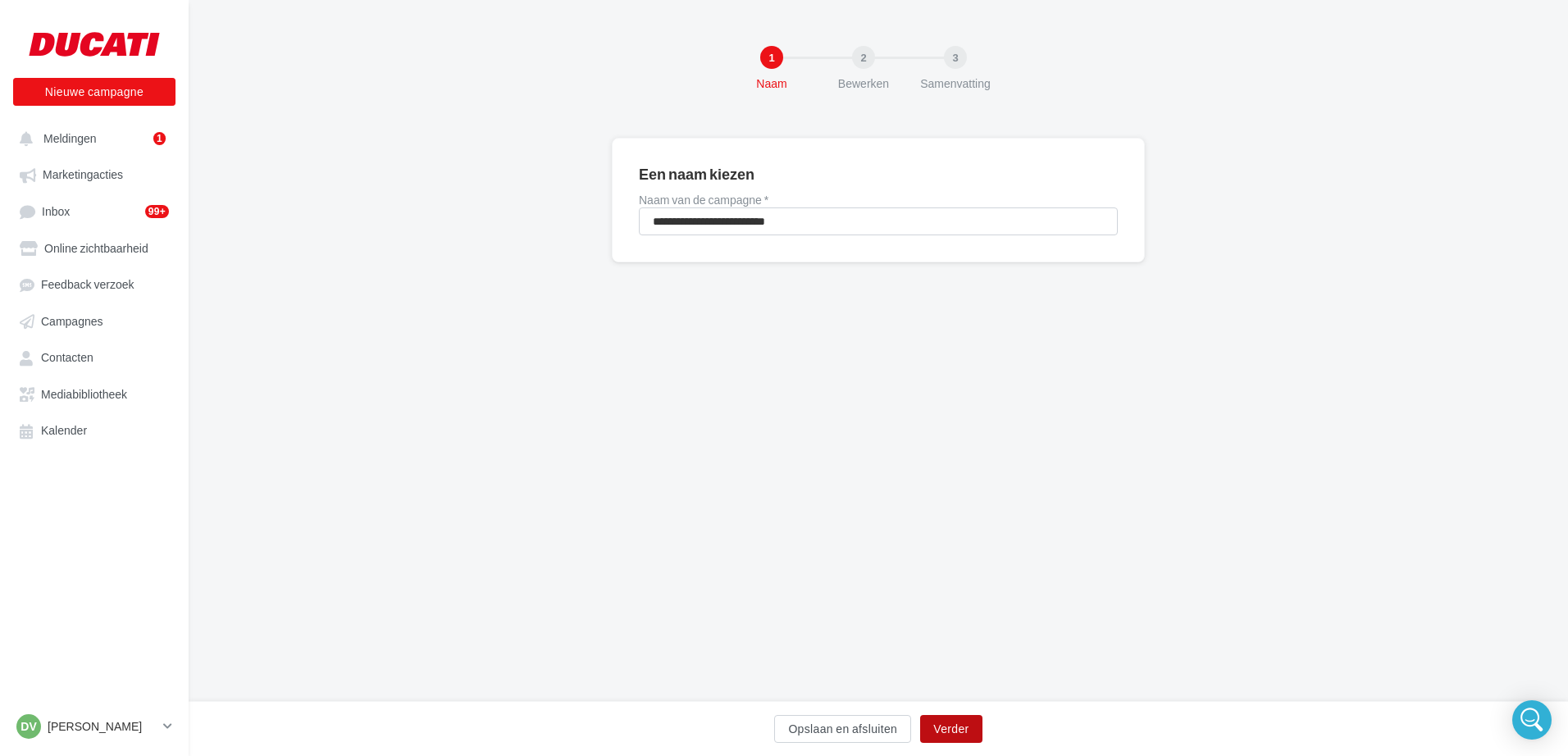
click at [963, 736] on button "Verder" at bounding box center [951, 728] width 62 height 28
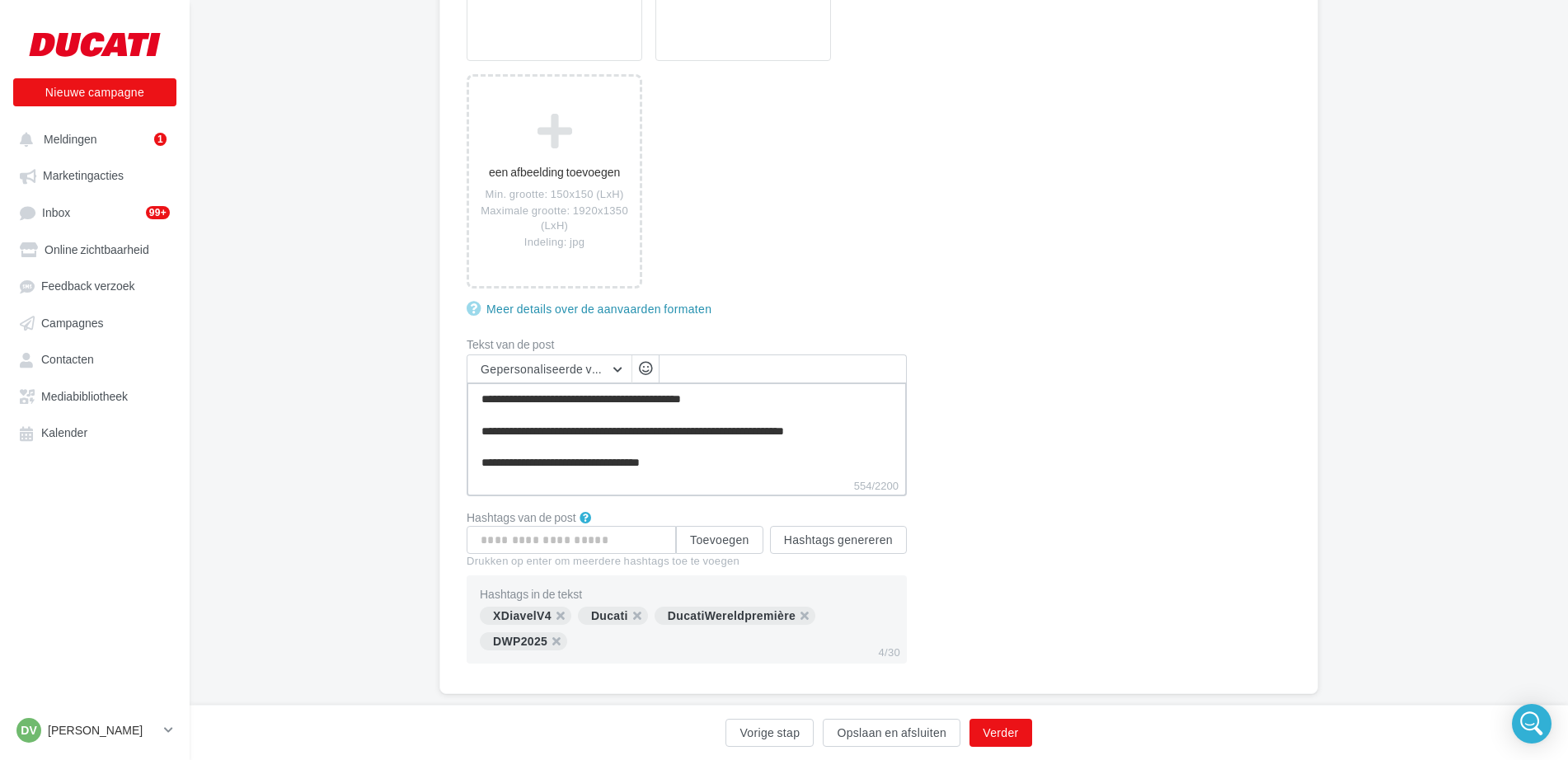
scroll to position [143, 0]
click at [735, 464] on textarea "**********" at bounding box center [686, 430] width 440 height 95
type textarea "**********"
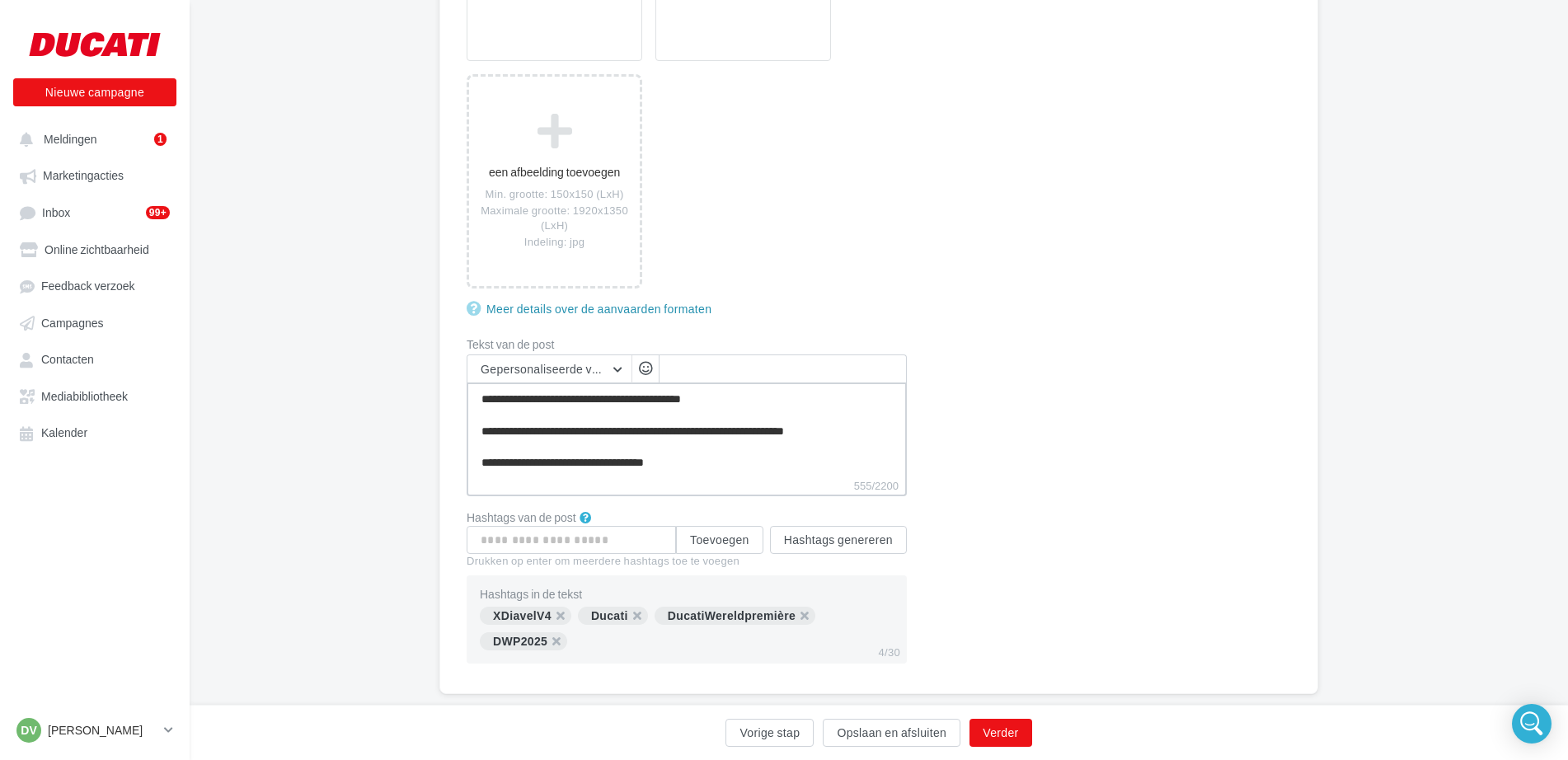
type textarea "**********"
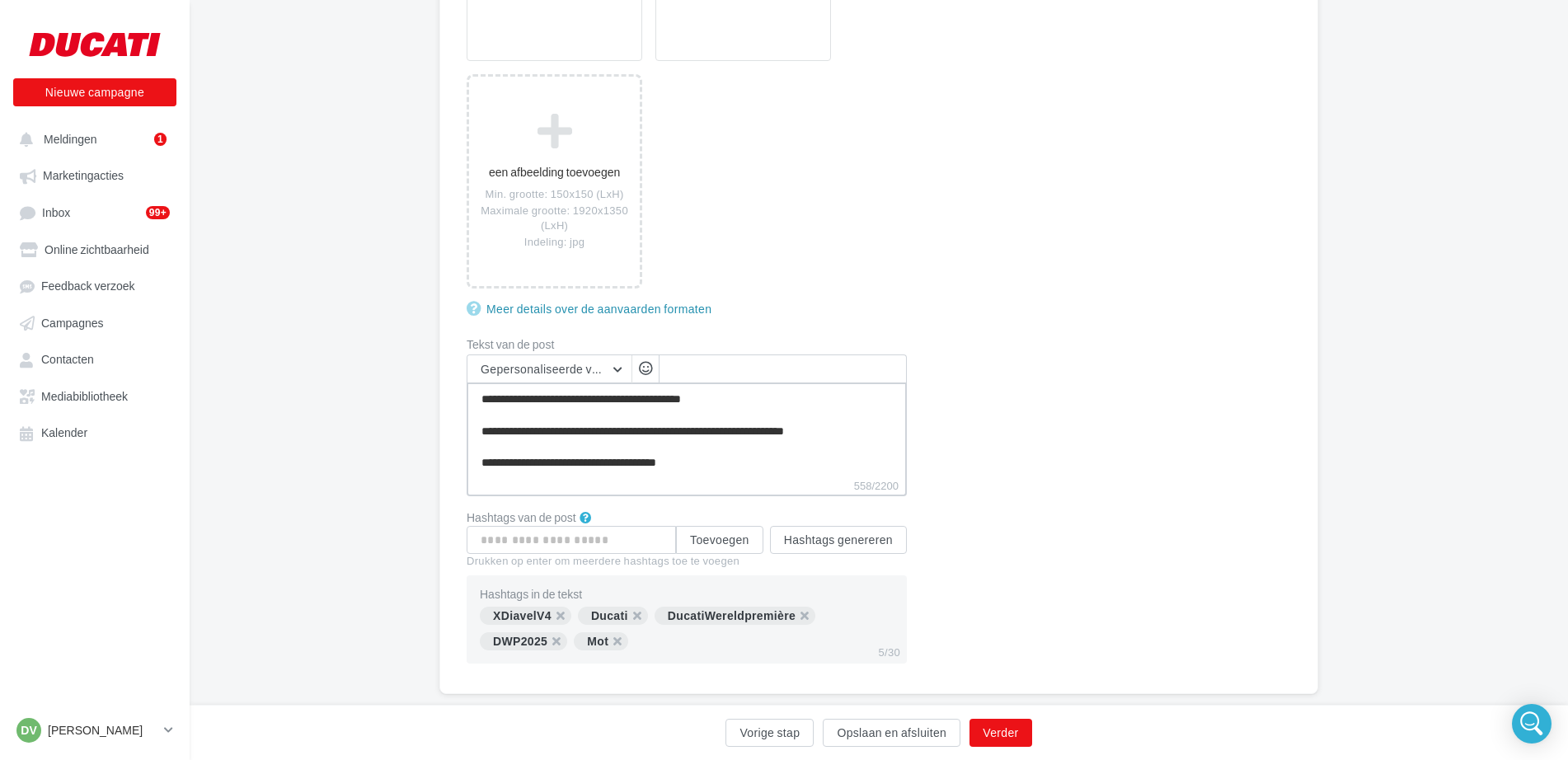
type textarea "**********"
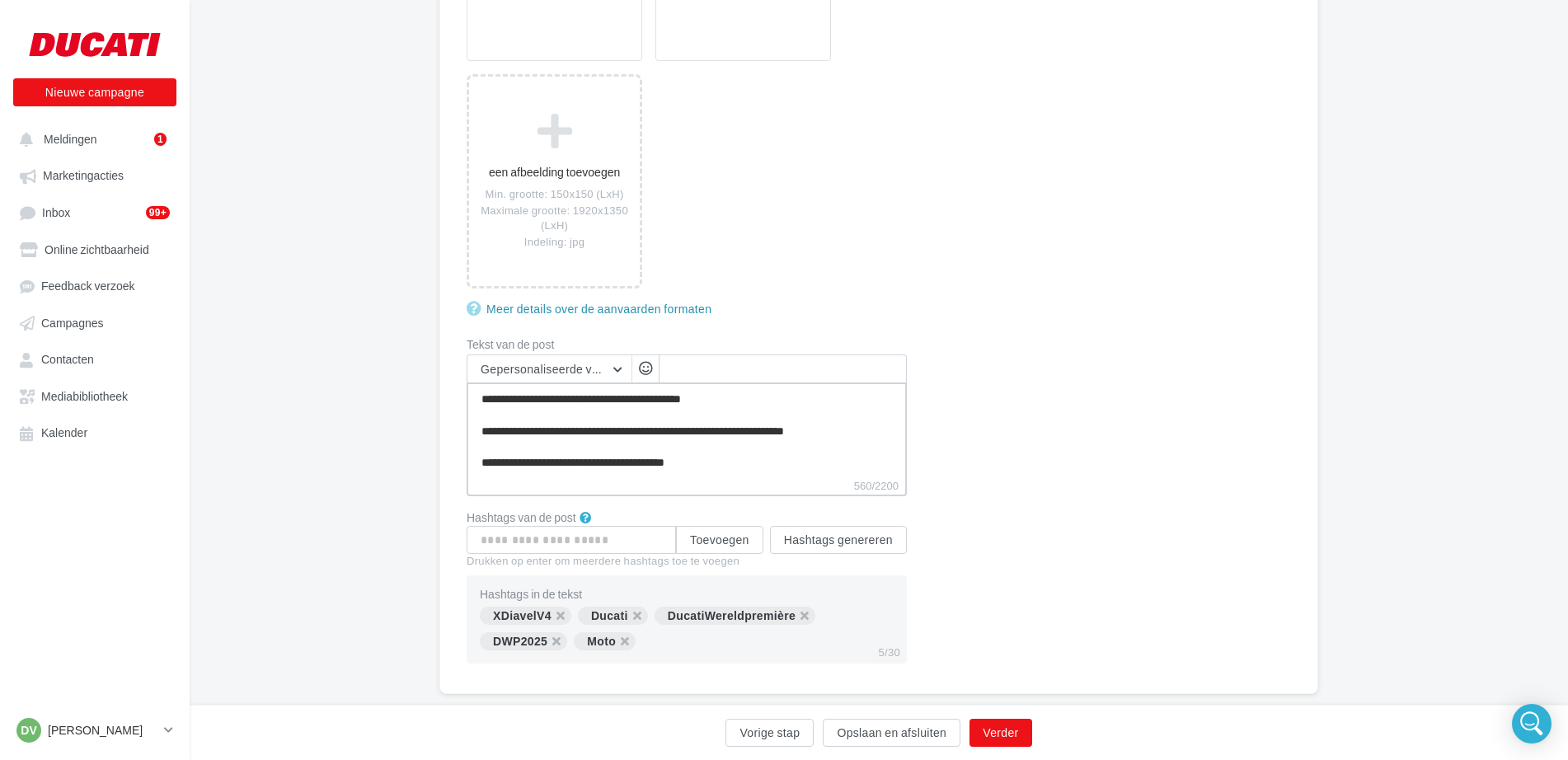
type textarea "**********"
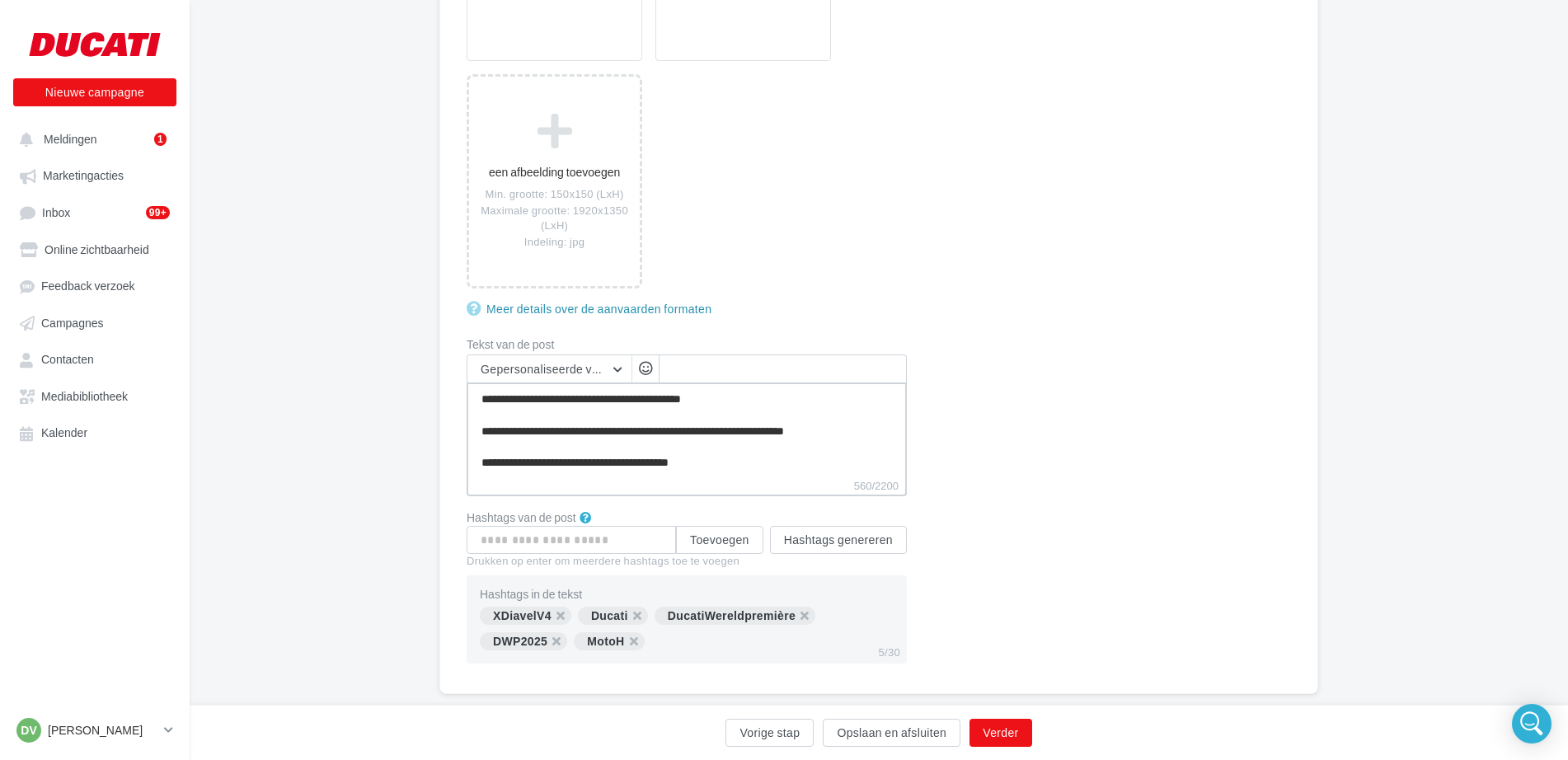
type textarea "**********"
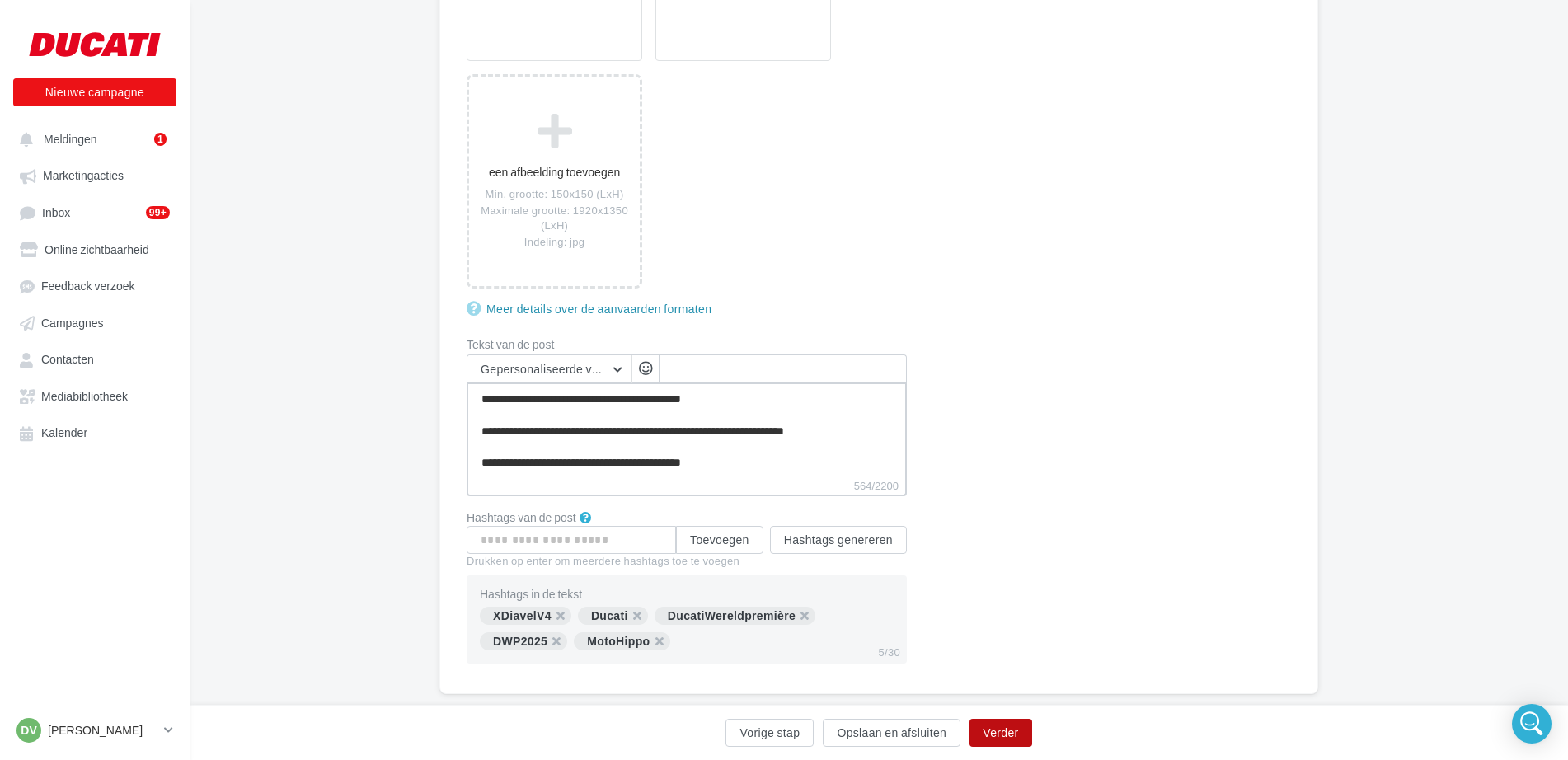
type textarea "**********"
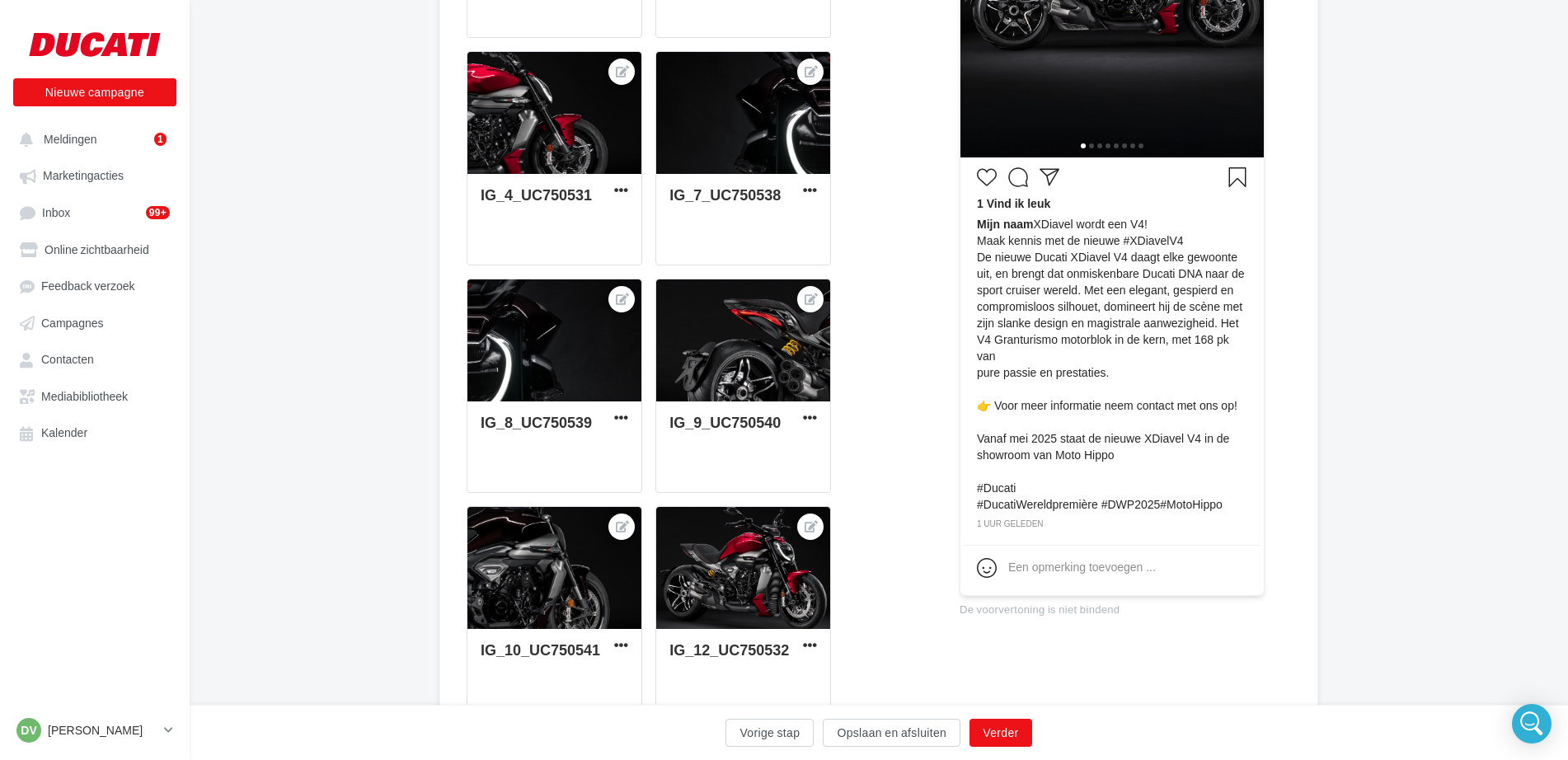
scroll to position [412, 0]
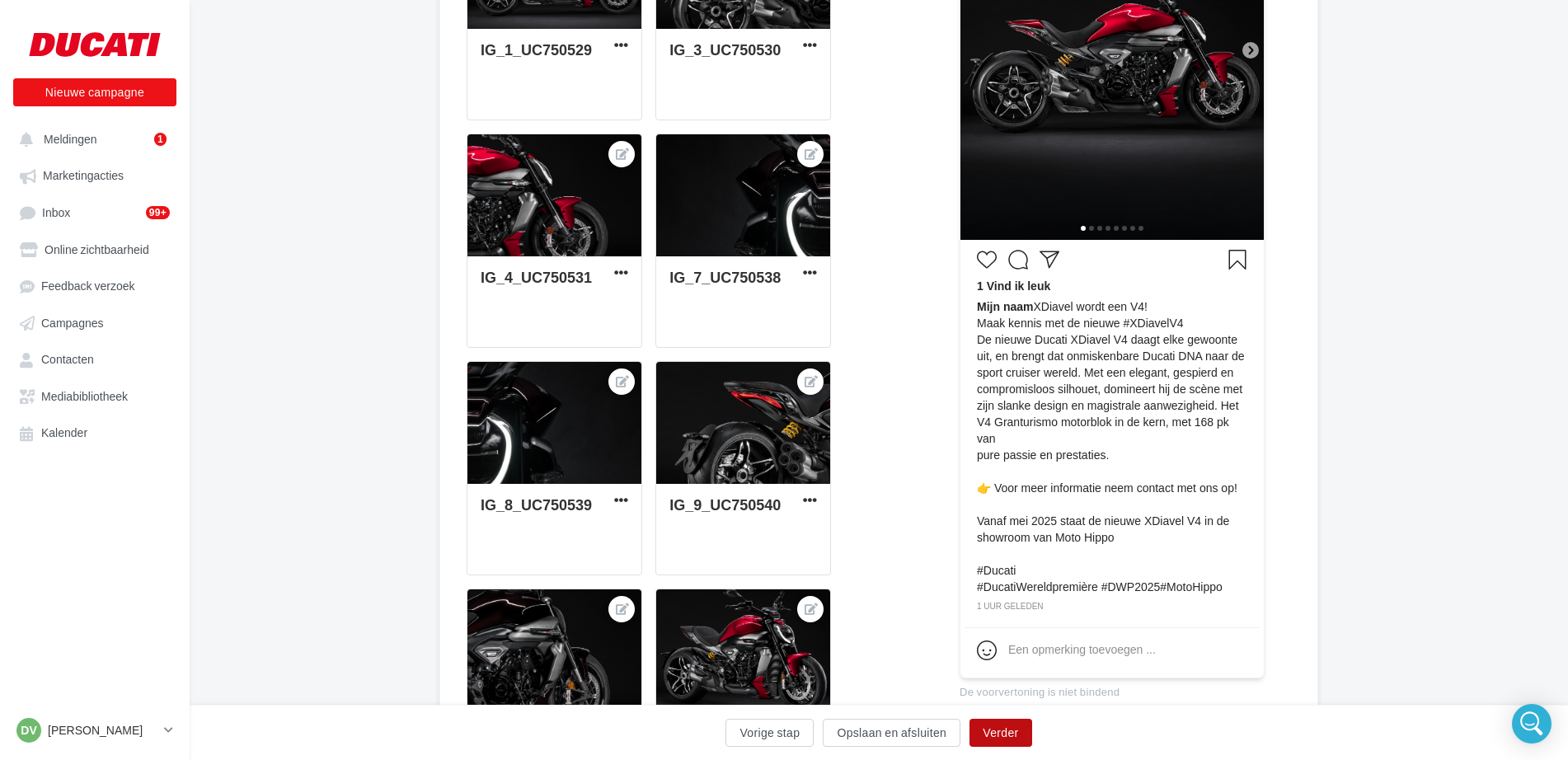
click at [1003, 729] on button "Verder" at bounding box center [1000, 732] width 62 height 28
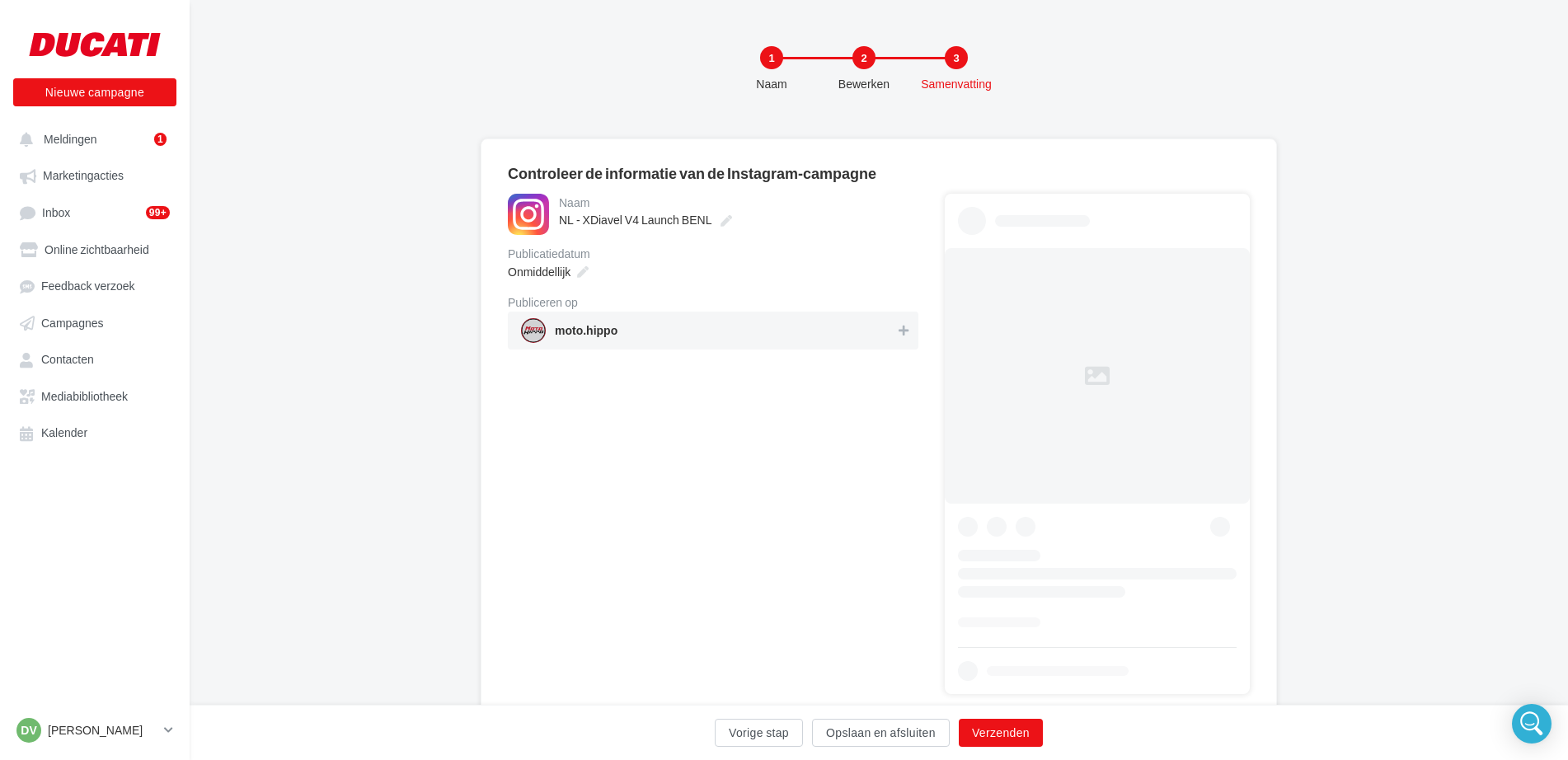
click at [890, 331] on span "moto.hippo" at bounding box center [707, 330] width 374 height 24
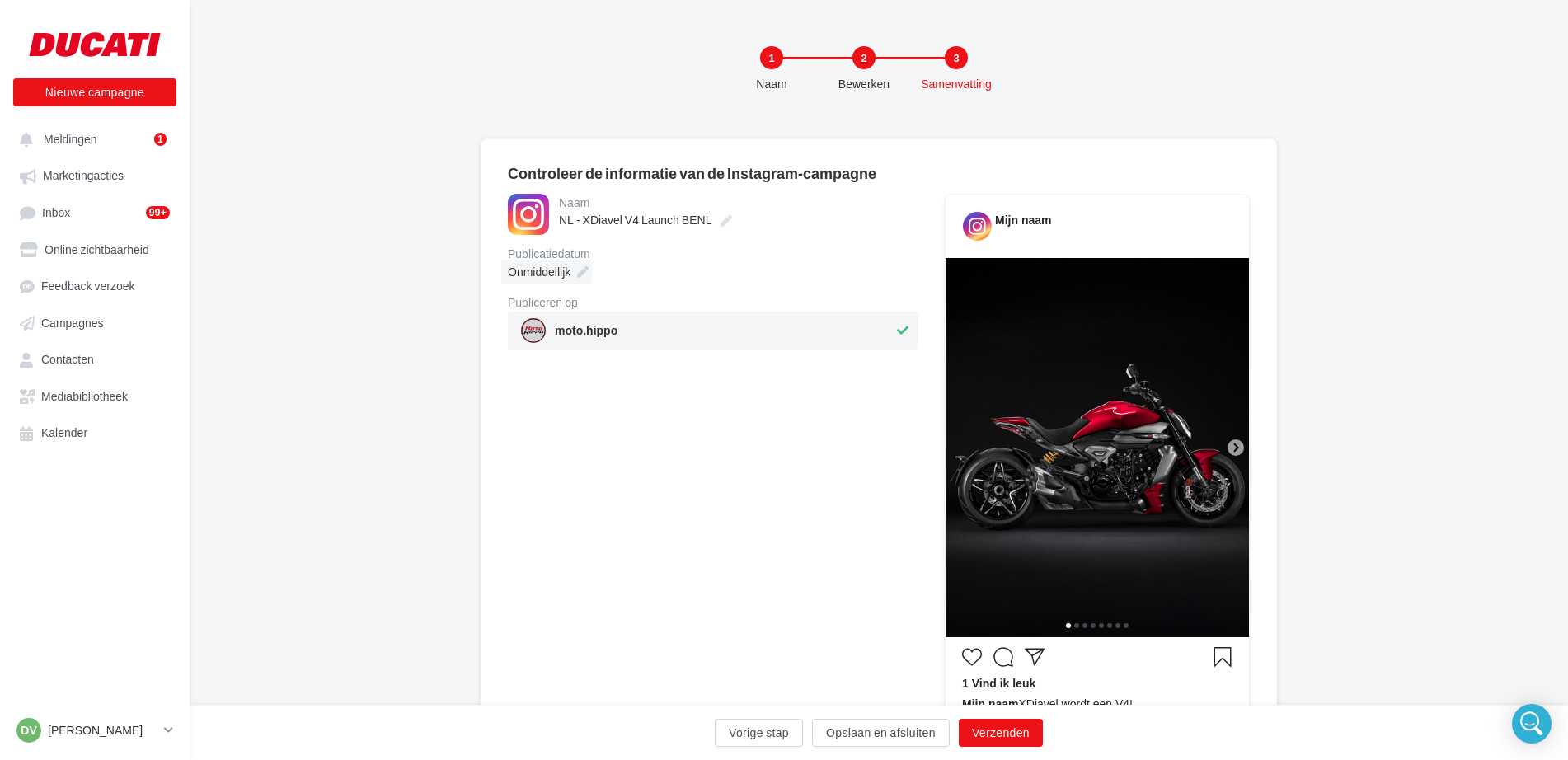
click at [572, 275] on div "Onmiddellijk" at bounding box center [547, 271] width 91 height 24
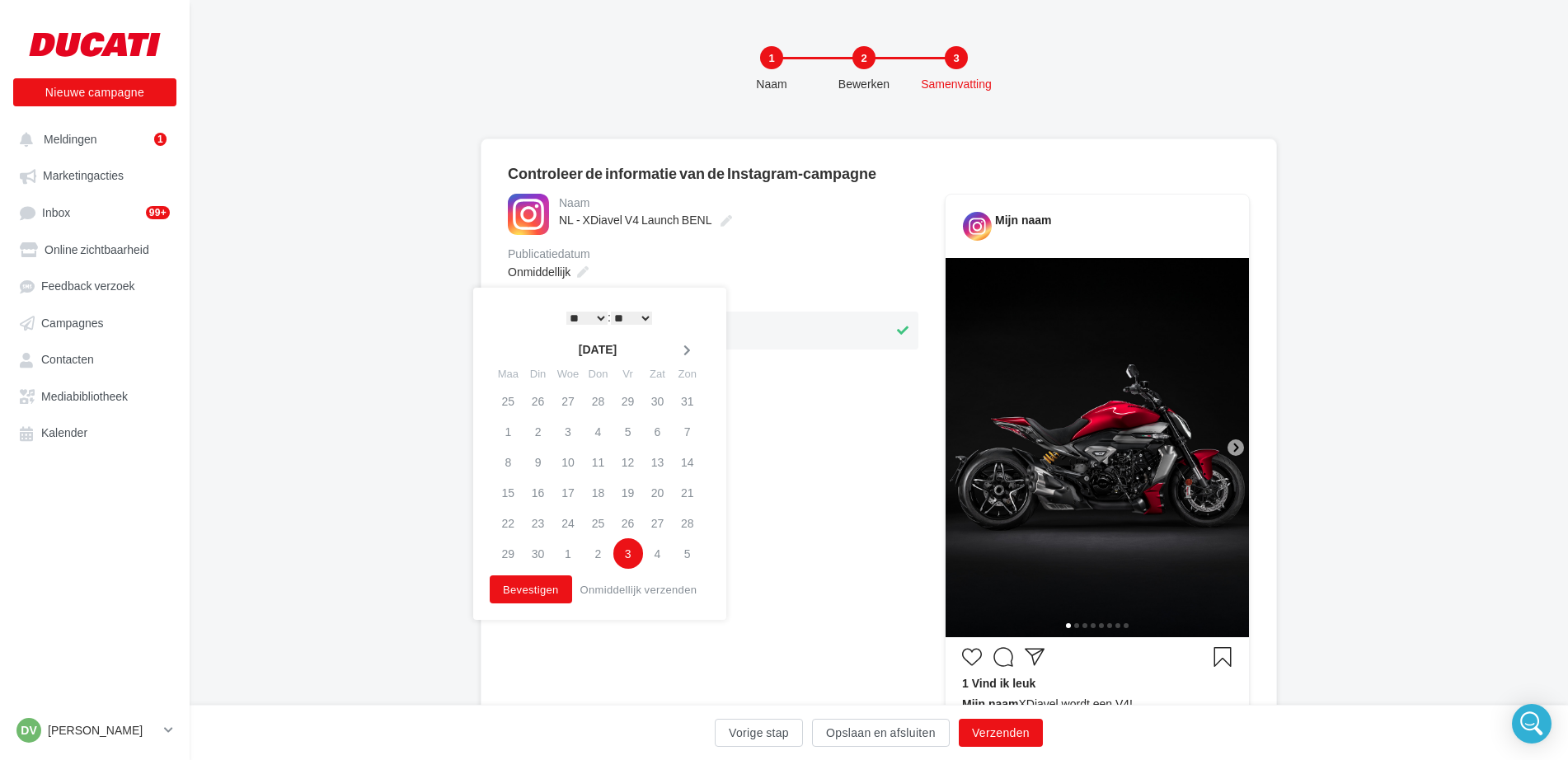
click at [683, 353] on icon at bounding box center [687, 349] width 21 height 11
click at [540, 430] on td "7" at bounding box center [538, 431] width 30 height 31
click at [516, 585] on button "Bevestigen" at bounding box center [531, 589] width 83 height 28
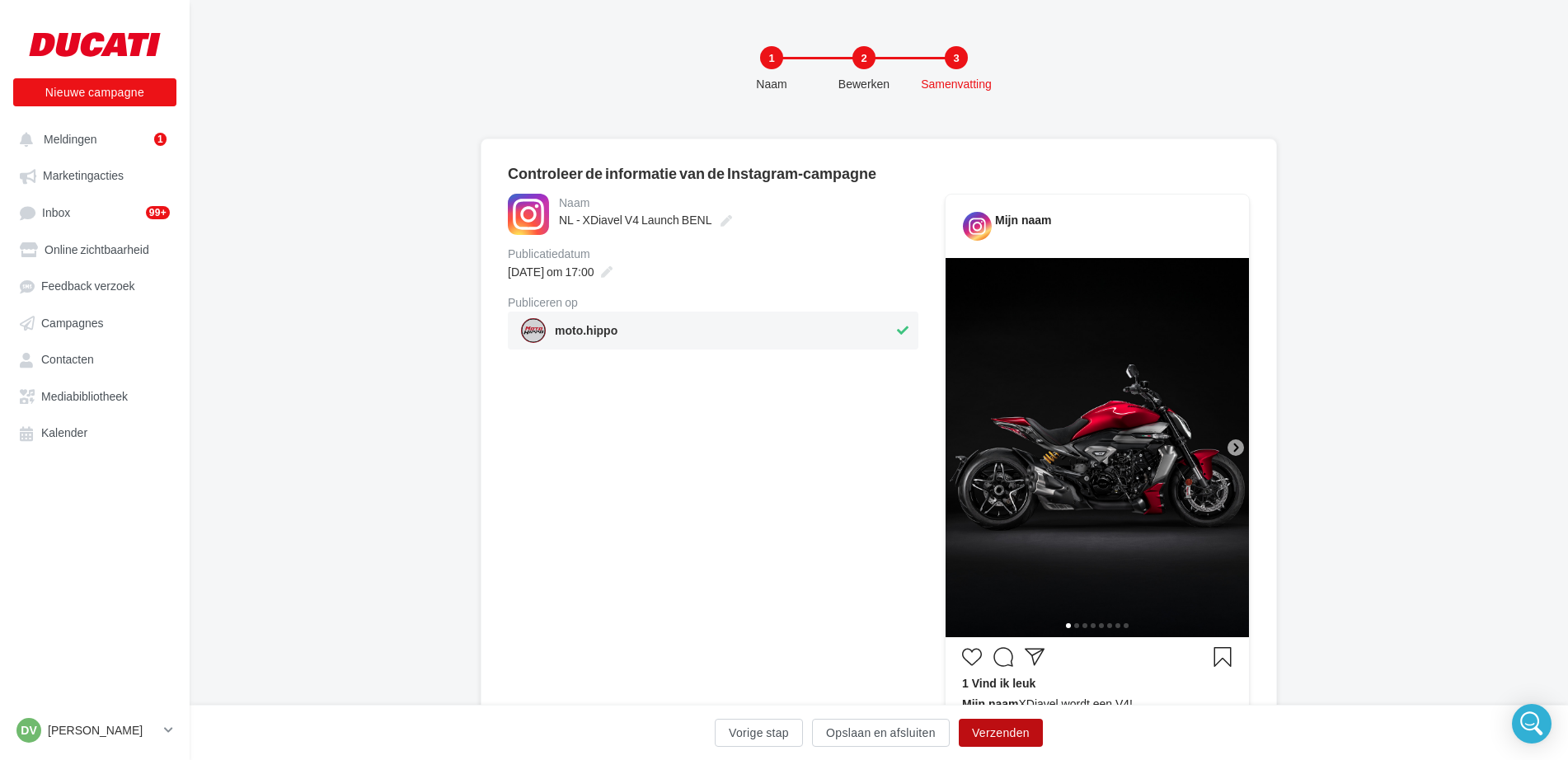
click at [988, 732] on button "Verzenden" at bounding box center [1000, 732] width 84 height 28
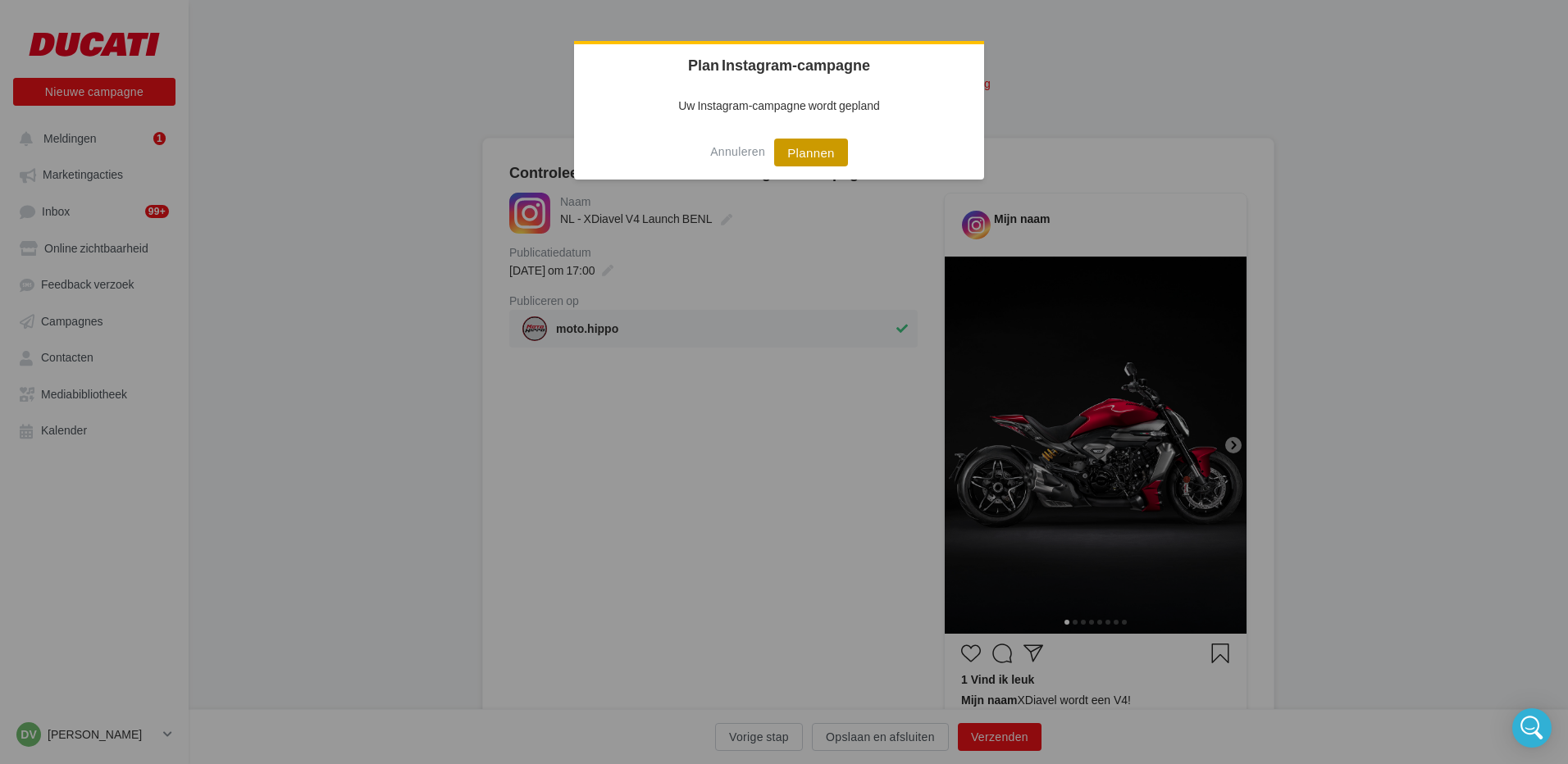
click at [823, 151] on button "Plannen" at bounding box center [810, 153] width 74 height 28
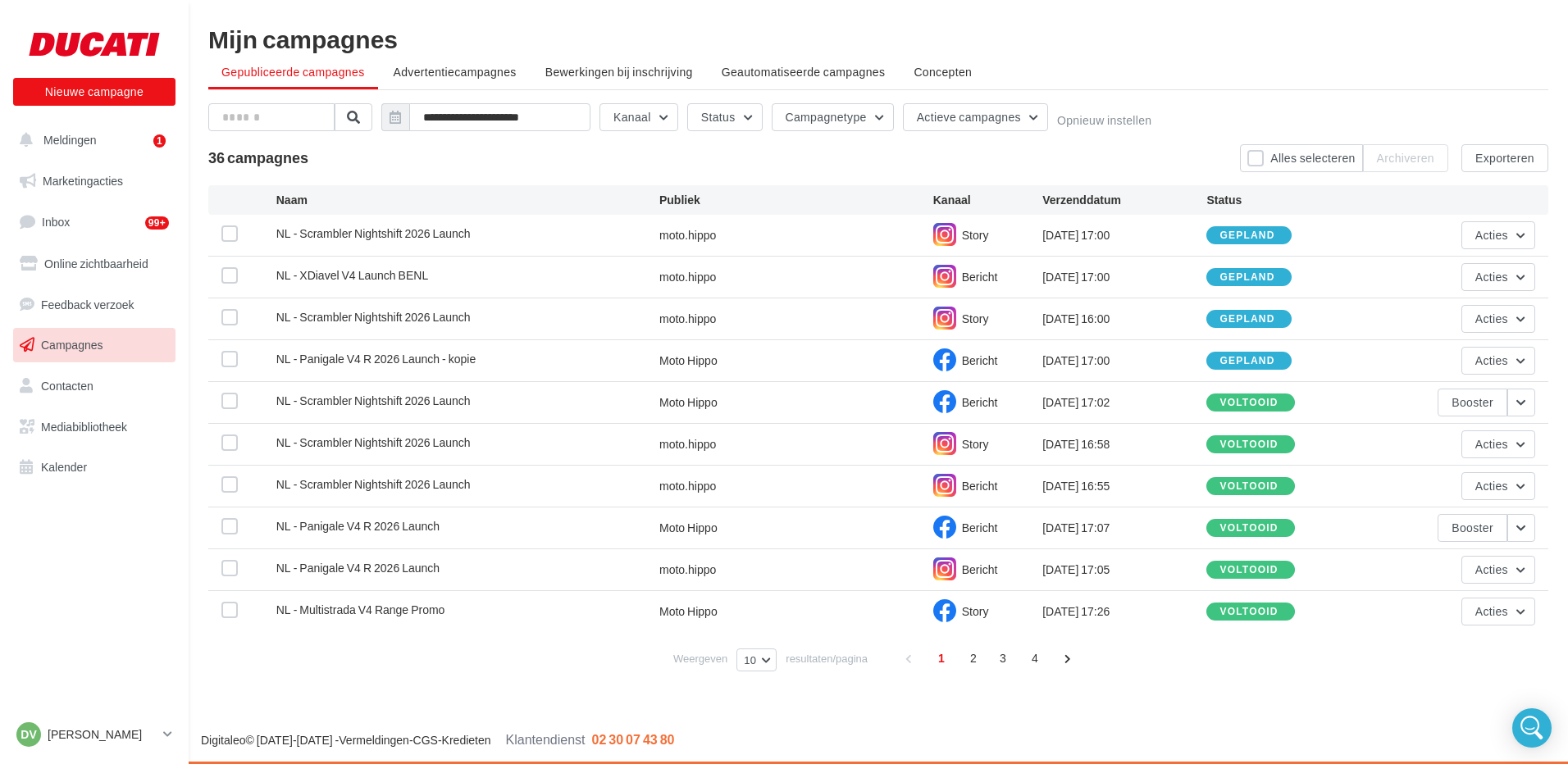
drag, startPoint x: 62, startPoint y: 182, endPoint x: 83, endPoint y: 201, distance: 28.3
click at [62, 182] on span "Marketingacties" at bounding box center [82, 180] width 81 height 14
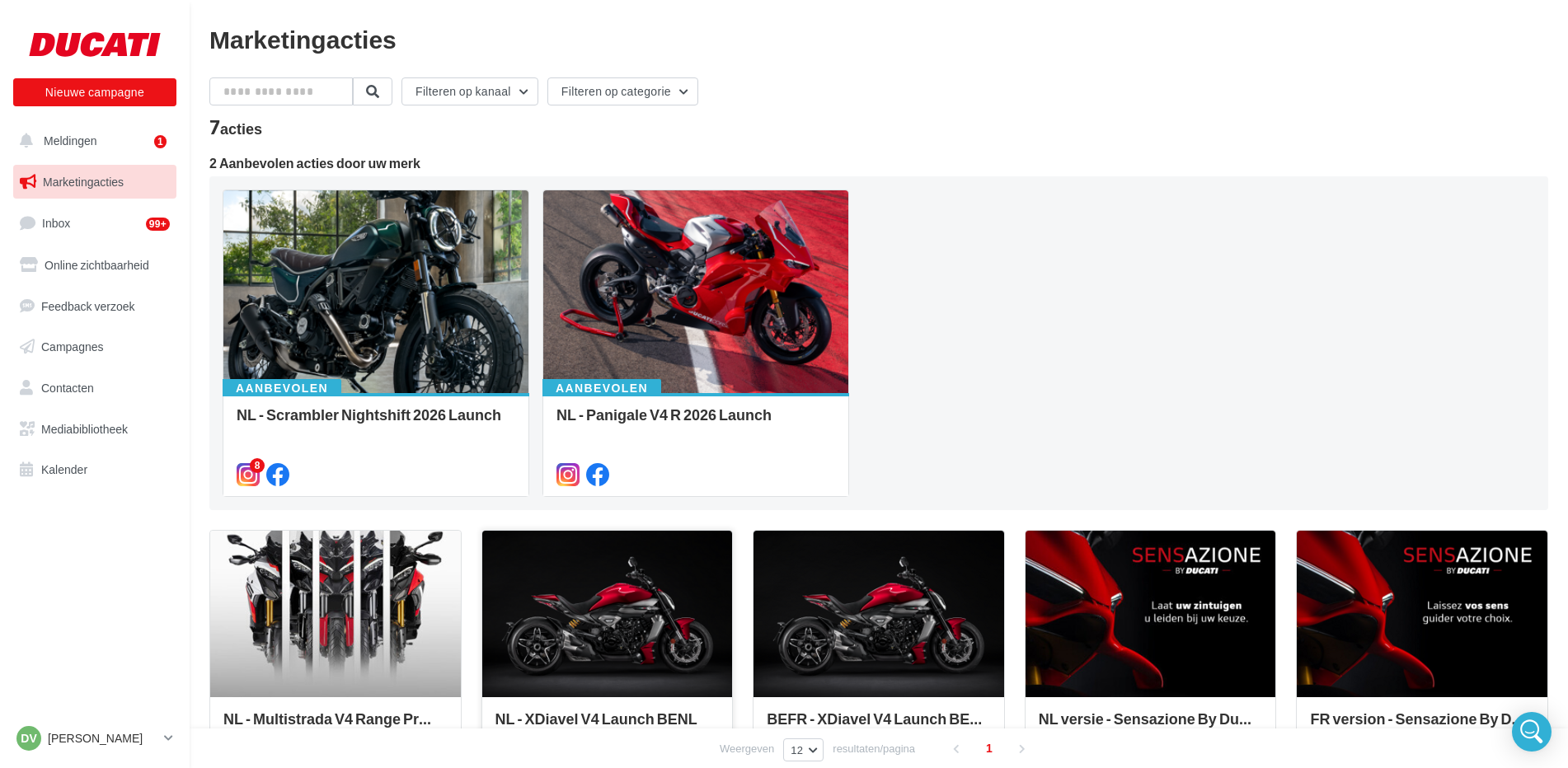
click at [616, 611] on div at bounding box center [607, 615] width 250 height 168
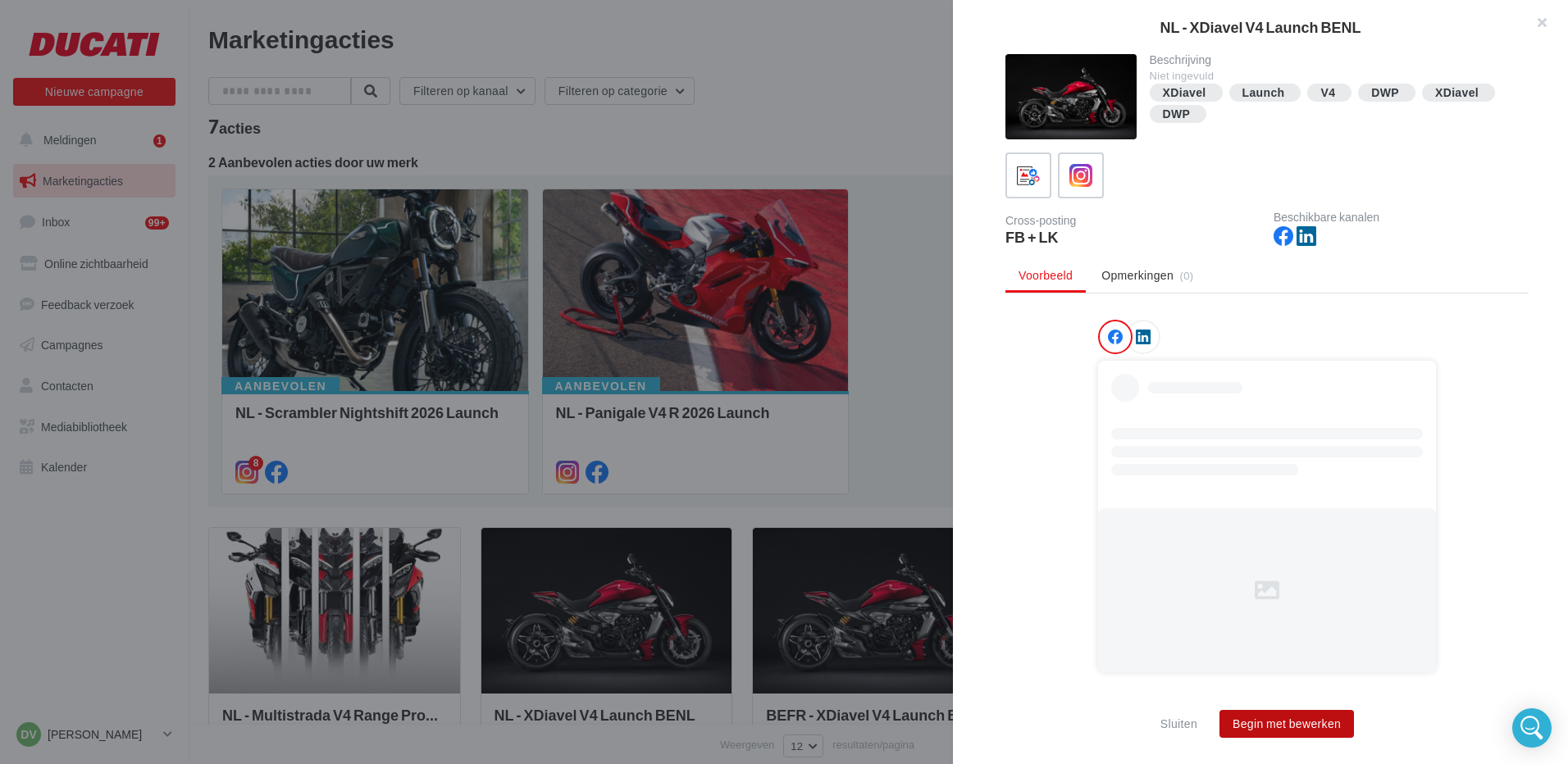
click at [1291, 726] on button "Begin met bewerken" at bounding box center [1286, 724] width 134 height 28
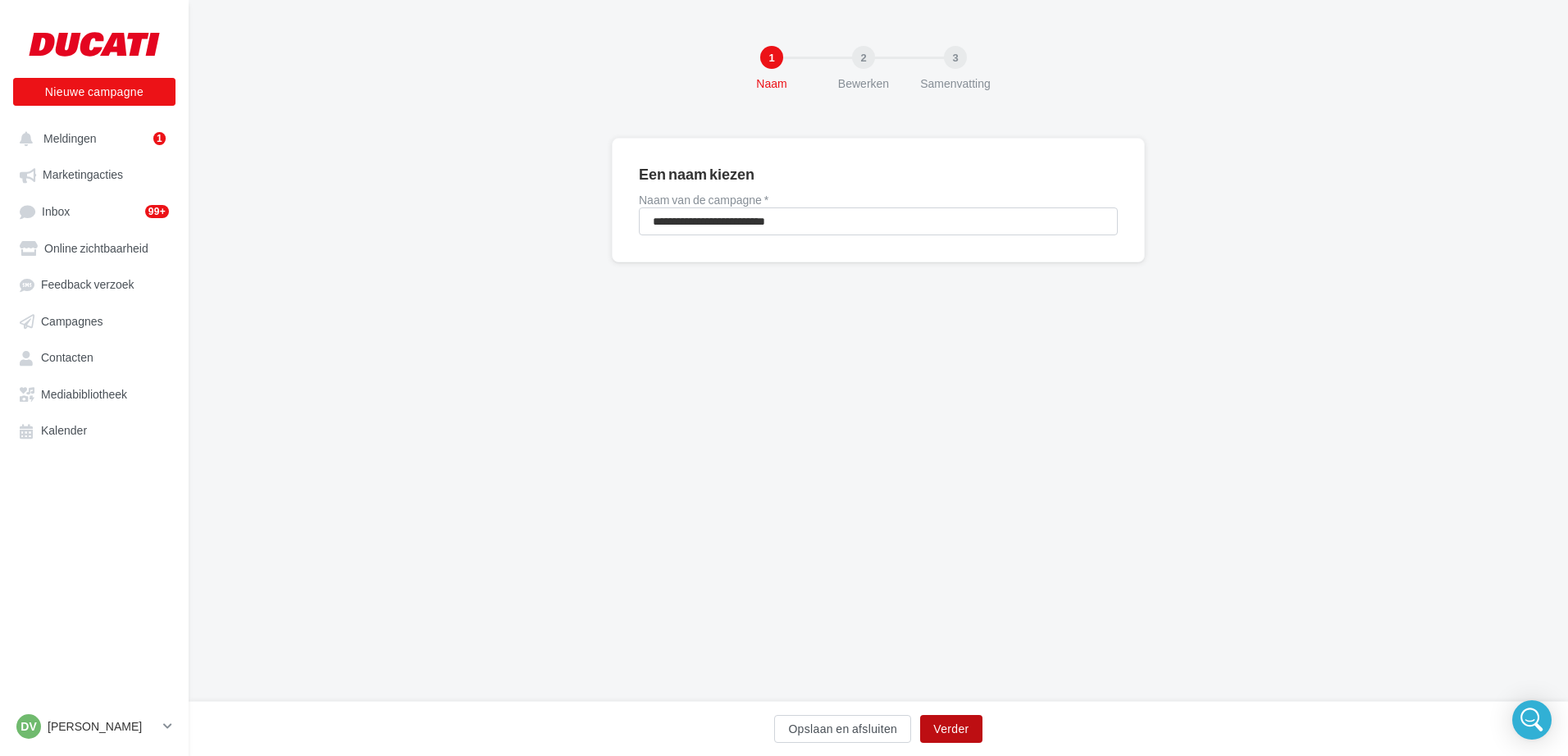
click at [952, 733] on button "Verder" at bounding box center [951, 728] width 62 height 28
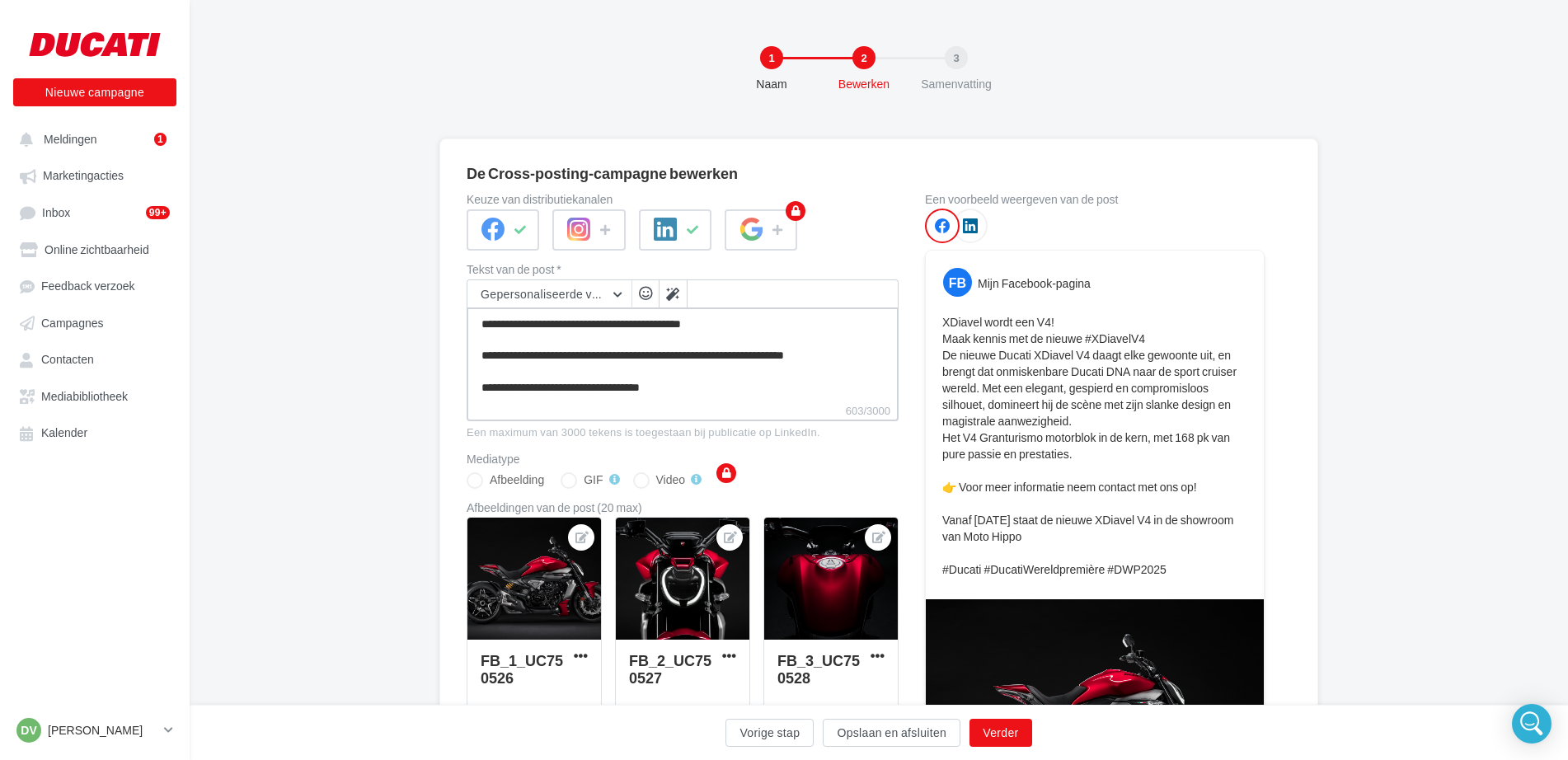
scroll to position [143, 0]
click at [746, 399] on textarea "**********" at bounding box center [682, 355] width 432 height 95
type textarea "**********"
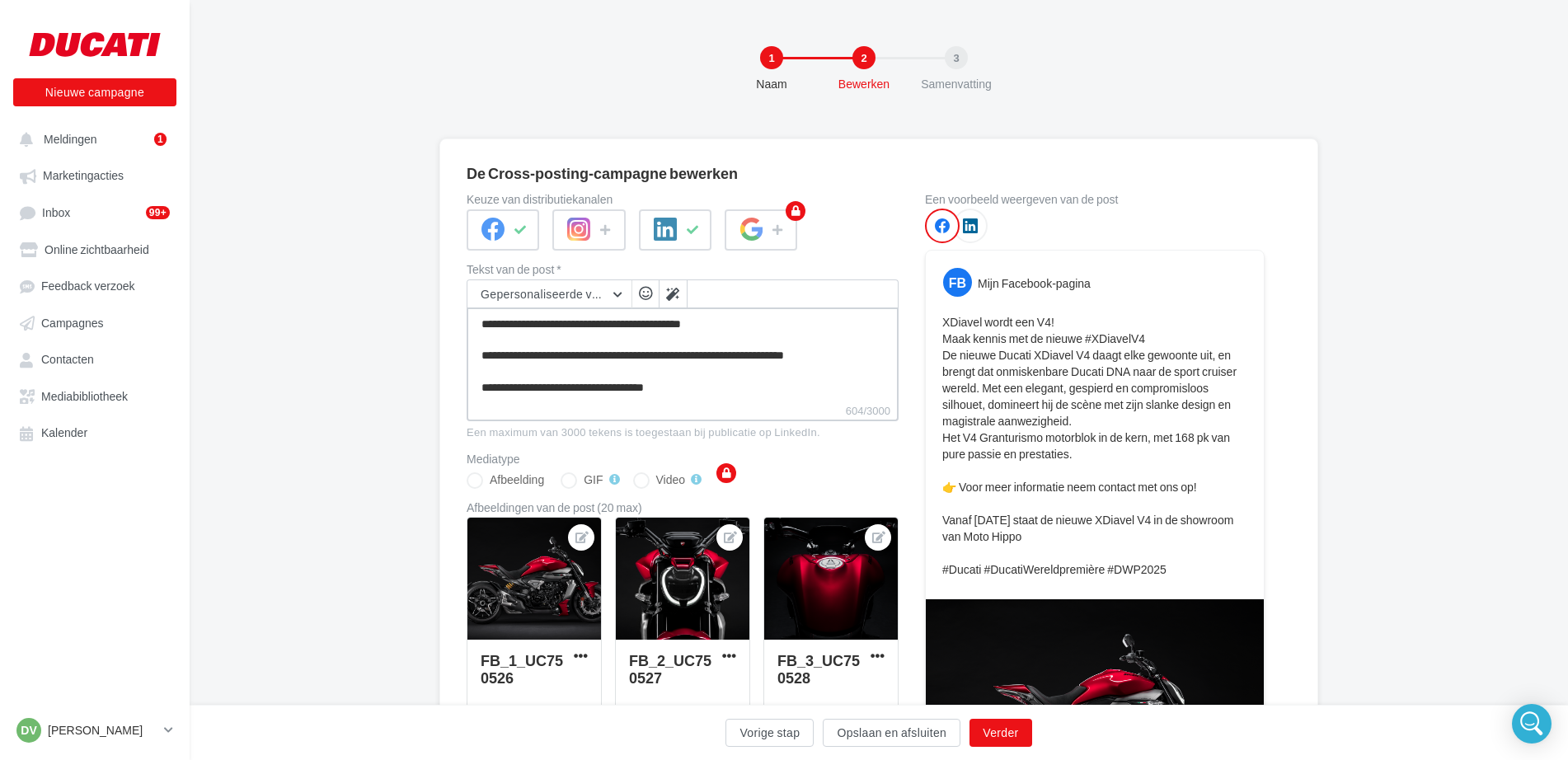
type textarea "**********"
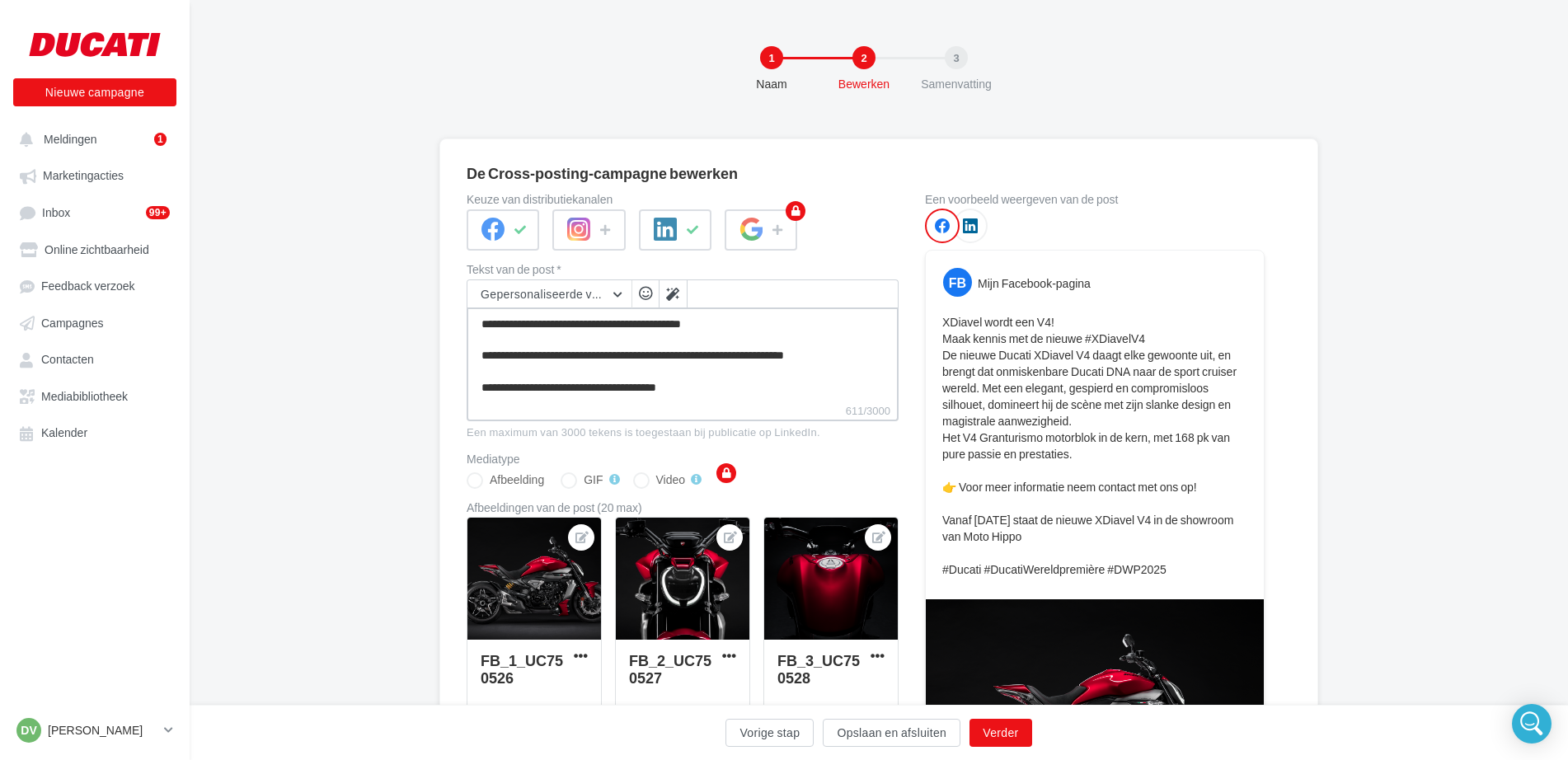
type textarea "**********"
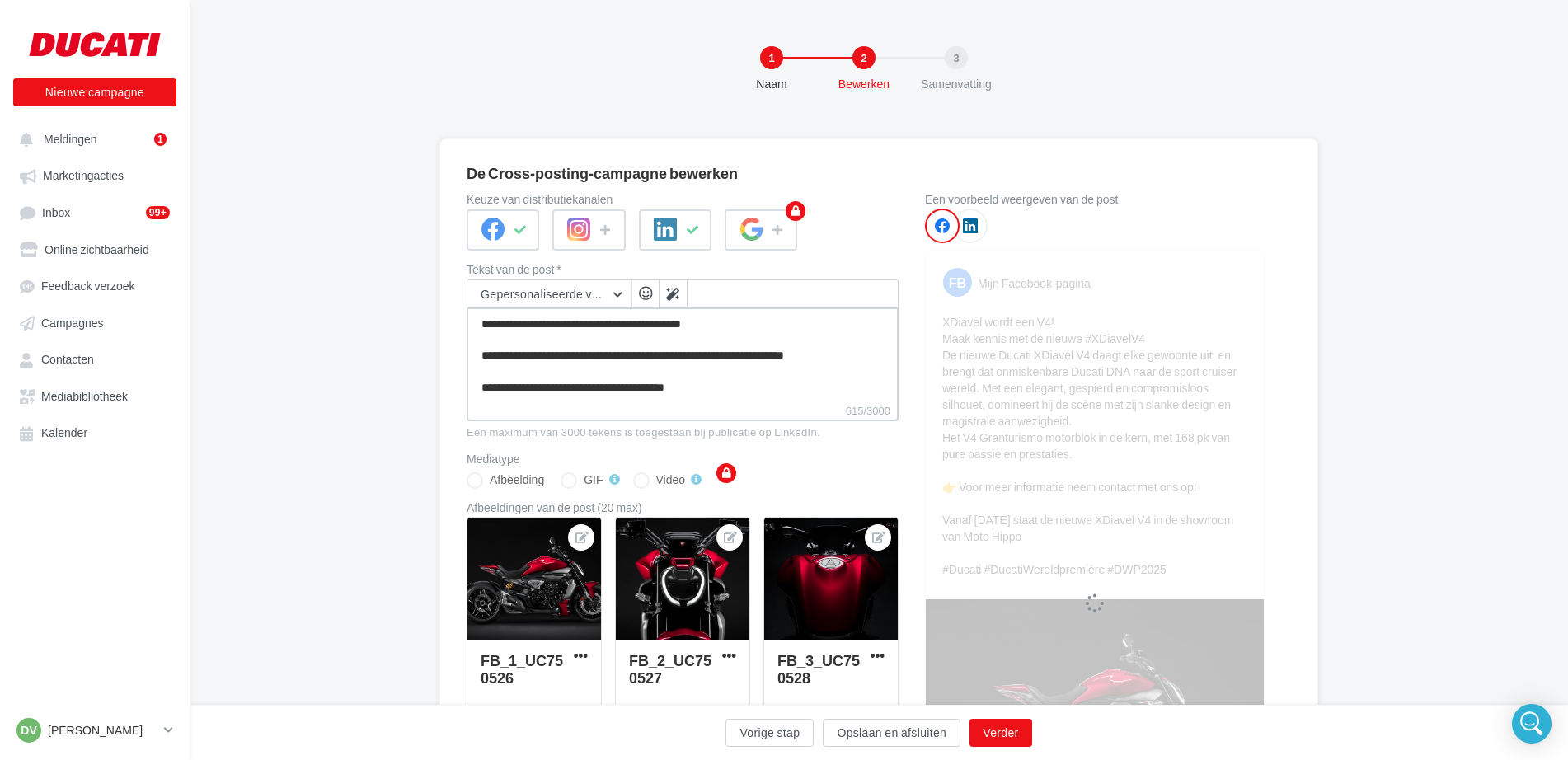
type textarea "**********"
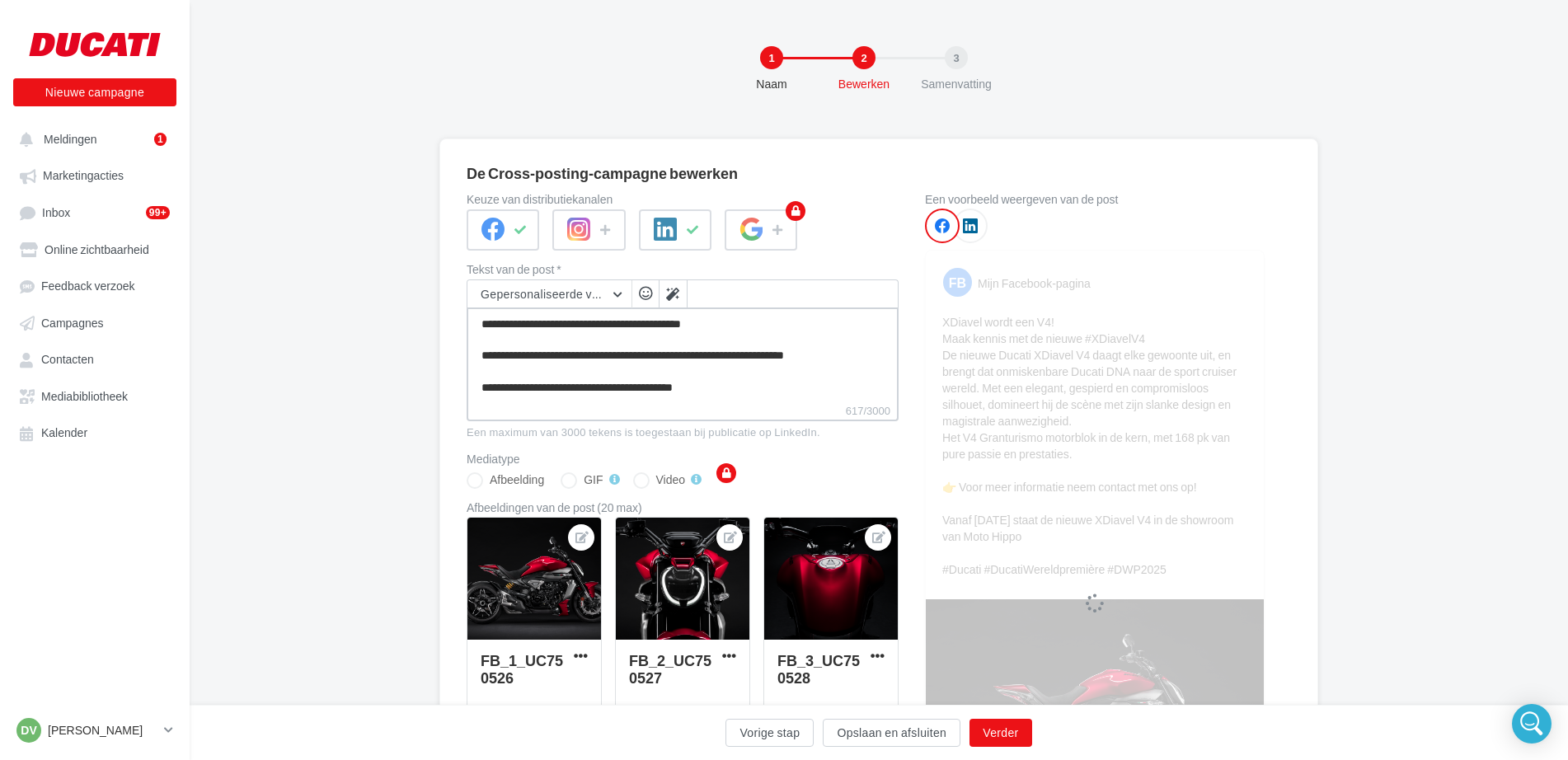
type textarea "**********"
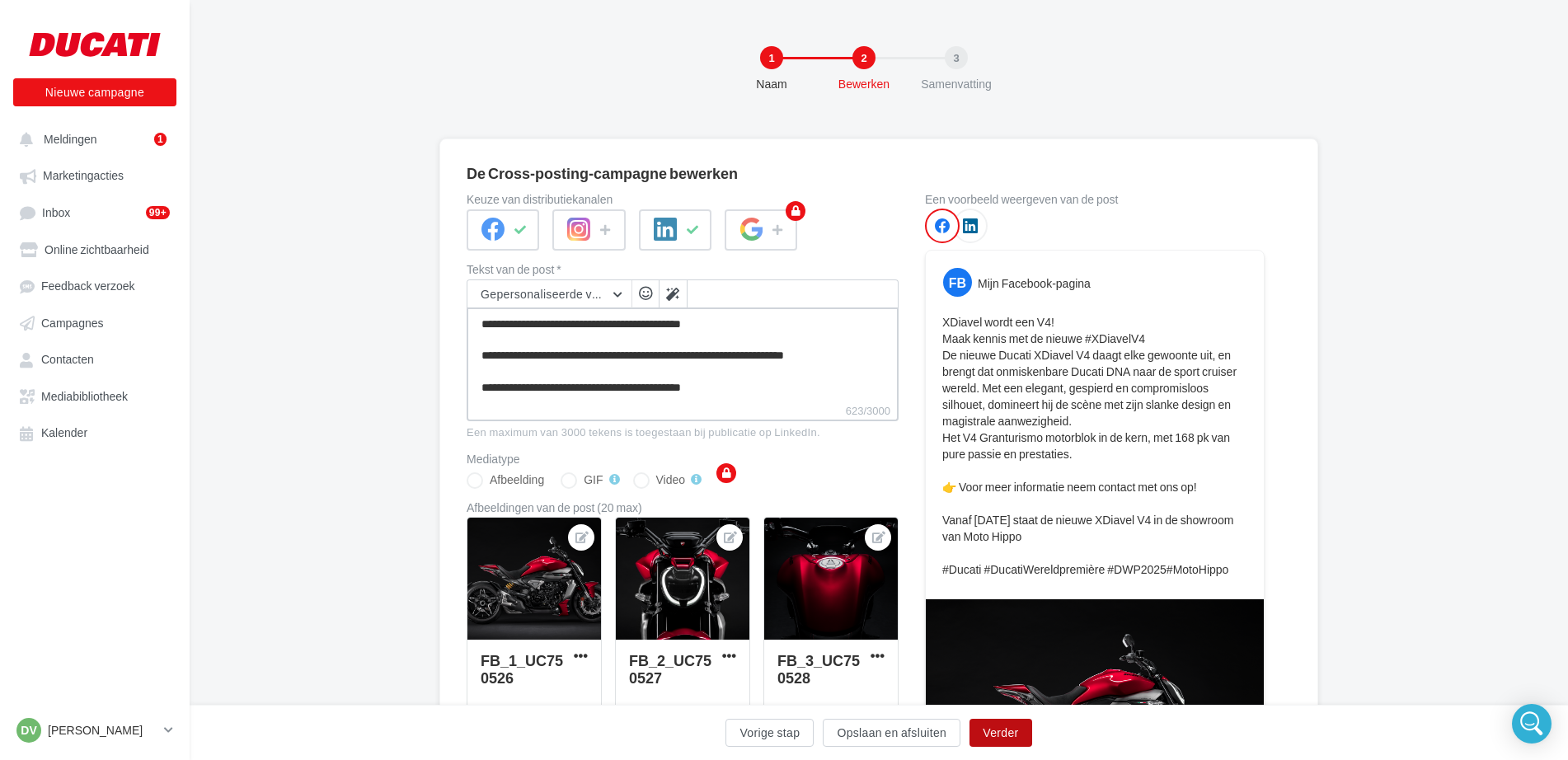
type textarea "**********"
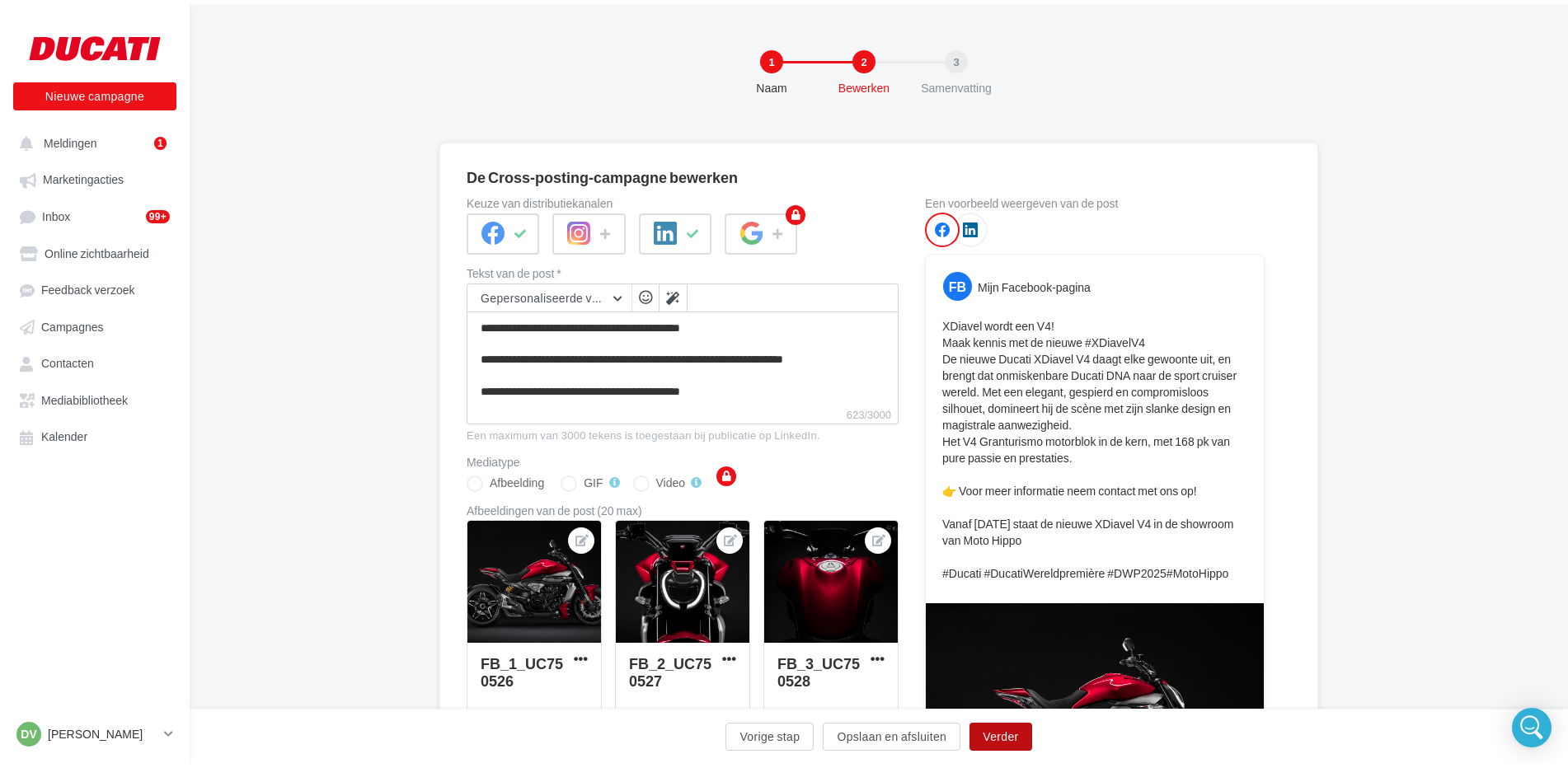
scroll to position [142, 0]
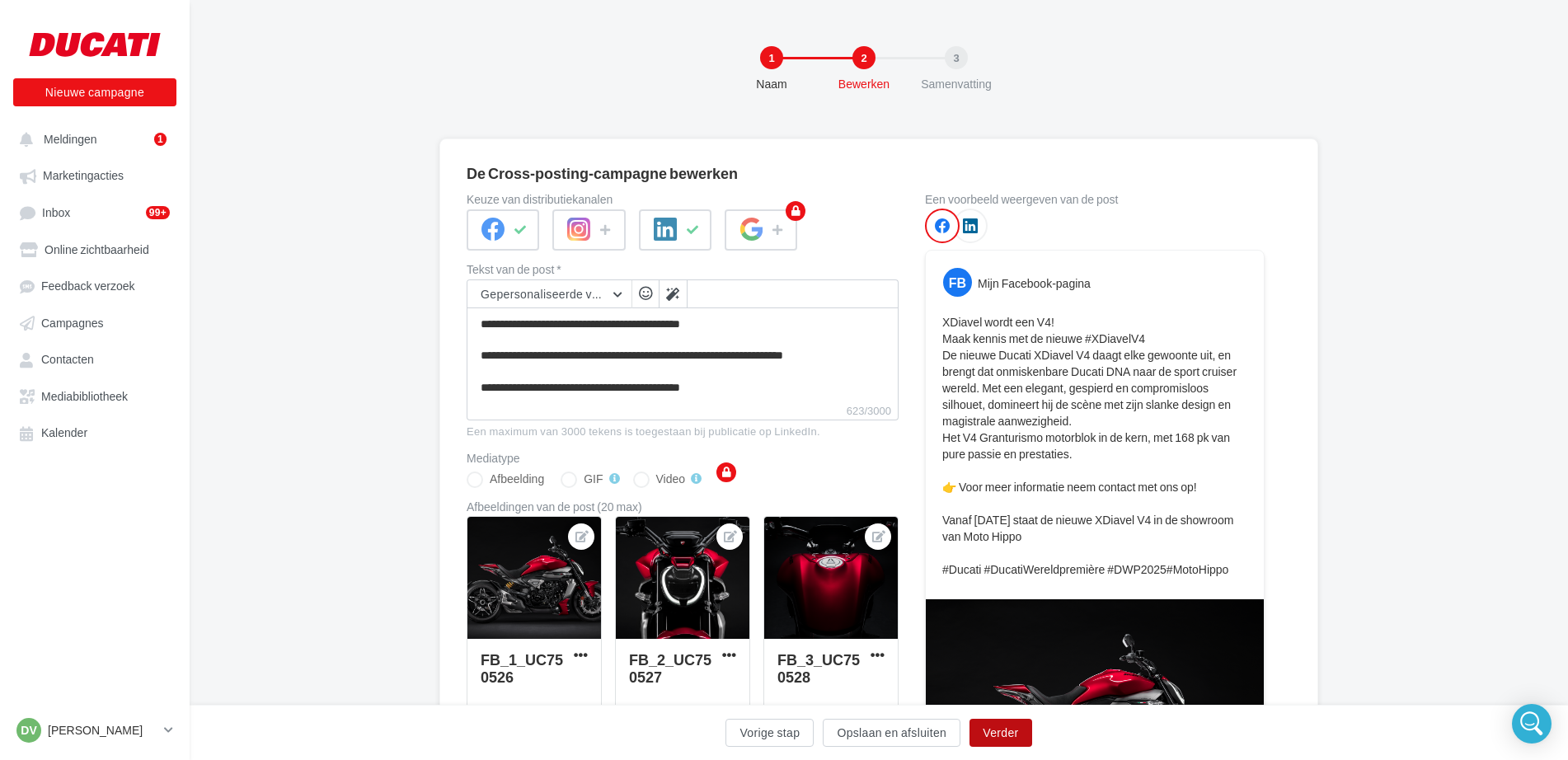
click at [1010, 732] on button "Verder" at bounding box center [1000, 732] width 62 height 28
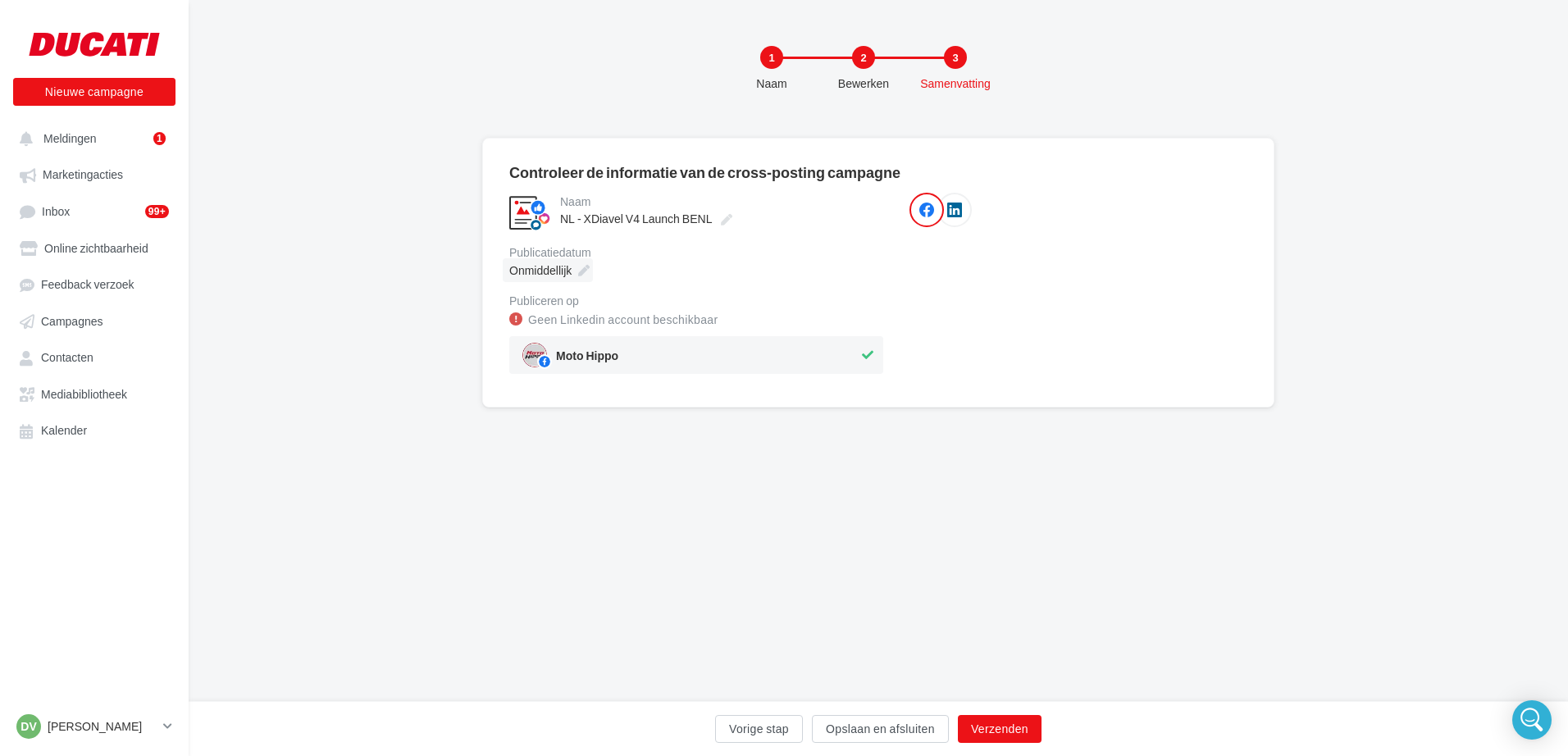
click at [580, 270] on icon at bounding box center [584, 270] width 11 height 11
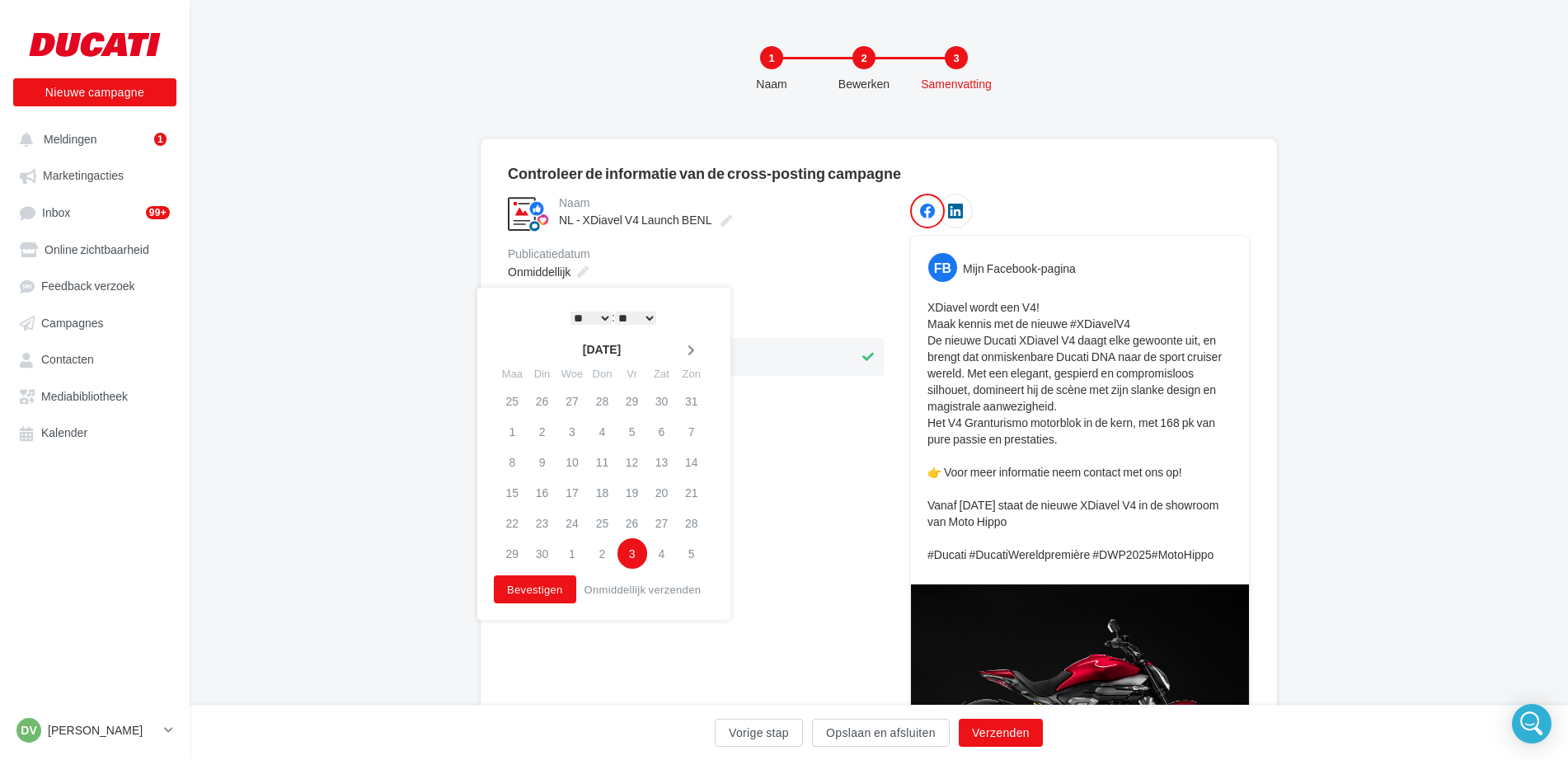
click at [687, 349] on icon at bounding box center [692, 349] width 21 height 11
click at [542, 433] on td "7" at bounding box center [538, 431] width 30 height 31
click at [535, 589] on button "Bevestigen" at bounding box center [531, 589] width 83 height 28
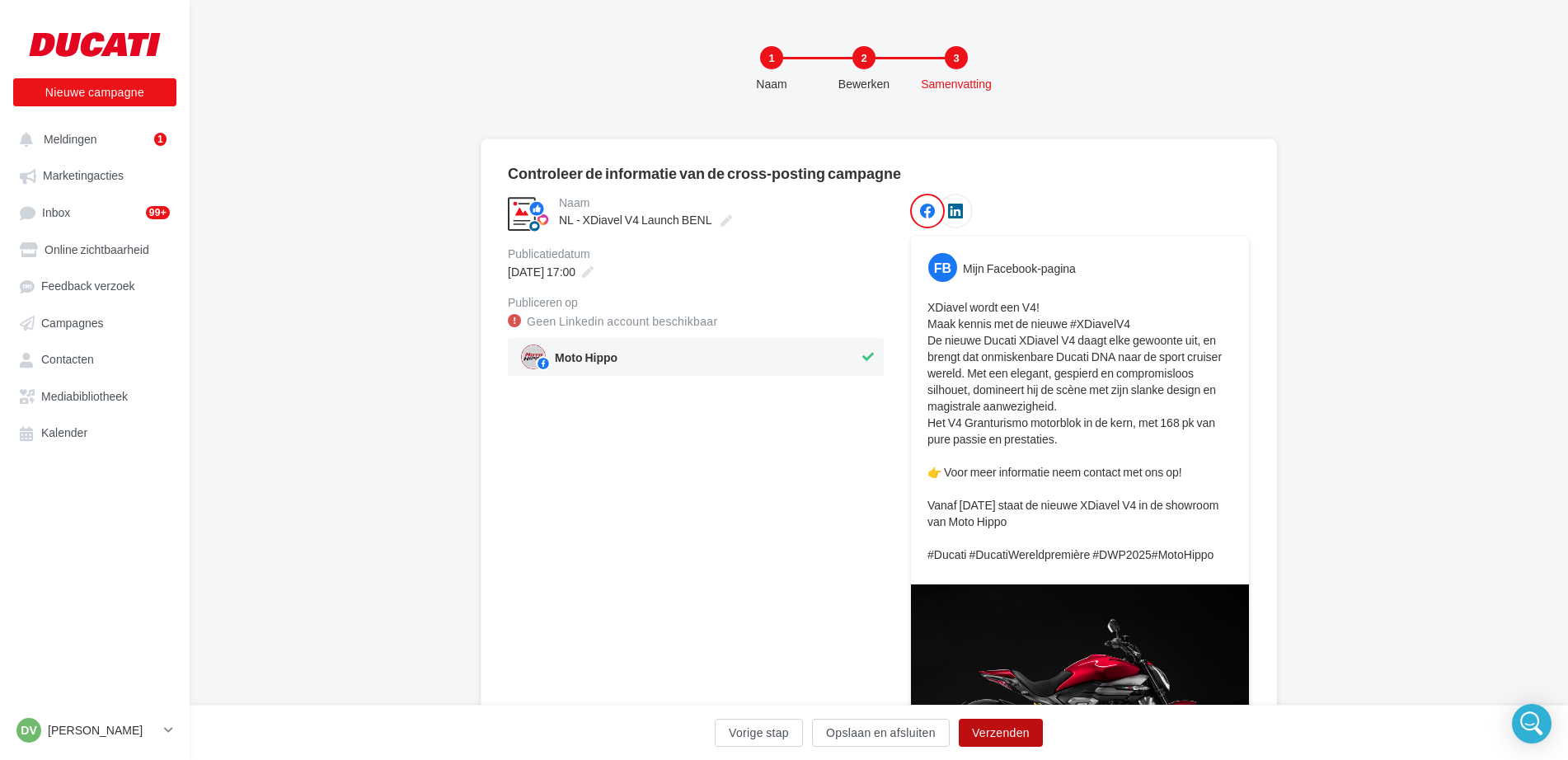
click at [991, 734] on button "Verzenden" at bounding box center [1000, 732] width 84 height 28
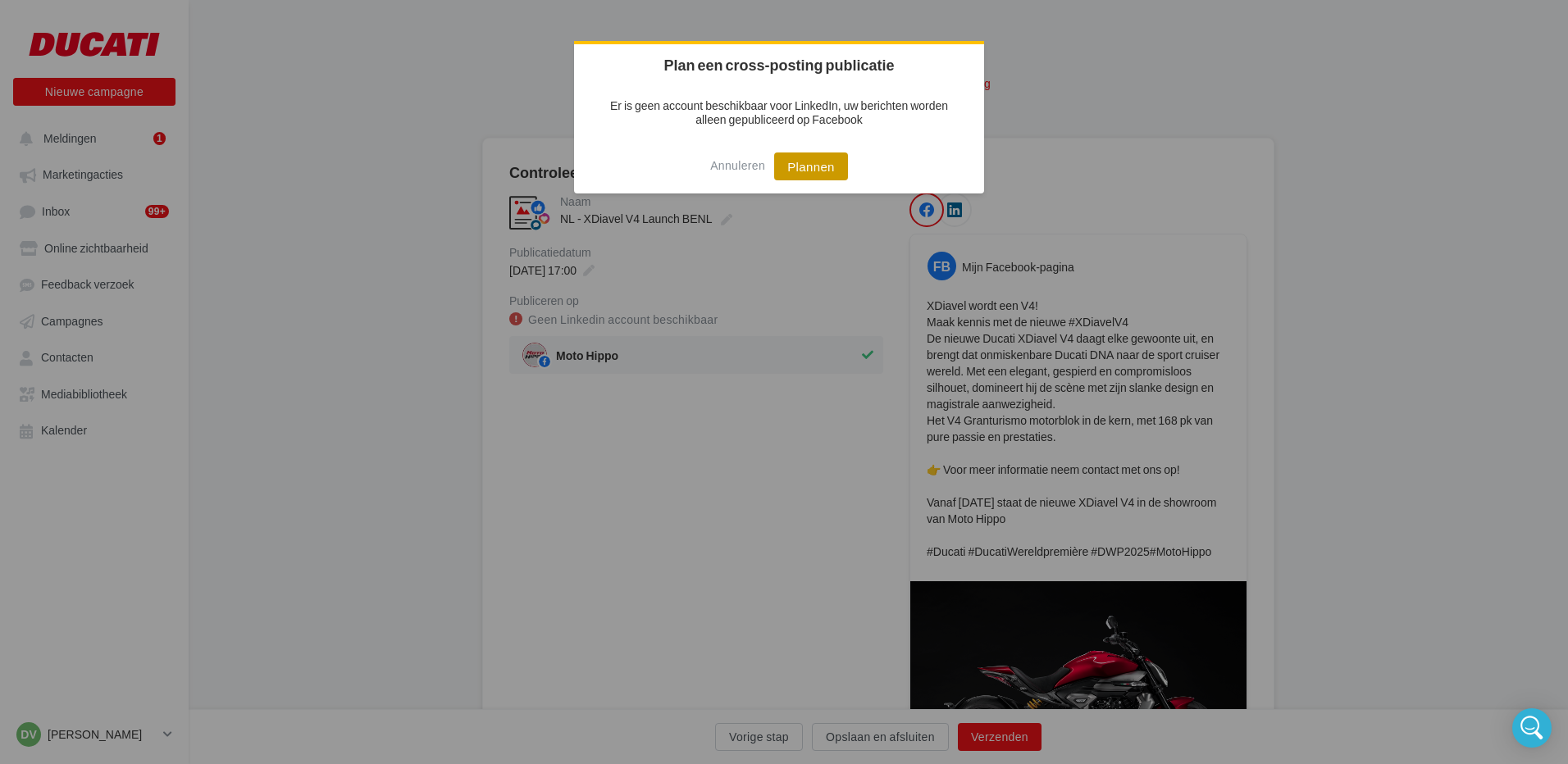
click at [807, 168] on button "Plannen" at bounding box center [810, 167] width 74 height 28
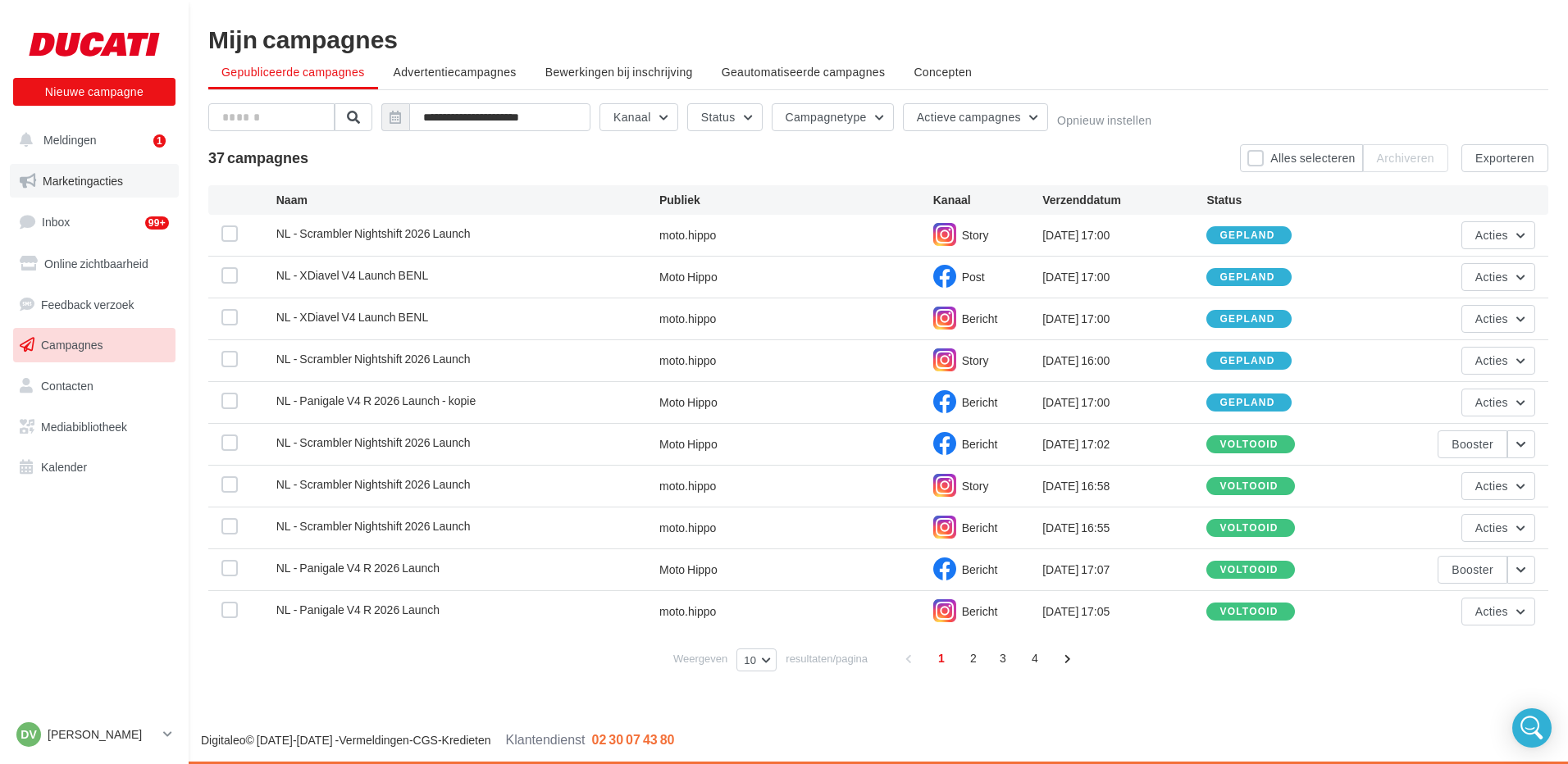
click at [69, 187] on span "Marketingacties" at bounding box center [82, 180] width 81 height 14
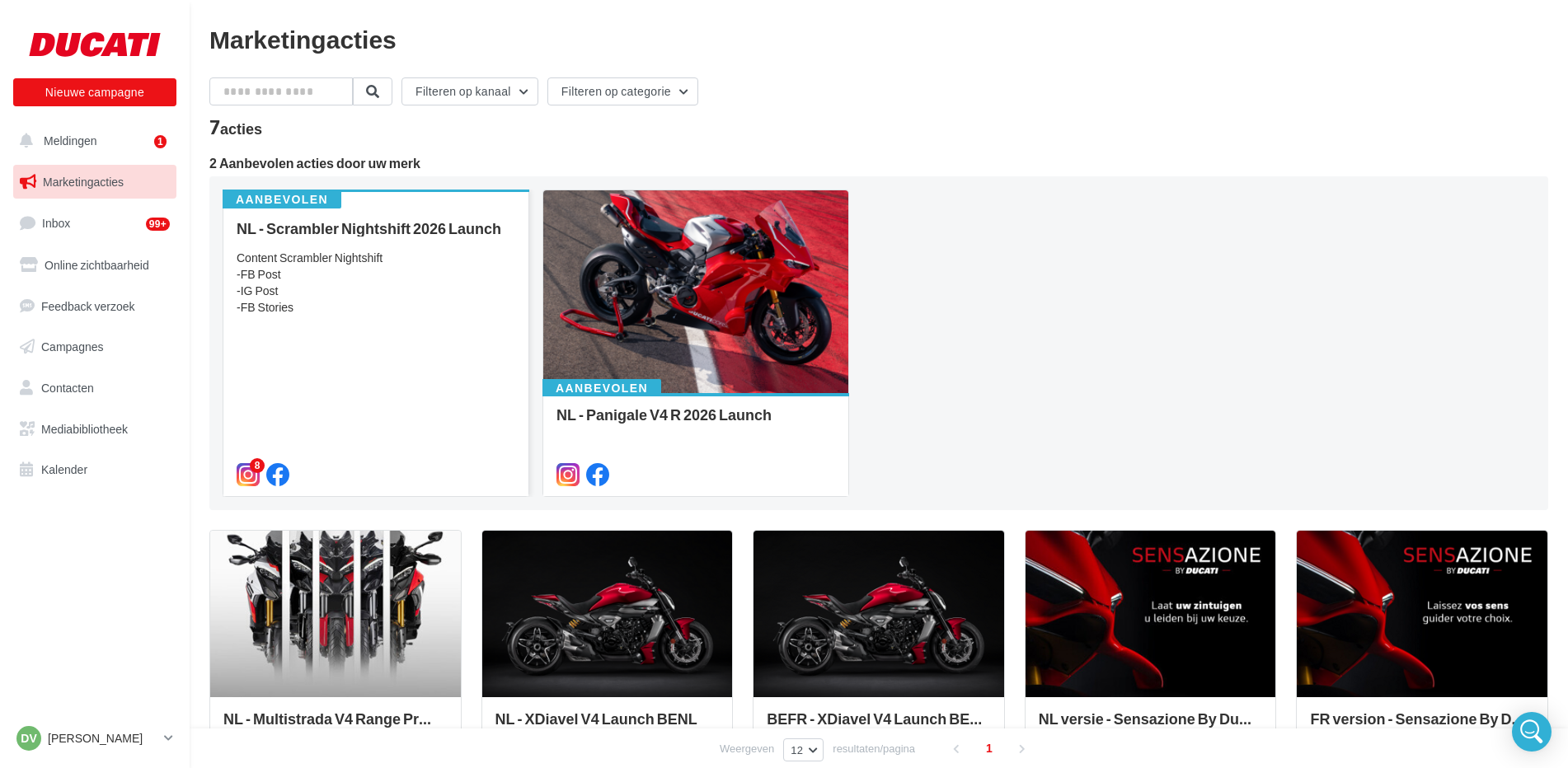
click at [358, 267] on div "Content Scrambler Nightshift -FB Post -IG Post -FB Stories" at bounding box center [376, 282] width 279 height 66
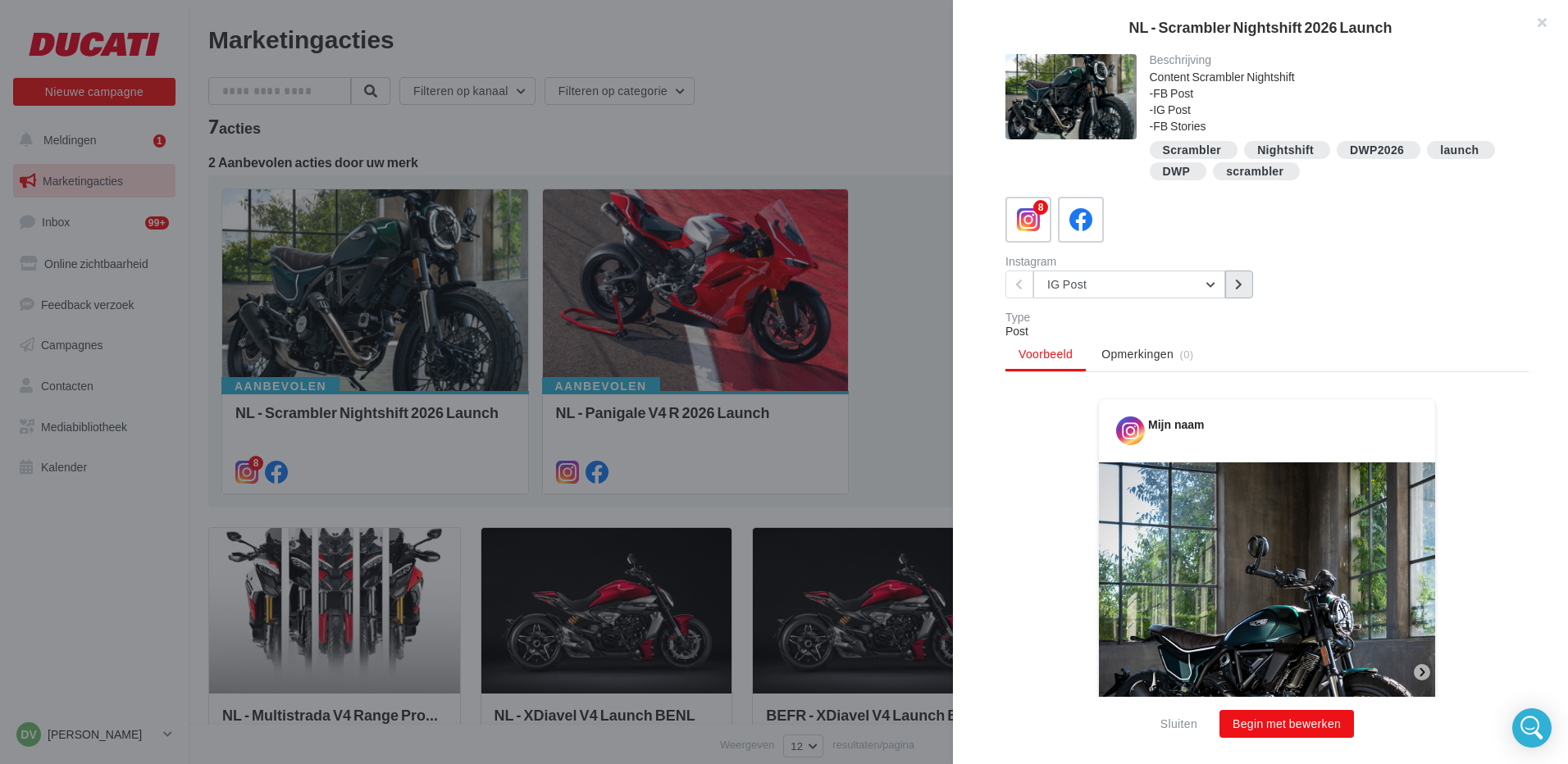
click at [1242, 284] on icon at bounding box center [1238, 284] width 8 height 11
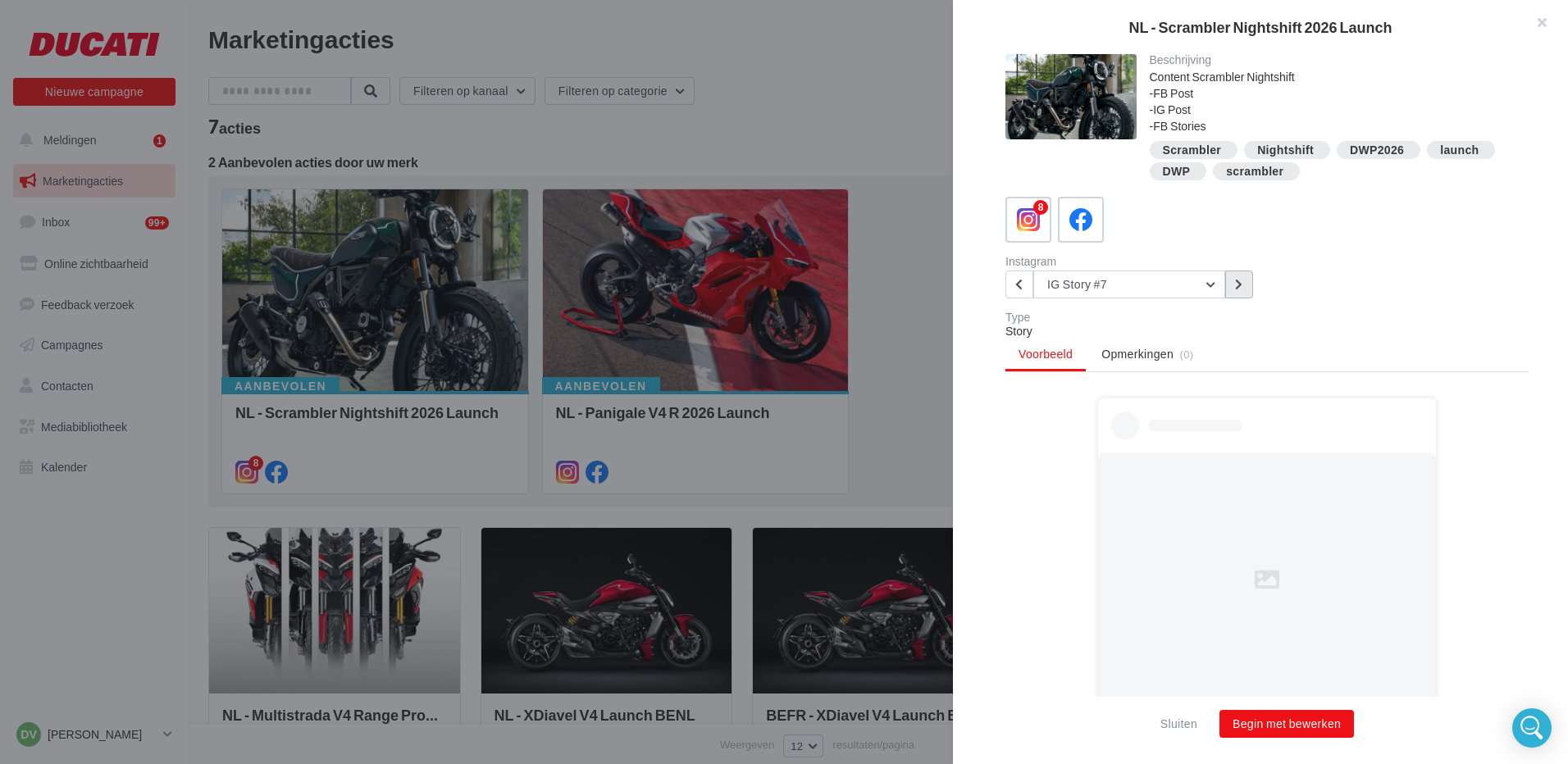
click at [1242, 284] on icon at bounding box center [1238, 284] width 8 height 11
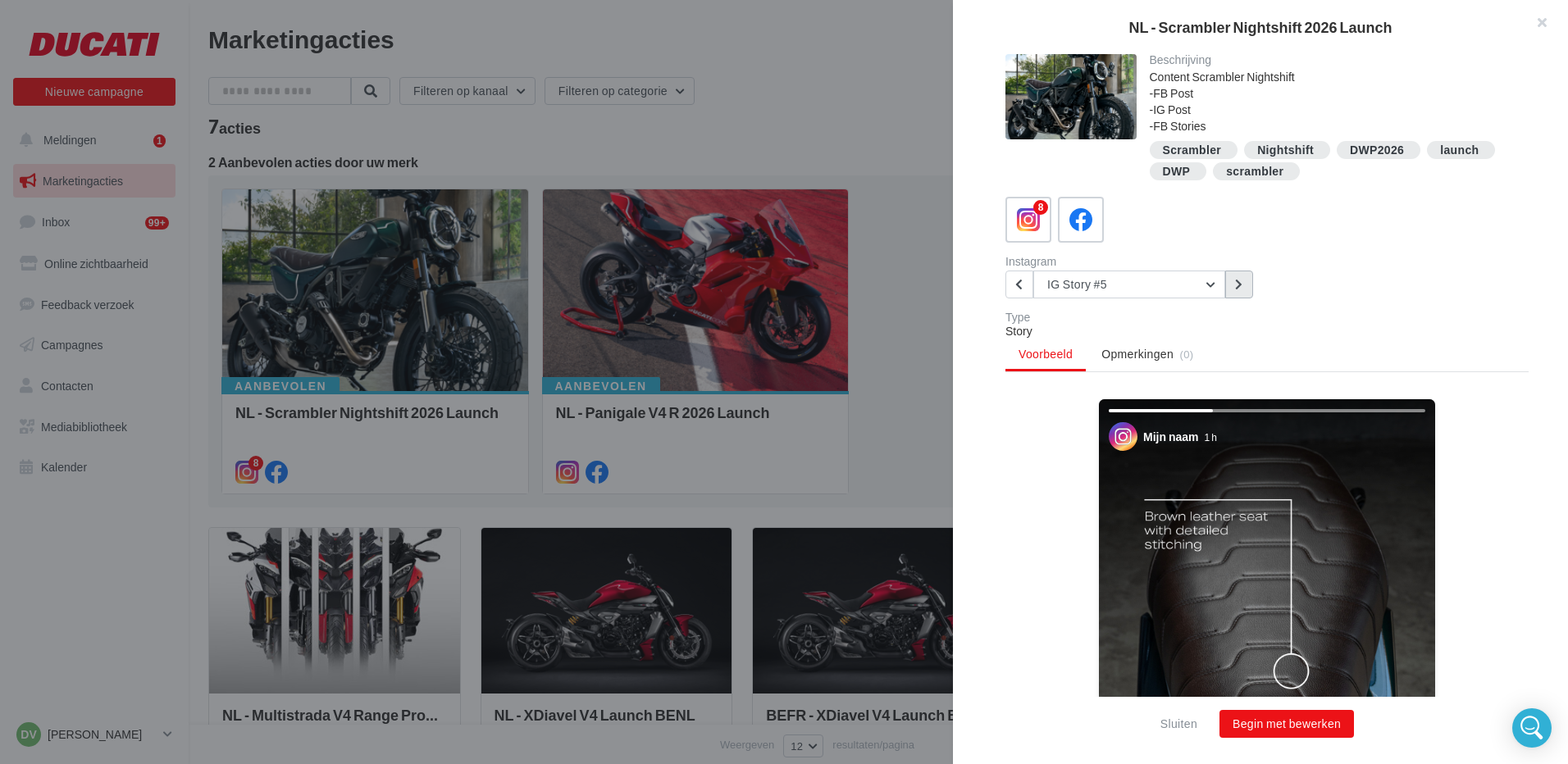
click at [1242, 284] on icon at bounding box center [1238, 284] width 8 height 11
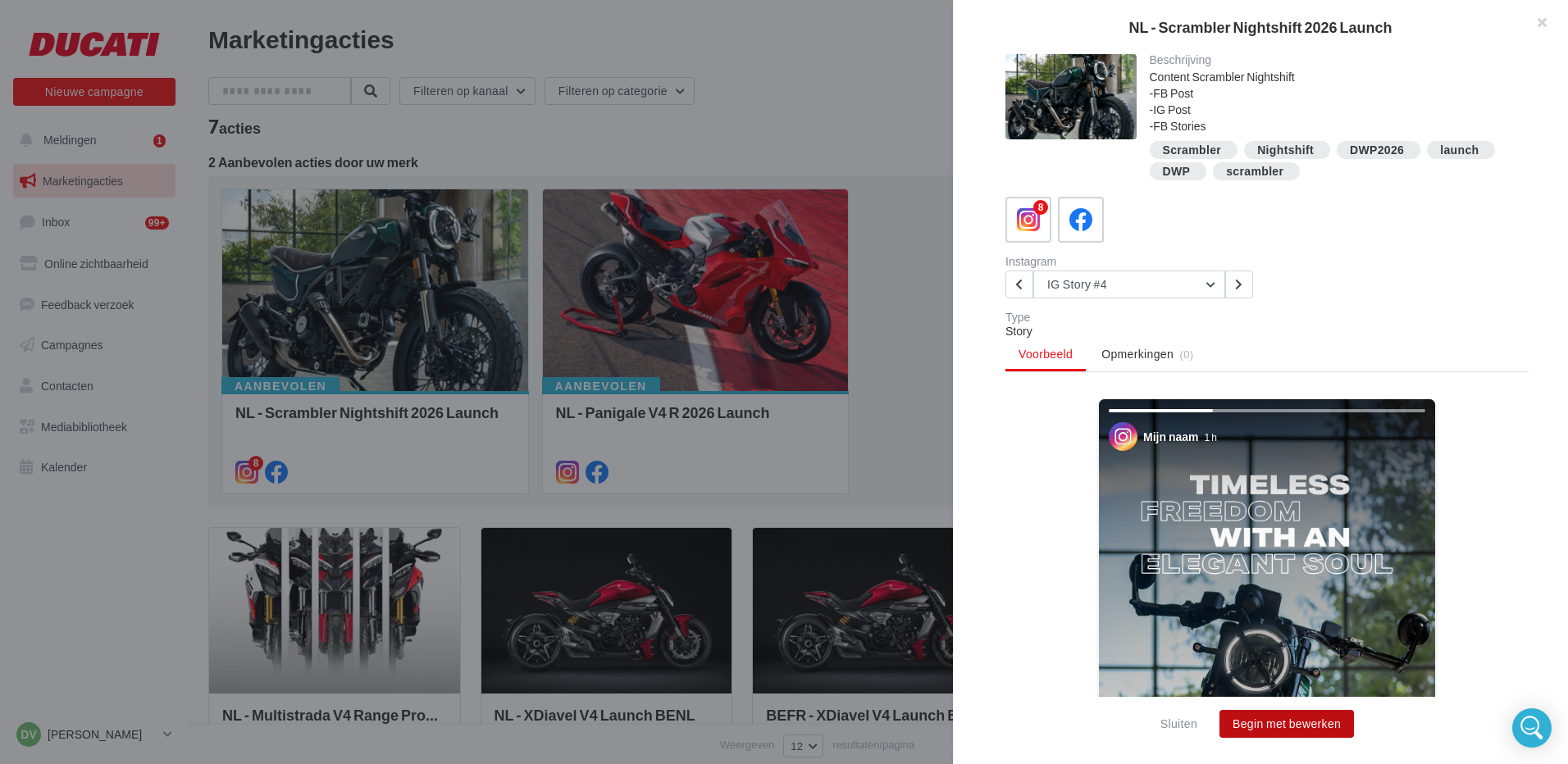
click at [1271, 723] on button "Begin met bewerken" at bounding box center [1286, 724] width 134 height 28
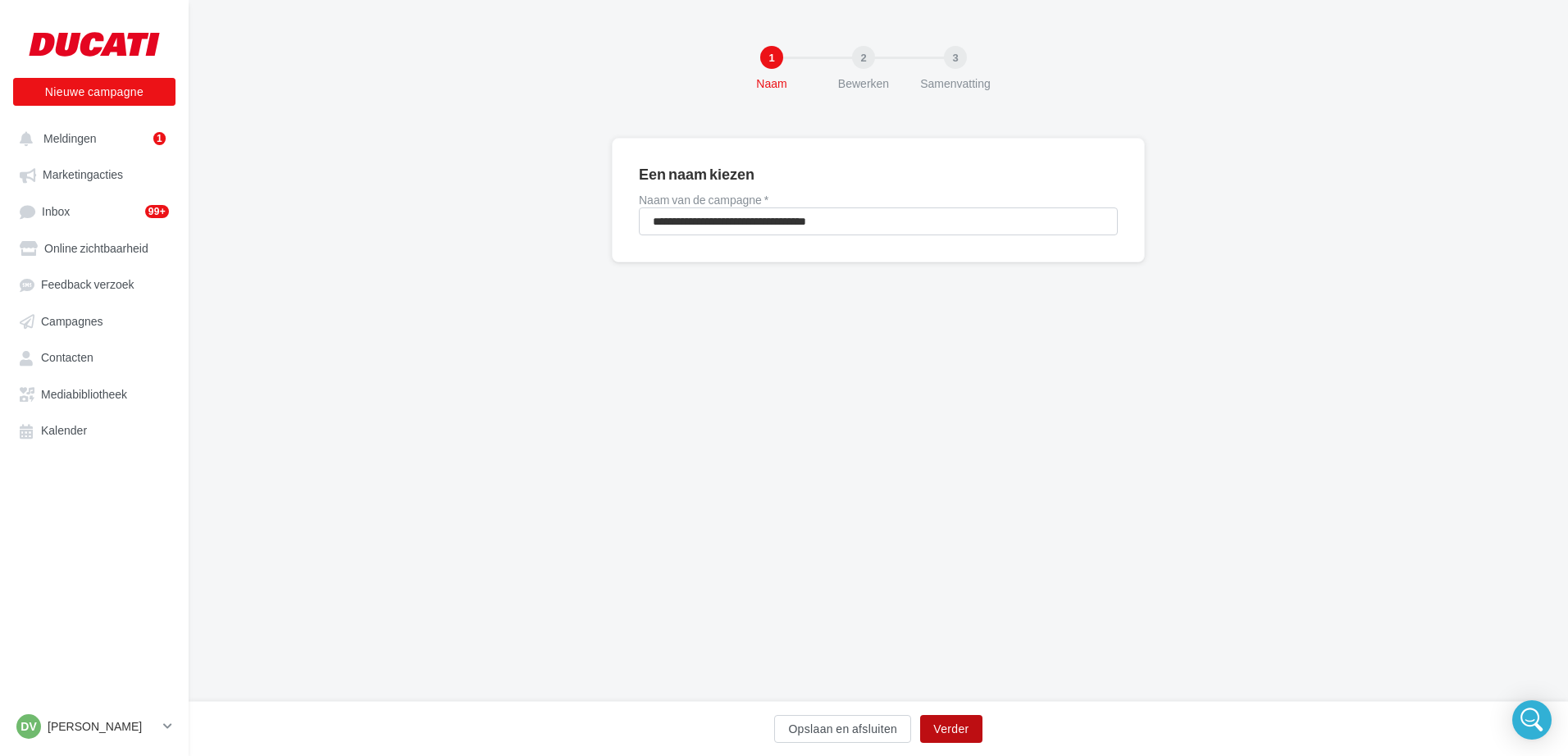
click at [962, 734] on button "Verder" at bounding box center [951, 728] width 62 height 28
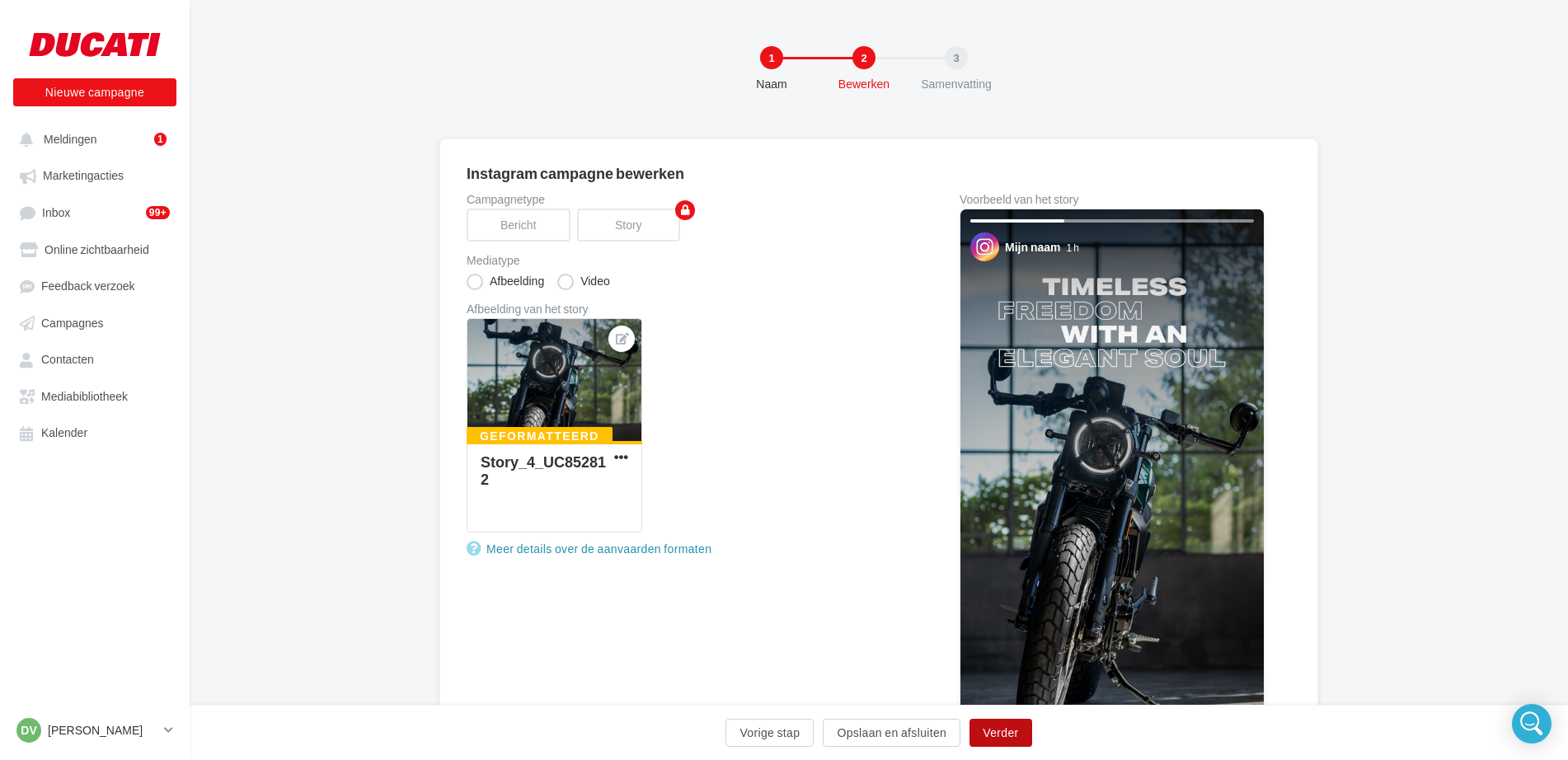
click at [1010, 728] on button "Verder" at bounding box center [1000, 732] width 62 height 28
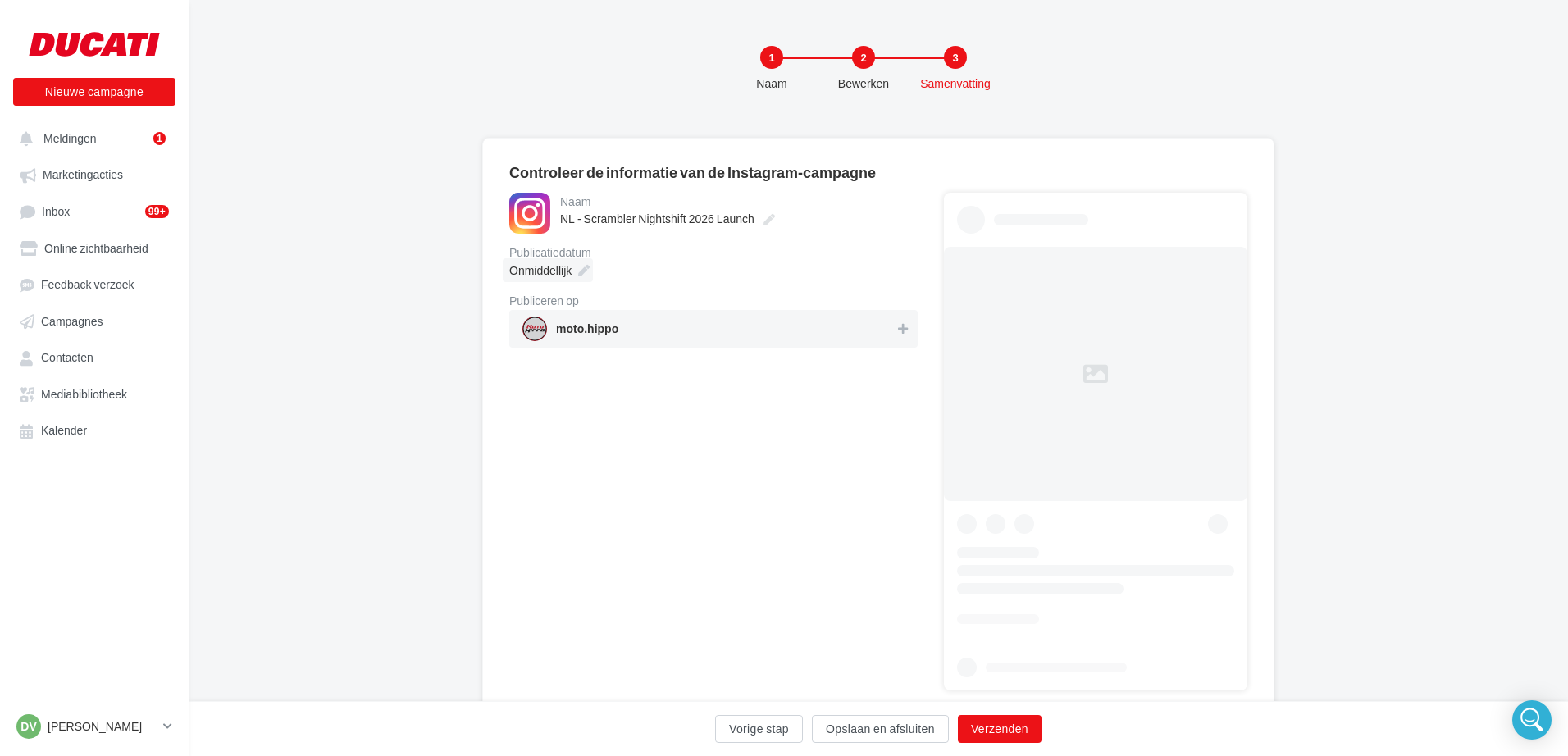
click at [555, 272] on span "Onmiddellijk" at bounding box center [540, 270] width 62 height 14
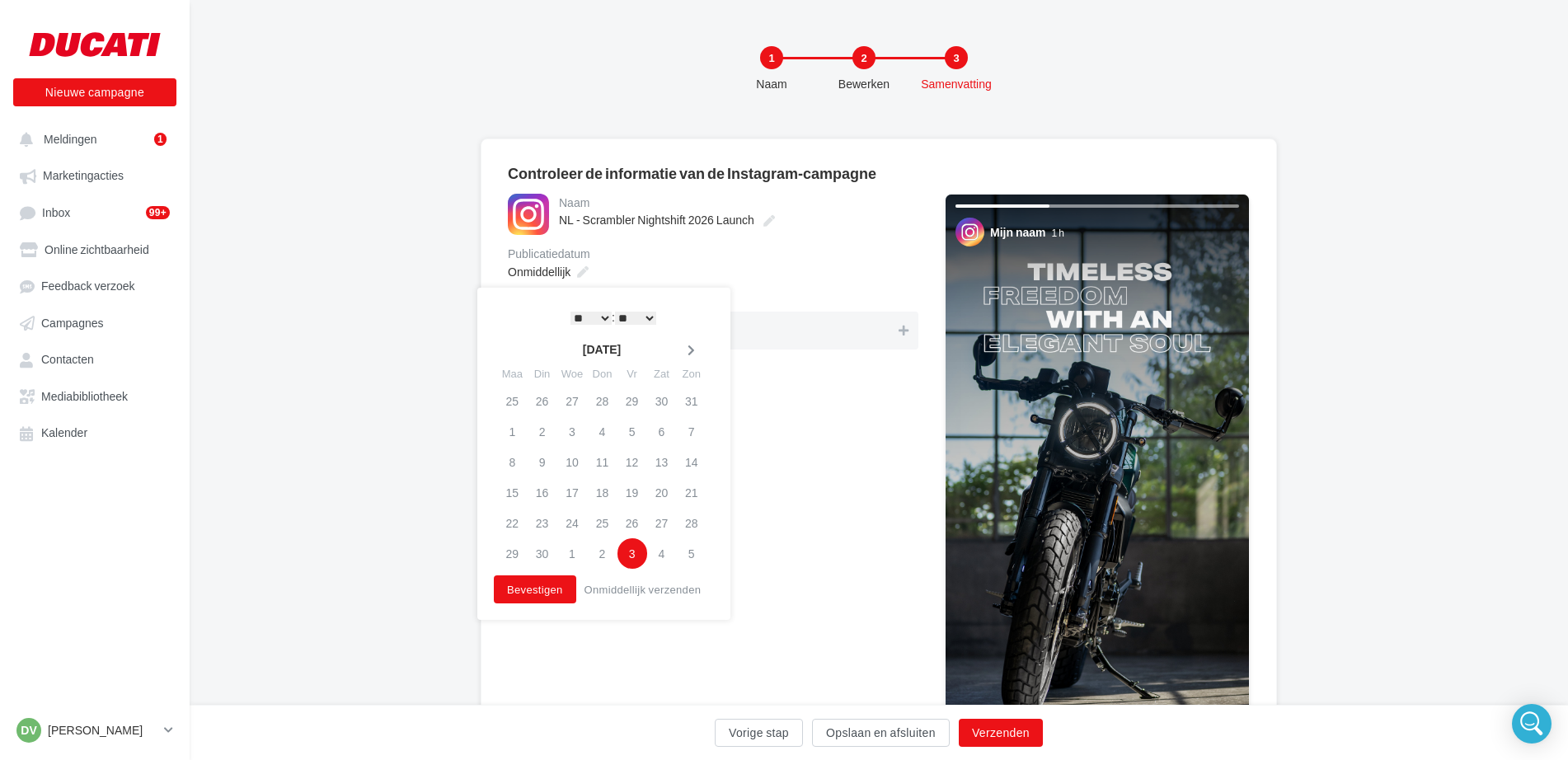
click at [691, 351] on icon at bounding box center [692, 349] width 21 height 11
click at [625, 426] on td "10" at bounding box center [628, 431] width 30 height 31
click at [625, 406] on td "3" at bounding box center [628, 400] width 30 height 31
click at [628, 548] on td "3" at bounding box center [628, 553] width 30 height 31
click at [683, 349] on icon at bounding box center [687, 349] width 21 height 11
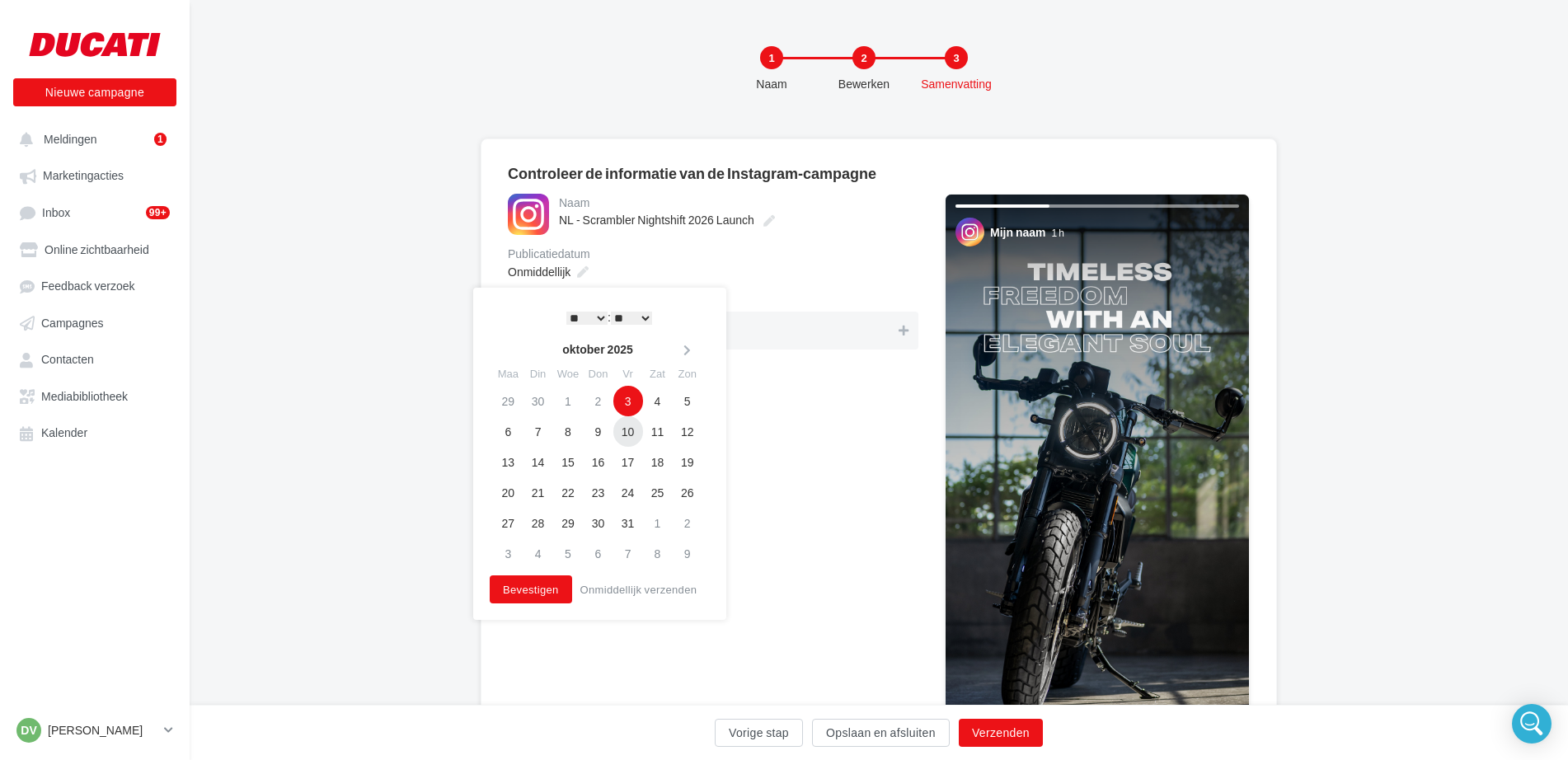
click at [629, 428] on td "10" at bounding box center [628, 431] width 30 height 31
click at [998, 738] on button "Verzenden" at bounding box center [1000, 732] width 84 height 28
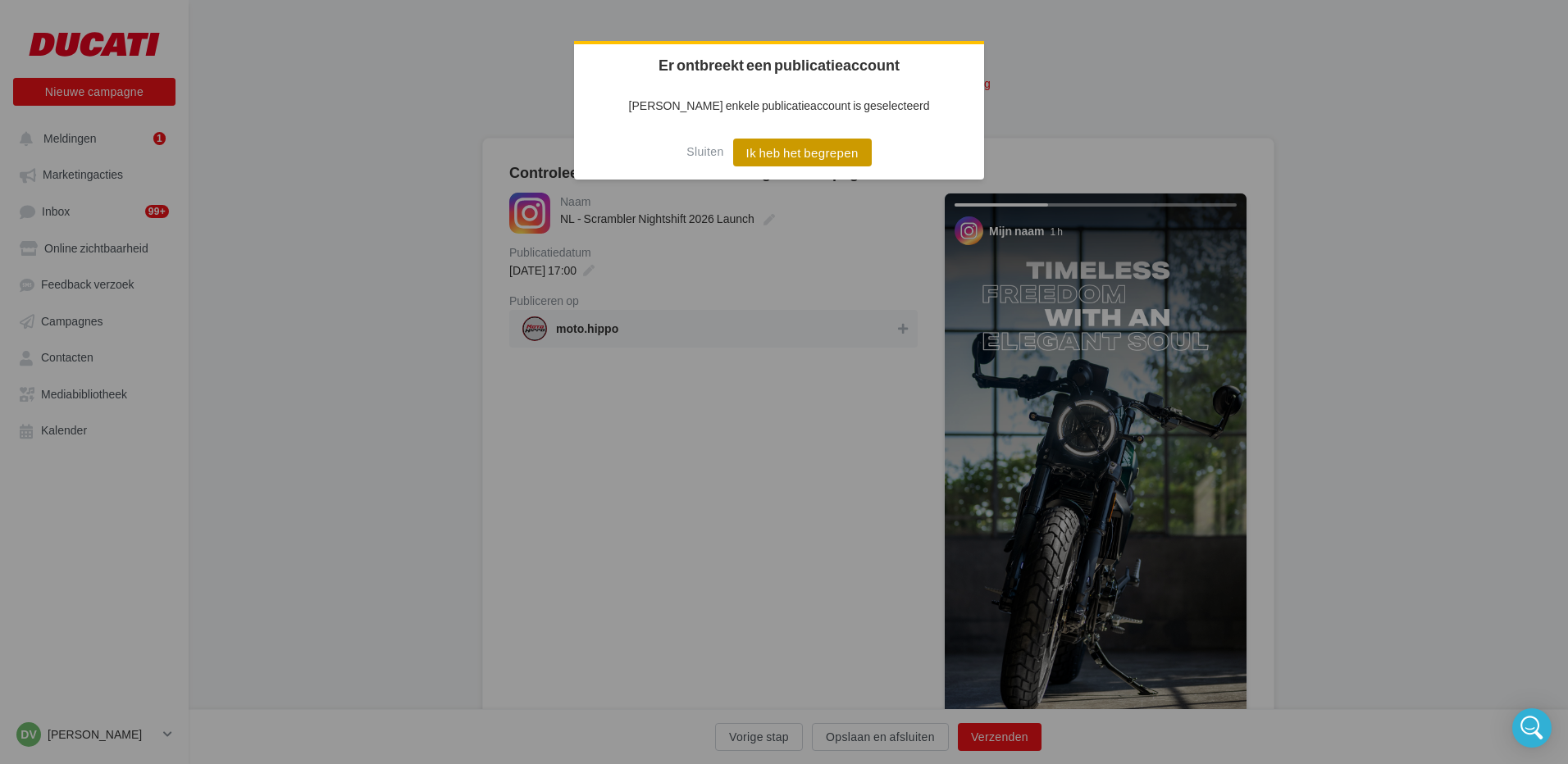
click at [784, 148] on button "Ik heb het begrepen" at bounding box center [802, 153] width 139 height 28
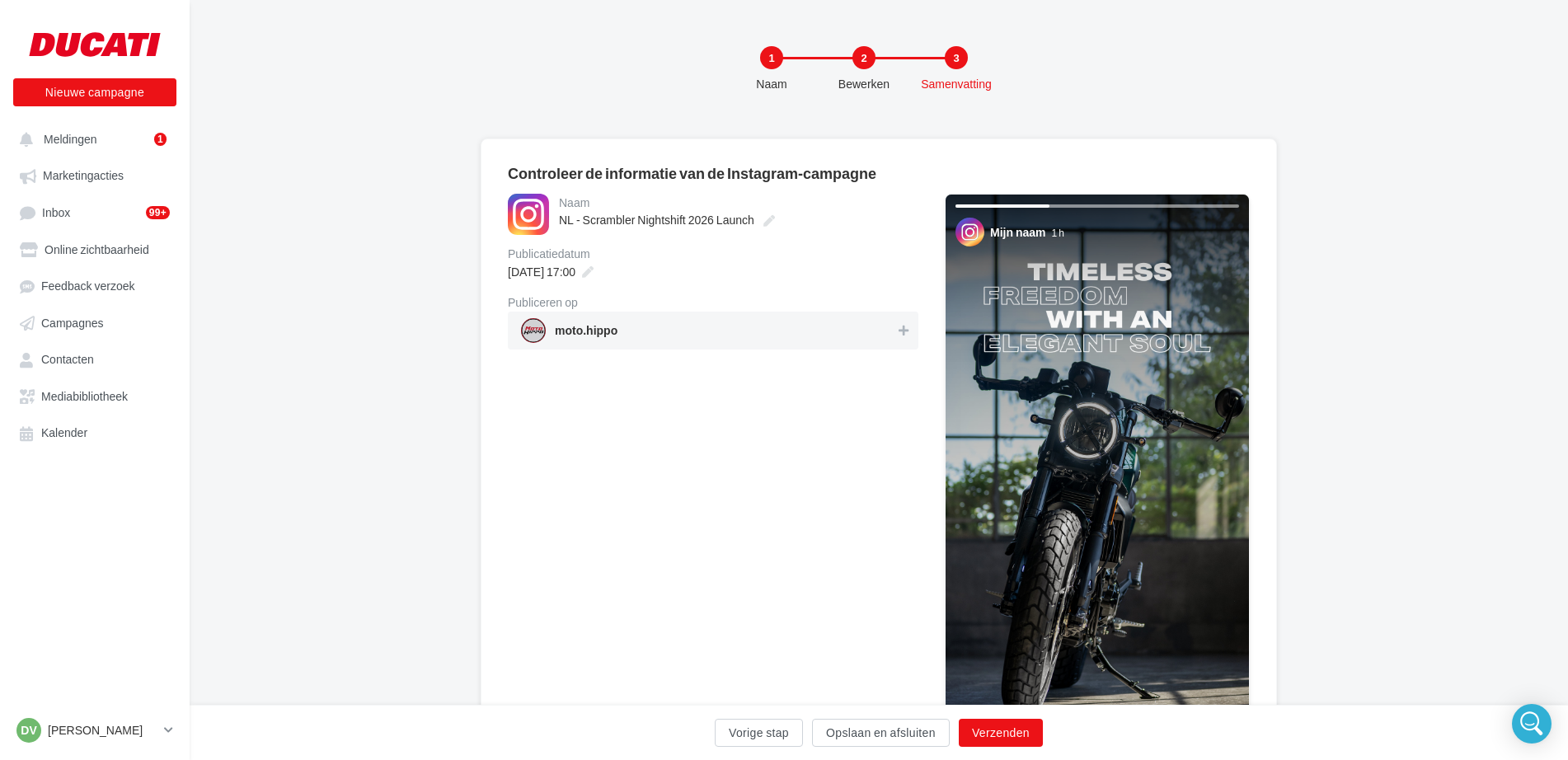
click at [866, 340] on span "moto.hippo" at bounding box center [707, 330] width 374 height 24
click at [1012, 737] on button "Verzenden" at bounding box center [1000, 732] width 84 height 28
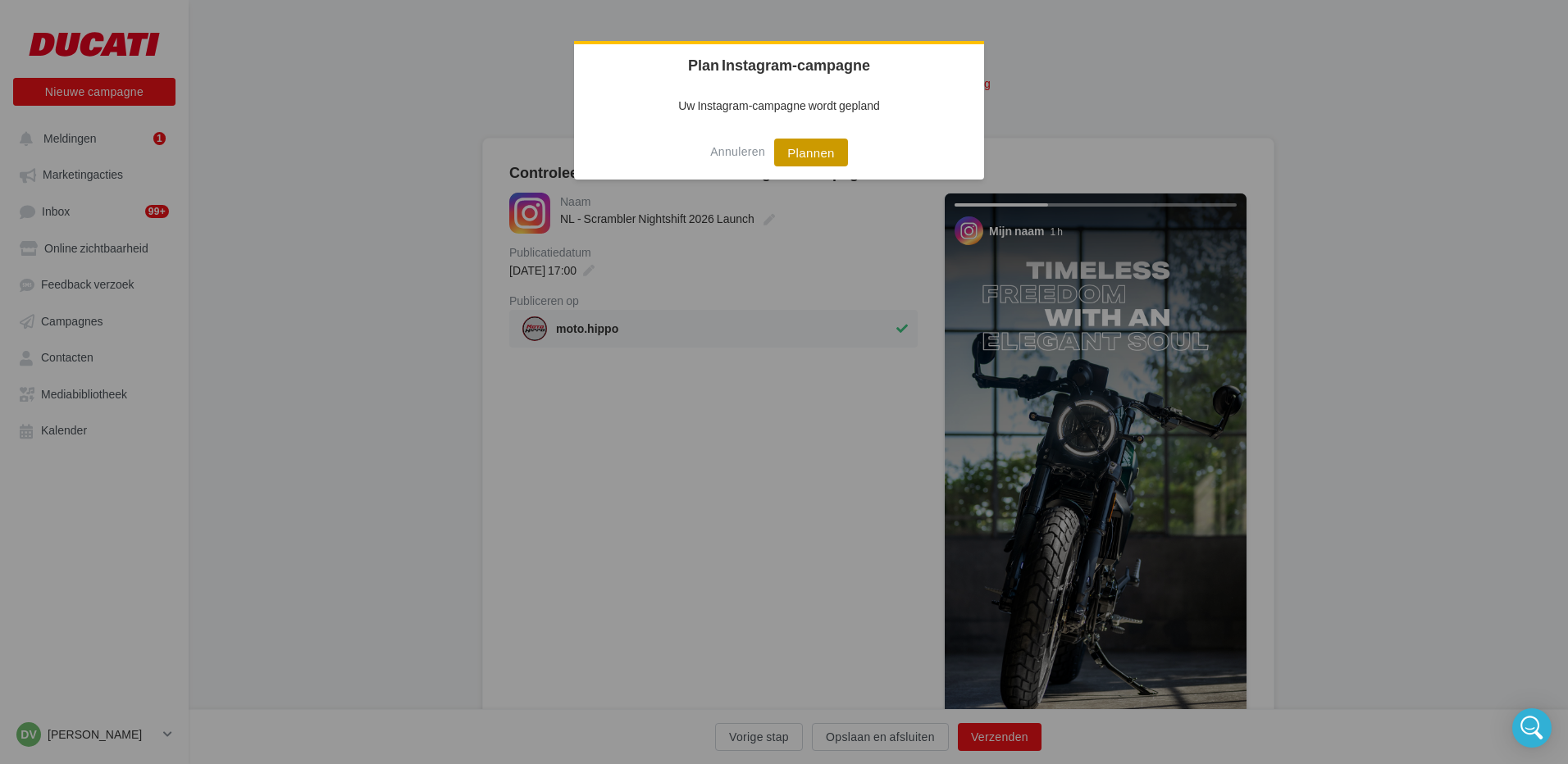
click at [803, 155] on button "Plannen" at bounding box center [810, 153] width 74 height 28
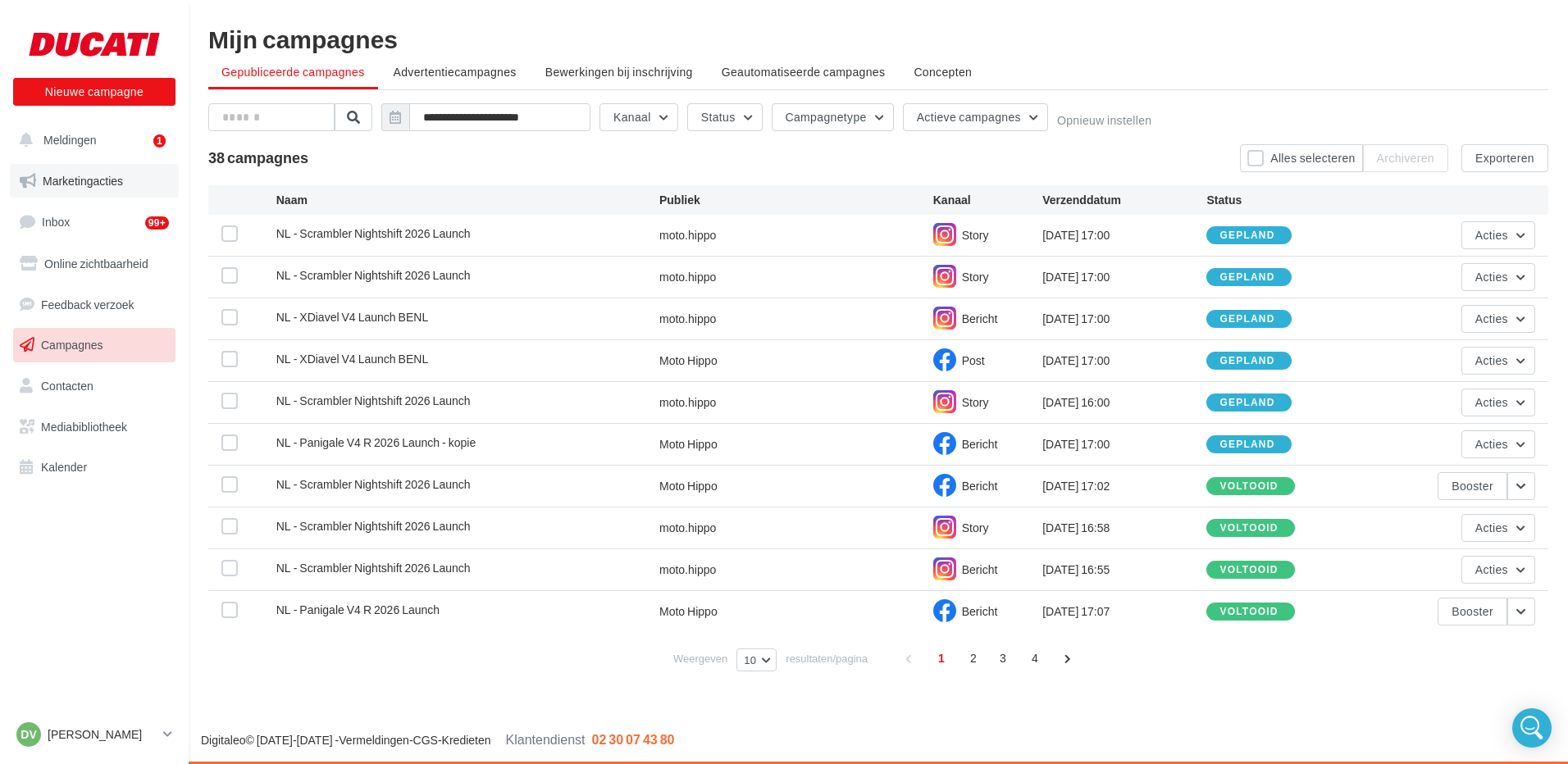
click at [114, 180] on span "Marketingacties" at bounding box center [82, 180] width 81 height 14
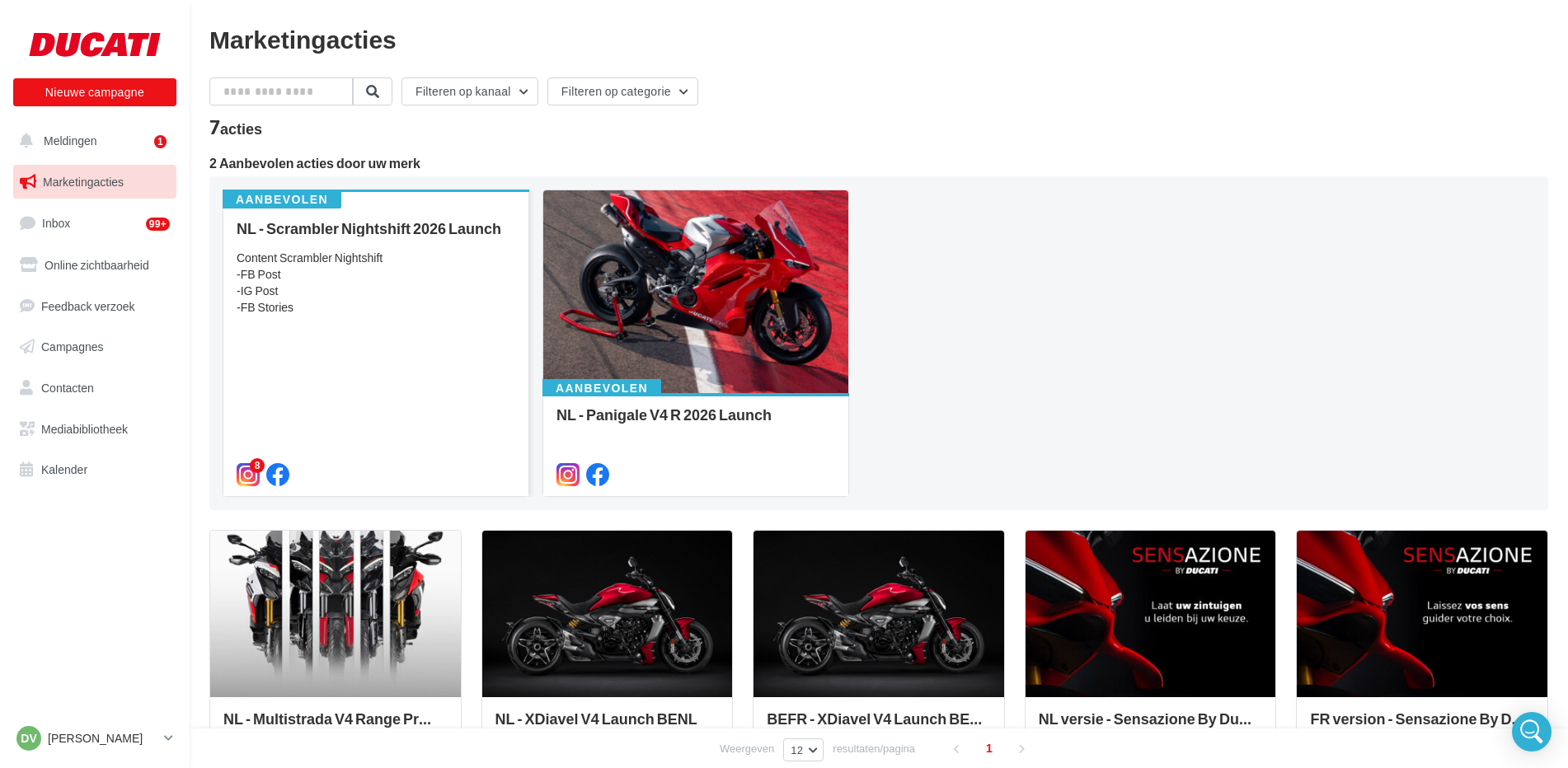
click at [315, 264] on div "Content Scrambler Nightshift -FB Post -IG Post -FB Stories" at bounding box center [376, 282] width 279 height 66
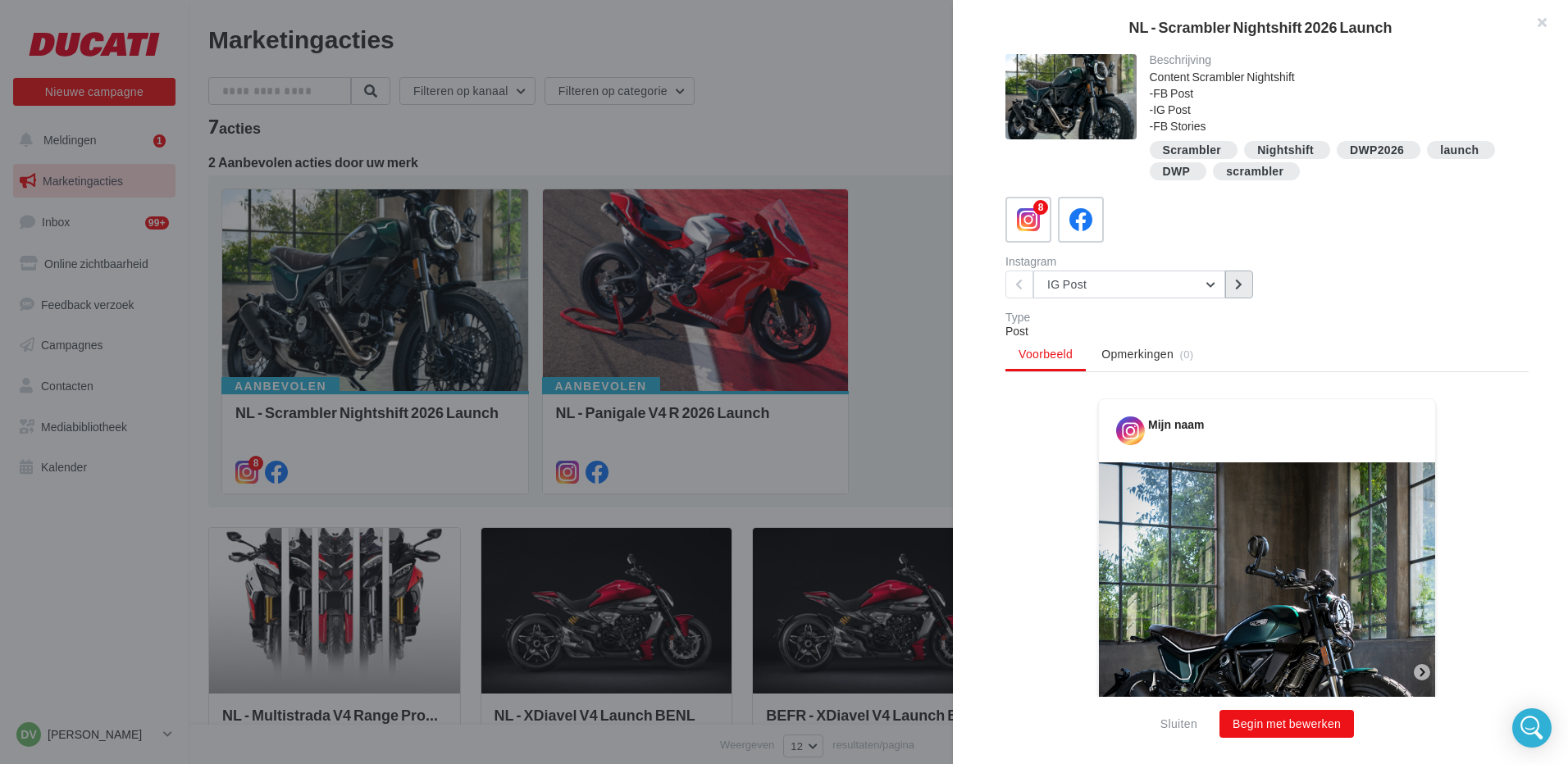
click at [1236, 284] on icon at bounding box center [1238, 284] width 8 height 11
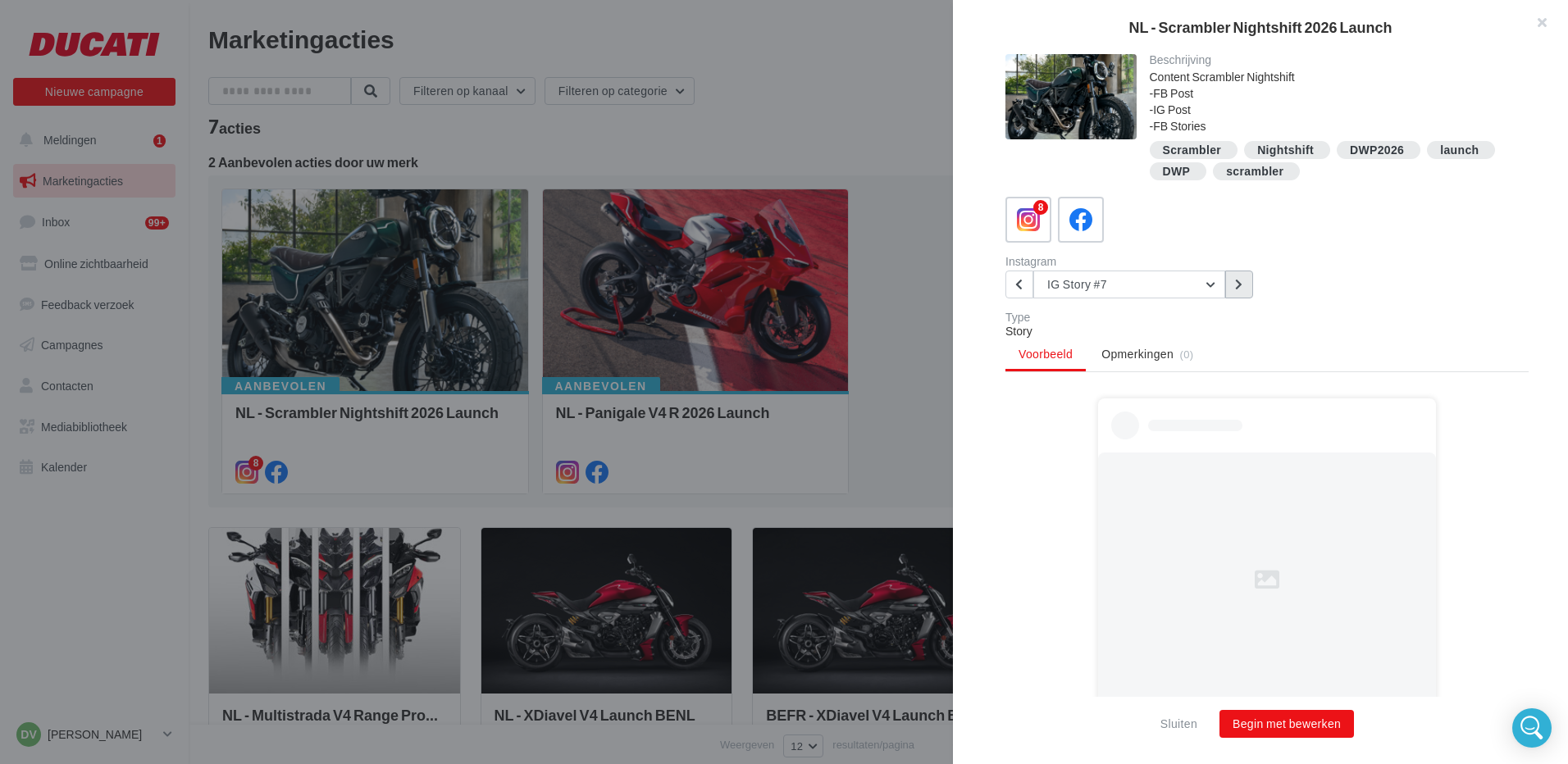
click at [1236, 284] on icon at bounding box center [1238, 284] width 8 height 11
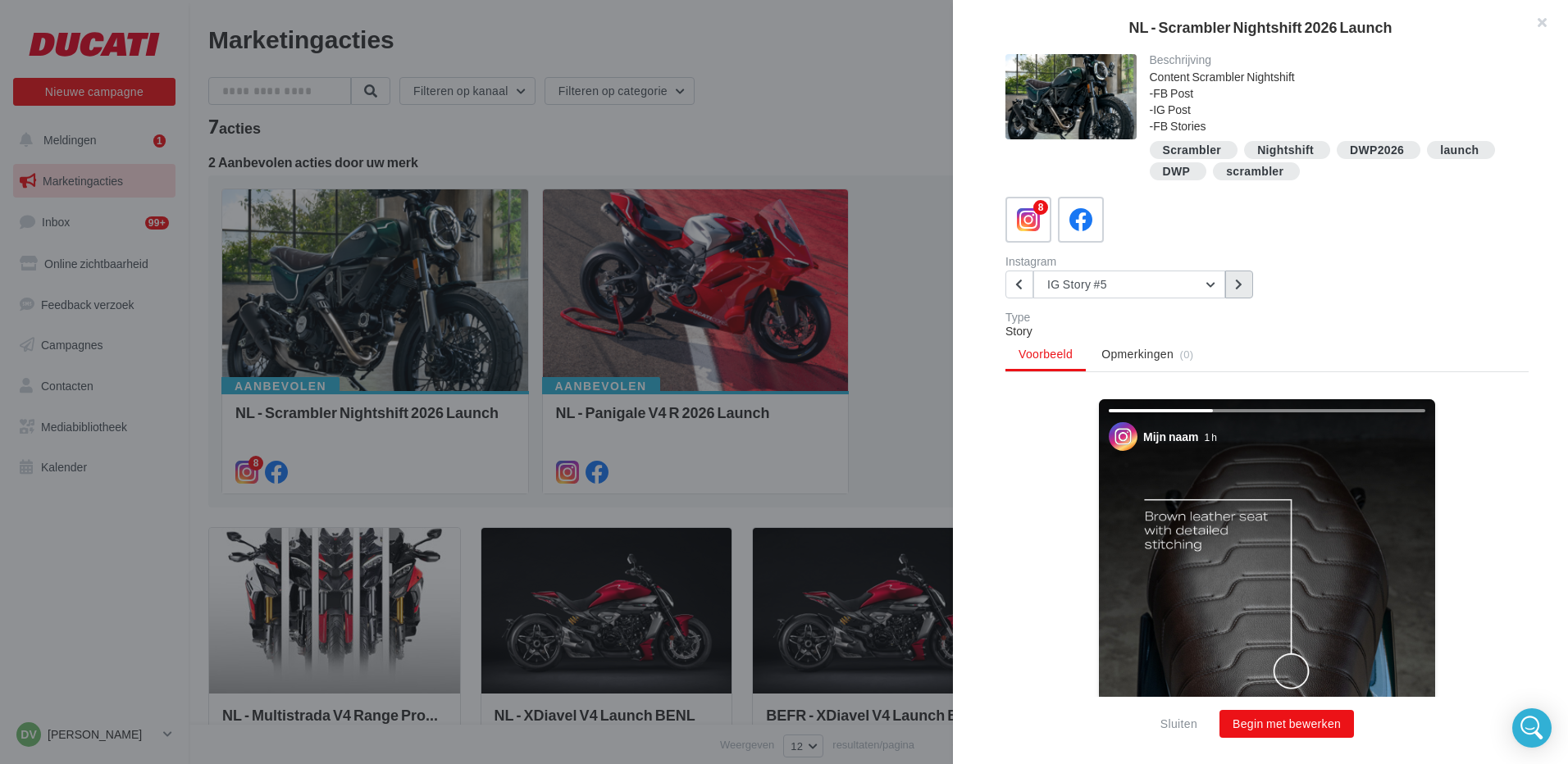
click at [1236, 284] on icon at bounding box center [1238, 284] width 8 height 11
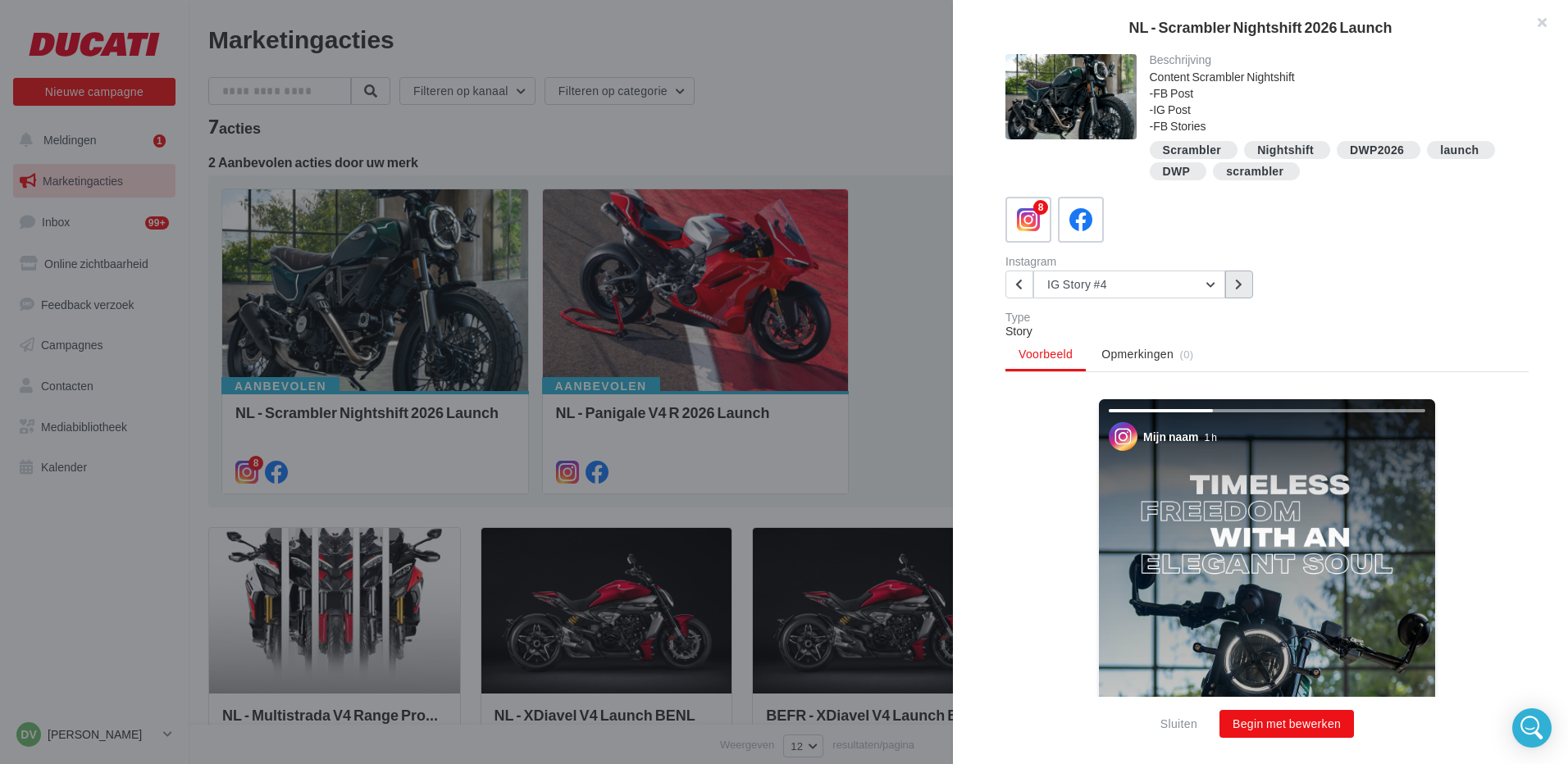
click at [1236, 284] on icon at bounding box center [1238, 284] width 8 height 11
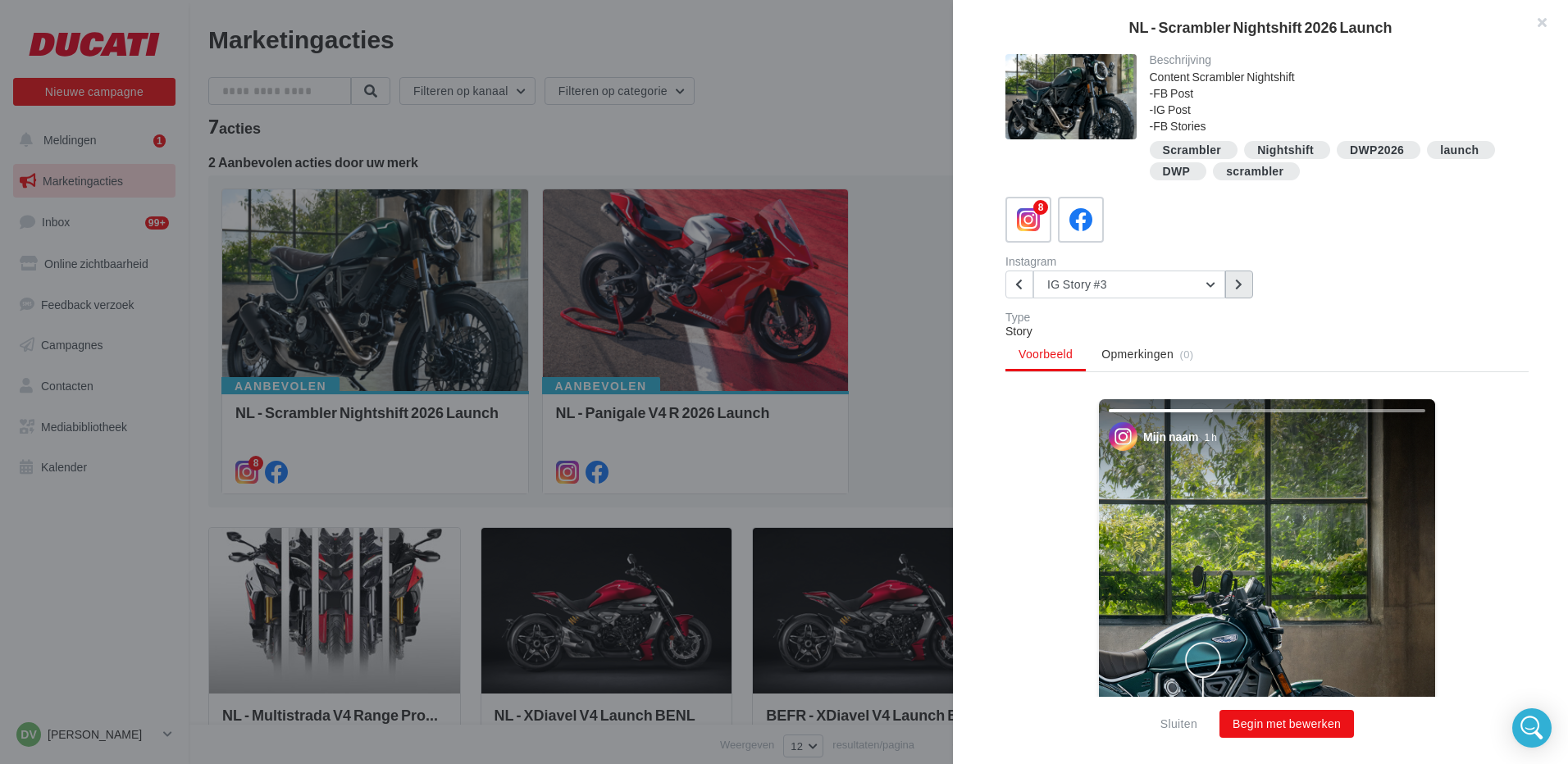
click at [1245, 289] on button at bounding box center [1238, 284] width 28 height 28
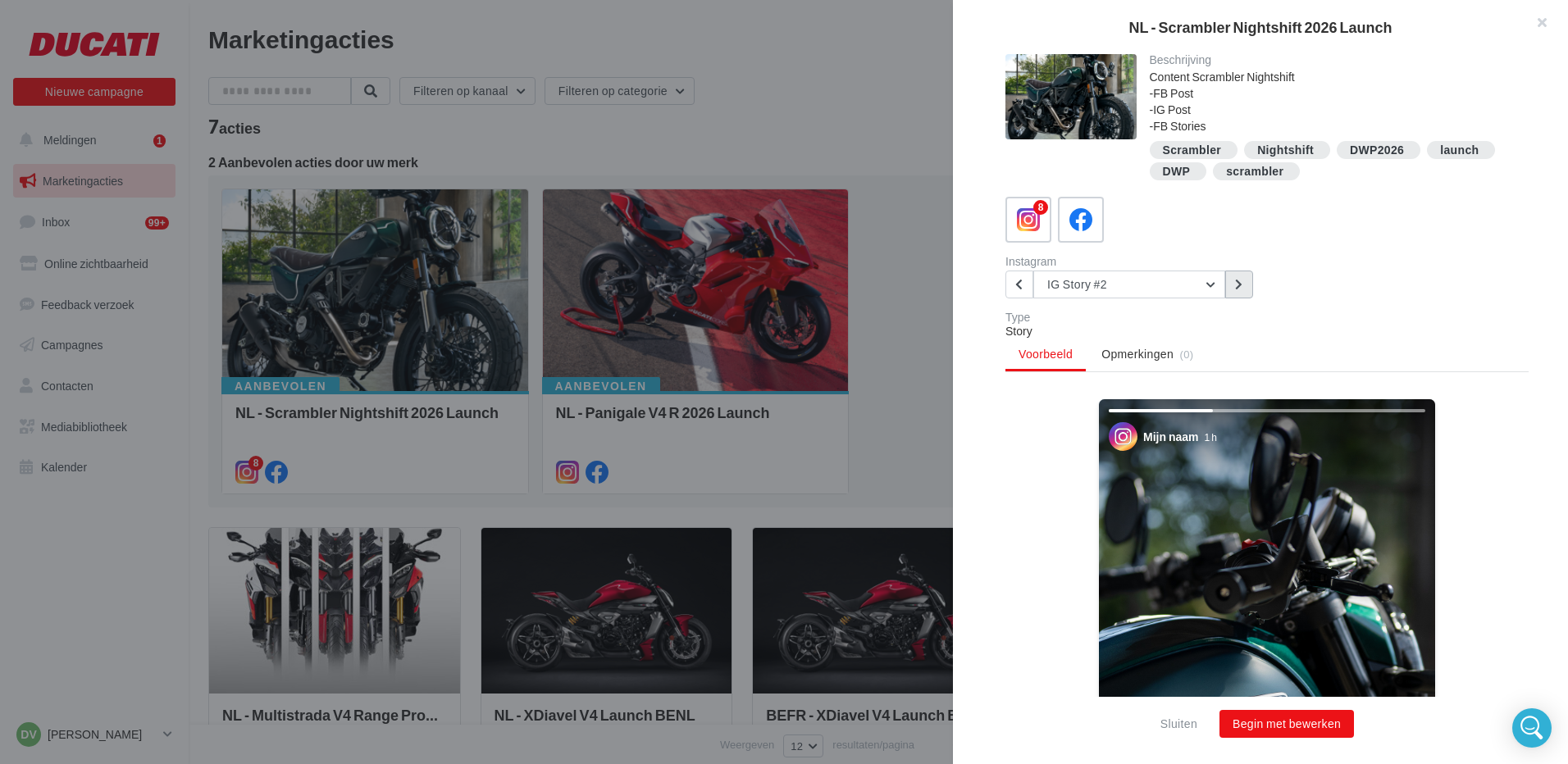
click at [1238, 286] on icon at bounding box center [1238, 284] width 8 height 11
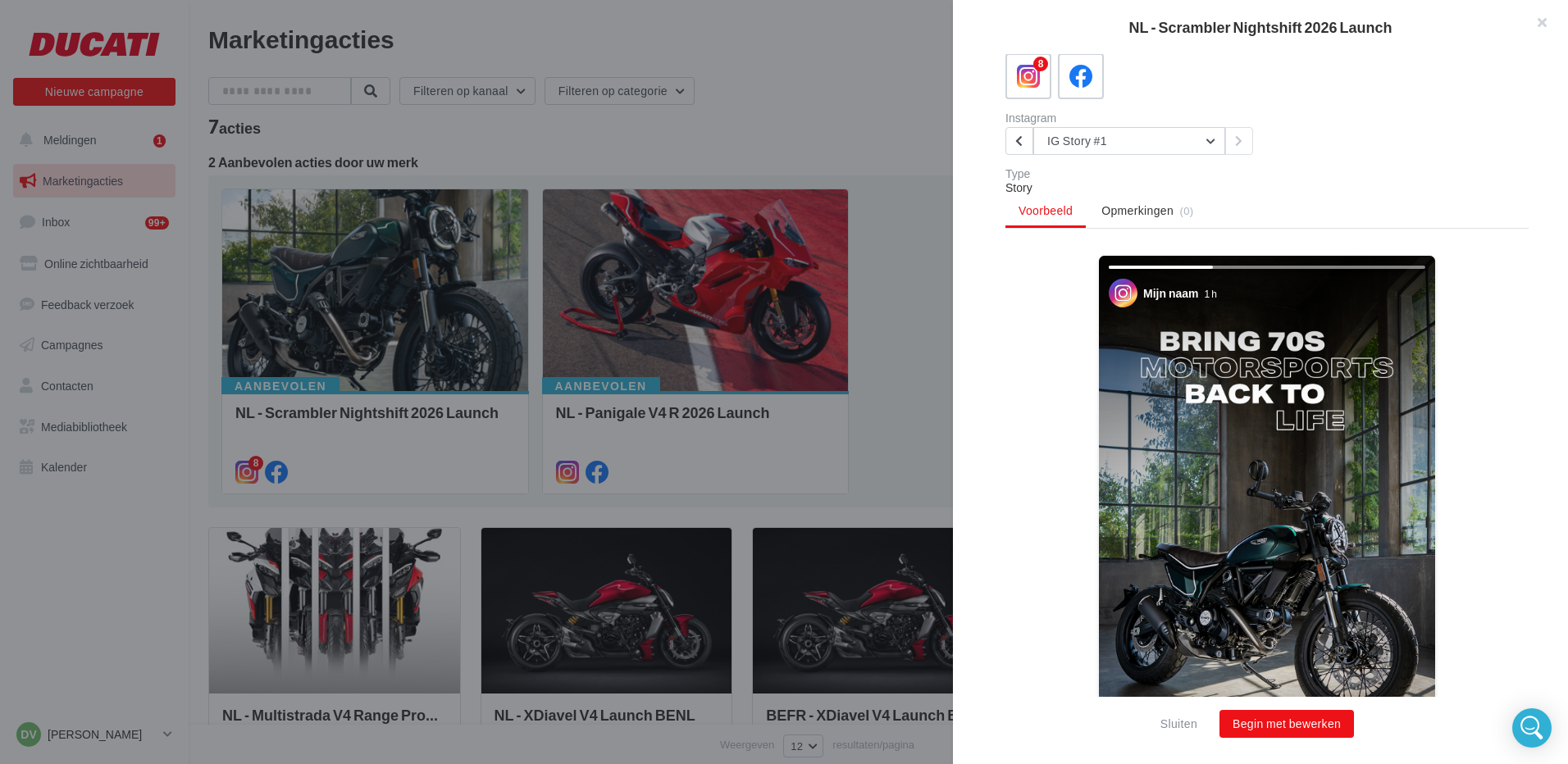
scroll to position [62, 0]
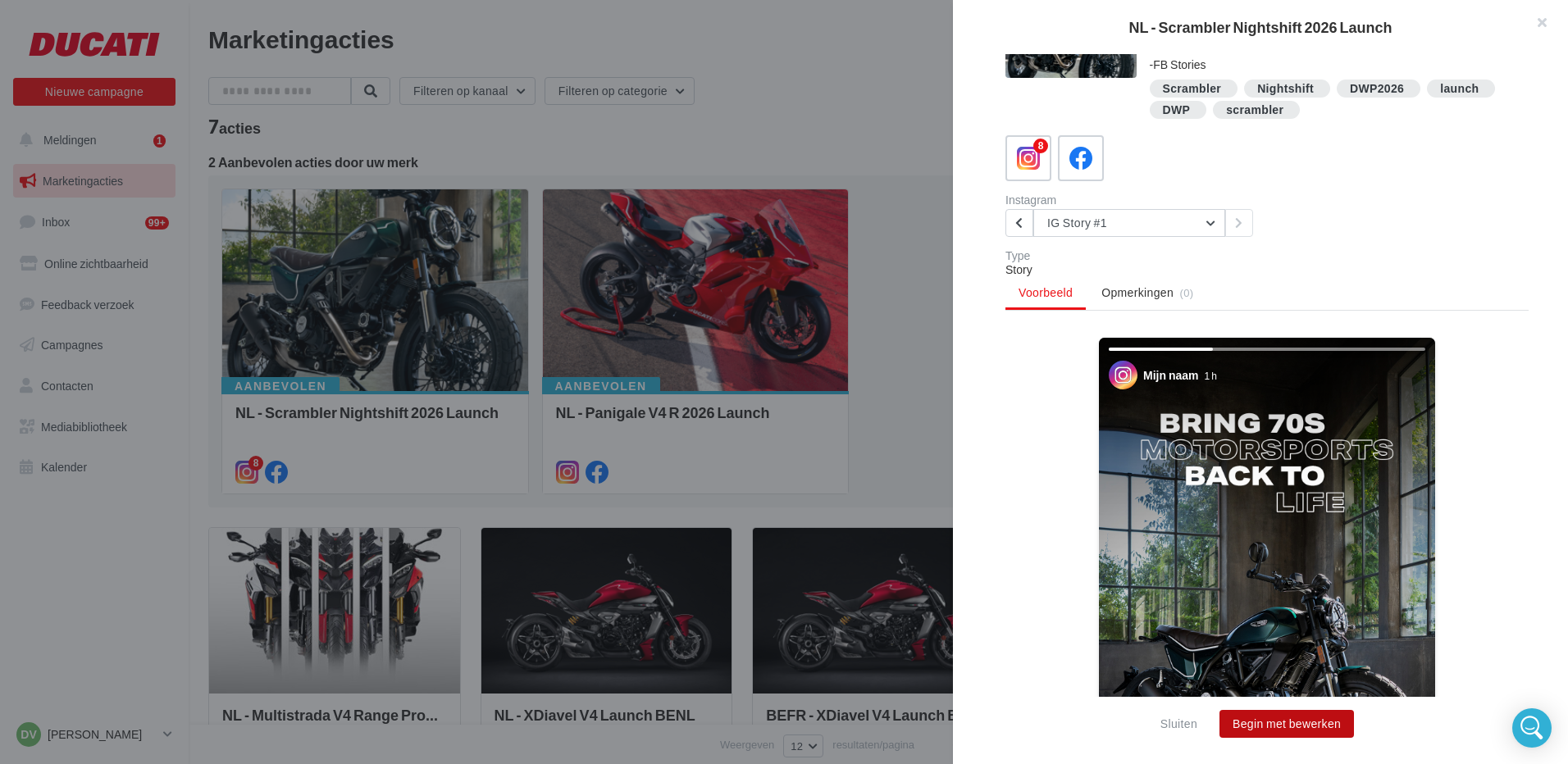
click at [1276, 726] on button "Begin met bewerken" at bounding box center [1286, 724] width 134 height 28
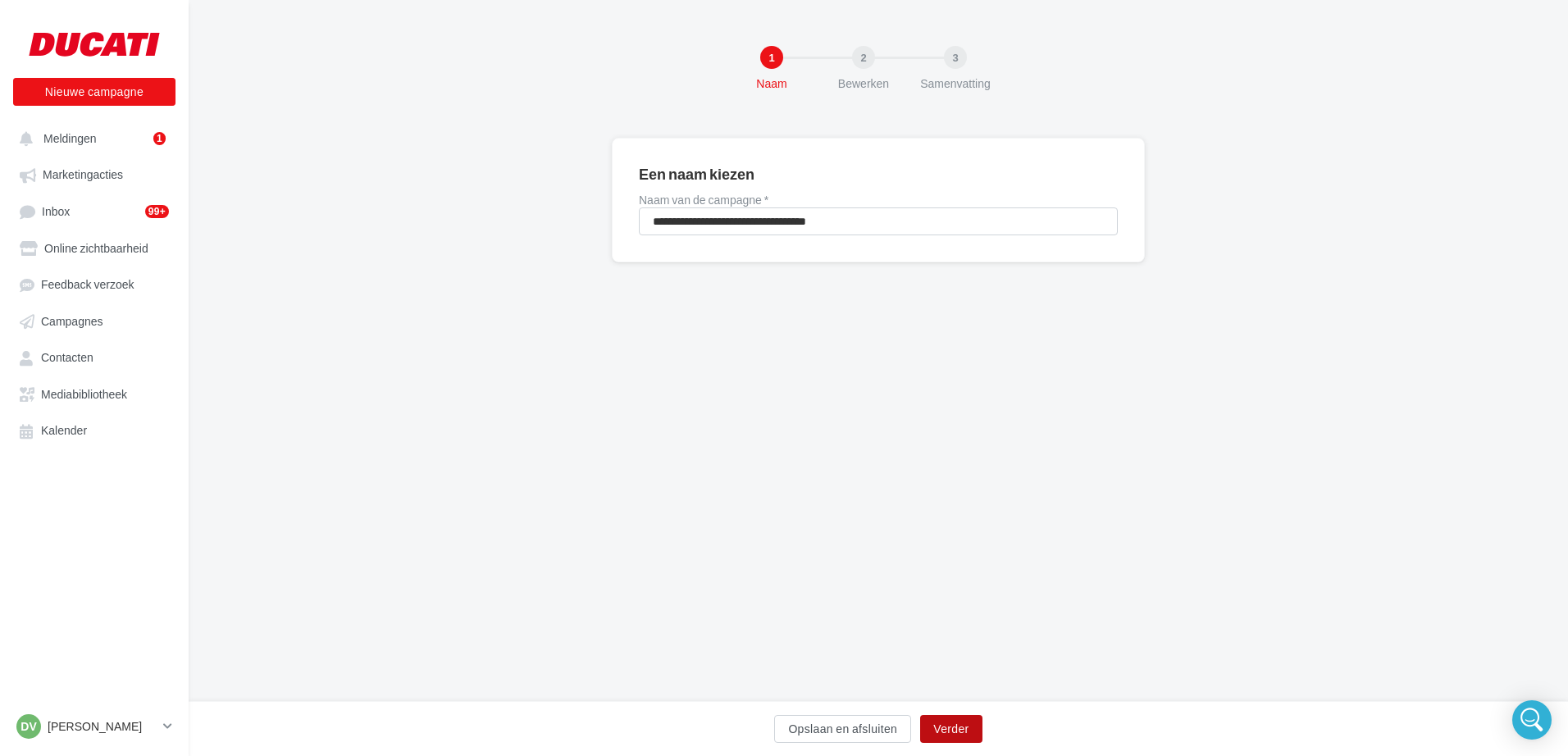
click at [944, 731] on button "Verder" at bounding box center [951, 728] width 62 height 28
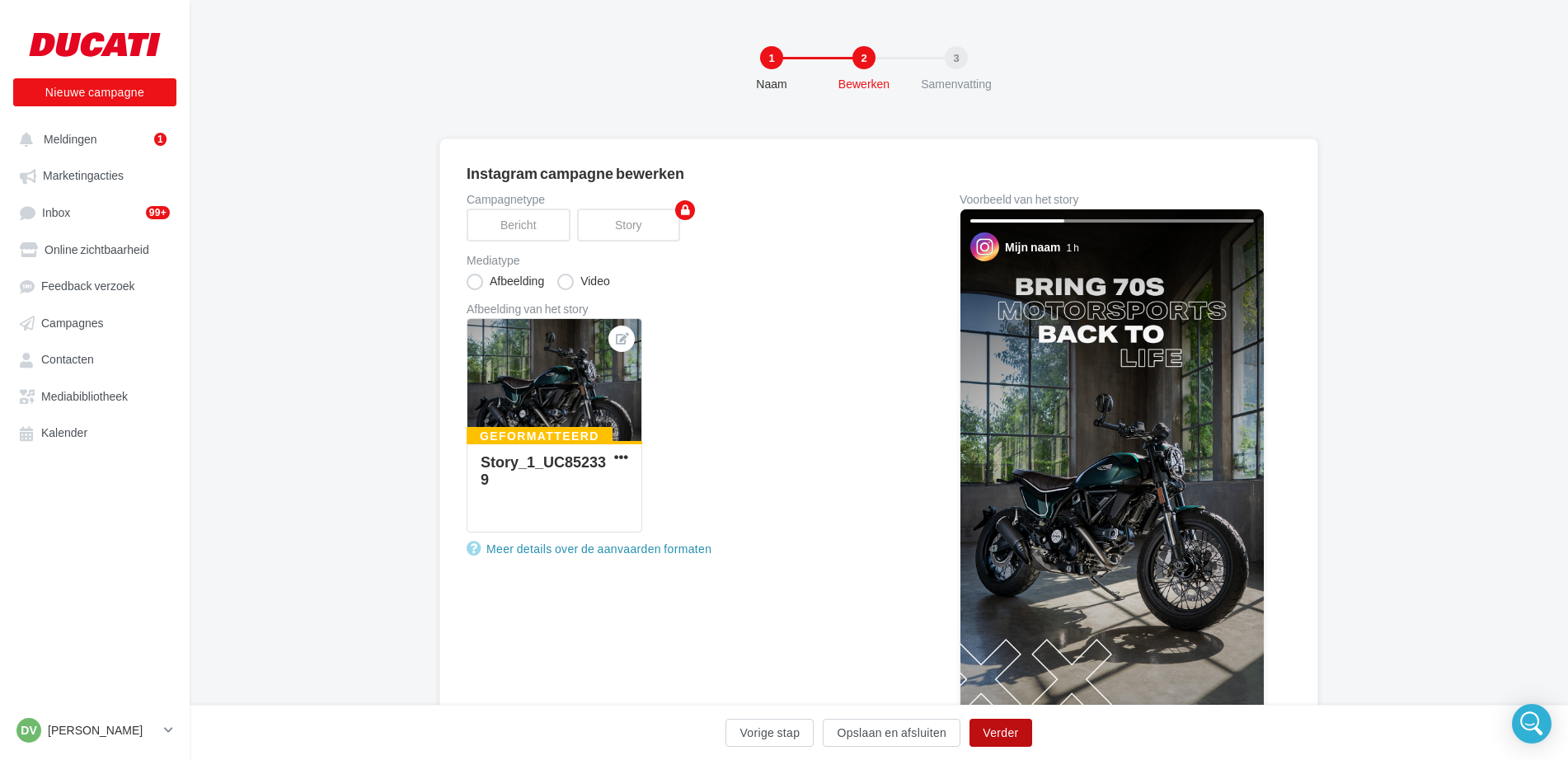
click at [991, 736] on button "Verder" at bounding box center [1000, 732] width 62 height 28
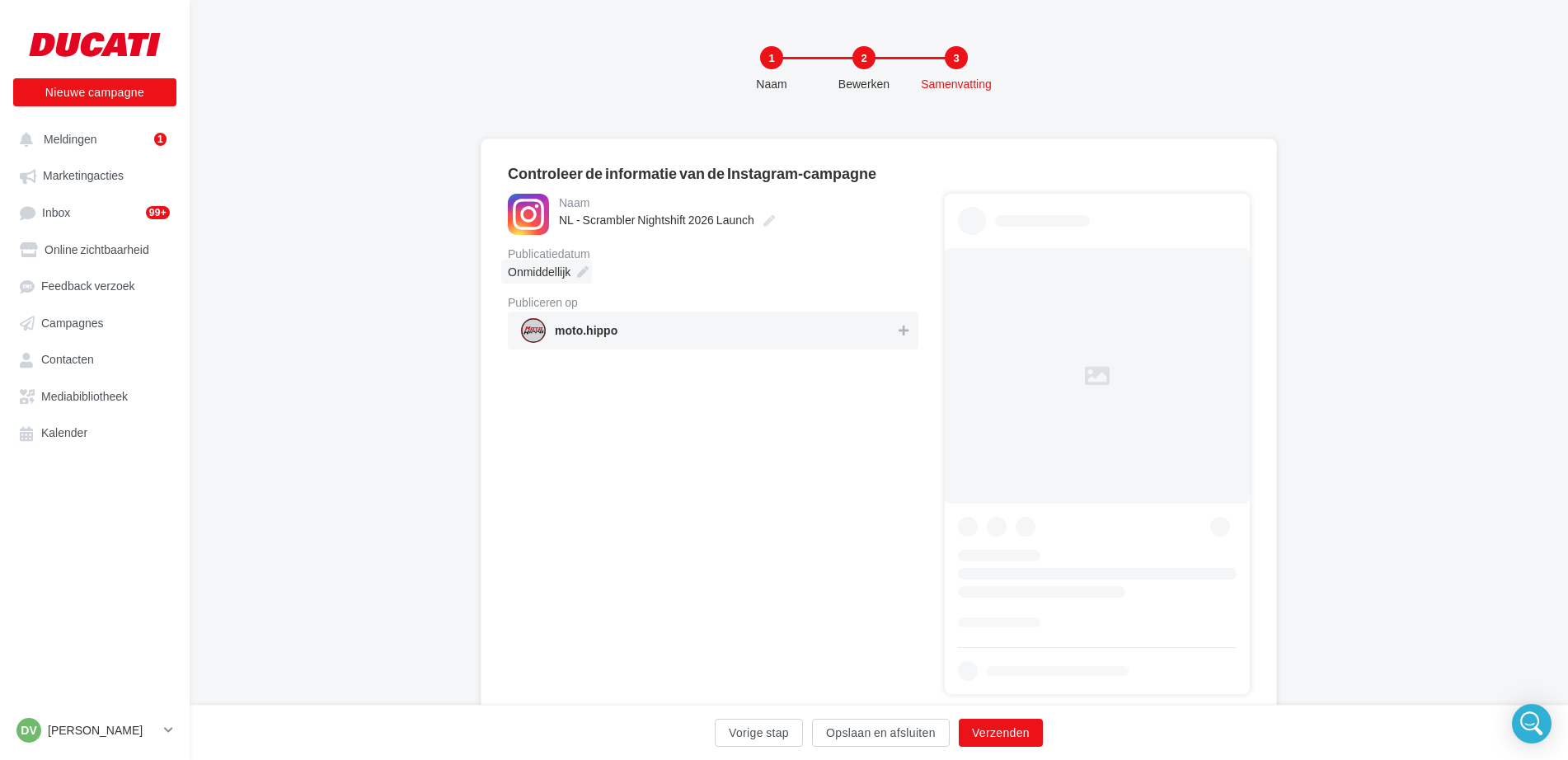
click at [563, 275] on span "Onmiddellijk" at bounding box center [539, 271] width 63 height 14
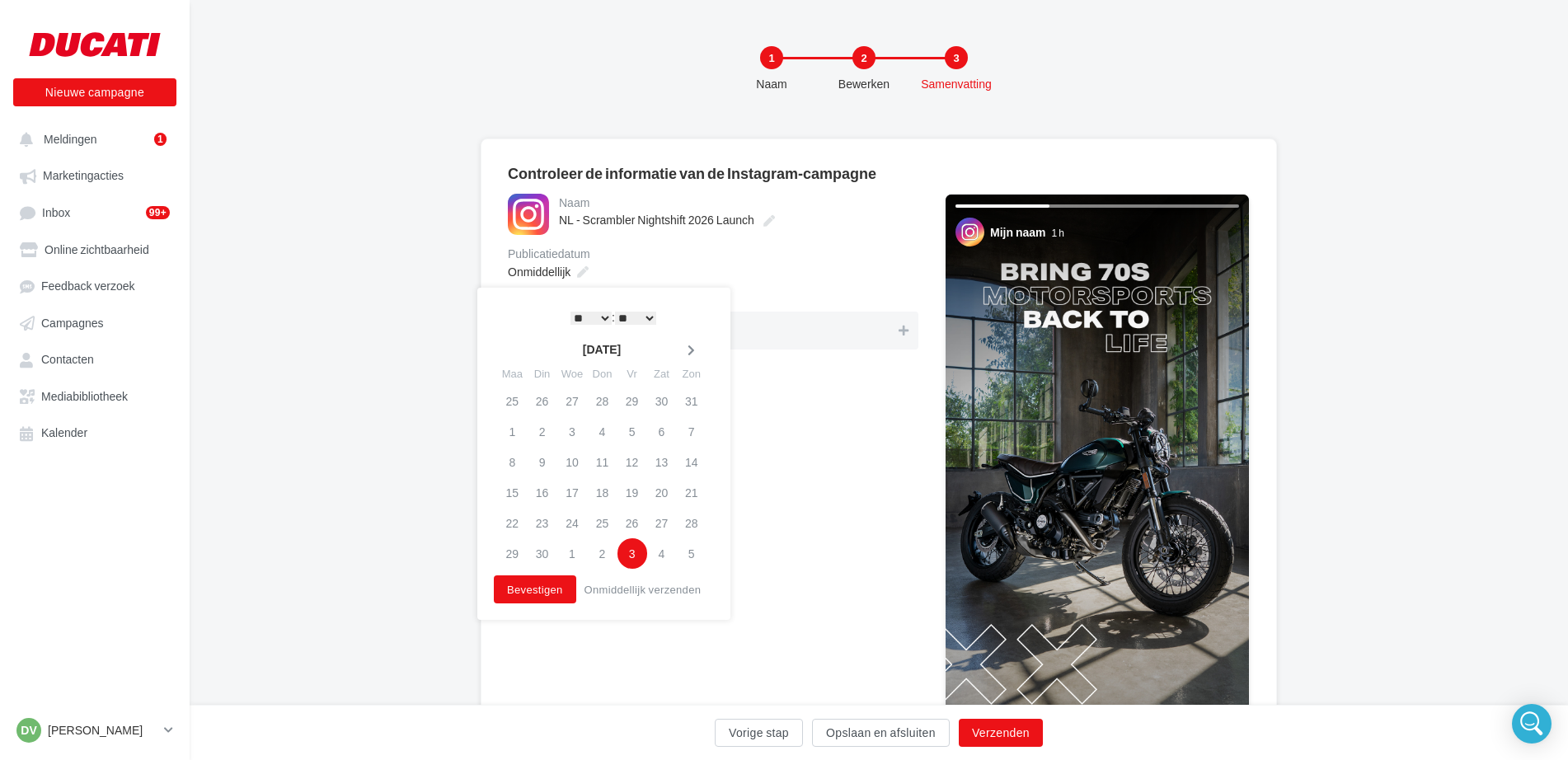
click at [693, 349] on icon at bounding box center [692, 349] width 21 height 11
click at [656, 431] on td "11" at bounding box center [658, 431] width 30 height 31
click at [542, 588] on button "Bevestigen" at bounding box center [531, 589] width 83 height 28
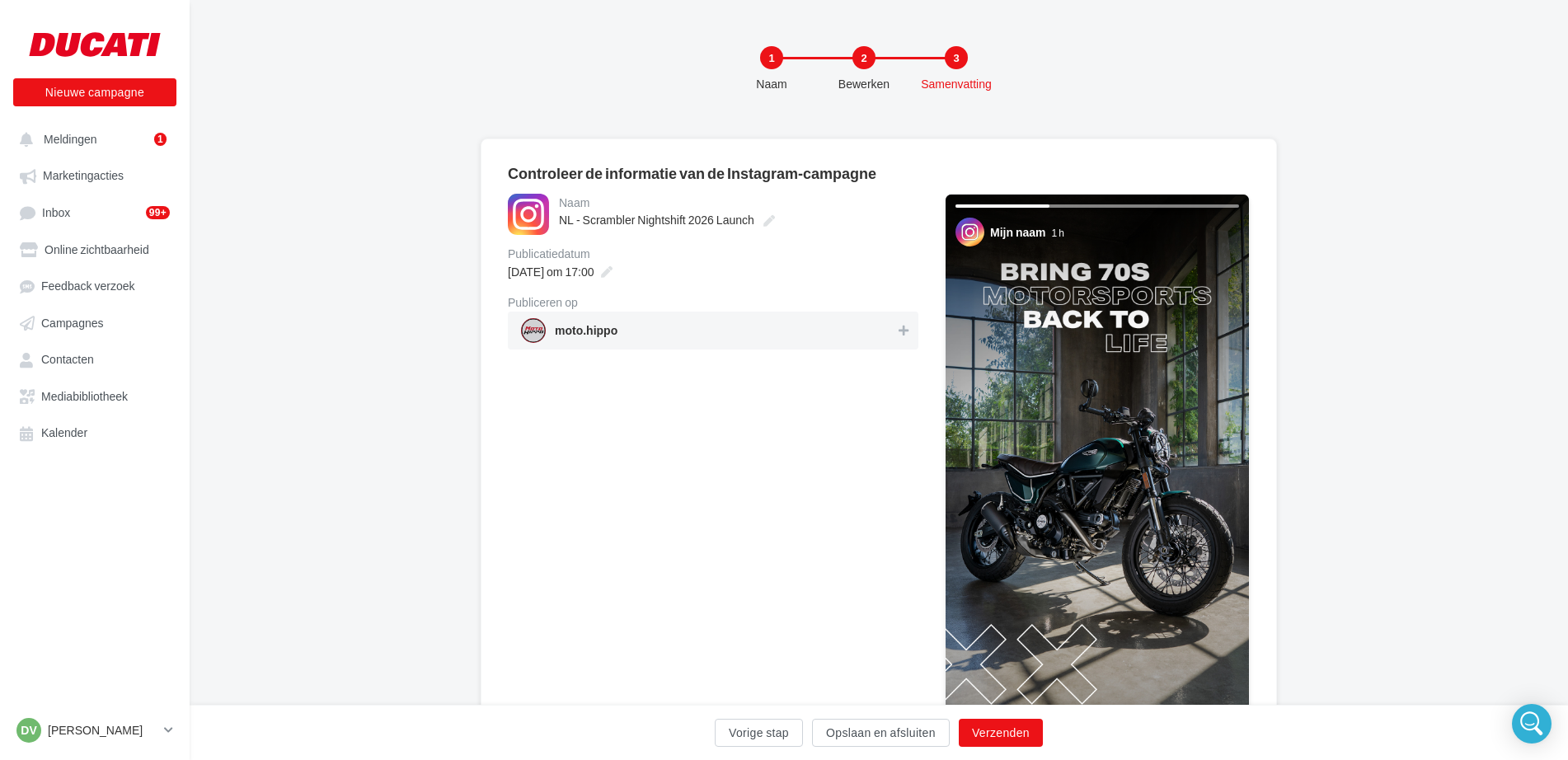
click at [870, 340] on span "moto.hippo" at bounding box center [707, 330] width 374 height 24
click at [1008, 732] on button "Verzenden" at bounding box center [1000, 732] width 84 height 28
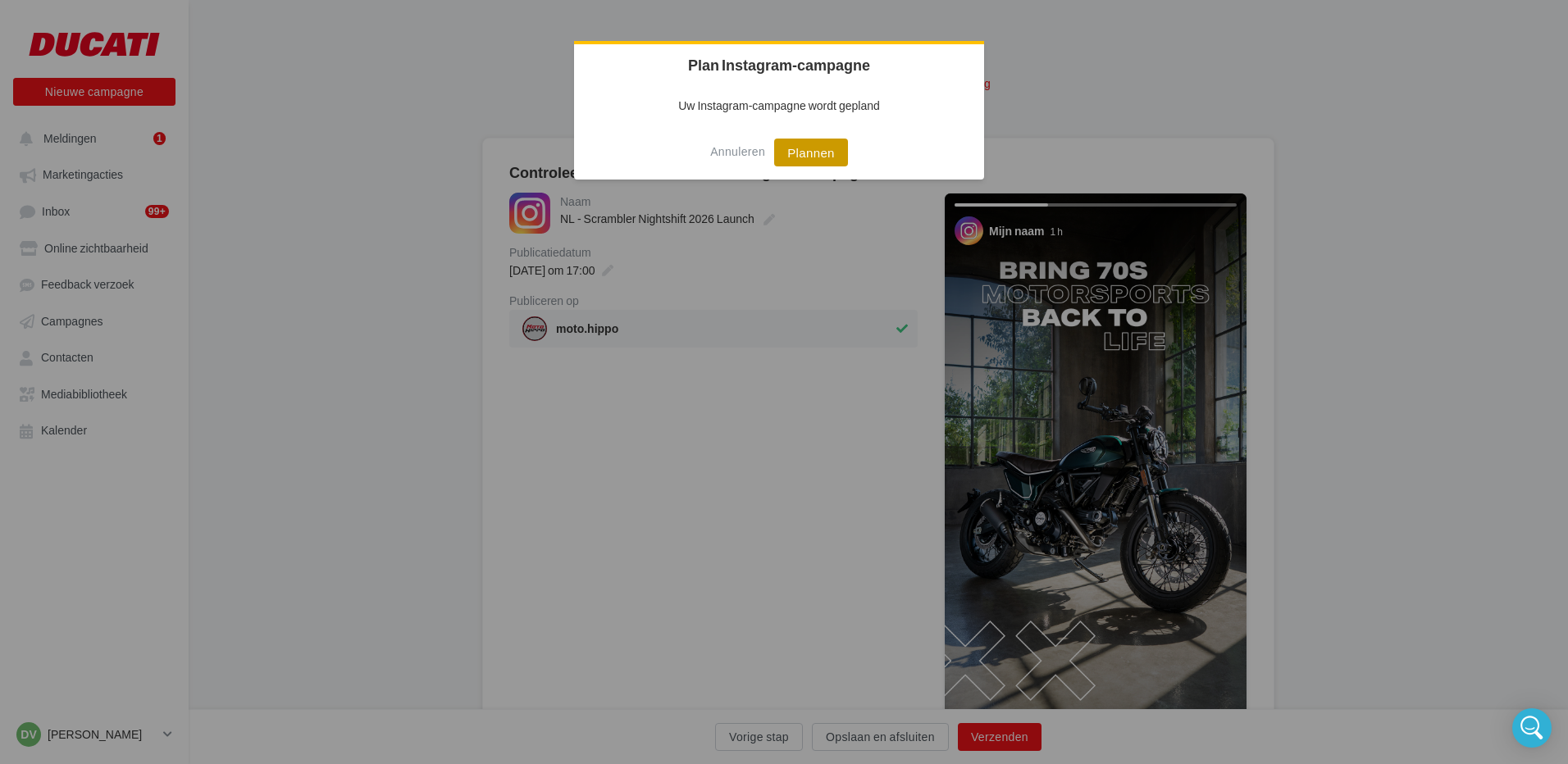
click at [824, 147] on button "Plannen" at bounding box center [810, 153] width 74 height 28
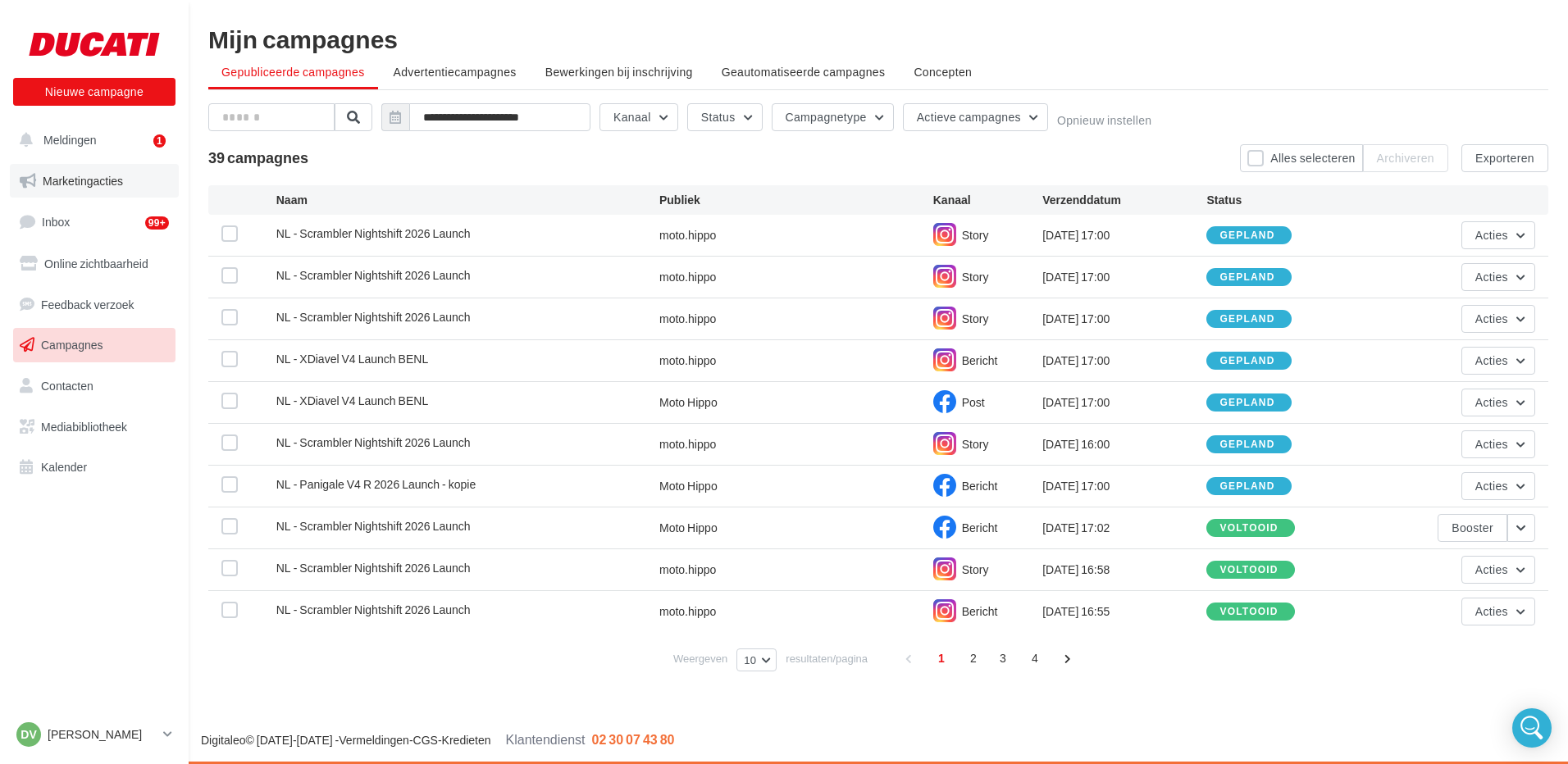
drag, startPoint x: 51, startPoint y: 173, endPoint x: 93, endPoint y: 196, distance: 47.9
click at [51, 173] on span "Marketingacties" at bounding box center [82, 180] width 81 height 14
